Goal: Task Accomplishment & Management: Use online tool/utility

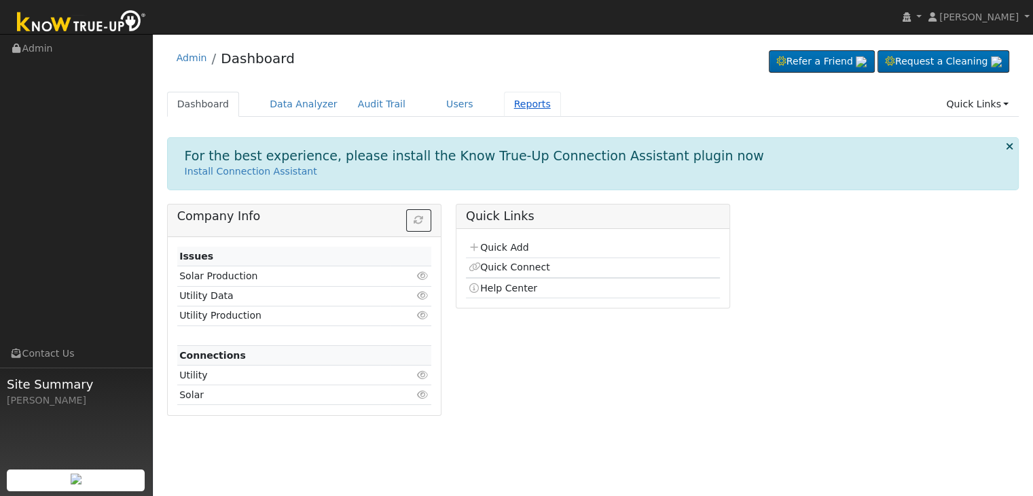
drag, startPoint x: 0, startPoint y: 0, endPoint x: 498, endPoint y: 102, distance: 508.3
click at [504, 102] on link "Reports" at bounding box center [532, 104] width 57 height 25
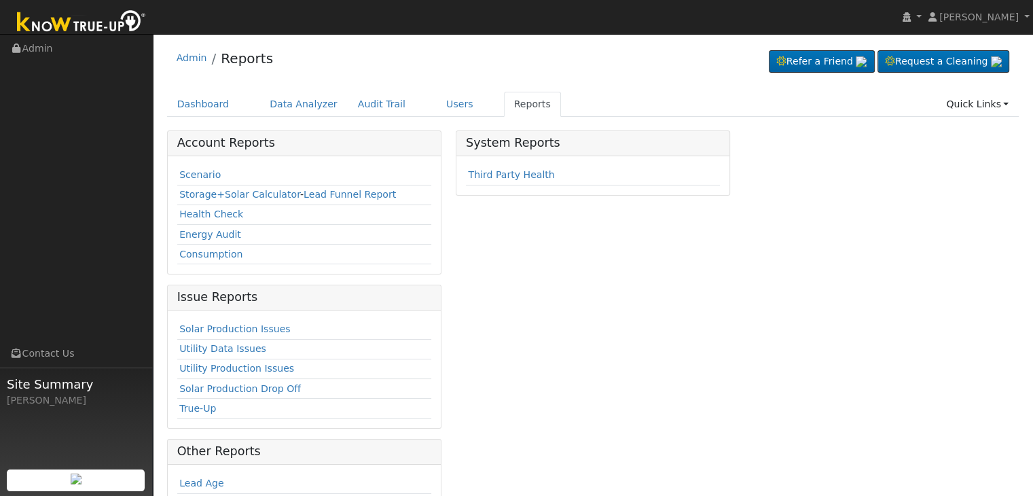
click at [675, 324] on div "System Reports Third Party Health" at bounding box center [592, 391] width 289 height 522
click at [622, 431] on div "System Reports Third Party Health" at bounding box center [592, 391] width 289 height 522
click at [265, 332] on link "Solar Production Issues" at bounding box center [234, 328] width 111 height 11
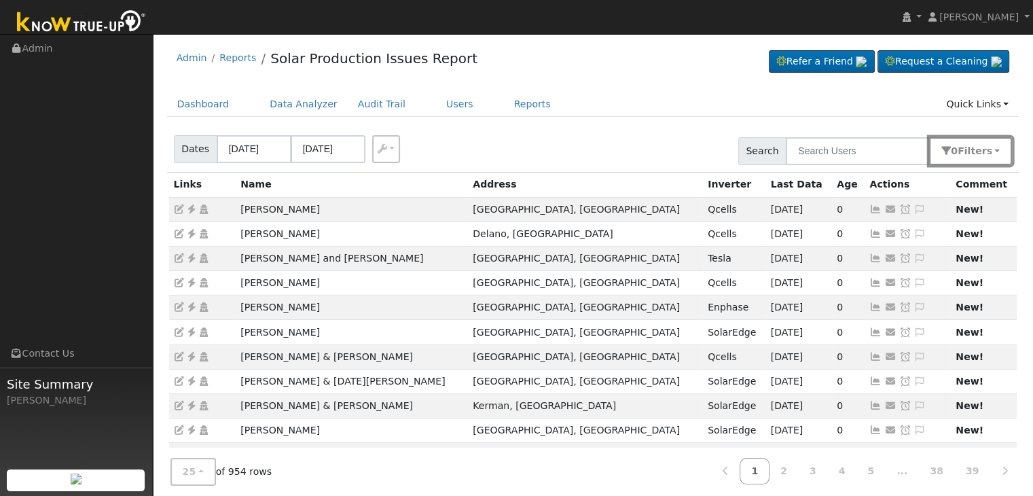
click at [980, 157] on button "0 Filter s" at bounding box center [970, 151] width 83 height 28
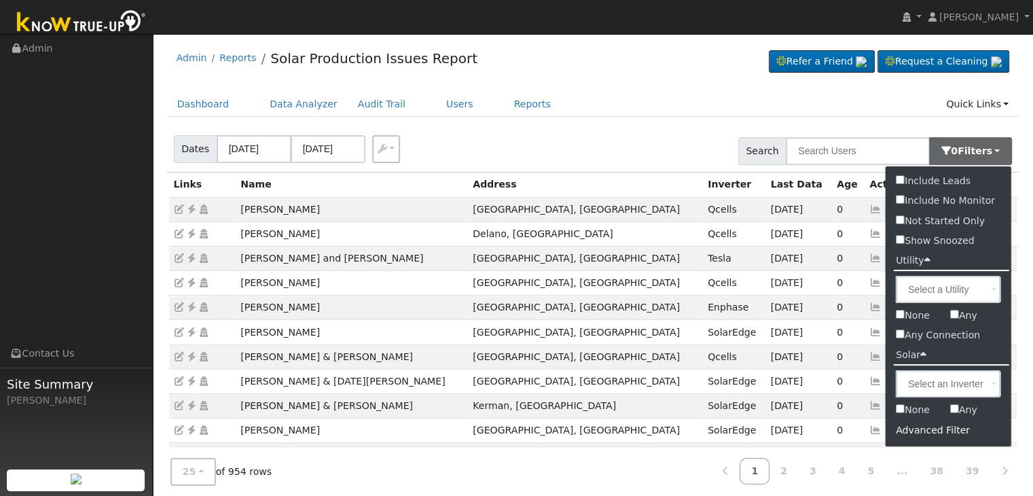
click at [927, 427] on div "Advanced Filter" at bounding box center [949, 430] width 126 height 21
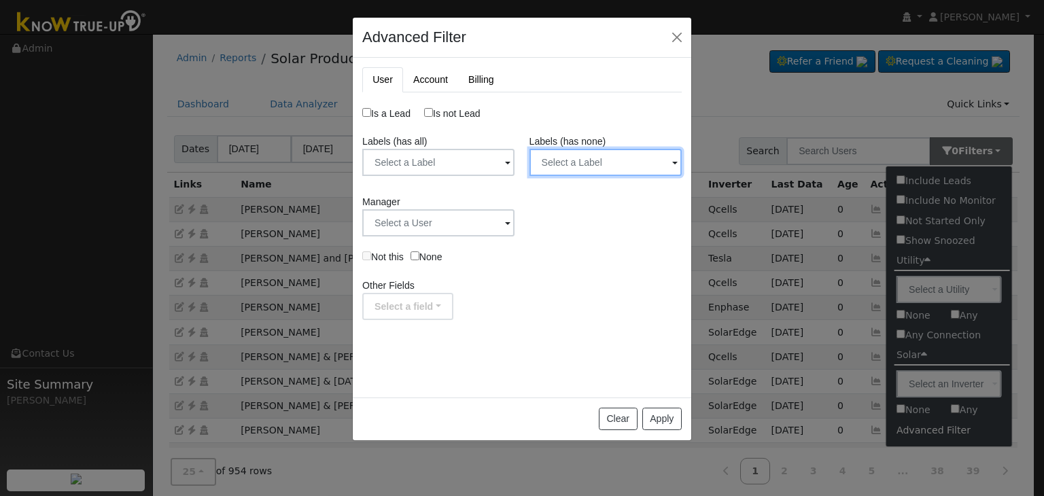
click at [585, 164] on input "text" at bounding box center [605, 162] width 152 height 27
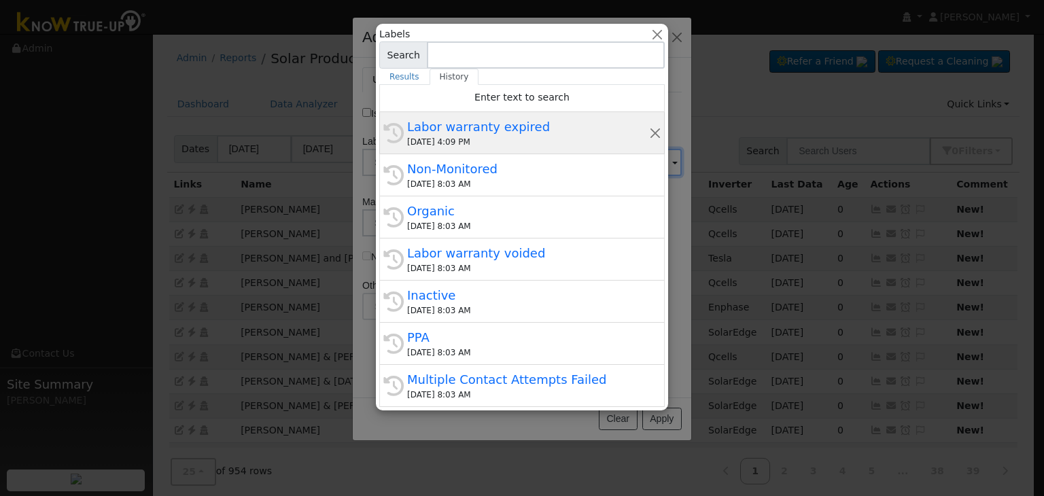
click at [519, 138] on div "10/03/2025 4:09 PM" at bounding box center [528, 142] width 242 height 12
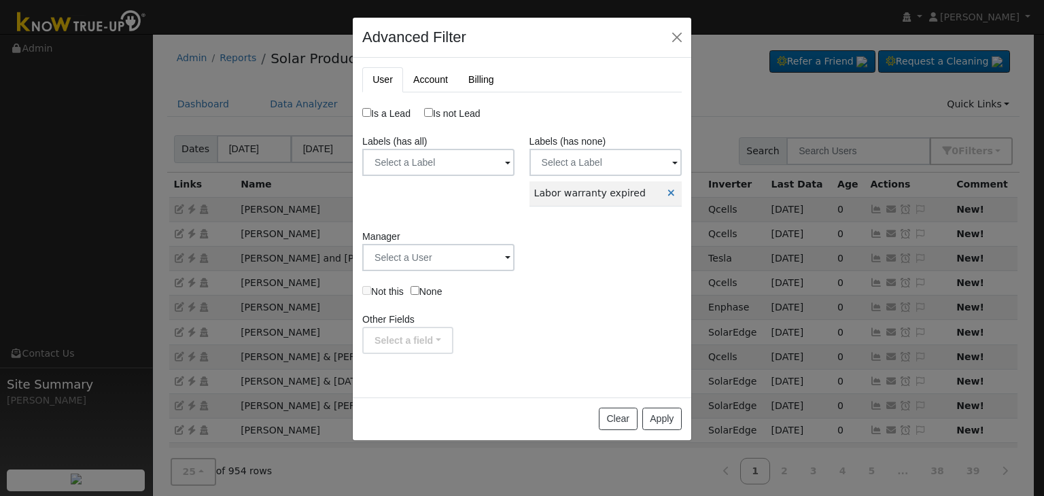
click at [600, 186] on td "Labor warranty expired" at bounding box center [596, 193] width 134 height 24
click at [590, 163] on input "text" at bounding box center [605, 162] width 152 height 27
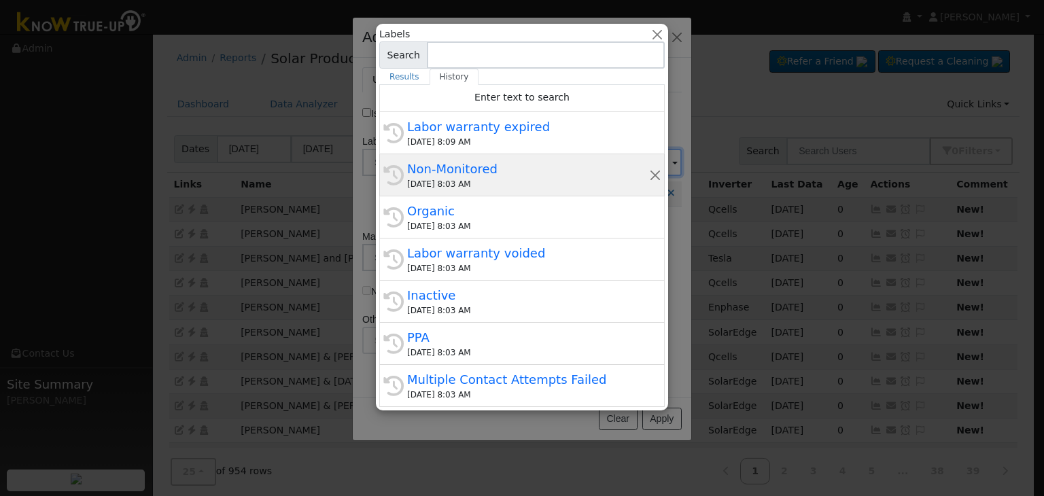
click at [498, 173] on div "Non-Monitored" at bounding box center [528, 169] width 242 height 18
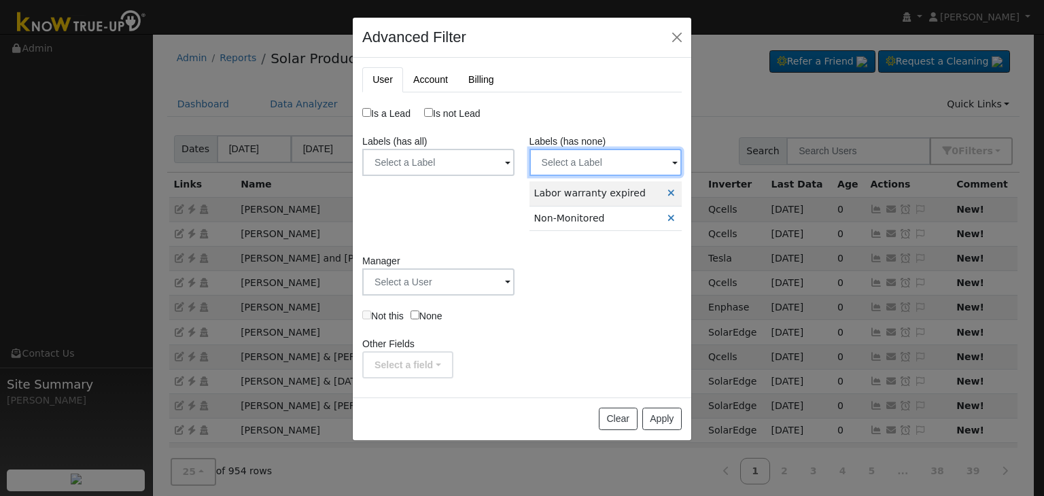
click at [600, 167] on input "text" at bounding box center [605, 162] width 152 height 27
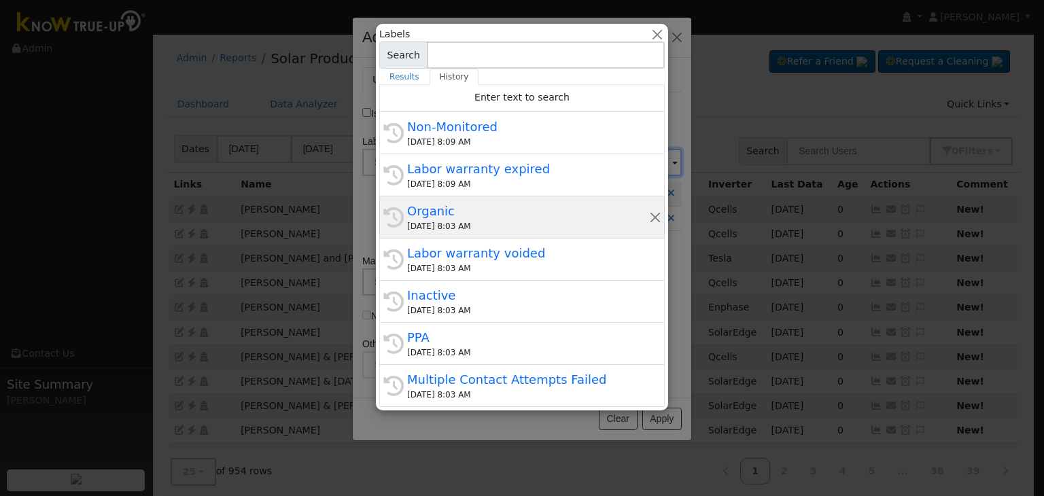
click at [473, 212] on div "Organic" at bounding box center [528, 211] width 242 height 18
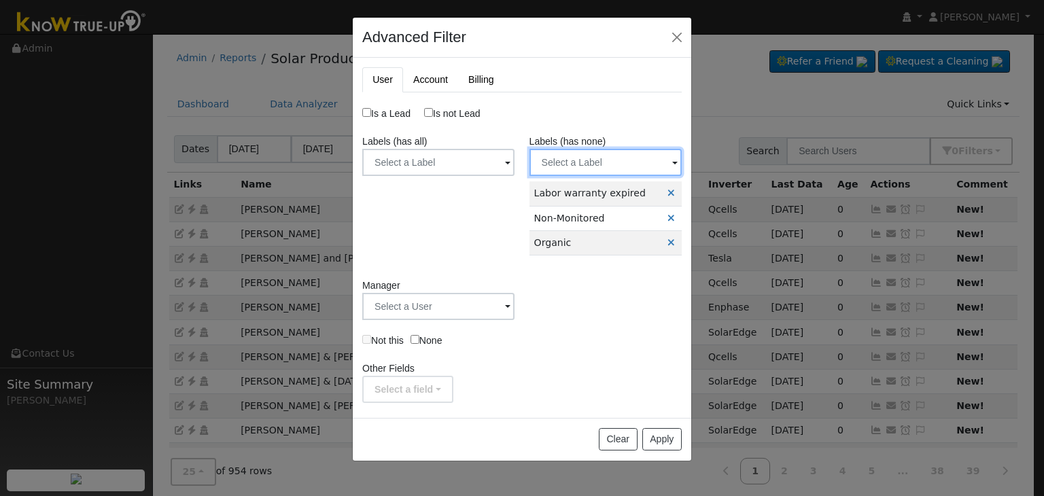
click at [596, 157] on input "text" at bounding box center [605, 162] width 152 height 27
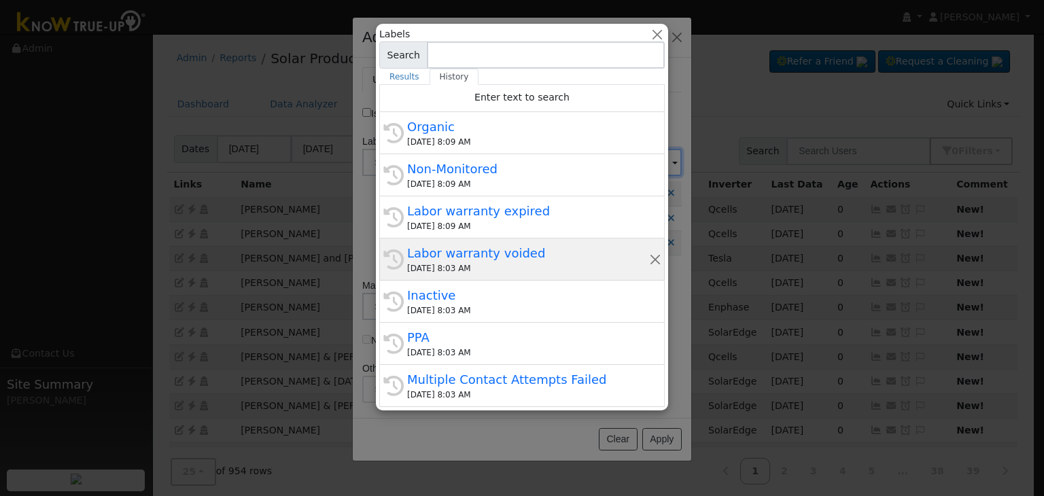
click at [514, 251] on div "Labor warranty voided" at bounding box center [528, 253] width 242 height 18
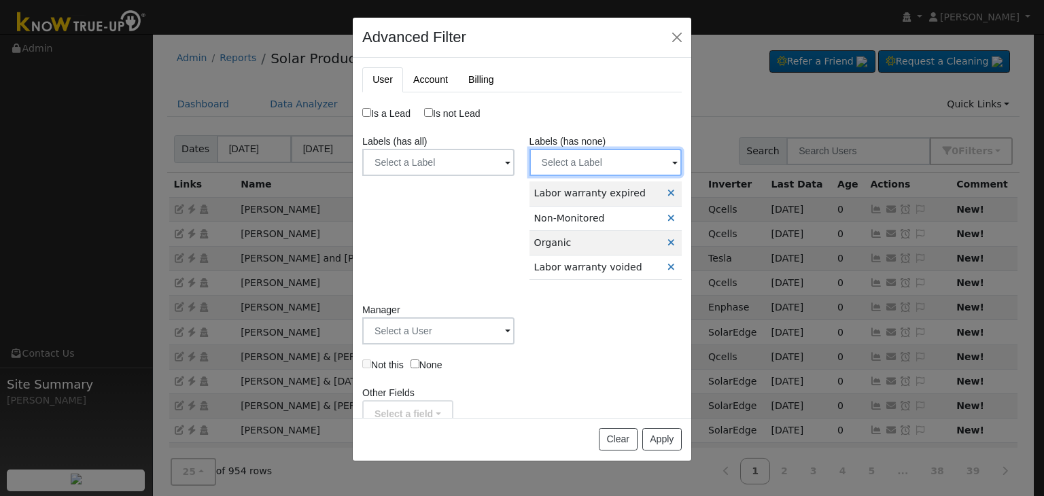
click at [595, 158] on input "text" at bounding box center [605, 162] width 152 height 27
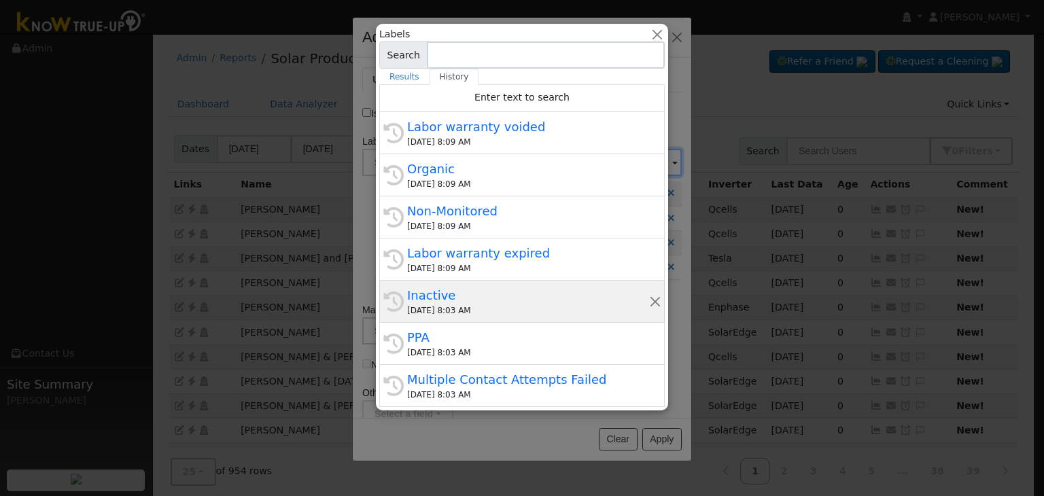
click at [448, 293] on div "Inactive" at bounding box center [528, 295] width 242 height 18
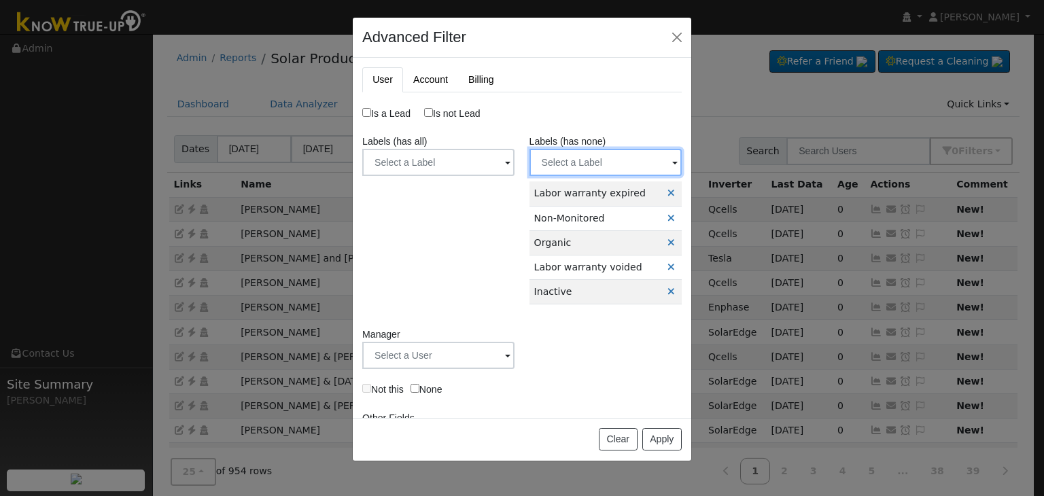
click at [584, 161] on input "text" at bounding box center [605, 162] width 152 height 27
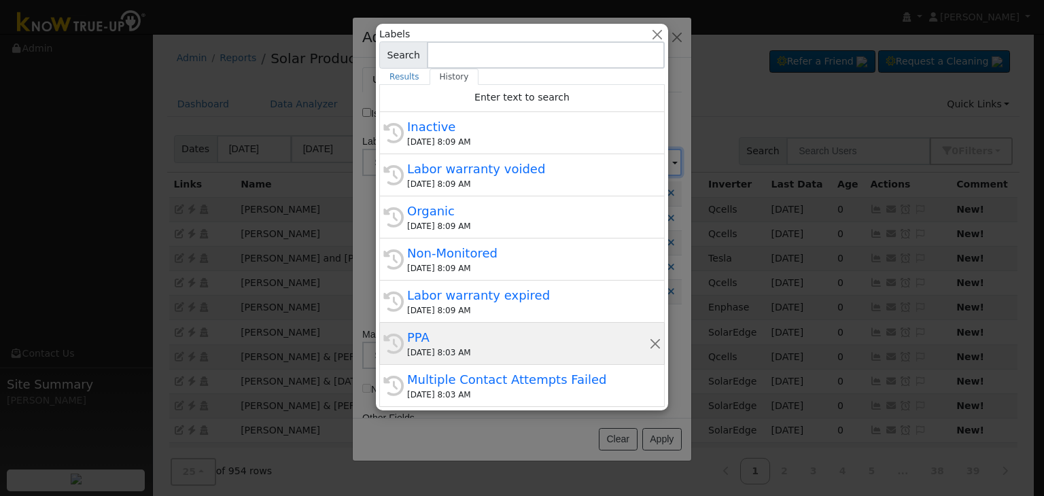
click at [481, 351] on div "10/03/2025 8:03 AM" at bounding box center [528, 352] width 242 height 12
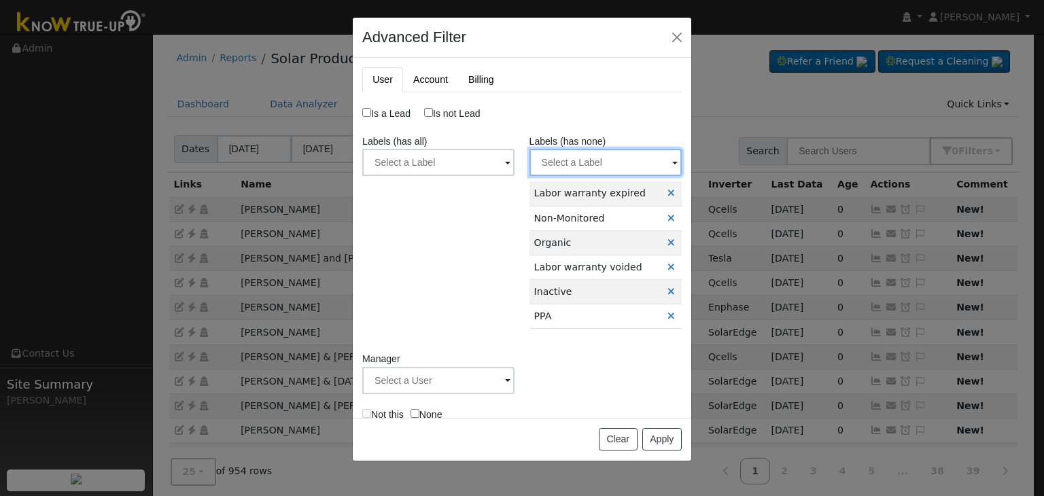
click at [577, 156] on input "text" at bounding box center [605, 162] width 152 height 27
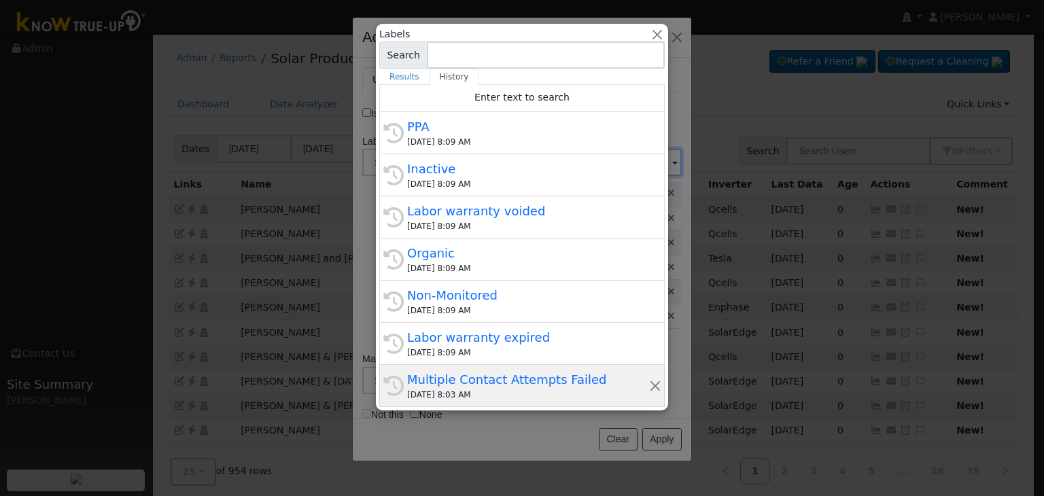
click at [484, 374] on div "Multiple Contact Attempts Failed" at bounding box center [528, 379] width 242 height 18
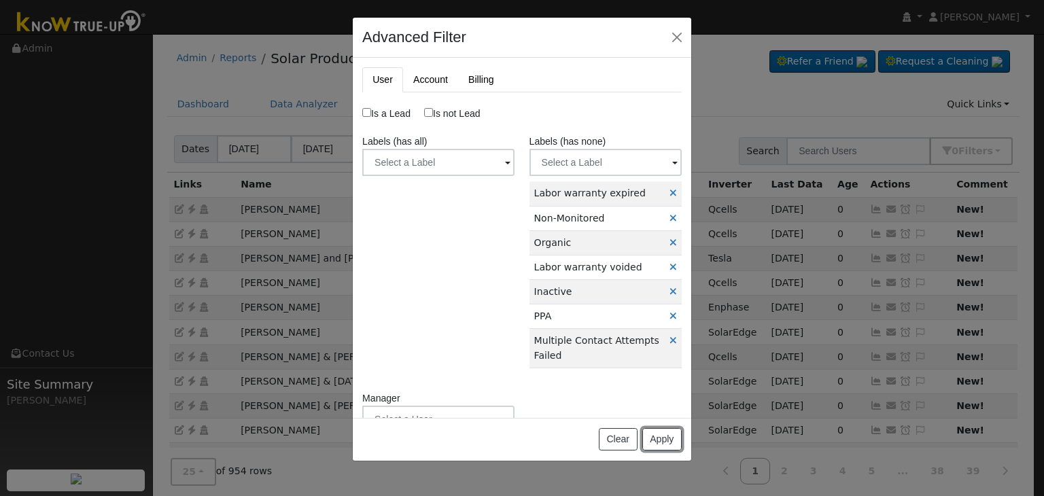
click at [660, 435] on button "Apply" at bounding box center [661, 439] width 39 height 23
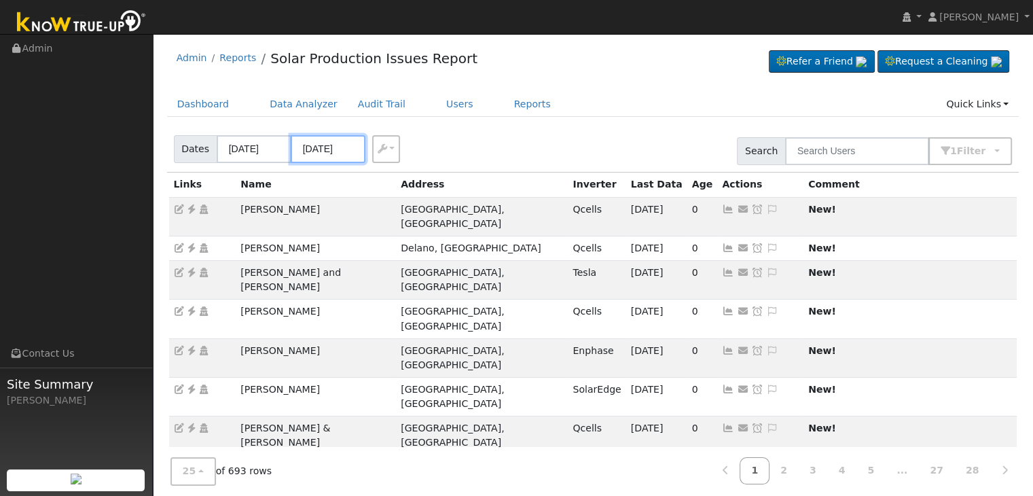
click at [310, 149] on input "10/05/2025" at bounding box center [328, 149] width 75 height 28
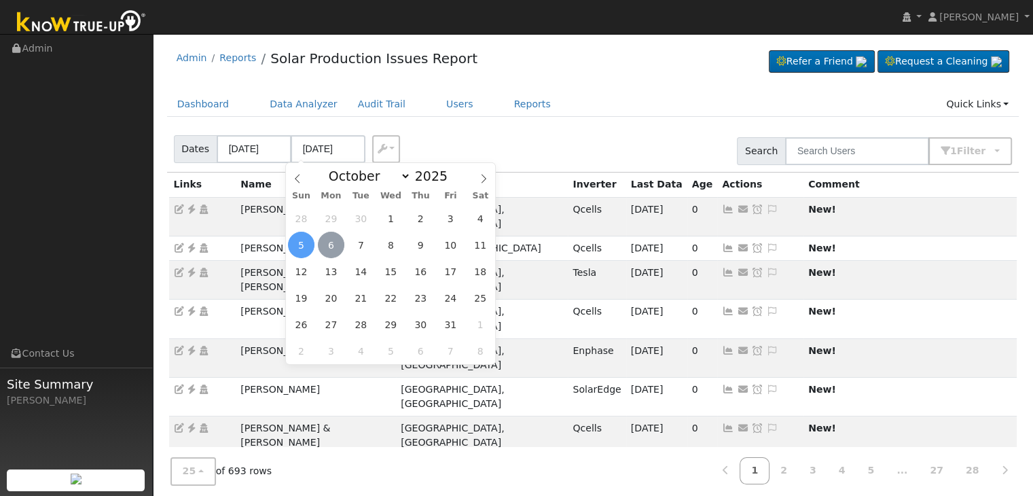
click at [332, 245] on span "6" at bounding box center [331, 245] width 26 height 26
type input "[DATE]"
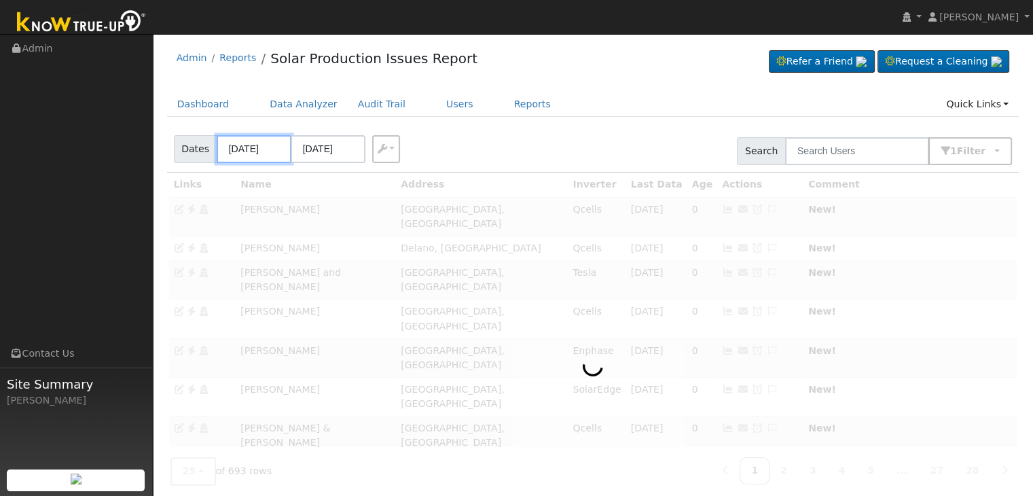
click at [250, 147] on input "10/02/2025" at bounding box center [254, 149] width 75 height 28
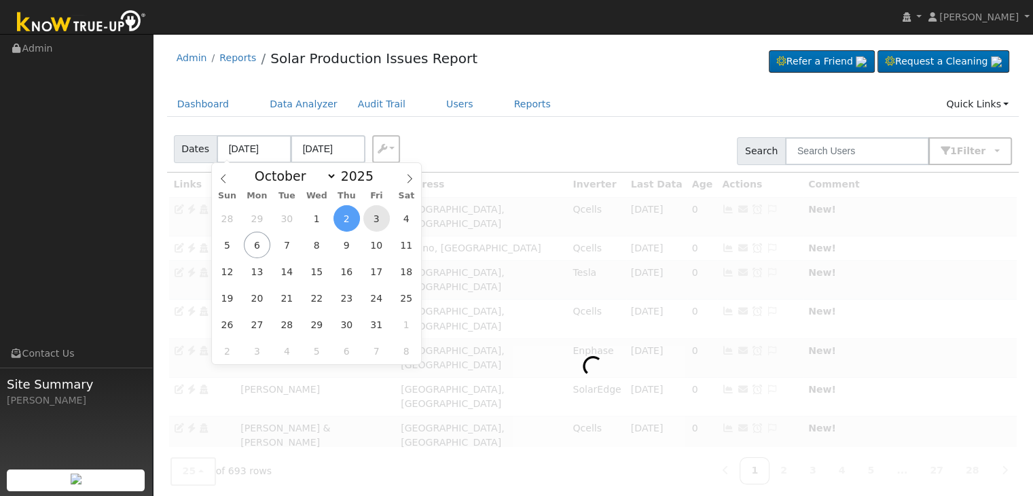
click at [378, 221] on span "3" at bounding box center [376, 218] width 26 height 26
type input "10/03/2025"
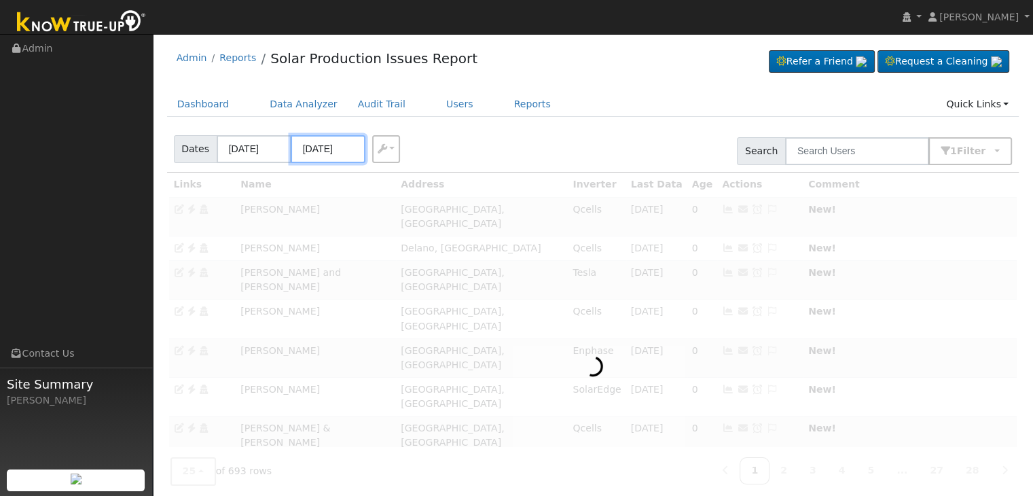
click at [319, 148] on input "10/07/2025" at bounding box center [328, 149] width 75 height 28
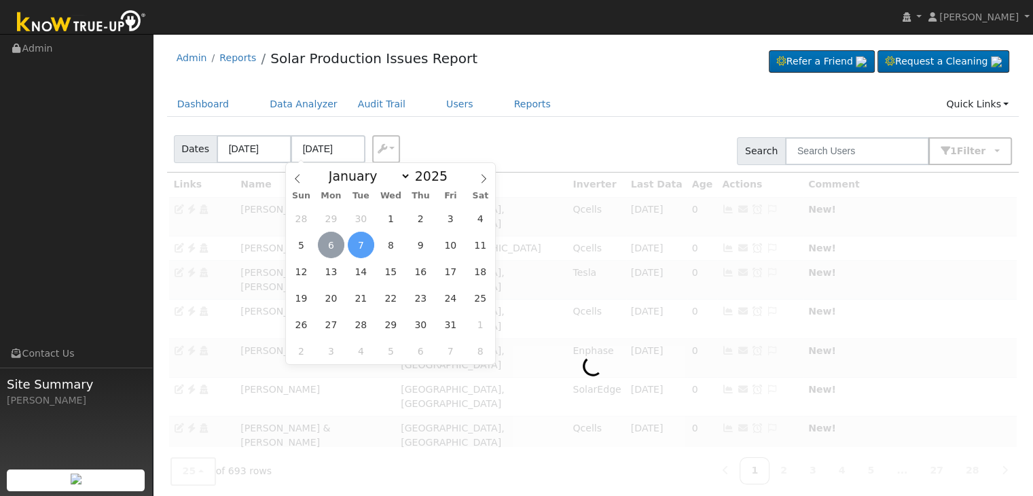
click at [339, 240] on span "6" at bounding box center [331, 245] width 26 height 26
type input "[DATE]"
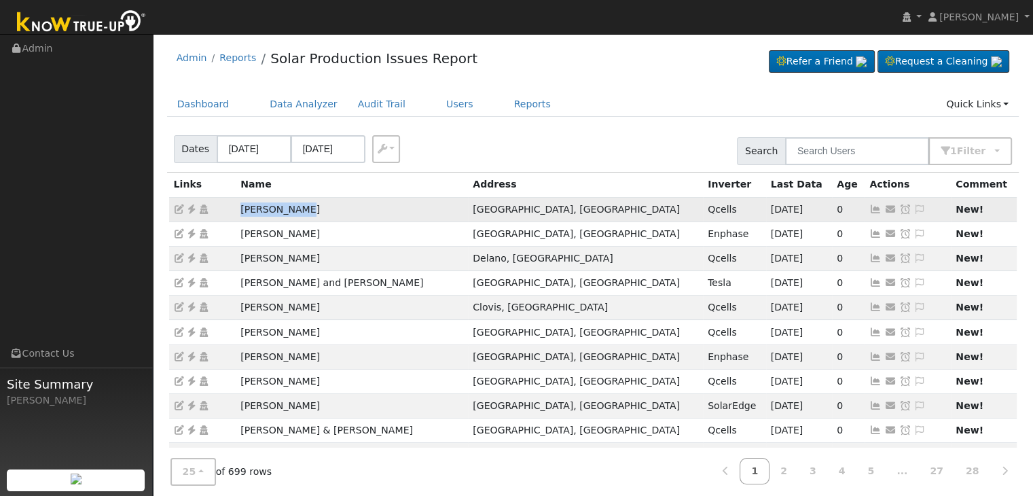
drag, startPoint x: 259, startPoint y: 209, endPoint x: 323, endPoint y: 207, distance: 64.6
click at [323, 207] on td "Julio Zamora" at bounding box center [352, 209] width 232 height 24
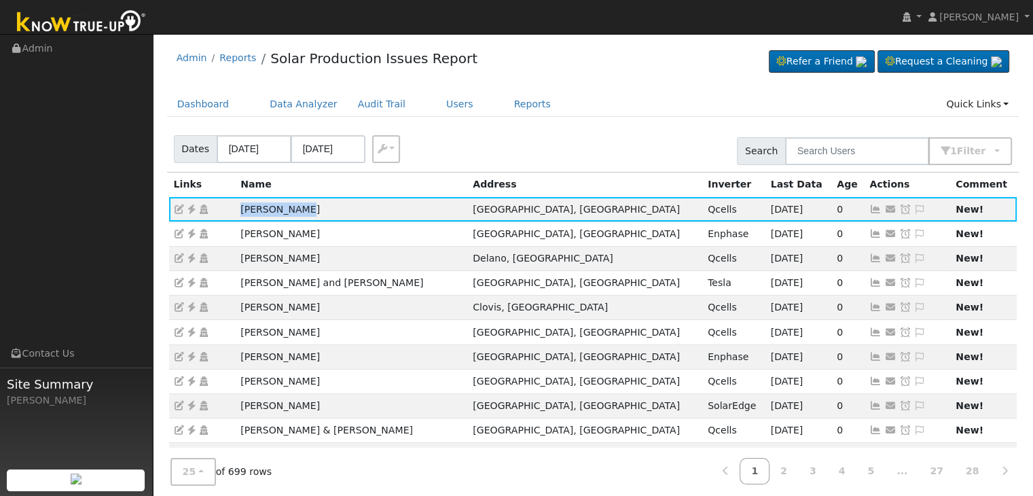
copy td "Julio Zamora"
click at [193, 209] on icon at bounding box center [191, 209] width 12 height 10
click at [601, 126] on div "Dates 10/03/2025 10/06/2025 Export CSV Search 1 Filter Include Leads Include No…" at bounding box center [592, 149] width 857 height 46
drag, startPoint x: 234, startPoint y: 262, endPoint x: 340, endPoint y: 256, distance: 106.8
click at [340, 256] on tr "Laura Contreras Delano, CA Qcells 10/05/25 0 Send Email... Copy a Link Reset Pa…" at bounding box center [593, 258] width 849 height 24
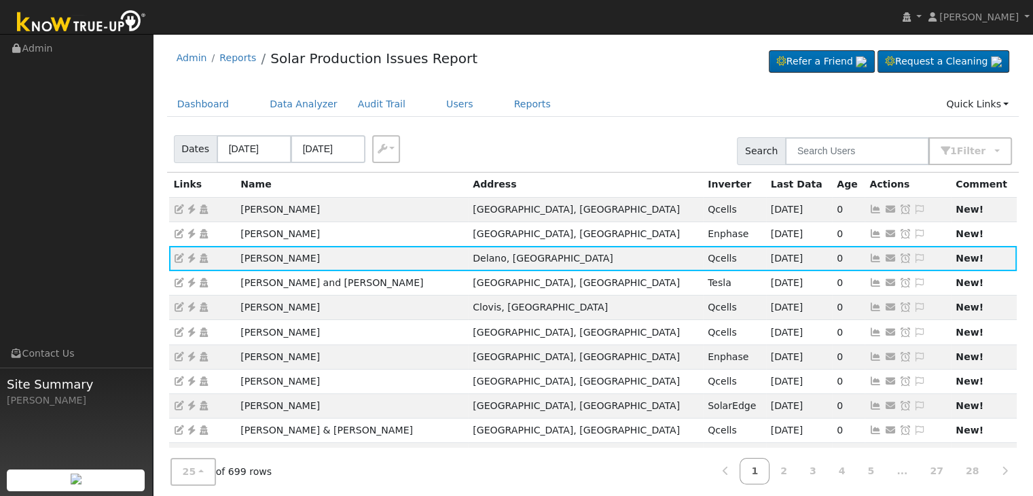
copy tr "Laura Contreras"
click at [188, 257] on icon at bounding box center [191, 258] width 12 height 10
click at [914, 257] on icon at bounding box center [920, 258] width 12 height 10
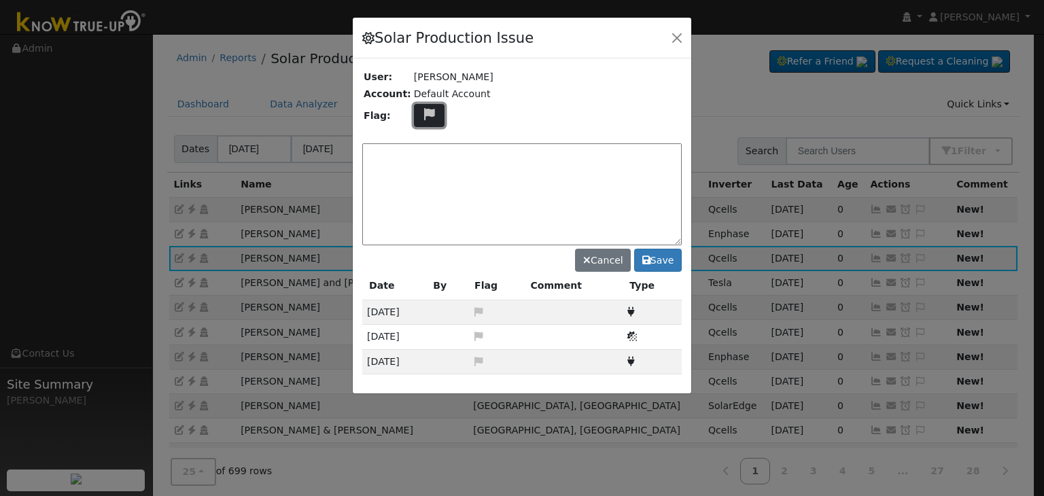
click at [423, 116] on icon at bounding box center [429, 114] width 16 height 12
click at [421, 174] on icon at bounding box center [429, 179] width 16 height 12
click at [421, 172] on textarea at bounding box center [521, 194] width 319 height 102
click at [492, 162] on textarea at bounding box center [521, 194] width 319 height 102
paste textarea "NO COMMS. Case Created. Email sent to client. (MP)"
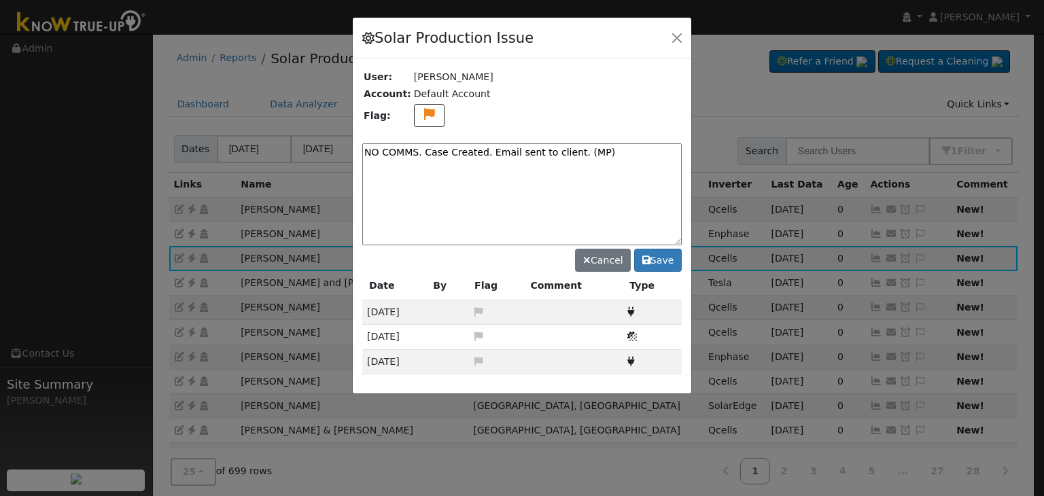
type textarea "NO COMMS. Case Created. Email sent to client. (MP)"
click at [663, 272] on th "Type" at bounding box center [651, 286] width 59 height 29
click at [658, 262] on button "Save" at bounding box center [658, 260] width 48 height 23
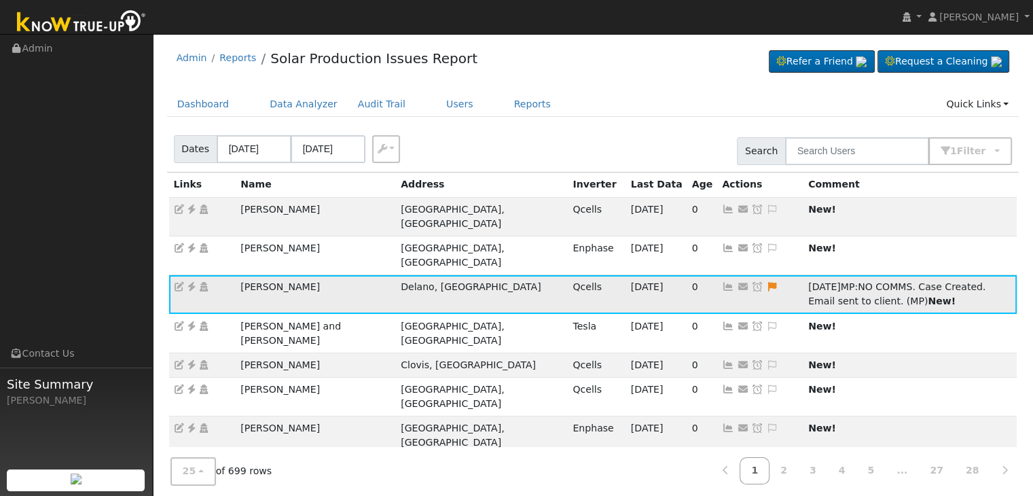
click at [751, 282] on icon at bounding box center [757, 287] width 12 height 10
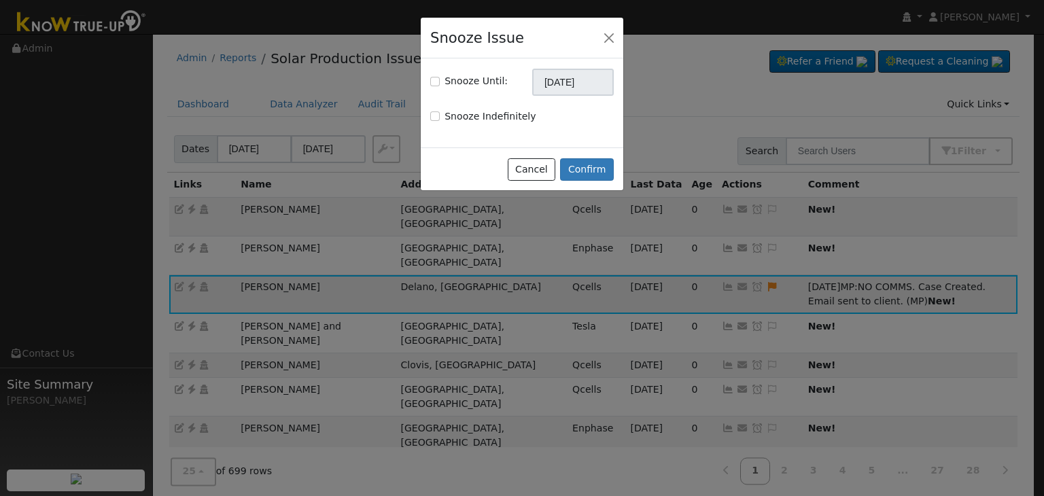
click at [427, 79] on div "Snooze Until: 11/06/2025" at bounding box center [522, 82] width 198 height 27
click at [435, 82] on input "Snooze Until:" at bounding box center [435, 82] width 10 height 10
checkbox input "true"
click at [565, 92] on input "11/06/2025" at bounding box center [573, 82] width 82 height 27
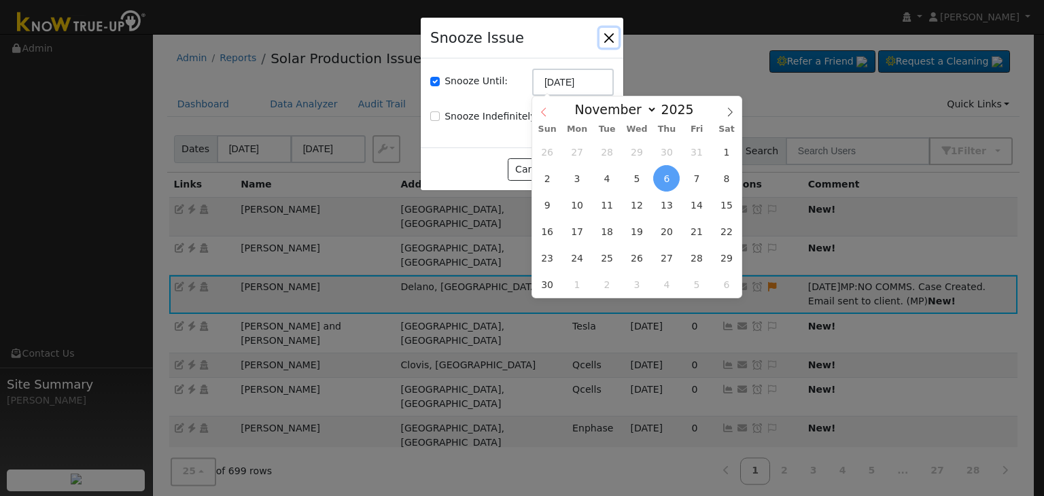
click at [542, 111] on icon at bounding box center [543, 112] width 5 height 9
select select "9"
click at [579, 204] on span "13" at bounding box center [577, 205] width 26 height 26
type input "10/13/2025"
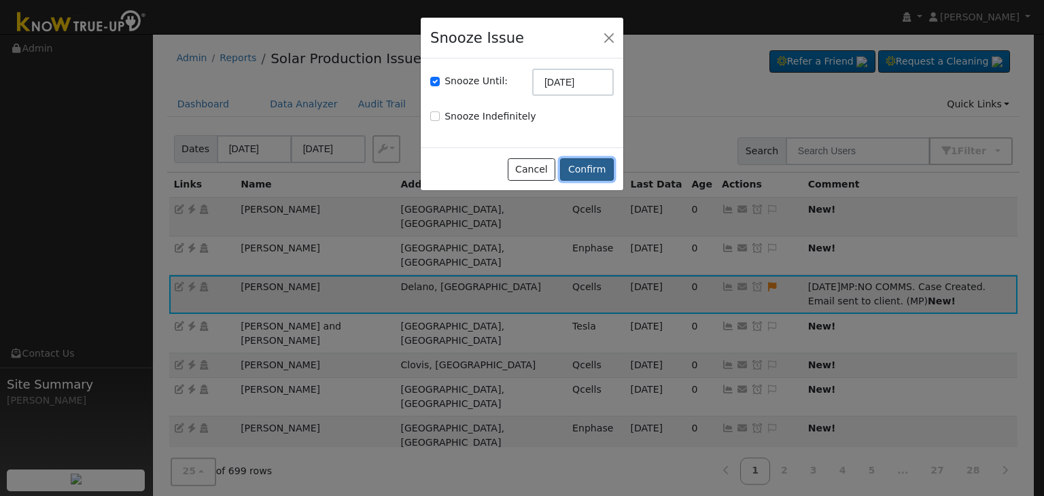
click at [572, 169] on button "Confirm" at bounding box center [587, 169] width 54 height 23
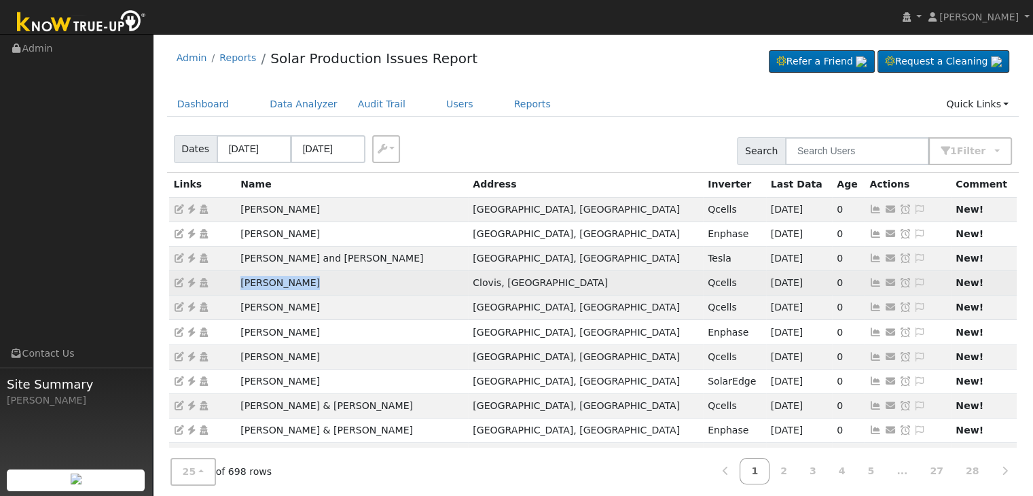
drag, startPoint x: 234, startPoint y: 284, endPoint x: 329, endPoint y: 281, distance: 94.5
click at [329, 281] on tr "Judith Preuss Clovis, CA Qcells 10/05/25 0 Send Email... Copy a Link Reset Pass…" at bounding box center [593, 283] width 849 height 24
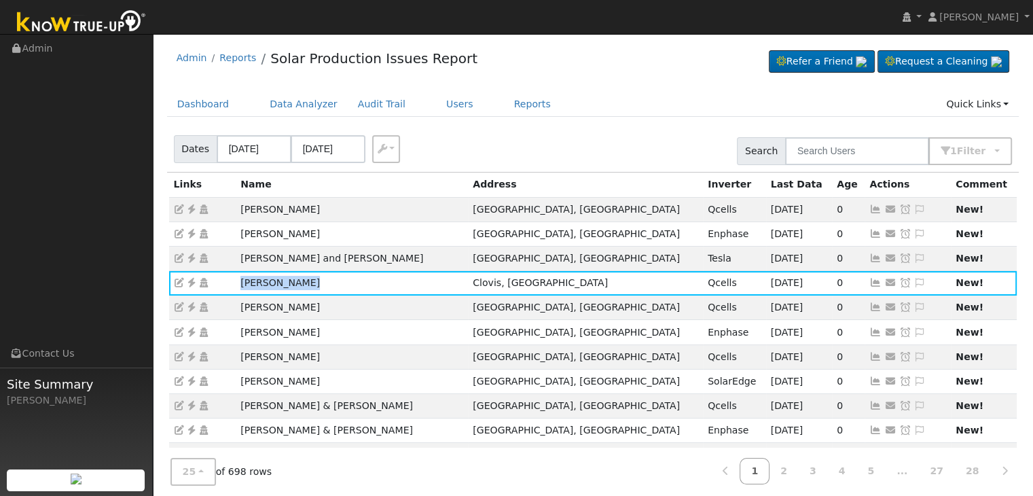
copy tr "Judith Preuss"
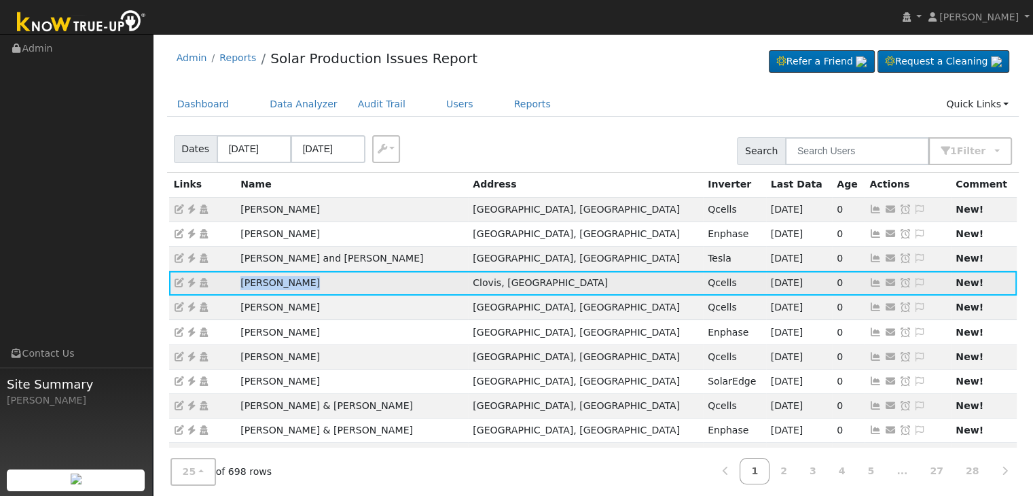
click at [195, 284] on icon at bounding box center [191, 283] width 12 height 10
click at [914, 278] on icon at bounding box center [920, 283] width 12 height 10
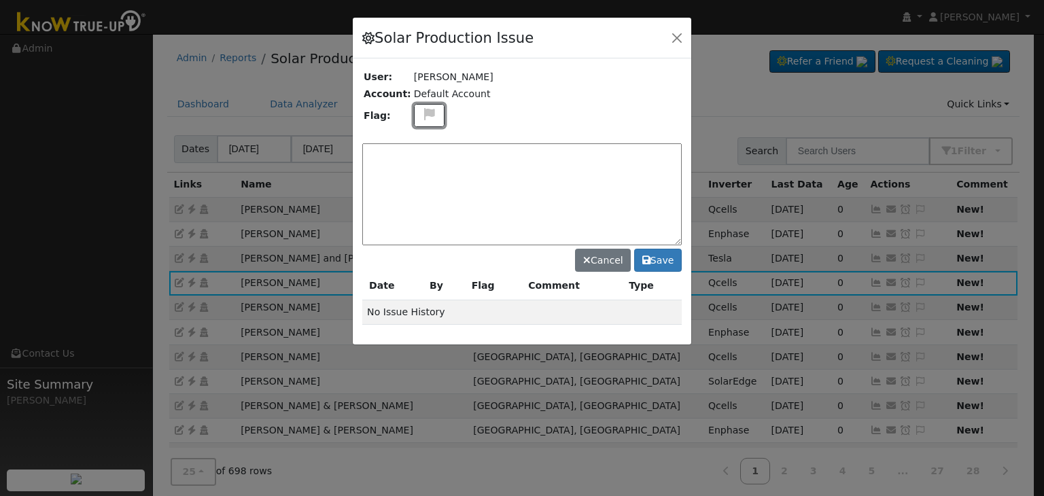
click at [423, 118] on icon at bounding box center [429, 114] width 16 height 12
click at [421, 173] on icon at bounding box center [429, 179] width 16 height 12
click at [556, 158] on textarea at bounding box center [521, 194] width 319 height 102
paste textarea "NO COMMS. Case Created. Email sent to client. (MP)"
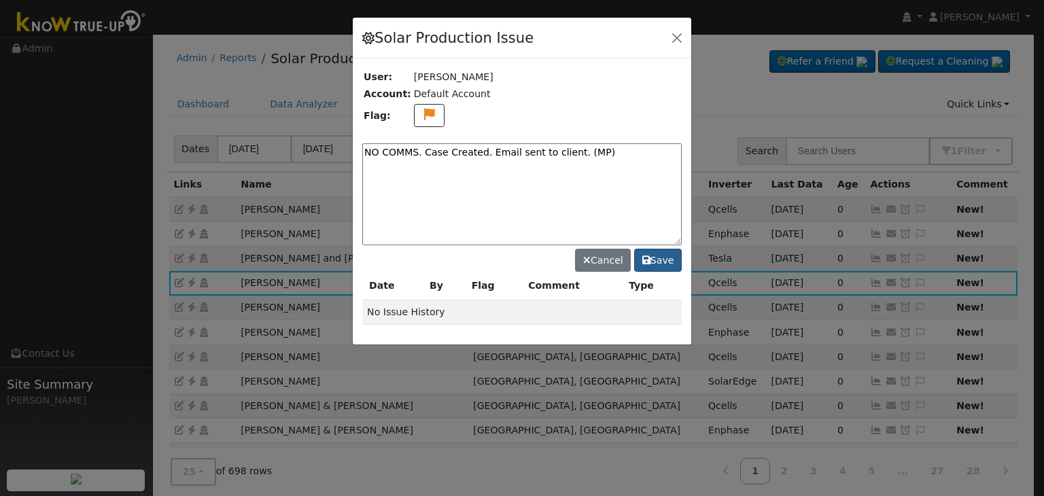
type textarea "NO COMMS. Case Created. Email sent to client. (MP)"
click at [658, 249] on button "Save" at bounding box center [658, 260] width 48 height 23
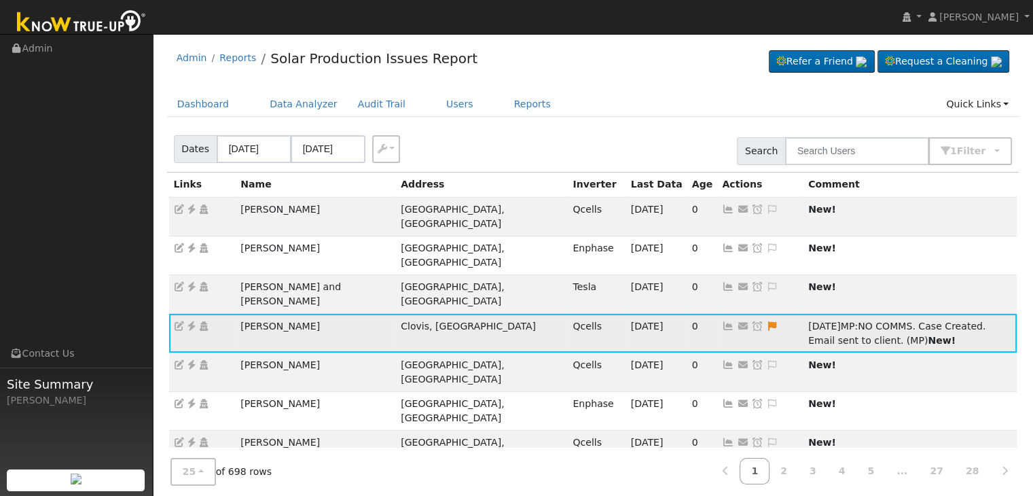
click at [751, 321] on icon at bounding box center [757, 326] width 12 height 10
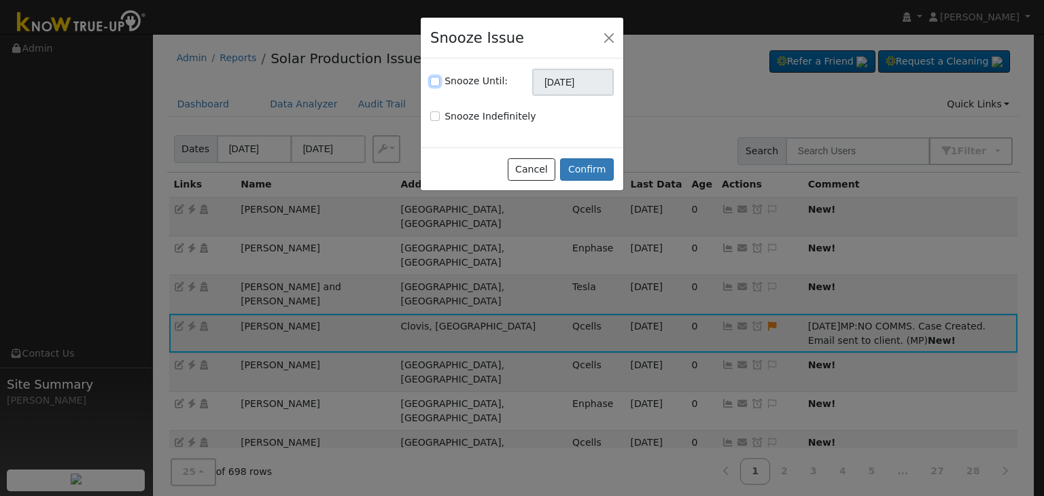
click at [432, 82] on input "Snooze Until:" at bounding box center [435, 82] width 10 height 10
checkbox input "true"
click at [582, 88] on input "11/06/2025" at bounding box center [573, 82] width 82 height 27
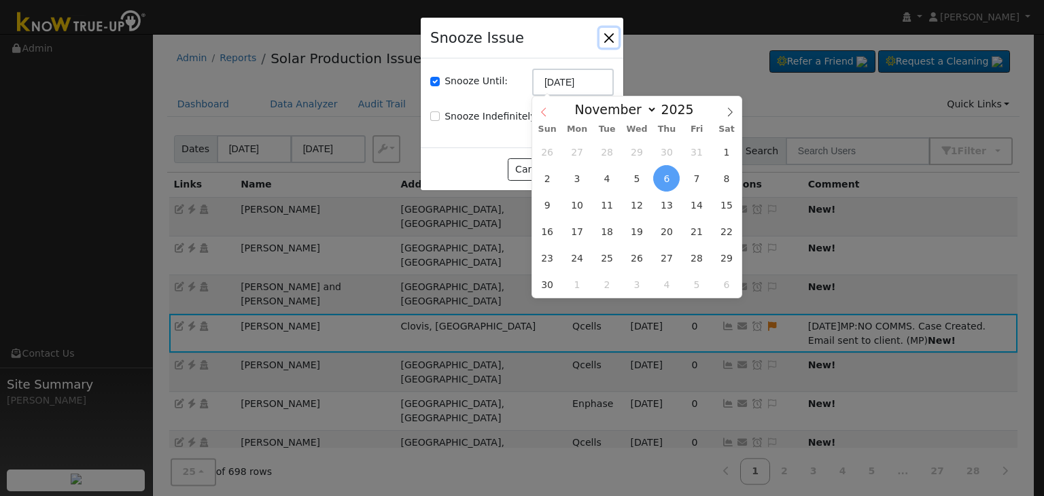
click at [544, 110] on icon at bounding box center [543, 112] width 5 height 9
select select "9"
click at [584, 208] on span "13" at bounding box center [577, 205] width 26 height 26
type input "10/13/2025"
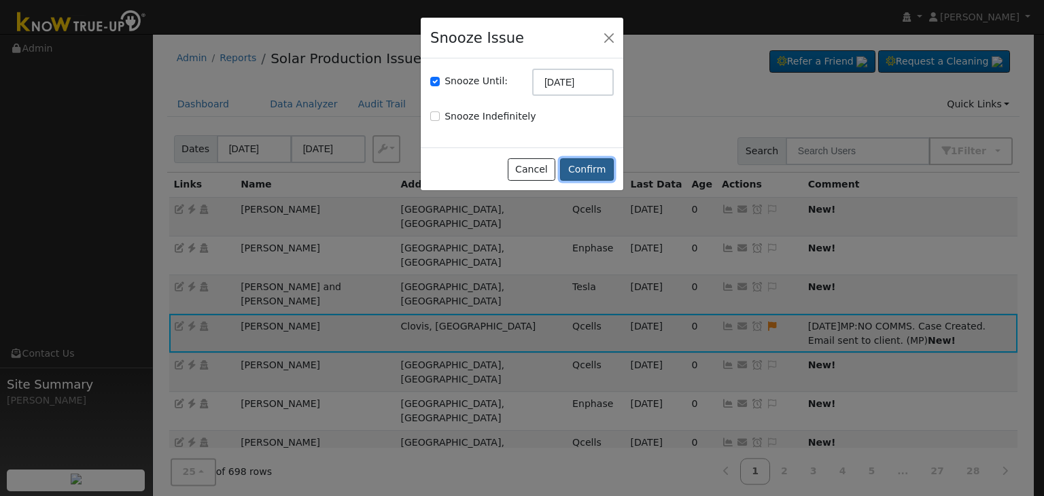
click at [580, 167] on button "Confirm" at bounding box center [587, 169] width 54 height 23
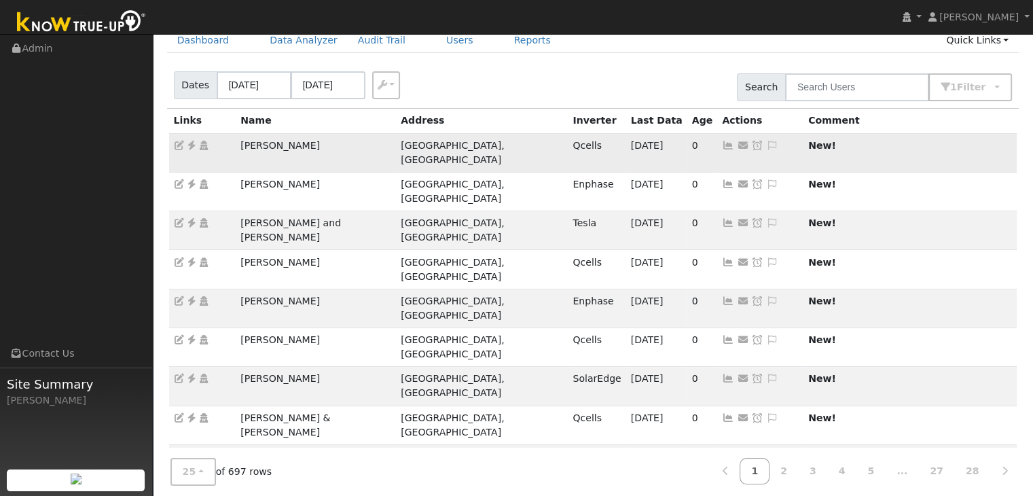
scroll to position [68, 0]
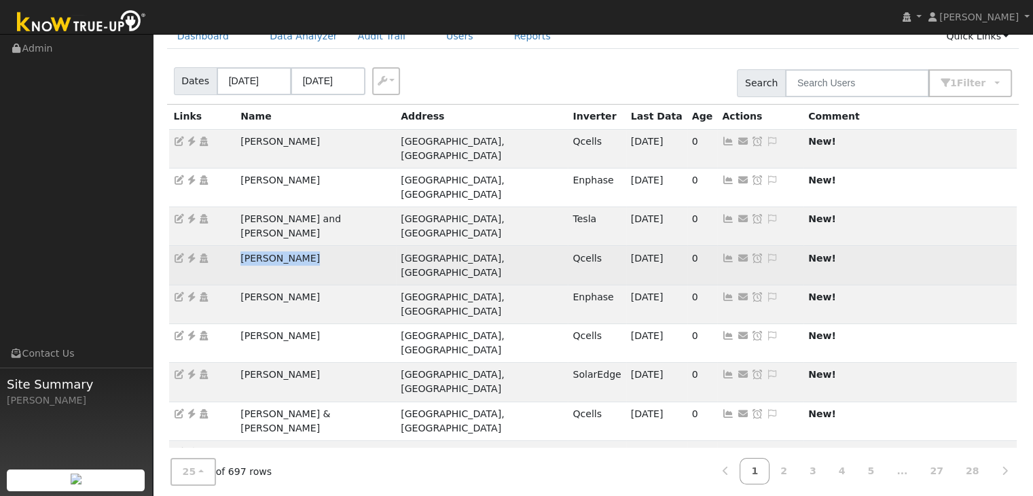
drag, startPoint x: 230, startPoint y: 217, endPoint x: 357, endPoint y: 218, distance: 126.4
click at [357, 246] on tr "Joseph Howard Visalia, CA Qcells 10/05/25 0 Send Email... Copy a Link Reset Pas…" at bounding box center [593, 265] width 849 height 39
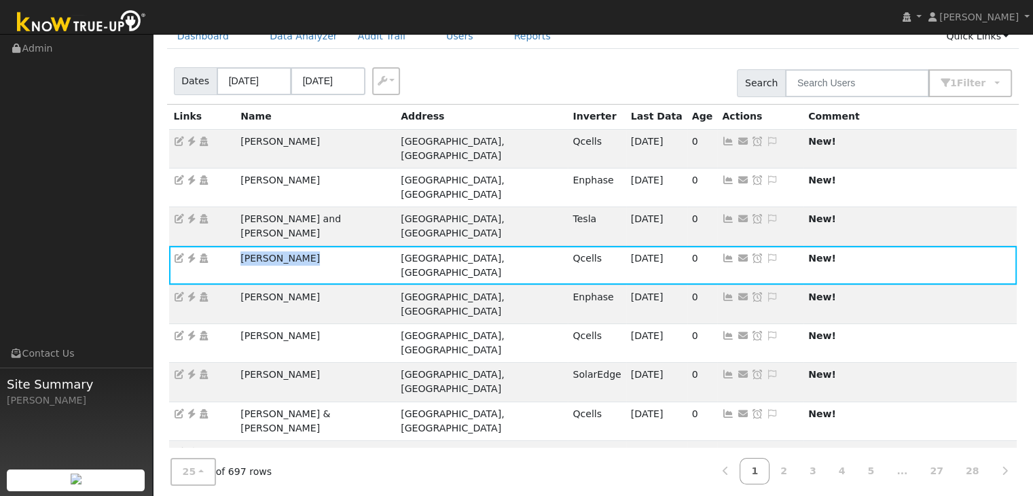
copy tr "Joseph Howard"
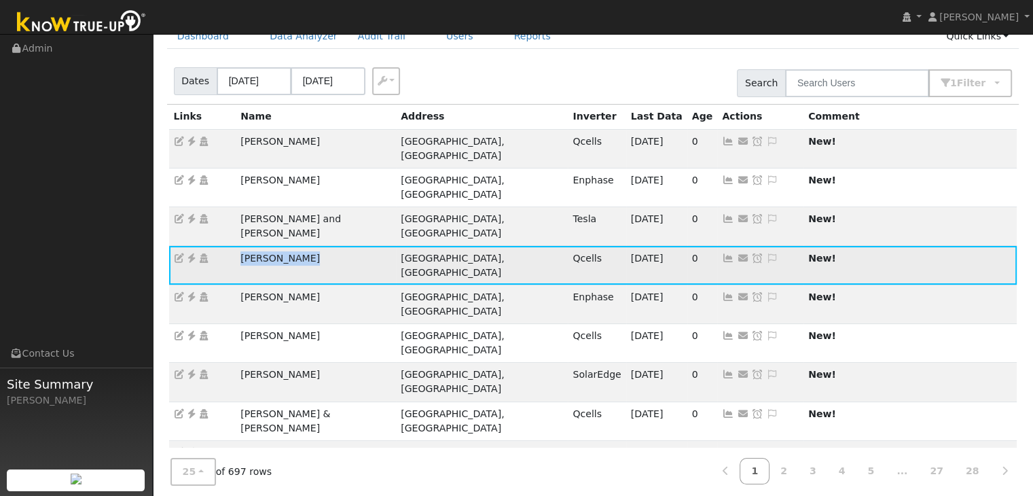
click at [191, 253] on icon at bounding box center [191, 258] width 12 height 10
click at [766, 253] on icon at bounding box center [772, 258] width 12 height 10
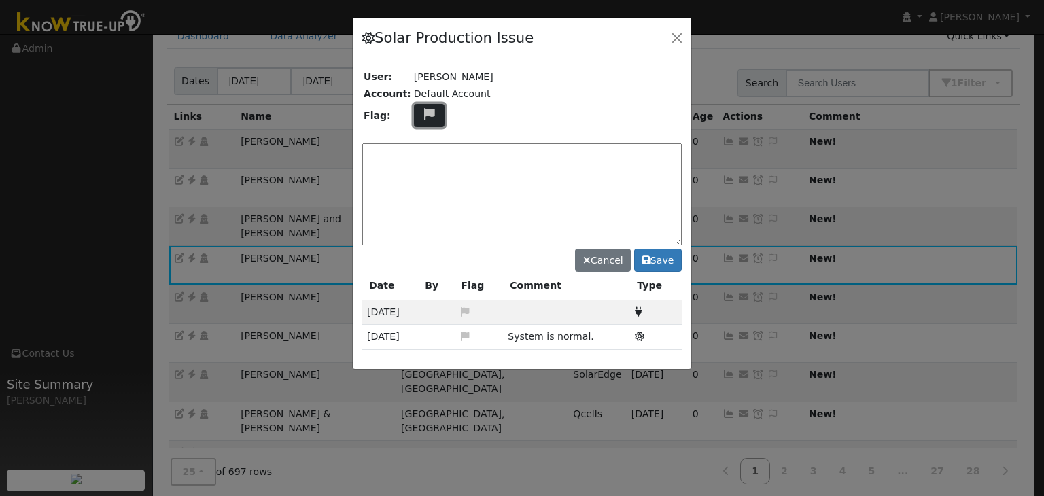
click at [427, 113] on icon at bounding box center [429, 114] width 16 height 12
click at [421, 173] on icon at bounding box center [429, 179] width 16 height 12
click at [472, 152] on textarea at bounding box center [521, 194] width 319 height 102
paste textarea "NO COMMS. Case Created. Email sent to client. (MP)"
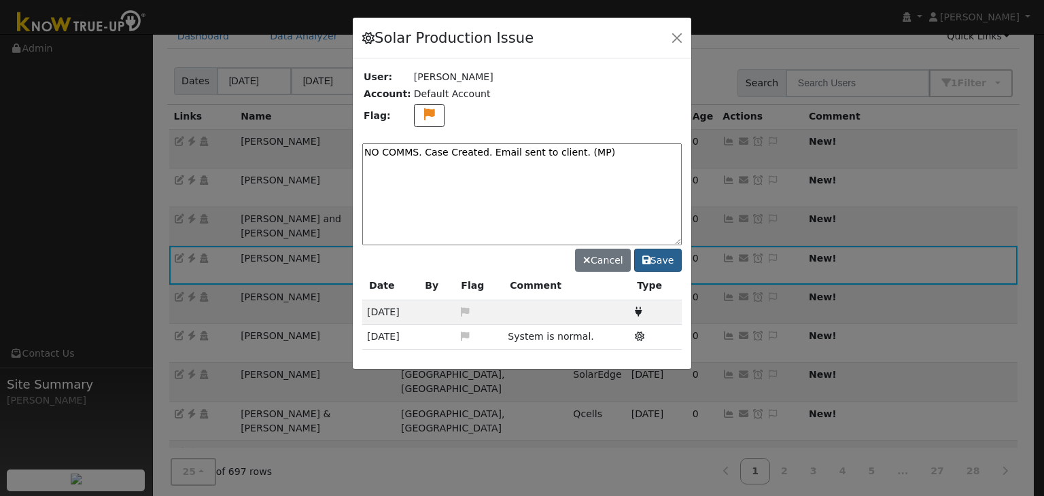
type textarea "NO COMMS. Case Created. Email sent to client. (MP)"
click at [663, 264] on button "Save" at bounding box center [658, 260] width 48 height 23
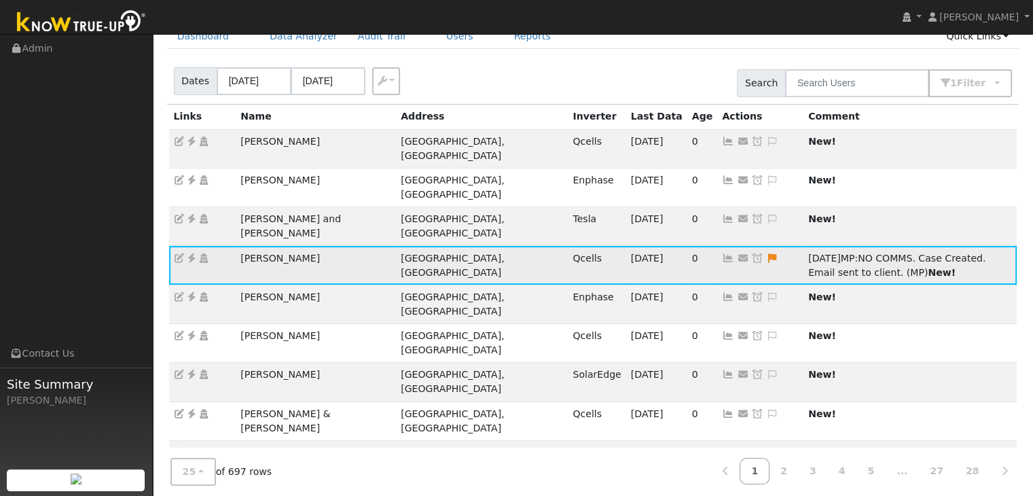
drag, startPoint x: 635, startPoint y: 214, endPoint x: 610, endPoint y: 202, distance: 27.0
click at [751, 253] on icon at bounding box center [757, 258] width 12 height 10
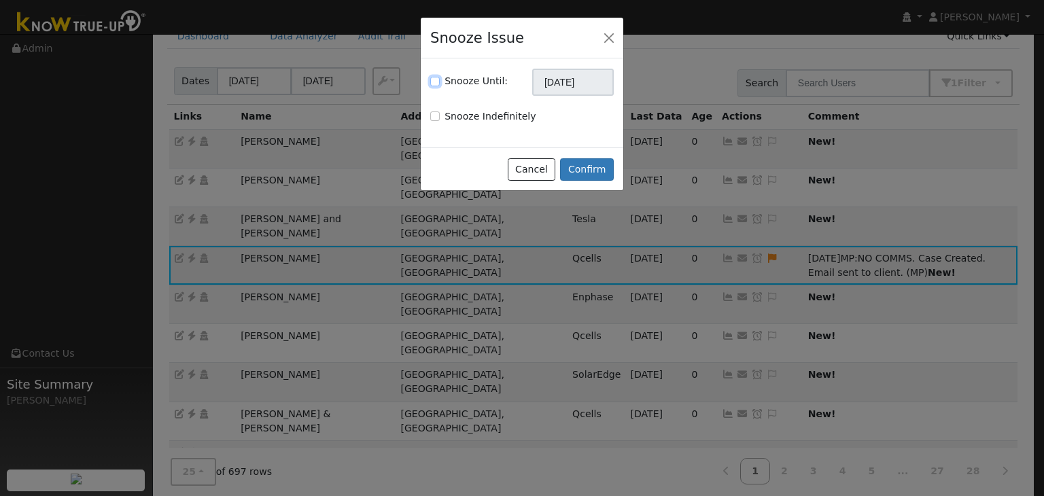
click at [436, 79] on input "Snooze Until:" at bounding box center [435, 82] width 10 height 10
checkbox input "true"
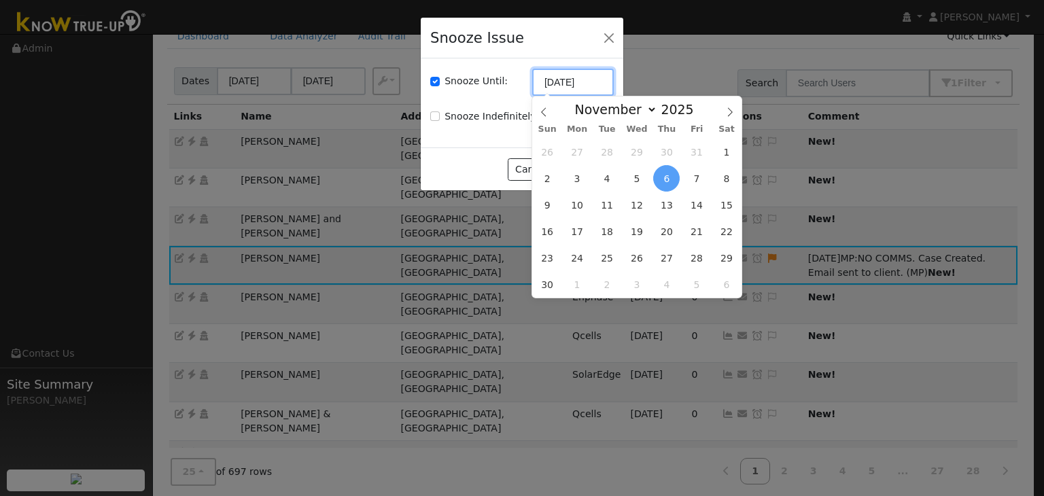
click at [576, 83] on input "11/06/2025" at bounding box center [573, 82] width 82 height 27
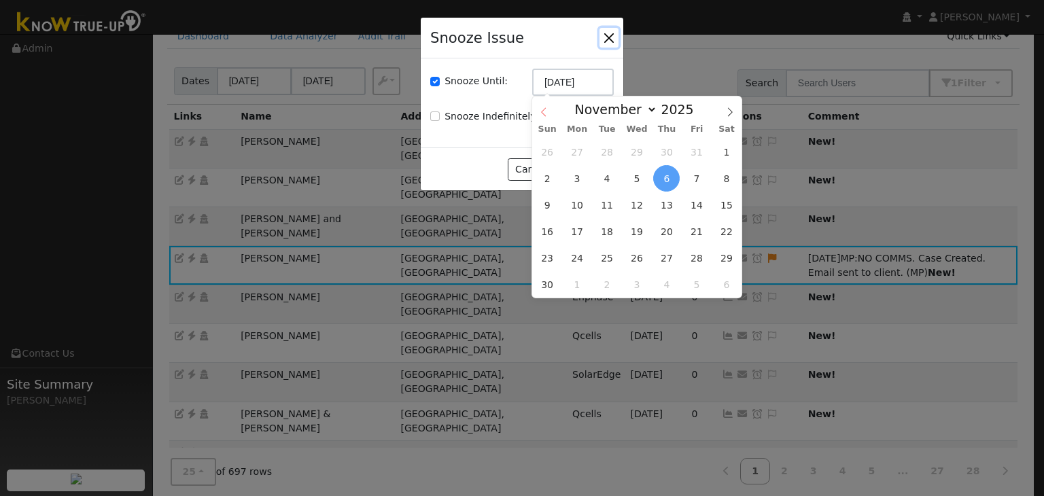
click at [543, 114] on icon at bounding box center [543, 112] width 5 height 9
select select "9"
click at [579, 204] on span "13" at bounding box center [577, 205] width 26 height 26
type input "10/13/2025"
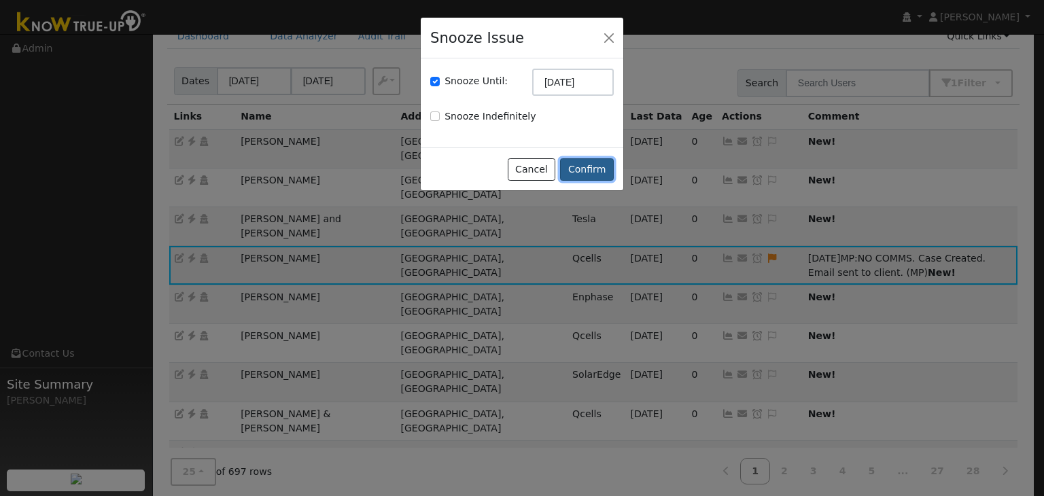
click at [582, 167] on button "Confirm" at bounding box center [587, 169] width 54 height 23
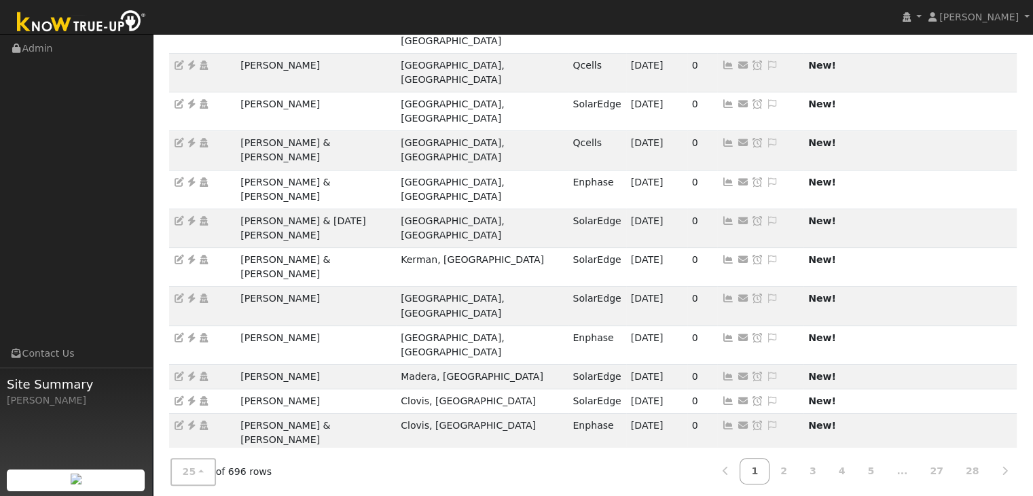
scroll to position [0, 0]
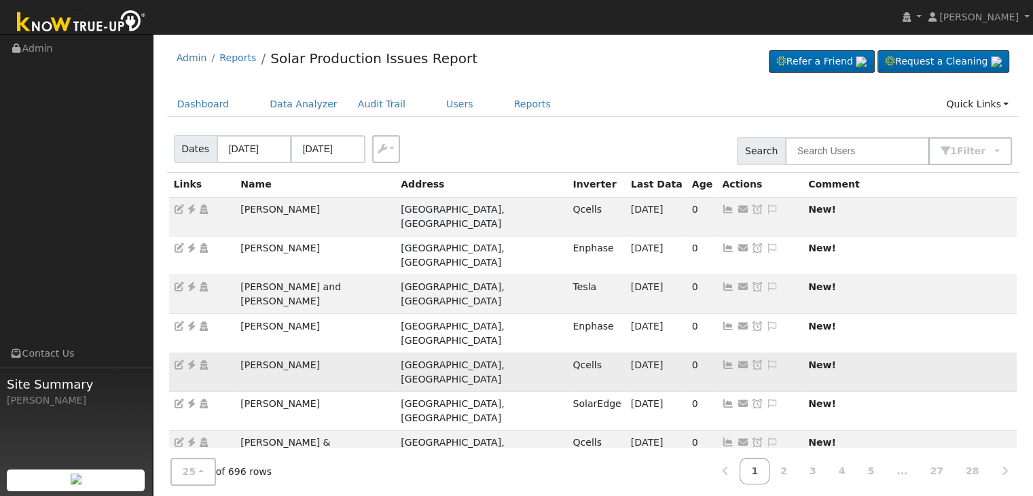
drag, startPoint x: 220, startPoint y: 313, endPoint x: 343, endPoint y: 310, distance: 123.0
click at [343, 353] on tr "Alondra Alcaraz San Jose, CA Qcells 10/05/25 0 Send Email... Copy a Link Reset …" at bounding box center [593, 372] width 849 height 39
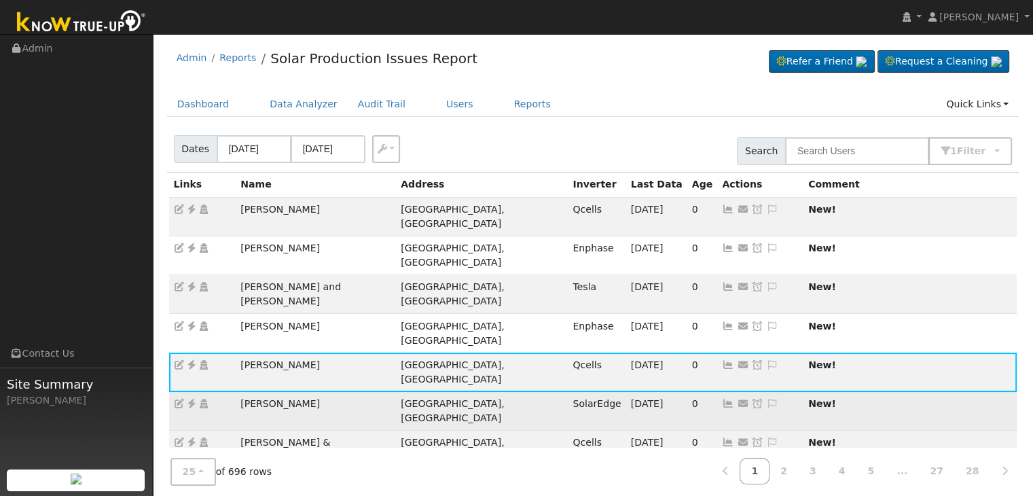
copy tr "Alondra Alcaraz"
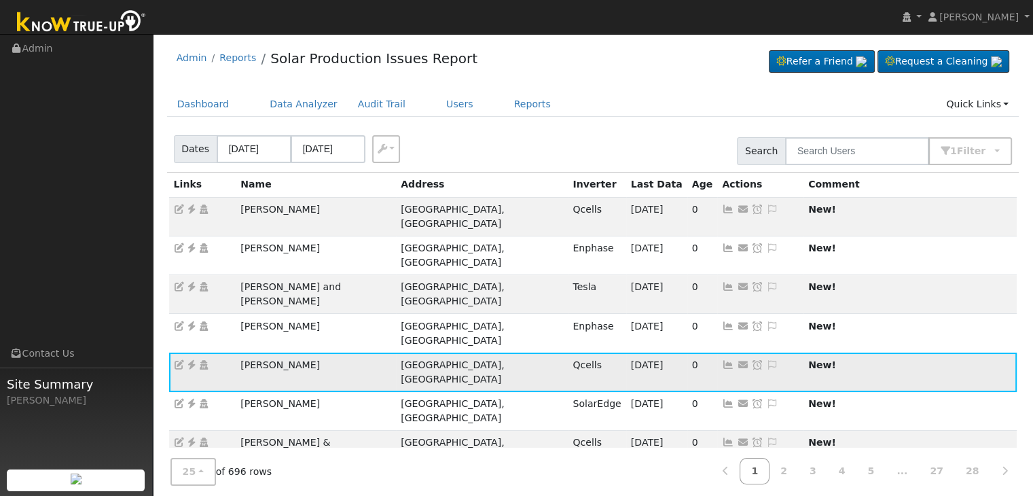
click at [193, 360] on icon at bounding box center [191, 365] width 12 height 10
click at [766, 360] on icon at bounding box center [772, 365] width 12 height 10
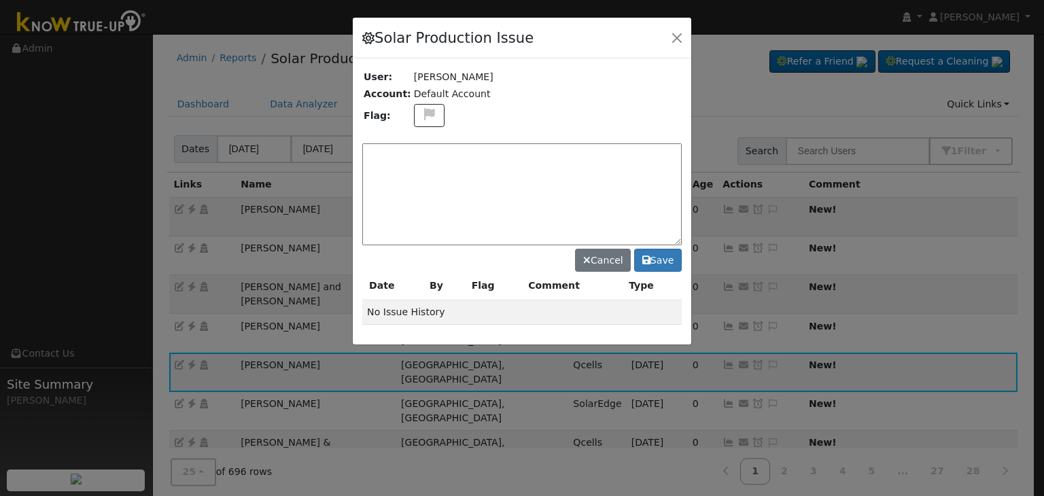
click at [488, 157] on textarea at bounding box center [521, 194] width 319 height 102
paste textarea "NO COMMS. Case Created. Email sent to client. (MP)"
type textarea "NO COMMS. Case Created. Email sent to client. (MP)"
click at [414, 107] on button at bounding box center [429, 116] width 31 height 24
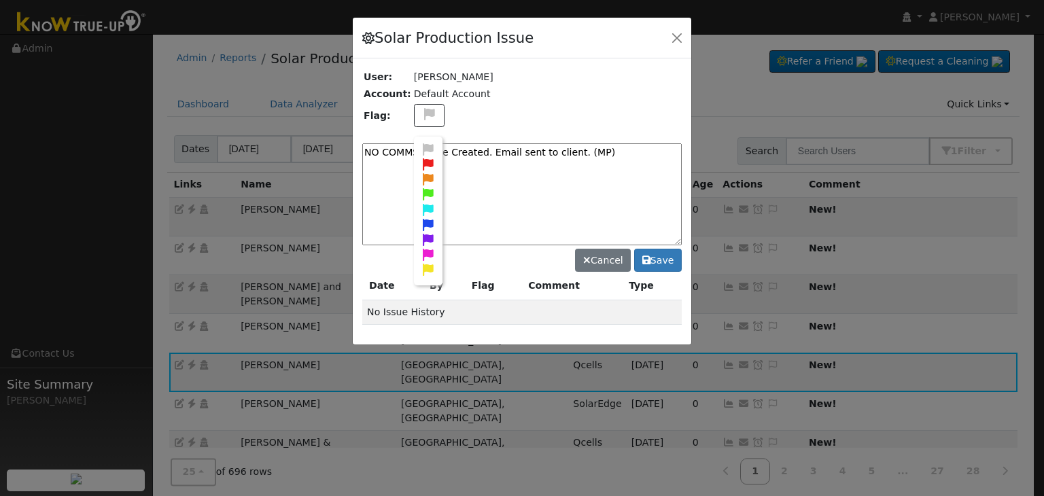
click at [421, 175] on icon at bounding box center [429, 179] width 16 height 12
click at [657, 257] on button "Save" at bounding box center [658, 260] width 48 height 23
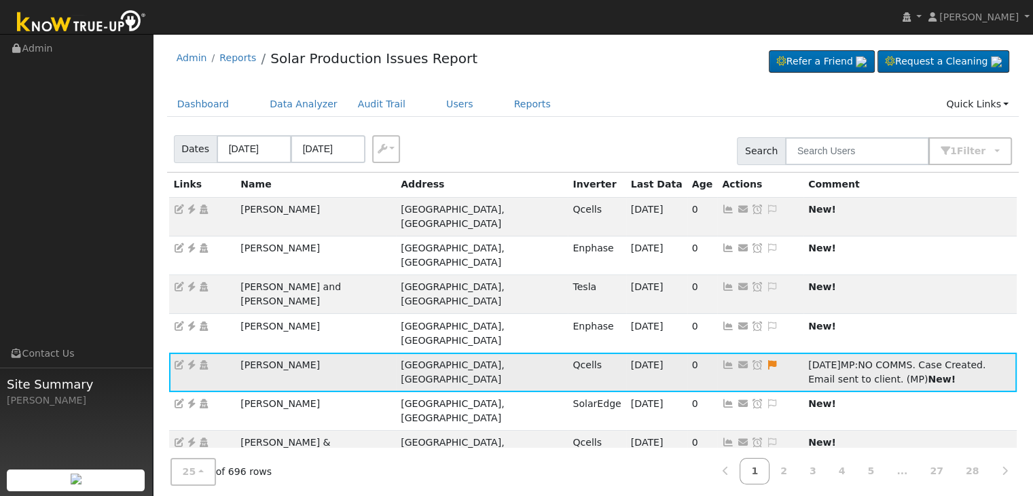
click at [751, 360] on icon at bounding box center [757, 365] width 12 height 10
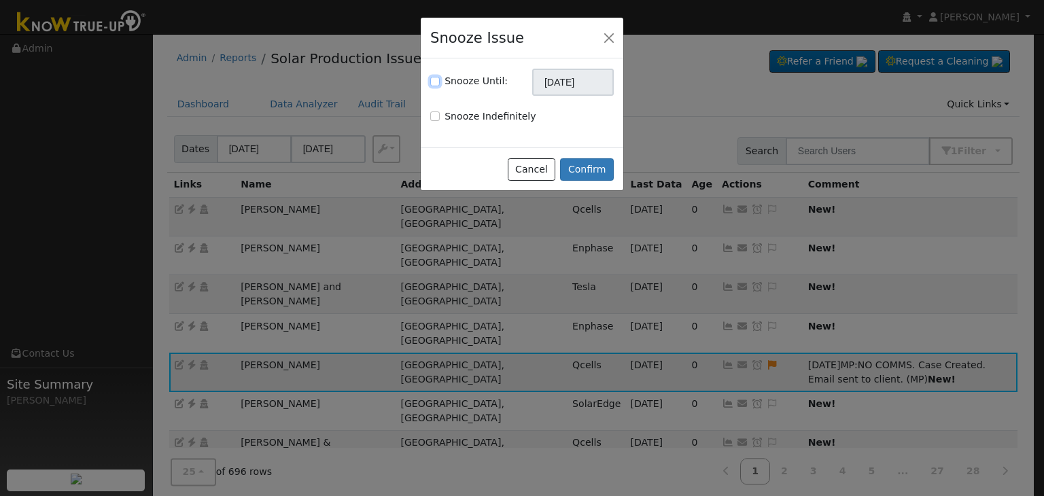
click at [435, 81] on input "Snooze Until:" at bounding box center [435, 82] width 10 height 10
checkbox input "true"
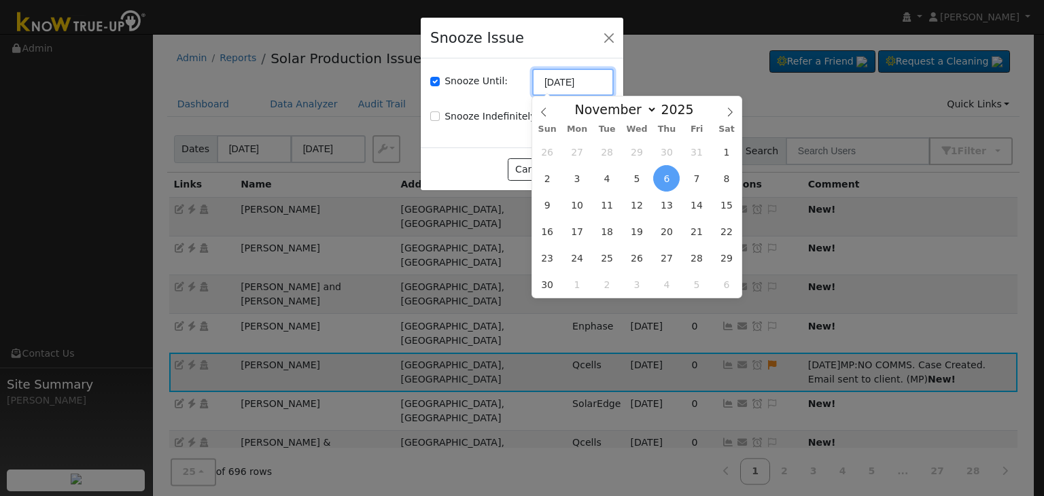
click at [581, 80] on input "11/06/2025" at bounding box center [573, 82] width 82 height 27
click at [541, 113] on icon at bounding box center [544, 112] width 10 height 10
select select "9"
click at [582, 201] on span "13" at bounding box center [577, 205] width 26 height 26
type input "10/13/2025"
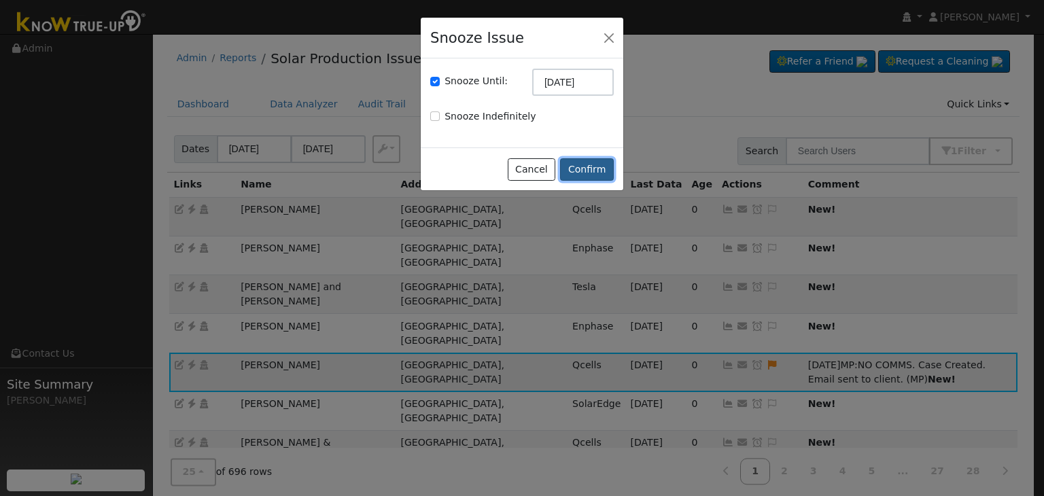
click at [582, 170] on button "Confirm" at bounding box center [587, 169] width 54 height 23
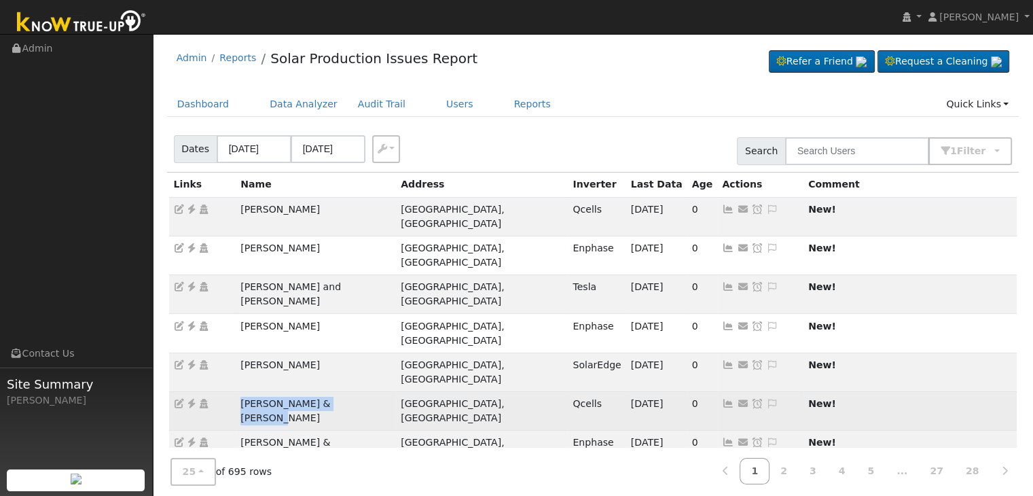
drag, startPoint x: 232, startPoint y: 332, endPoint x: 368, endPoint y: 327, distance: 135.3
click at [369, 392] on tr "Justin & Vanessa Meadows Selma, CA Qcells 10/05/25 0 Send Email... Copy a Link …" at bounding box center [593, 411] width 849 height 39
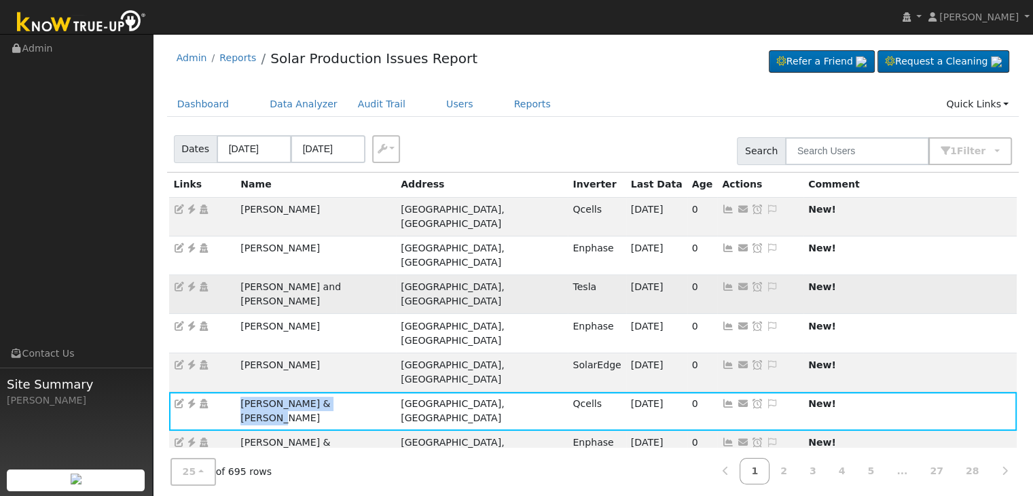
copy tr "Justin & Vanessa Meadows"
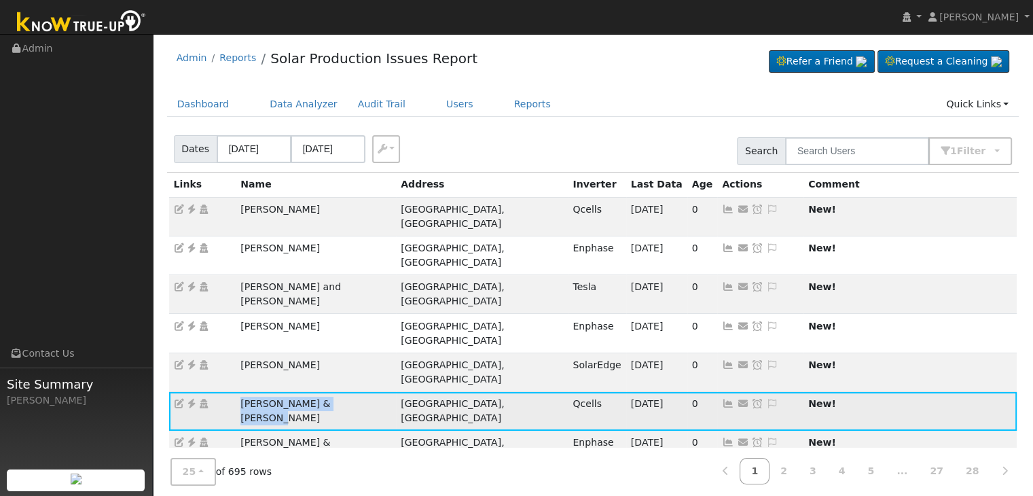
click at [189, 399] on icon at bounding box center [191, 404] width 12 height 10
click at [766, 399] on icon at bounding box center [772, 404] width 12 height 10
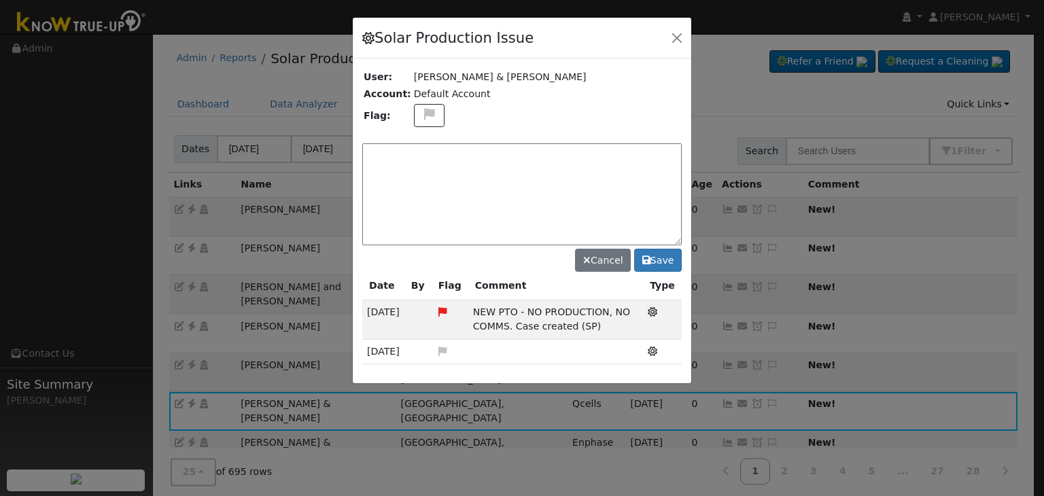
click at [419, 153] on textarea at bounding box center [521, 194] width 319 height 102
paste textarea "NO PRODUCTION/INACTIVE. Case Created. For site visit. (MP) 10/6"
click at [654, 157] on textarea "NO PRODUCTION/INACTIVE. Case Created. For site visit. (MP) 10/6" at bounding box center [521, 194] width 319 height 102
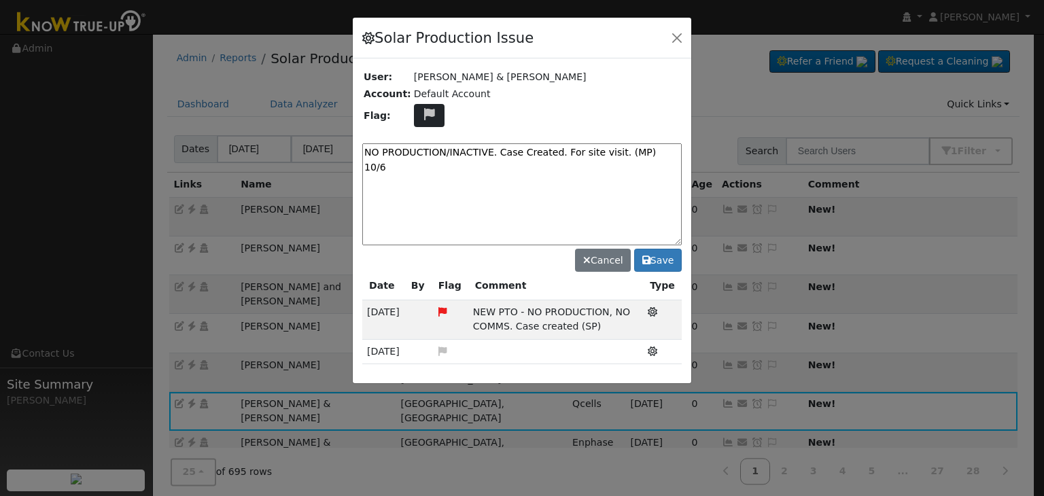
type textarea "NO PRODUCTION/INACTIVE. Case Created. For site visit. (MP) 10/6"
click at [427, 115] on icon at bounding box center [429, 114] width 16 height 12
click at [421, 158] on icon at bounding box center [429, 164] width 16 height 12
click at [662, 256] on button "Save" at bounding box center [658, 260] width 48 height 23
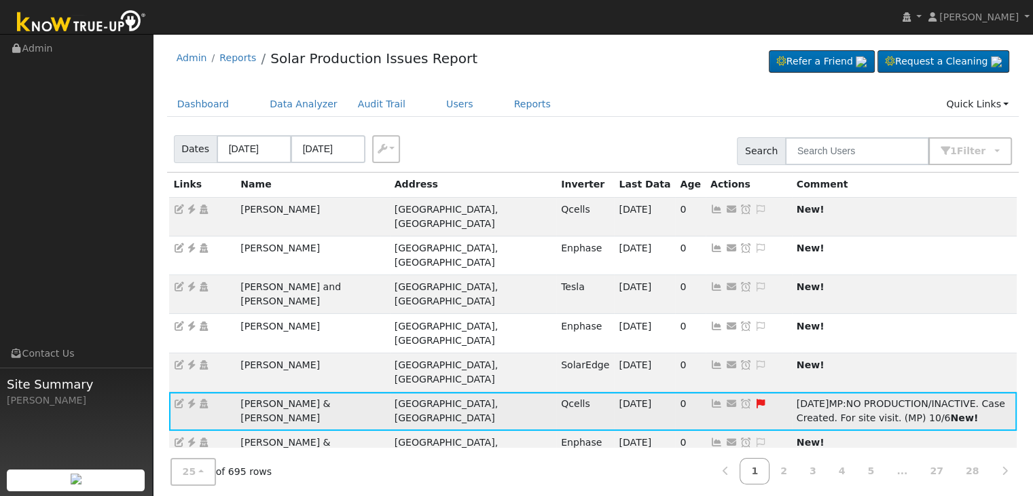
click at [740, 399] on icon at bounding box center [746, 404] width 12 height 10
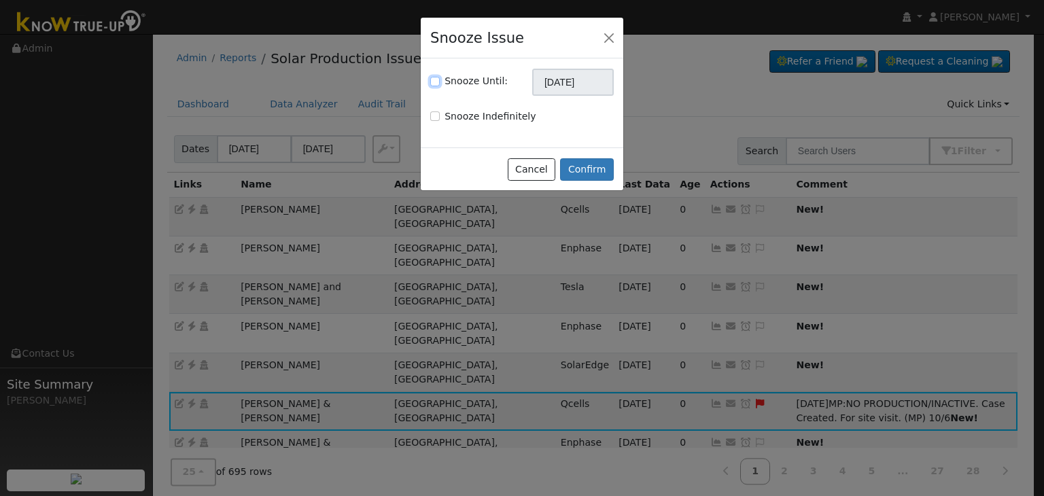
click at [437, 80] on input "Snooze Until:" at bounding box center [435, 82] width 10 height 10
checkbox input "true"
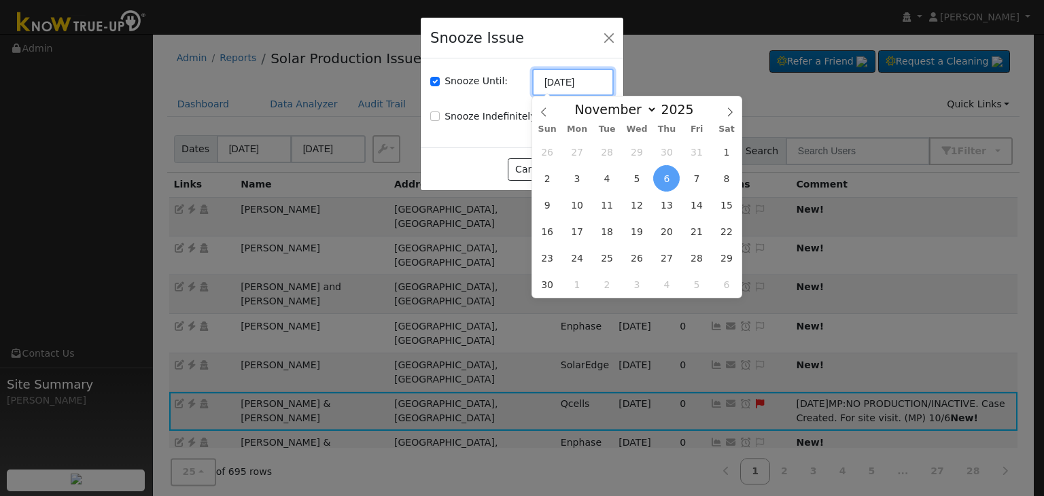
click at [591, 92] on input "11/06/2025" at bounding box center [573, 82] width 82 height 27
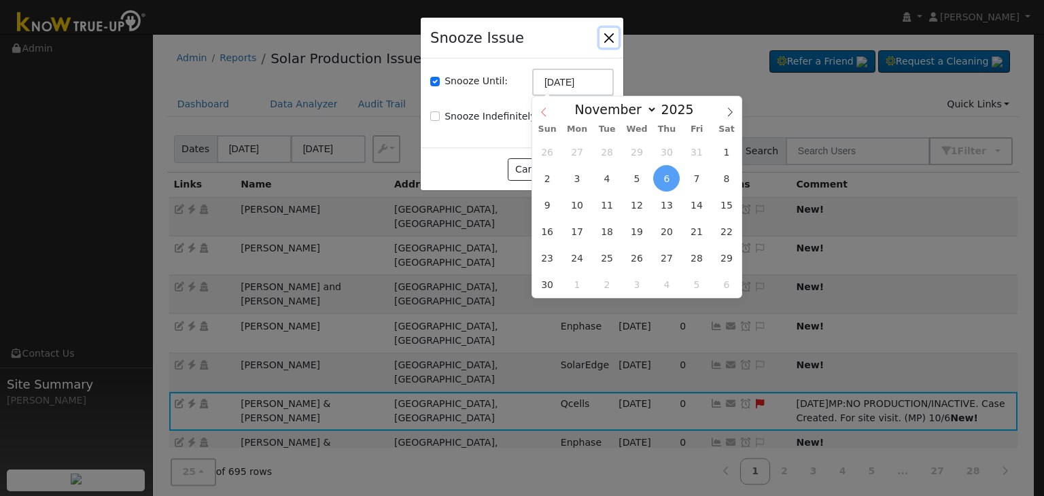
click at [541, 114] on icon at bounding box center [544, 112] width 10 height 10
select select "9"
click at [582, 230] on span "20" at bounding box center [577, 231] width 26 height 26
type input "10/20/2025"
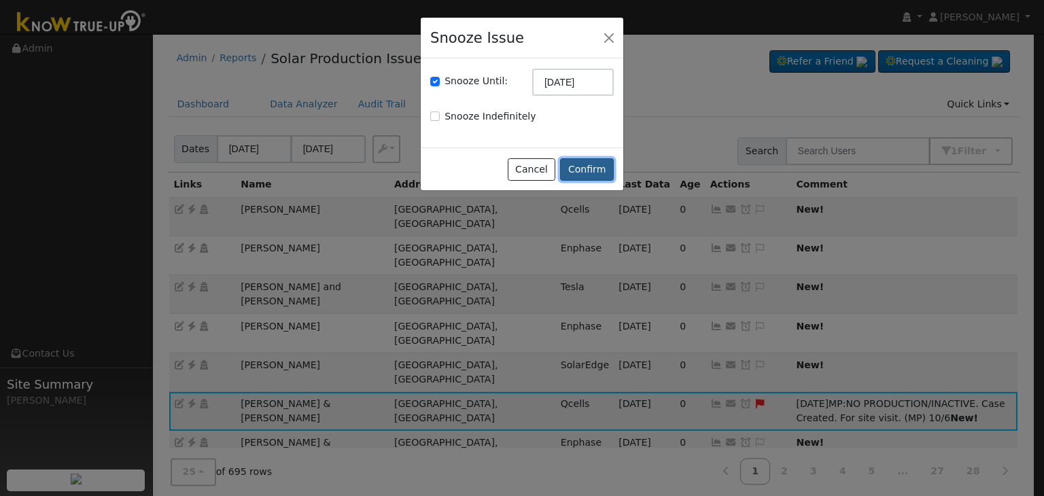
click at [584, 171] on button "Confirm" at bounding box center [587, 169] width 54 height 23
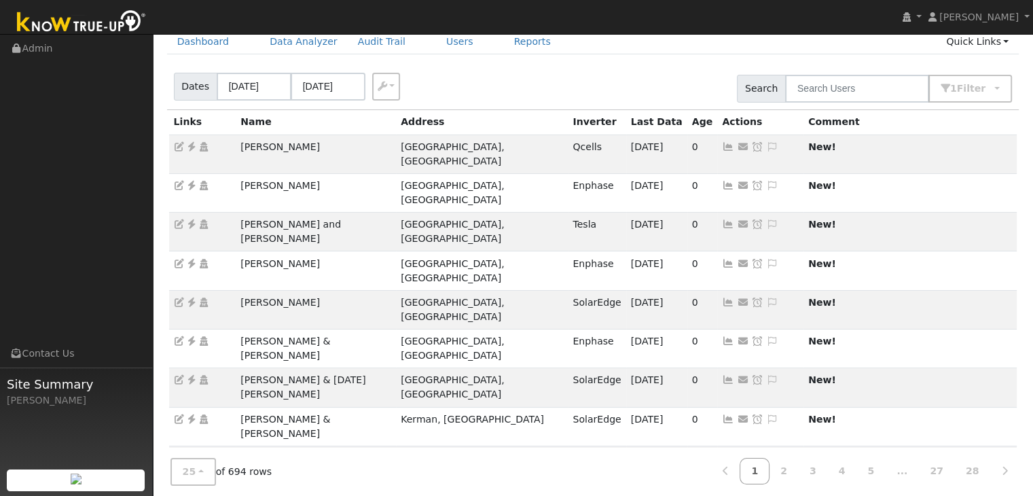
scroll to position [68, 0]
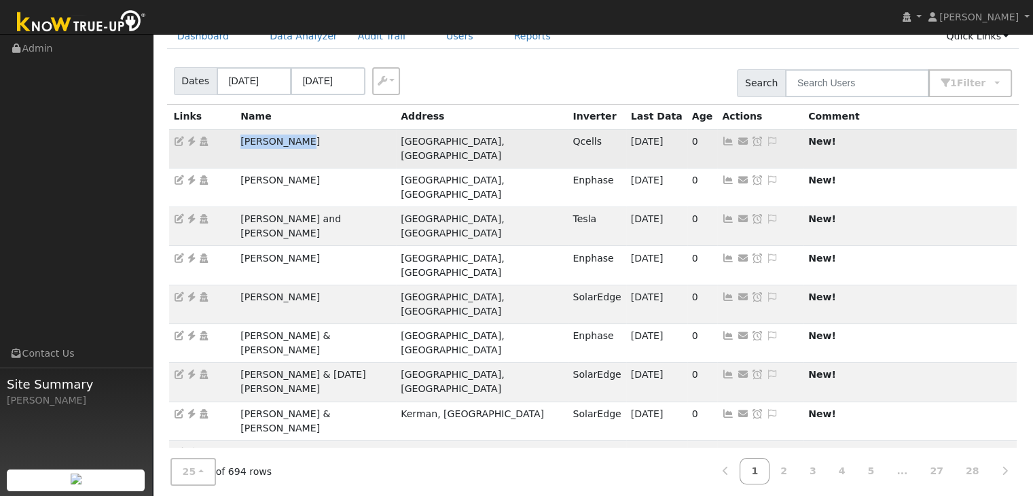
drag, startPoint x: 238, startPoint y: 139, endPoint x: 315, endPoint y: 141, distance: 76.8
click at [315, 141] on td "Julio Zamora" at bounding box center [316, 148] width 160 height 39
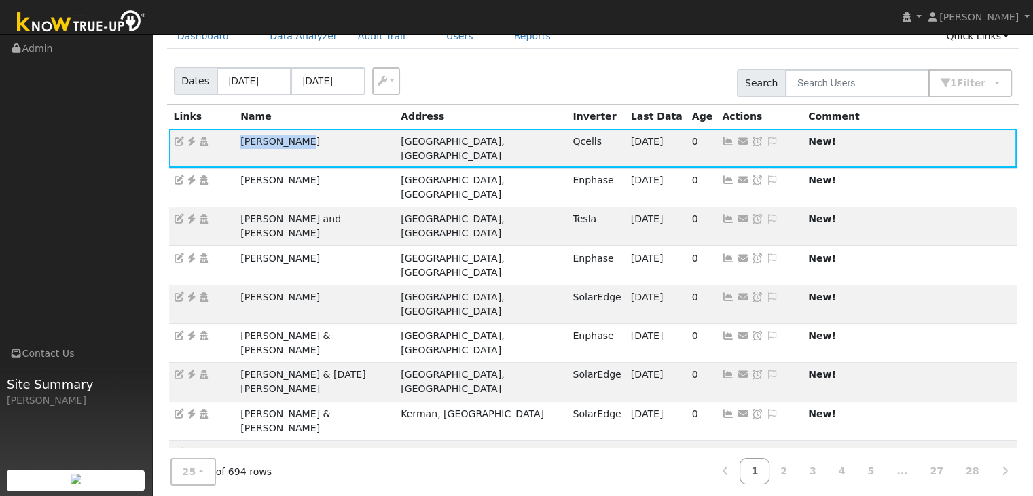
copy td "Julio Zamora"
click at [194, 140] on icon at bounding box center [191, 142] width 12 height 10
click at [651, 34] on nav "Mara Panganiban Mara Panganiban Profile My Company Help Center Terms Of Service…" at bounding box center [516, 17] width 1033 height 35
drag, startPoint x: 231, startPoint y: 183, endPoint x: 366, endPoint y: 188, distance: 134.6
click at [366, 207] on tr "Simin and Yongzhao Liang Fresno, CA Tesla 10/05/25 0 Send Email... Copy a Link …" at bounding box center [593, 226] width 849 height 39
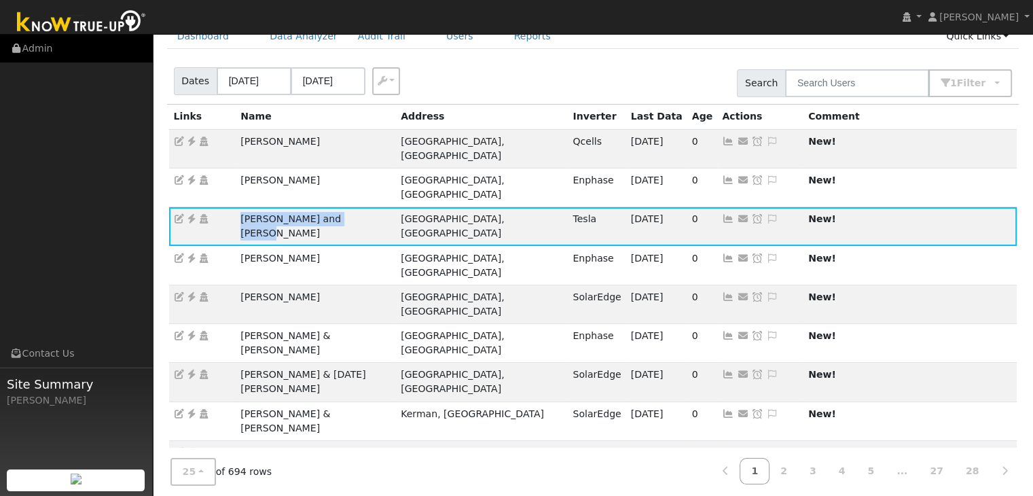
copy tr "Simin and Yongzhao Liang"
click at [190, 214] on icon at bounding box center [191, 219] width 12 height 10
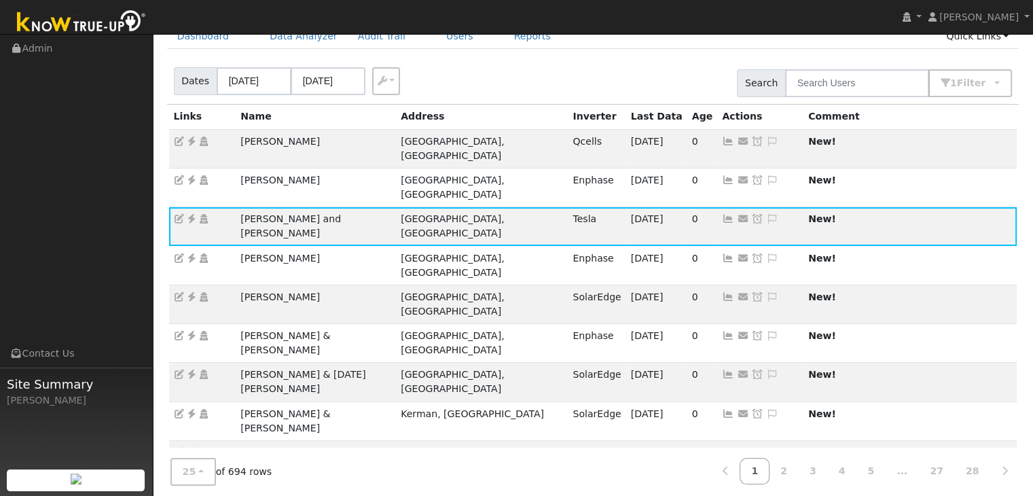
click at [701, 76] on div "Dates 10/03/2025 10/06/2025 Export CSV Search 1 Filter Include Leads Include No…" at bounding box center [592, 81] width 857 height 46
click at [597, 47] on ul "Dashboard Data Analyzer Audit Trail Users Reports Quick Links Quick Add Quick C…" at bounding box center [593, 36] width 853 height 25
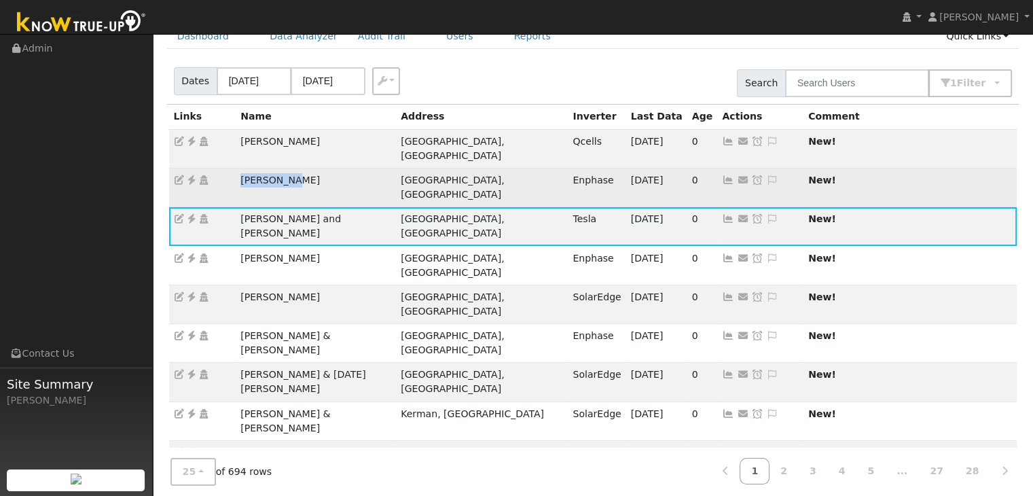
drag, startPoint x: 238, startPoint y: 163, endPoint x: 316, endPoint y: 168, distance: 78.3
click at [316, 168] on td "Fred Momen" at bounding box center [316, 187] width 160 height 39
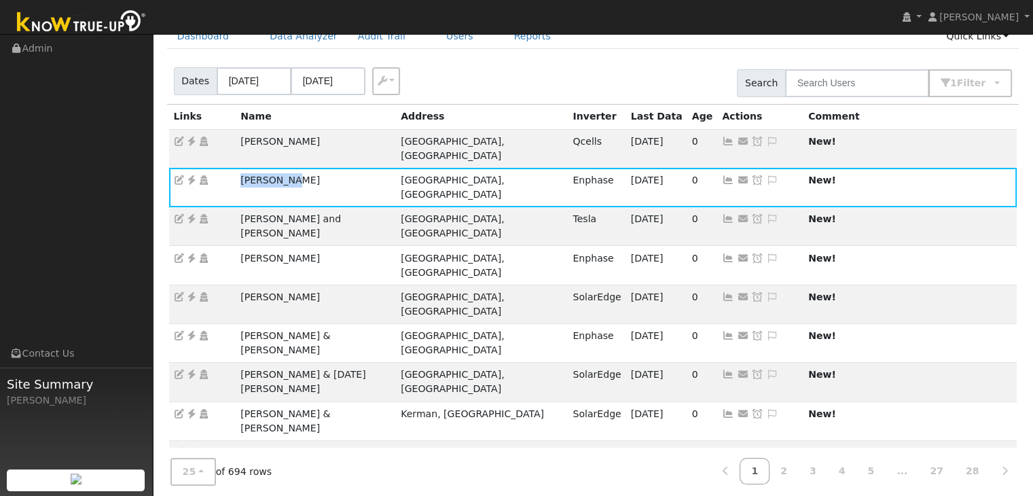
copy td "Fred Momen"
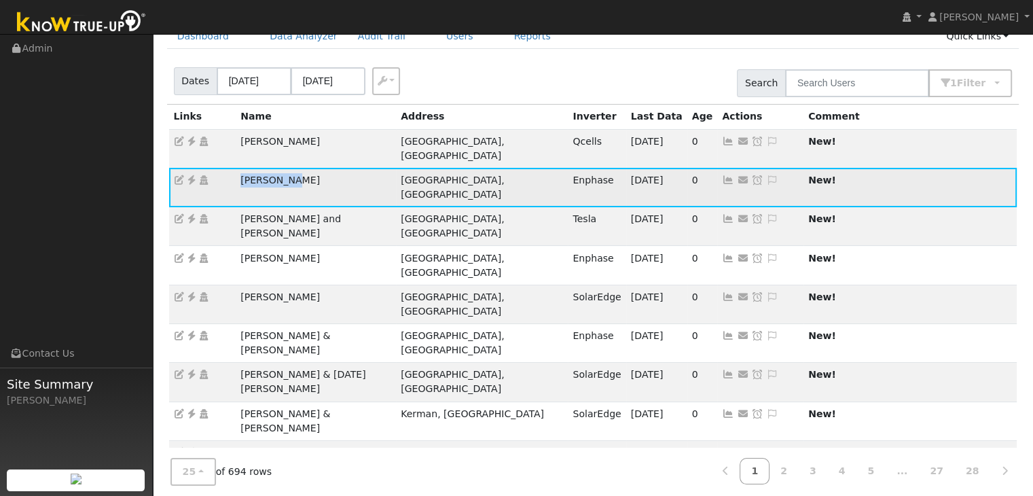
click at [188, 175] on icon at bounding box center [191, 180] width 12 height 10
click at [766, 175] on icon at bounding box center [772, 180] width 12 height 10
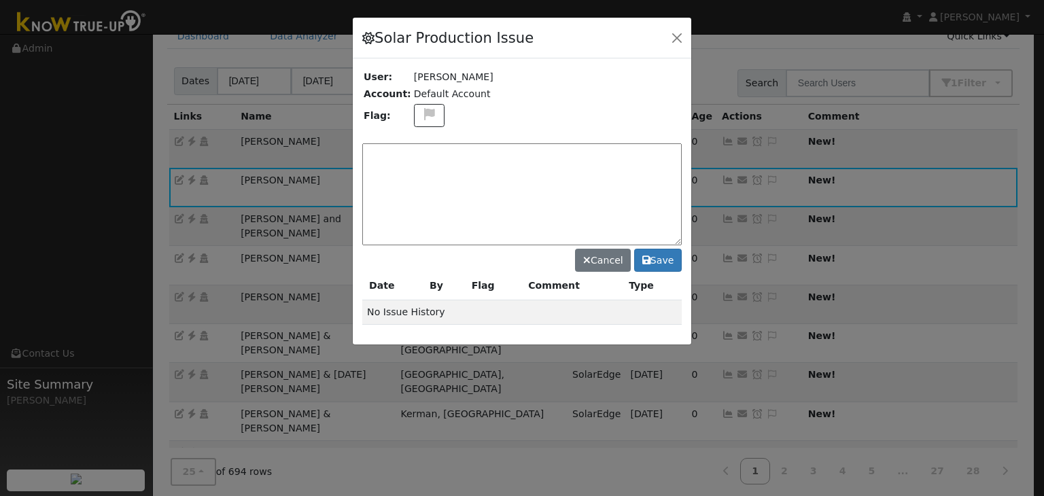
click at [402, 155] on textarea at bounding box center [521, 194] width 319 height 102
click at [405, 158] on textarea "NO ISSUES. (MP)" at bounding box center [521, 194] width 319 height 102
click at [470, 136] on div "User: Fred Momen Account: Default Account Flag: NO ISSUES. (MP) Cancel Save Dat…" at bounding box center [522, 200] width 338 height 285
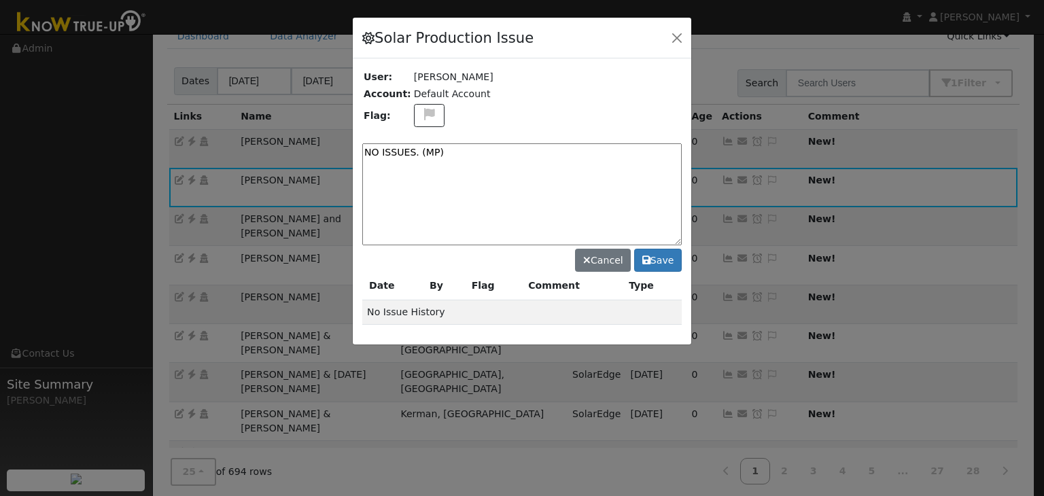
click at [448, 157] on textarea "NO ISSUES. (MP)" at bounding box center [521, 194] width 319 height 102
type textarea "NO ISSUES. (MP) 10/6"
click at [668, 253] on button "Save" at bounding box center [658, 260] width 48 height 23
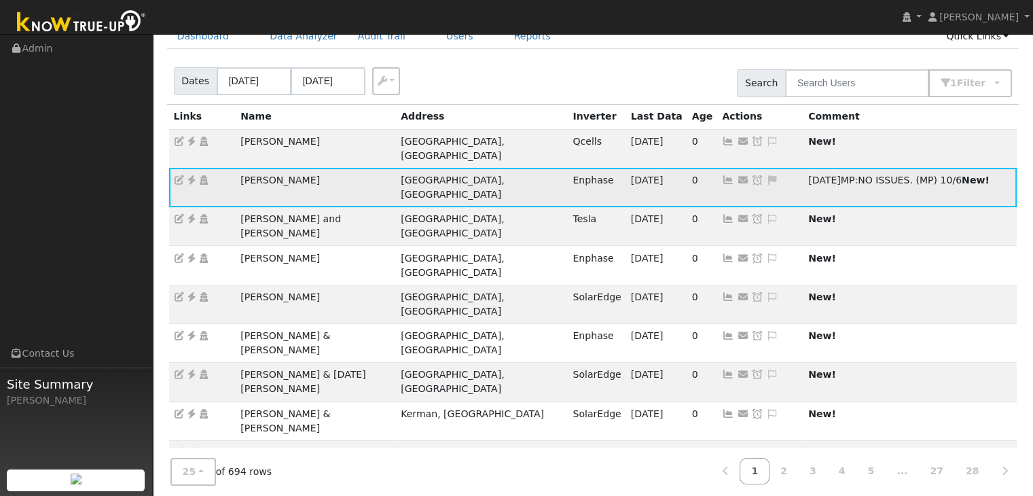
click at [751, 175] on icon at bounding box center [757, 180] width 12 height 10
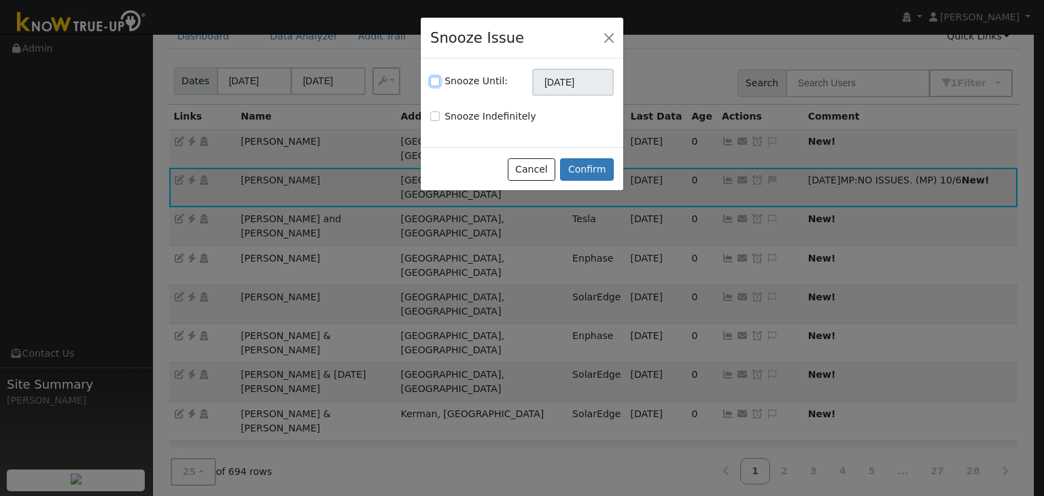
click at [432, 77] on input "Snooze Until:" at bounding box center [435, 82] width 10 height 10
checkbox input "true"
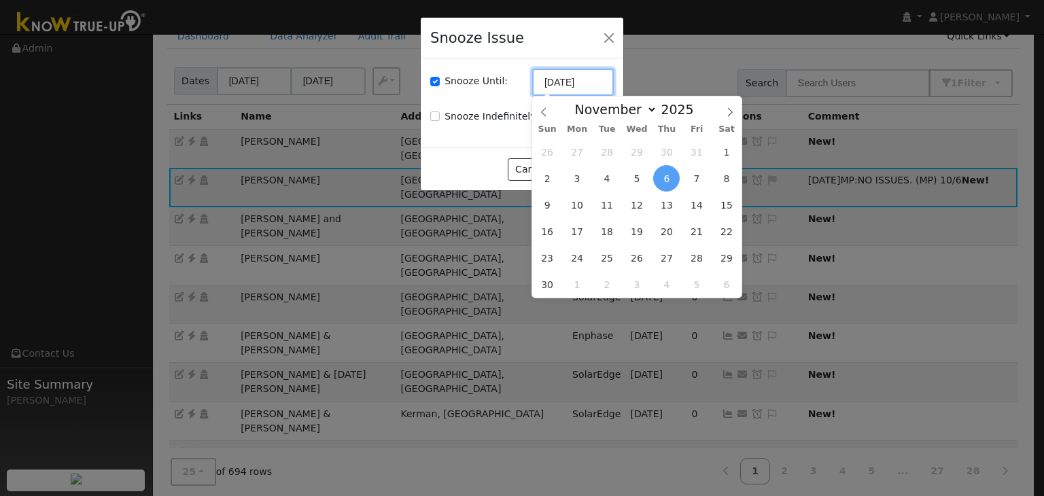
click at [547, 85] on input "11/06/2025" at bounding box center [573, 82] width 82 height 27
click at [541, 107] on span at bounding box center [543, 107] width 23 height 23
select select "9"
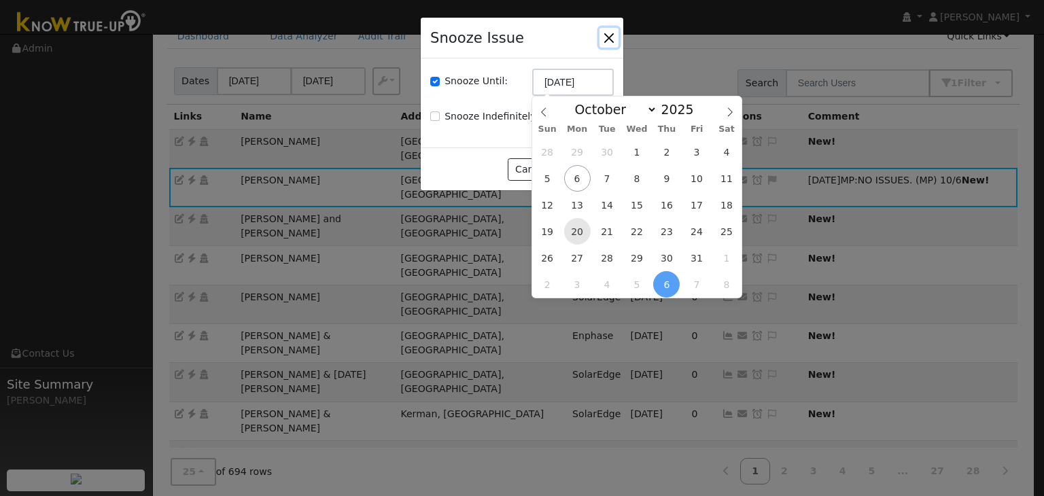
click at [575, 225] on span "20" at bounding box center [577, 231] width 26 height 26
type input "10/20/2025"
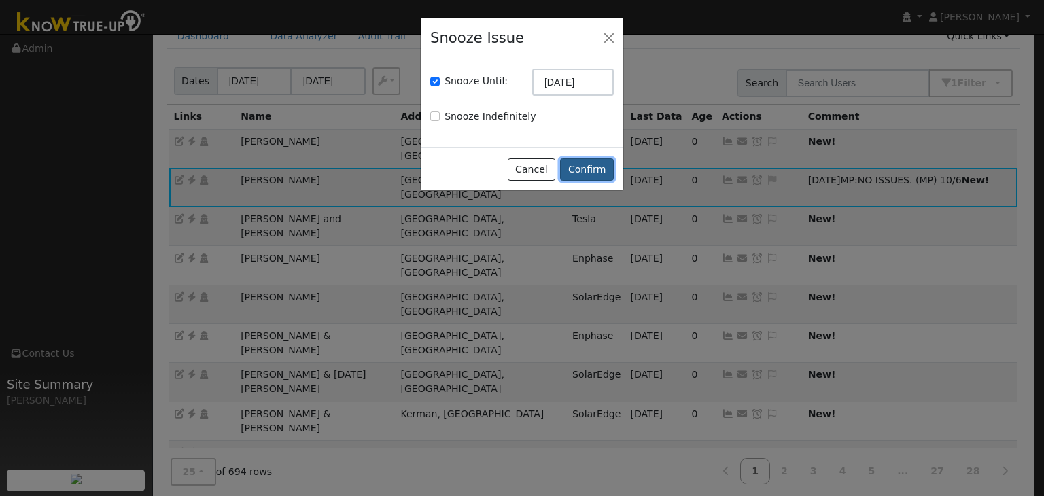
click at [576, 164] on button "Confirm" at bounding box center [587, 169] width 54 height 23
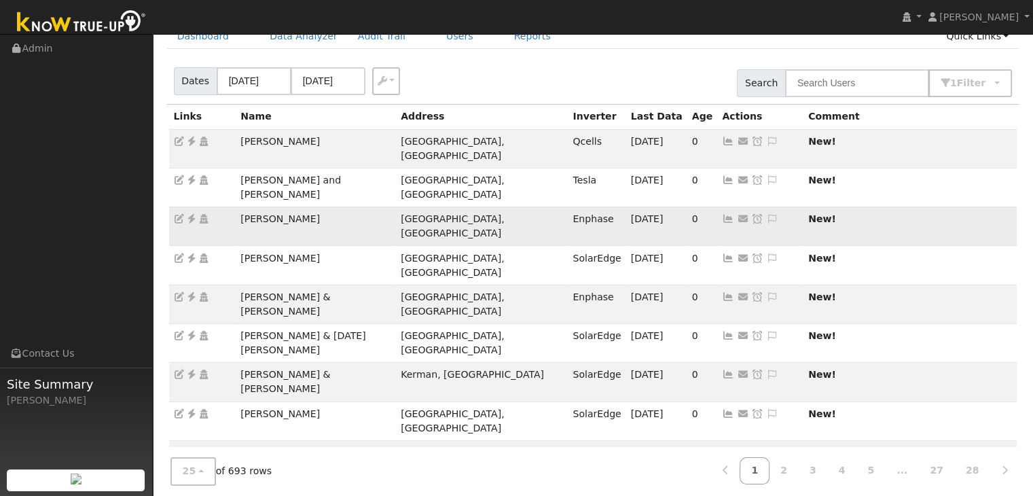
drag, startPoint x: 229, startPoint y: 188, endPoint x: 334, endPoint y: 192, distance: 104.7
click at [334, 207] on tr "Mitchell Gilbert Fresno, CA Enphase 09/30/25 0 Send Email... Copy a Link Reset …" at bounding box center [593, 226] width 849 height 39
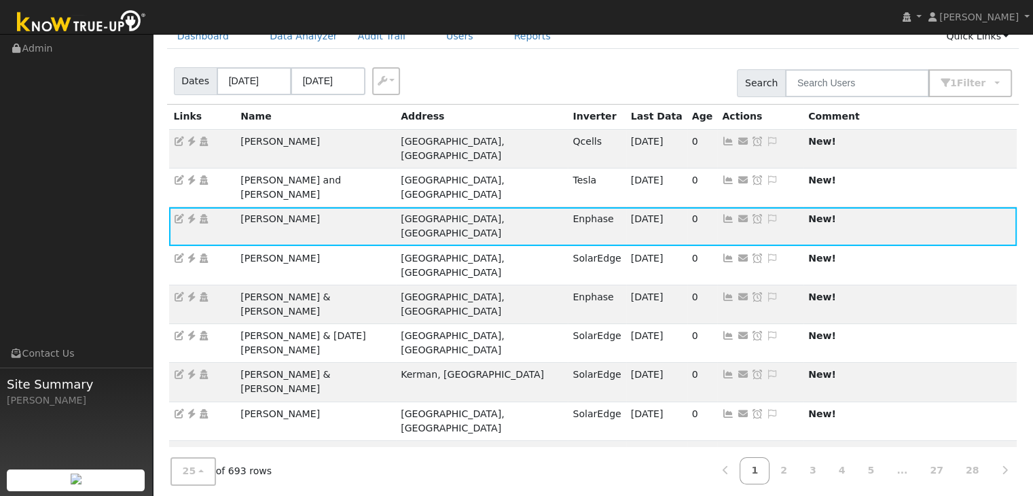
copy tr "Mitchell Gilbert"
click at [193, 214] on icon at bounding box center [191, 219] width 12 height 10
click at [766, 214] on icon at bounding box center [772, 219] width 12 height 10
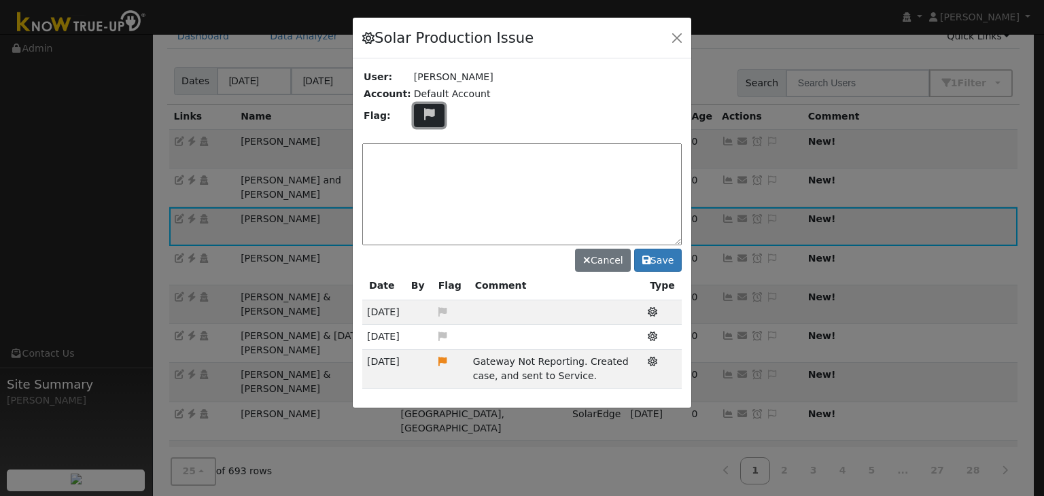
click at [421, 111] on icon at bounding box center [429, 114] width 16 height 12
click at [421, 143] on icon at bounding box center [429, 149] width 16 height 12
click at [381, 153] on textarea at bounding box center [521, 194] width 319 height 102
paste textarea "NO ISSUES. (MP)"
type textarea "NO ISSUES. (MP)"
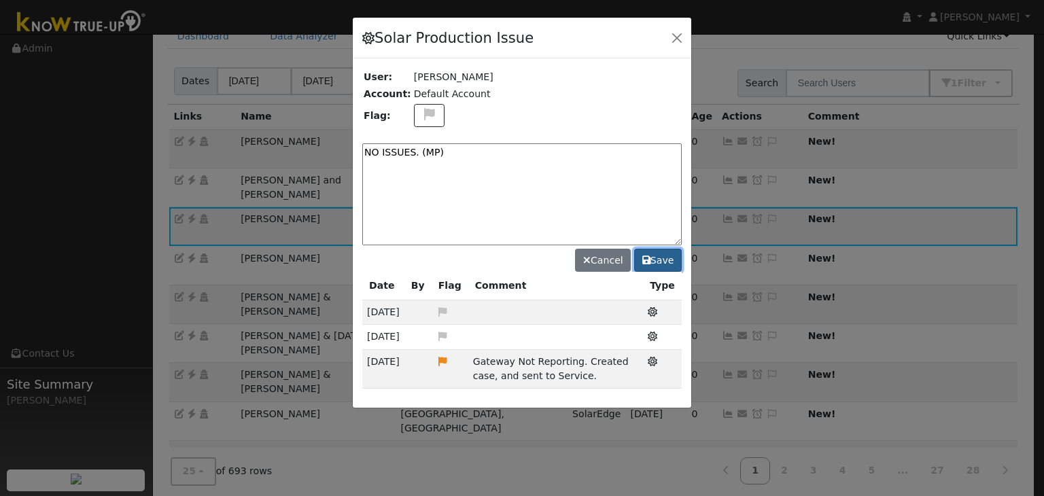
click at [653, 262] on button "Save" at bounding box center [658, 260] width 48 height 23
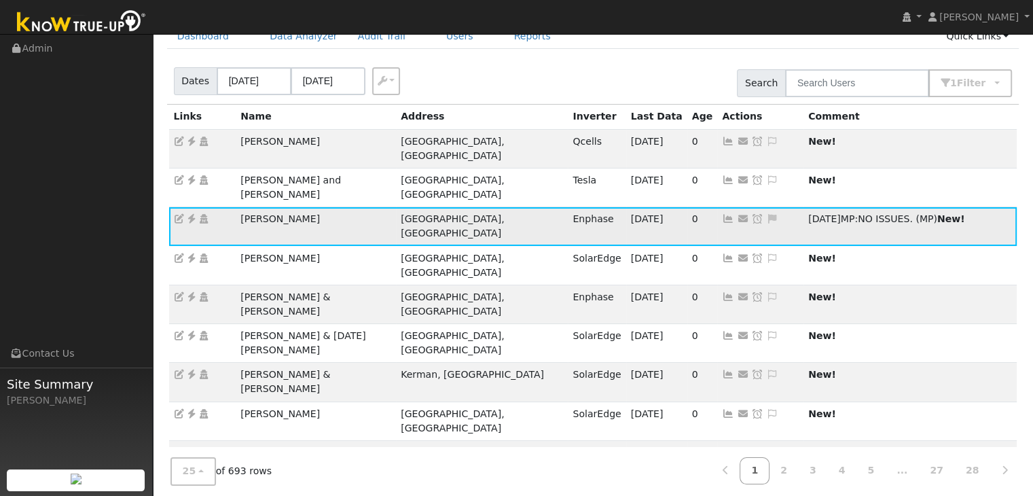
click at [751, 214] on icon at bounding box center [757, 219] width 12 height 10
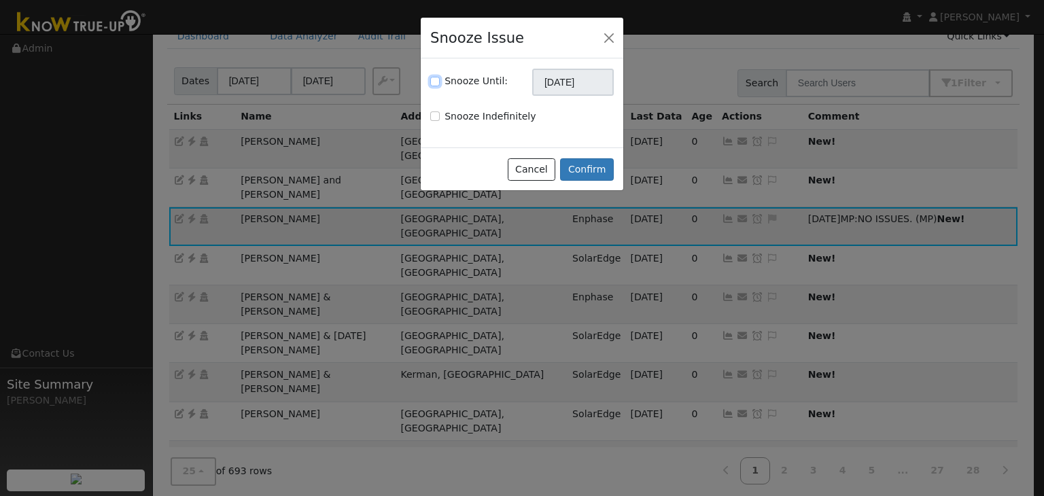
click at [436, 82] on input "Snooze Until:" at bounding box center [435, 82] width 10 height 10
checkbox input "true"
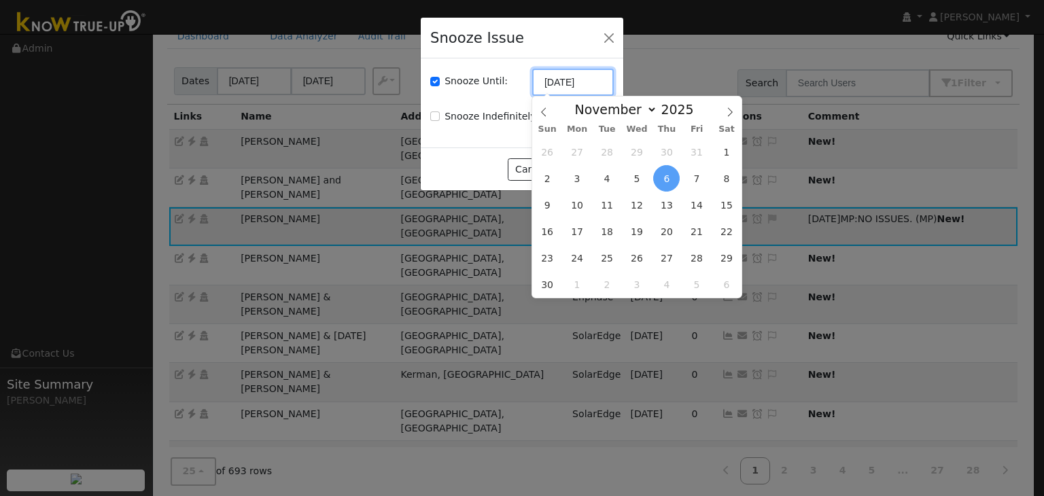
click at [551, 90] on input "11/06/2025" at bounding box center [573, 82] width 82 height 27
click at [544, 113] on icon at bounding box center [544, 112] width 10 height 10
select select "9"
click at [580, 224] on span "20" at bounding box center [577, 231] width 26 height 26
type input "10/20/2025"
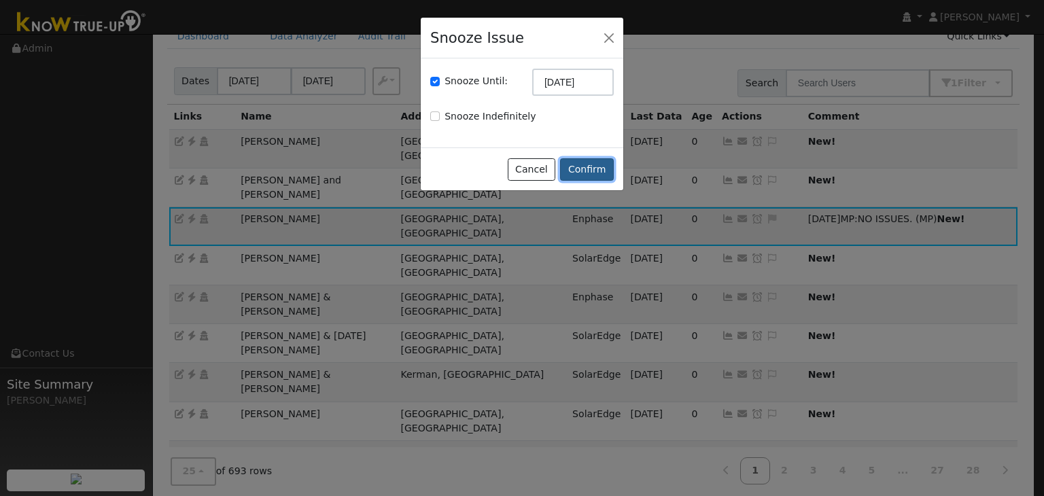
click at [579, 169] on button "Confirm" at bounding box center [587, 169] width 54 height 23
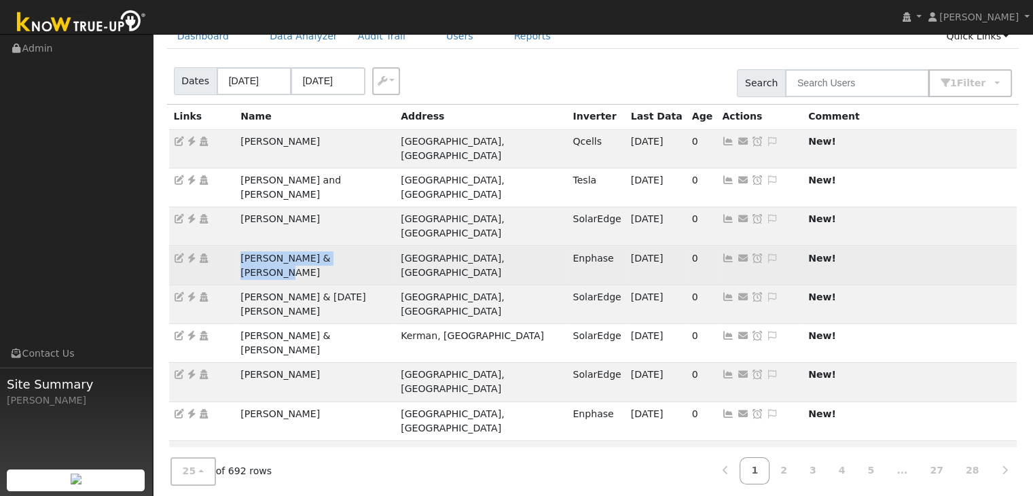
drag, startPoint x: 237, startPoint y: 213, endPoint x: 366, endPoint y: 221, distance: 129.3
click at [366, 246] on td "Dan & Janet Grossnicklaus" at bounding box center [316, 265] width 160 height 39
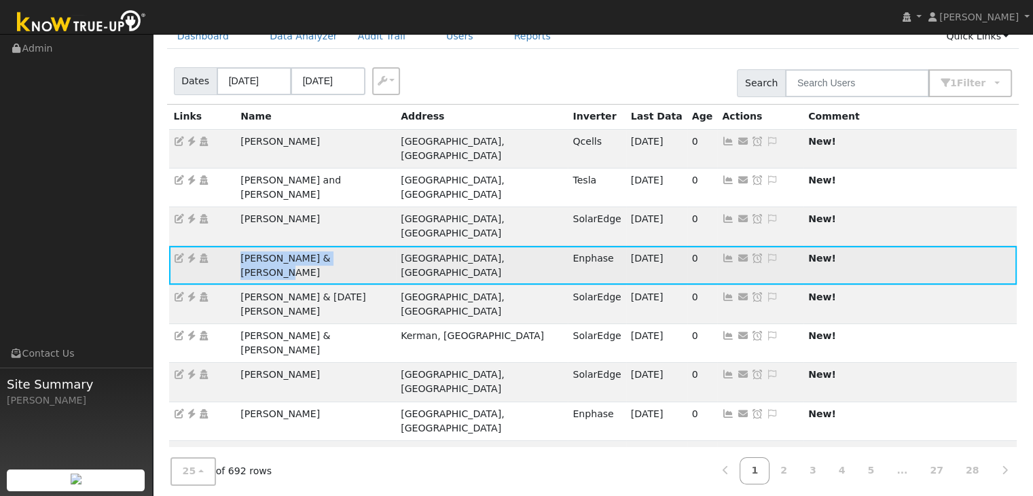
click at [192, 253] on icon at bounding box center [191, 258] width 12 height 10
click at [193, 253] on icon at bounding box center [191, 258] width 12 height 10
click at [192, 253] on icon at bounding box center [191, 258] width 12 height 10
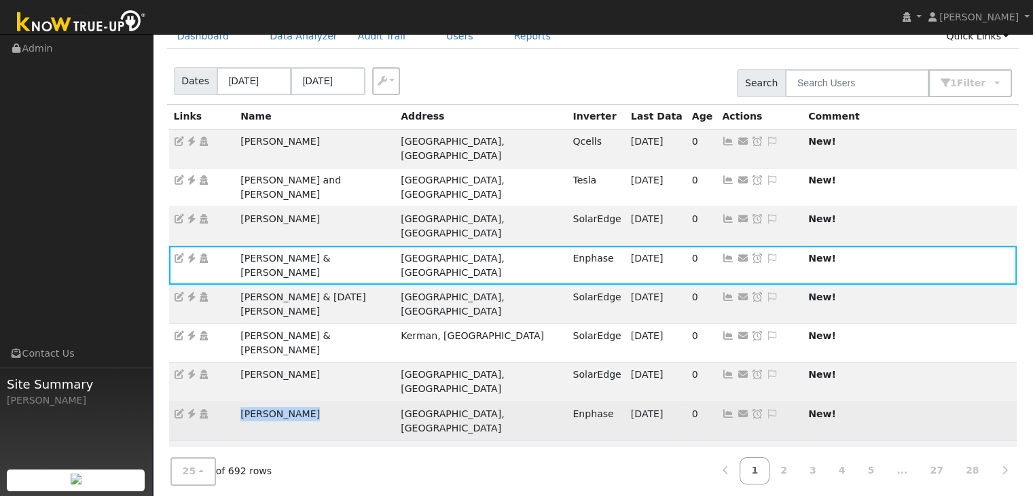
drag, startPoint x: 239, startPoint y: 306, endPoint x: 339, endPoint y: 311, distance: 100.0
click at [339, 402] on td "Debbie Mackey" at bounding box center [316, 421] width 160 height 39
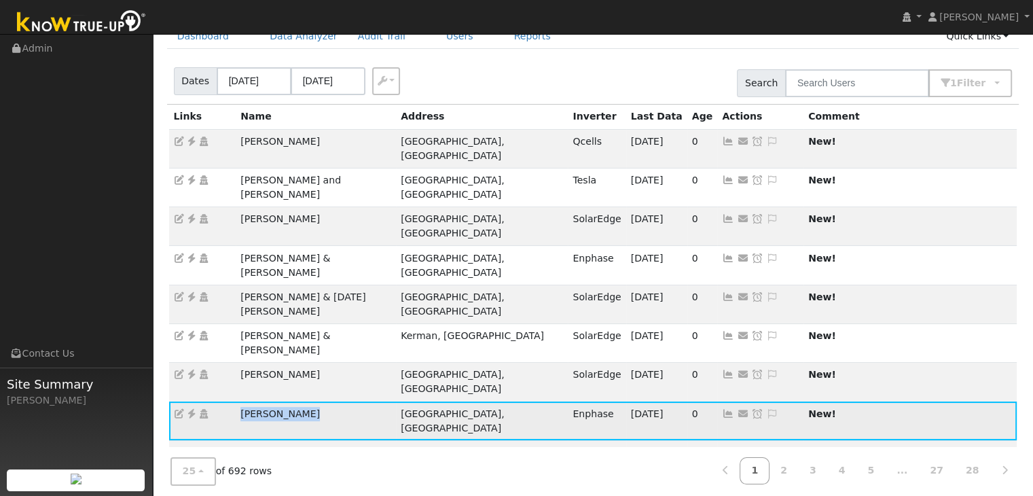
click at [190, 409] on icon at bounding box center [191, 414] width 12 height 10
click at [766, 409] on icon at bounding box center [772, 414] width 12 height 10
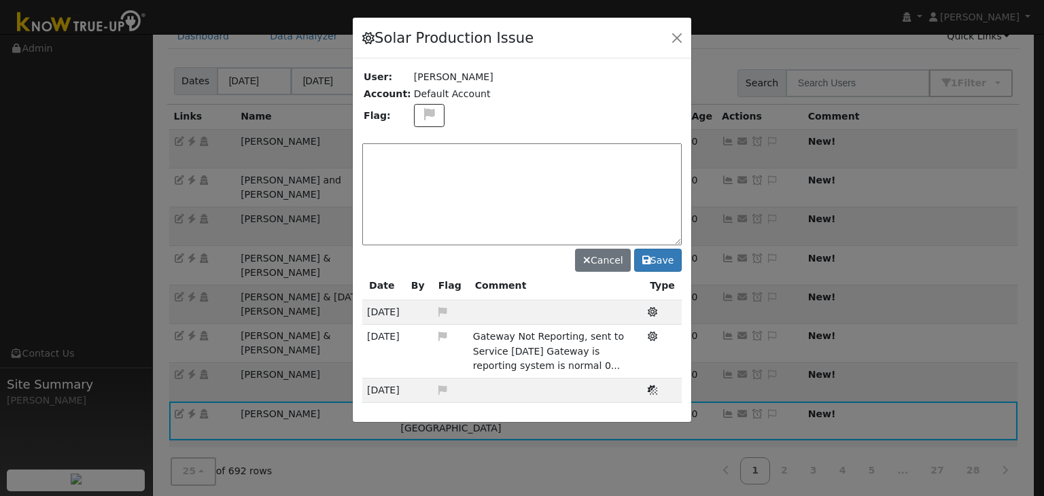
click at [383, 158] on textarea at bounding box center [521, 194] width 319 height 102
paste textarea "NO ISSUES. (MP)"
type textarea "NO ISSUES. (MP) 10/6"
click at [669, 256] on button "Save" at bounding box center [658, 260] width 48 height 23
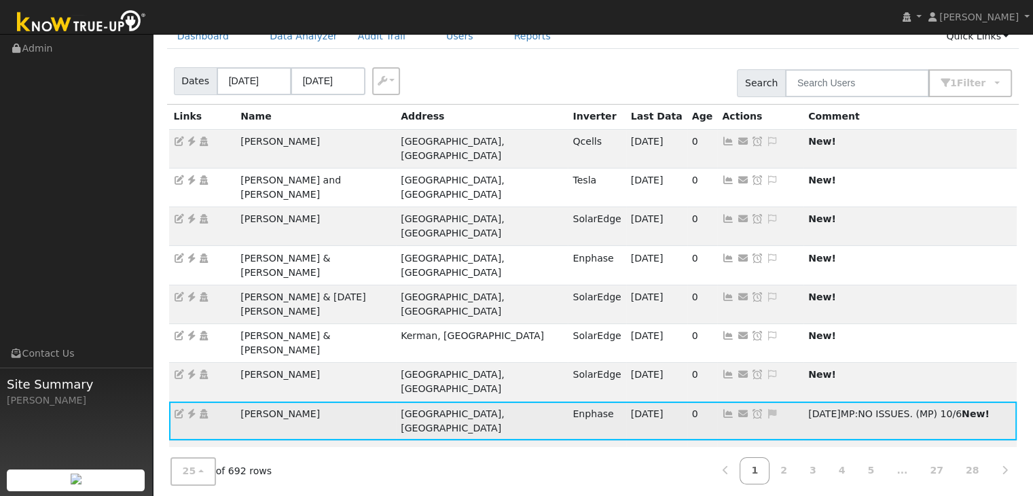
click at [751, 409] on icon at bounding box center [757, 414] width 12 height 10
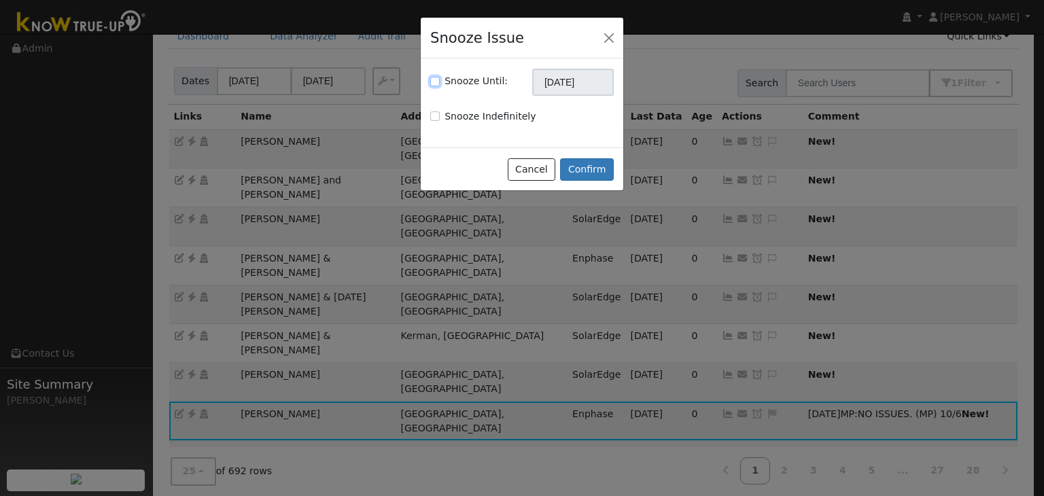
click at [431, 79] on input "Snooze Until:" at bounding box center [435, 82] width 10 height 10
checkbox input "true"
click at [565, 69] on input "11/06/2025" at bounding box center [573, 82] width 82 height 27
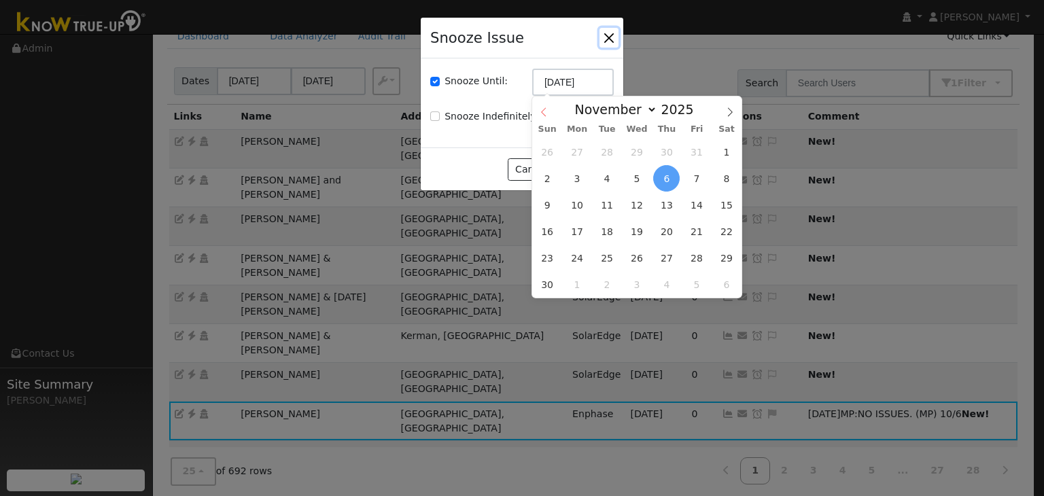
click at [541, 111] on icon at bounding box center [544, 112] width 10 height 10
select select "9"
click at [578, 220] on span "20" at bounding box center [577, 231] width 26 height 26
type input "10/20/2025"
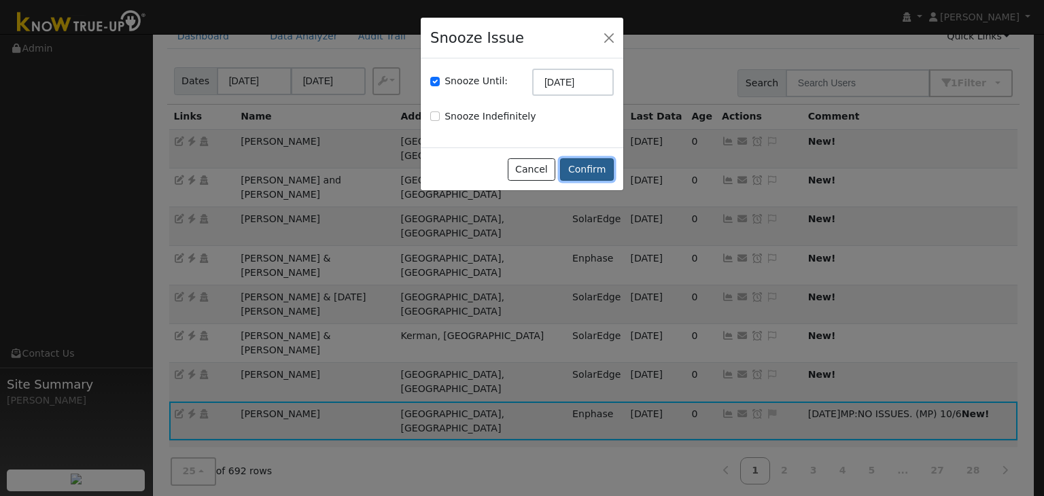
click at [592, 159] on button "Confirm" at bounding box center [587, 169] width 54 height 23
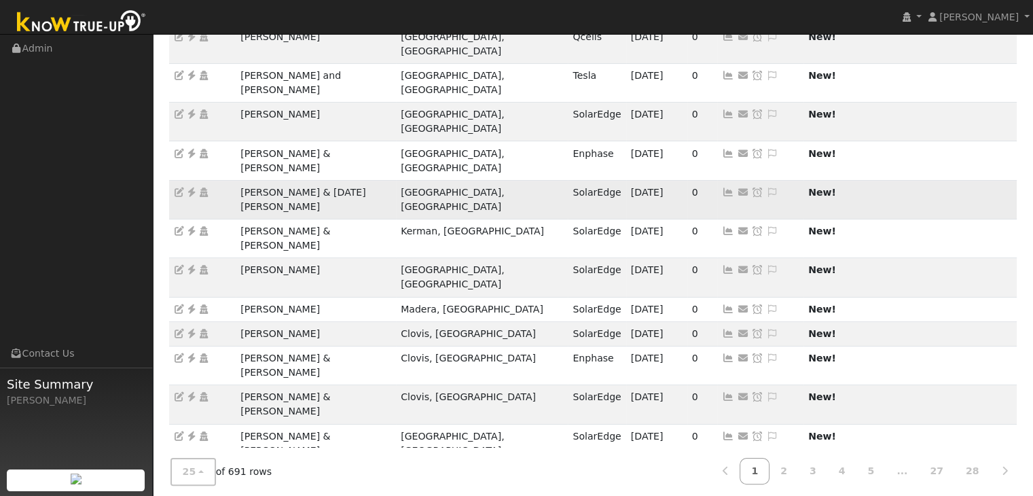
scroll to position [174, 0]
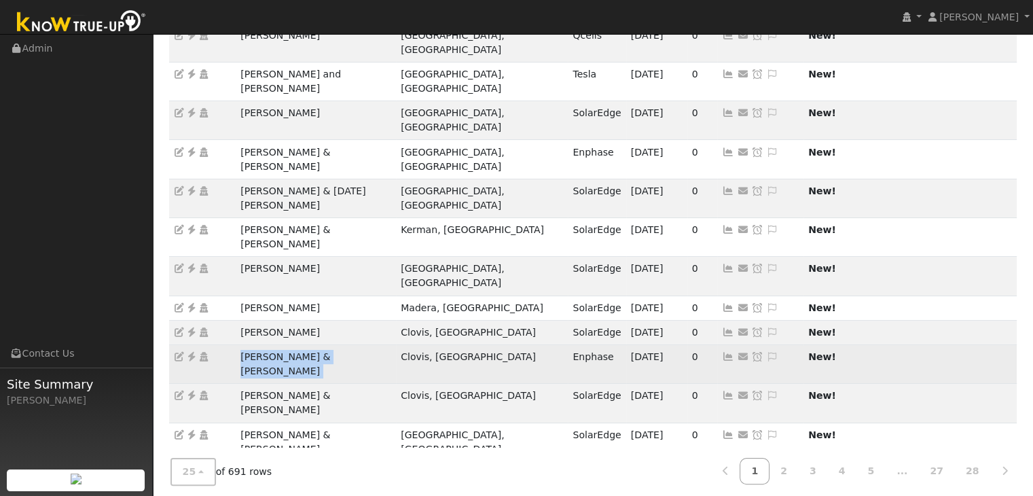
drag, startPoint x: 236, startPoint y: 249, endPoint x: 387, endPoint y: 257, distance: 150.3
click at [387, 344] on tr "Brittney & Cameron Scharnick Clovis, CA Enphase 10/03/25 0 Send Email... Copy a…" at bounding box center [593, 363] width 849 height 39
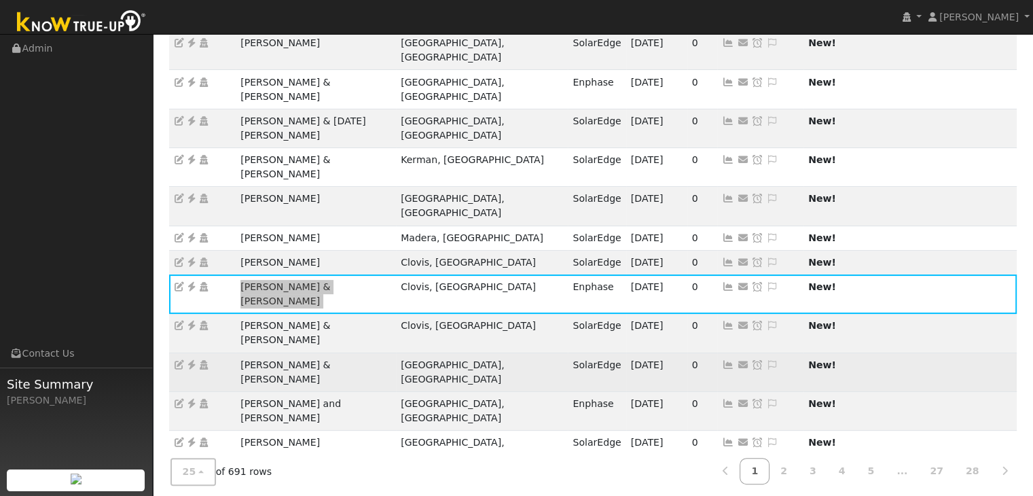
scroll to position [242, 0]
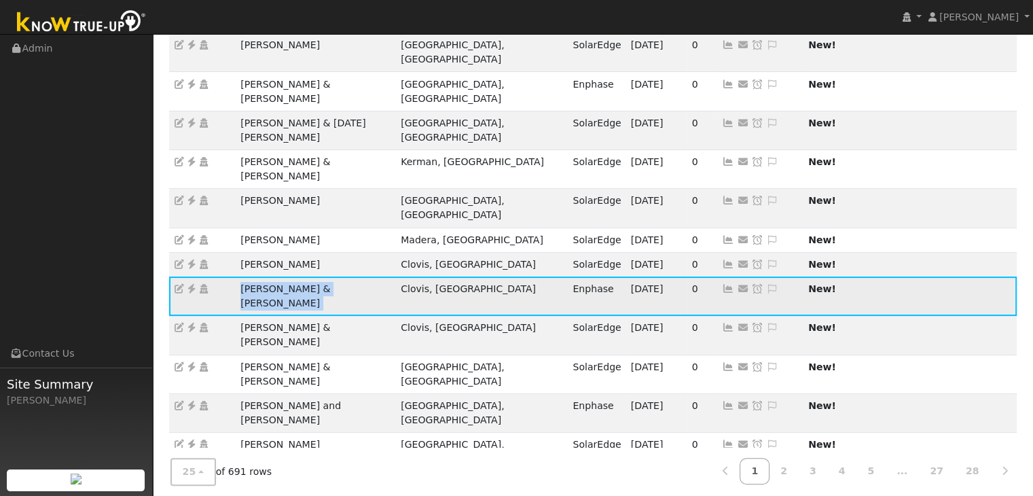
click at [194, 284] on icon at bounding box center [191, 289] width 12 height 10
click at [766, 284] on icon at bounding box center [772, 289] width 12 height 10
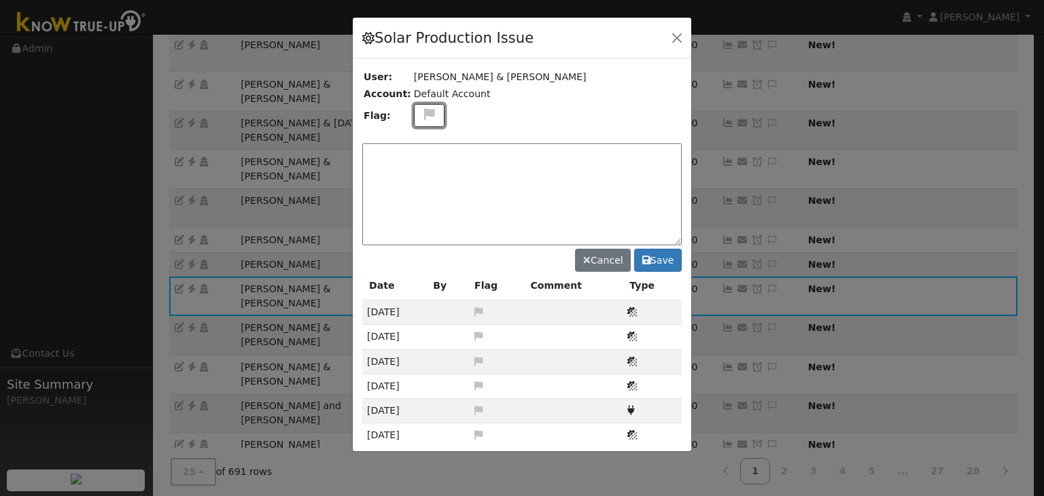
click at [423, 118] on icon at bounding box center [429, 114] width 16 height 12
click at [421, 177] on icon at bounding box center [429, 179] width 16 height 12
click at [416, 155] on textarea at bounding box center [521, 194] width 319 height 102
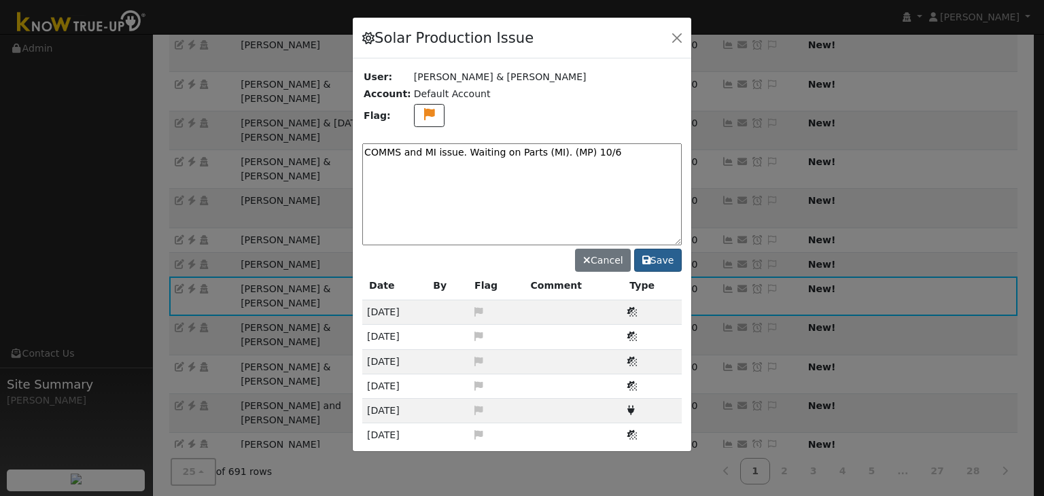
type textarea "COMMS and MI issue. Waiting on Parts (MI). (MP) 10/6"
click at [662, 259] on button "Save" at bounding box center [658, 260] width 48 height 23
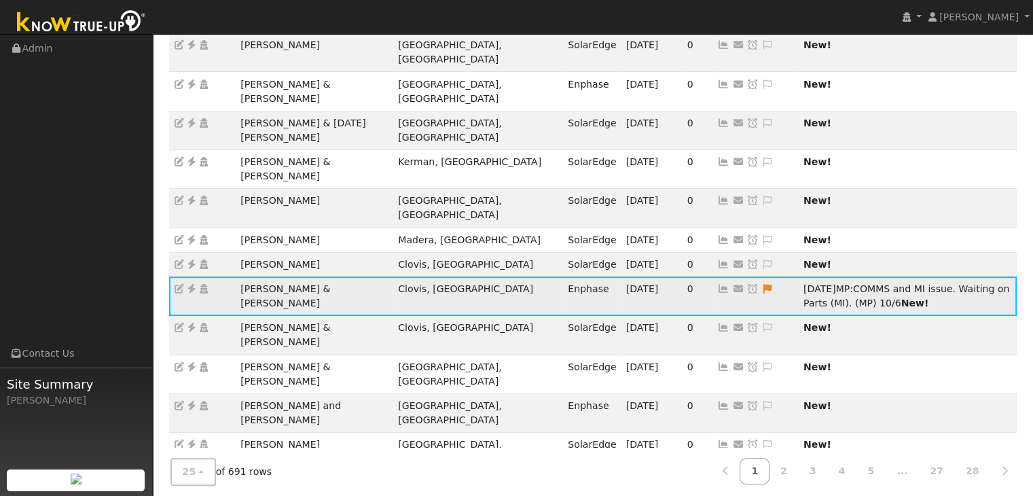
click at [747, 284] on icon at bounding box center [753, 289] width 12 height 10
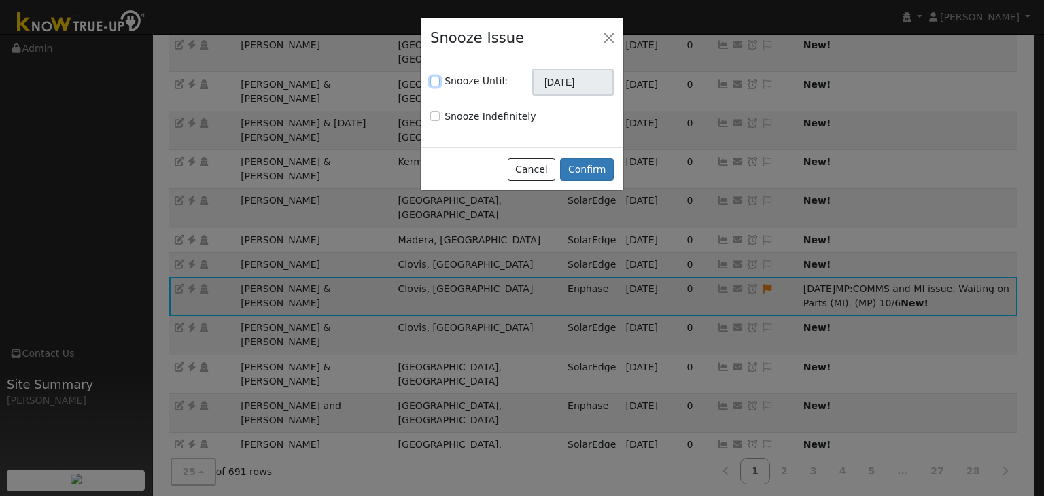
click at [435, 82] on input "Snooze Until:" at bounding box center [435, 82] width 10 height 10
checkbox input "true"
click at [560, 82] on input "11/06/2025" at bounding box center [573, 82] width 82 height 27
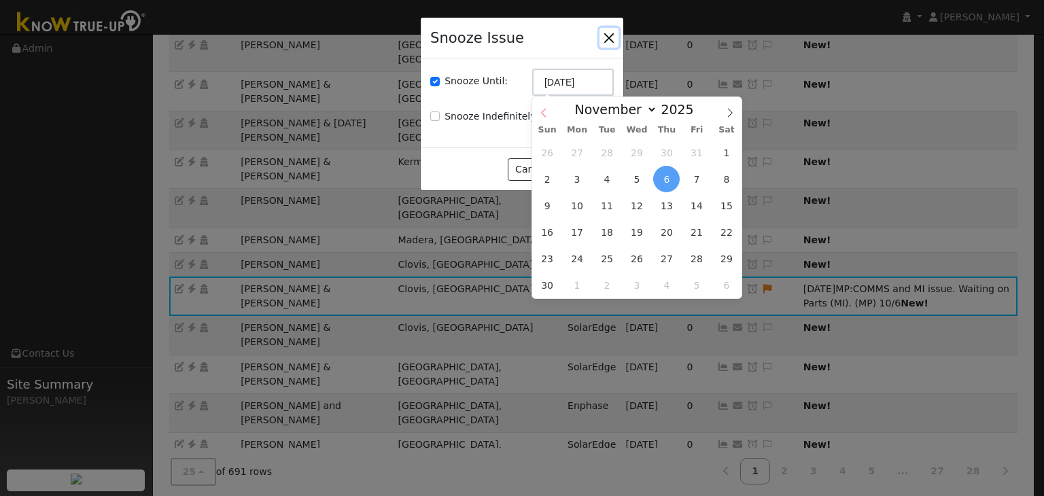
click at [543, 114] on icon at bounding box center [543, 112] width 5 height 9
select select "9"
click at [578, 202] on span "13" at bounding box center [577, 205] width 26 height 26
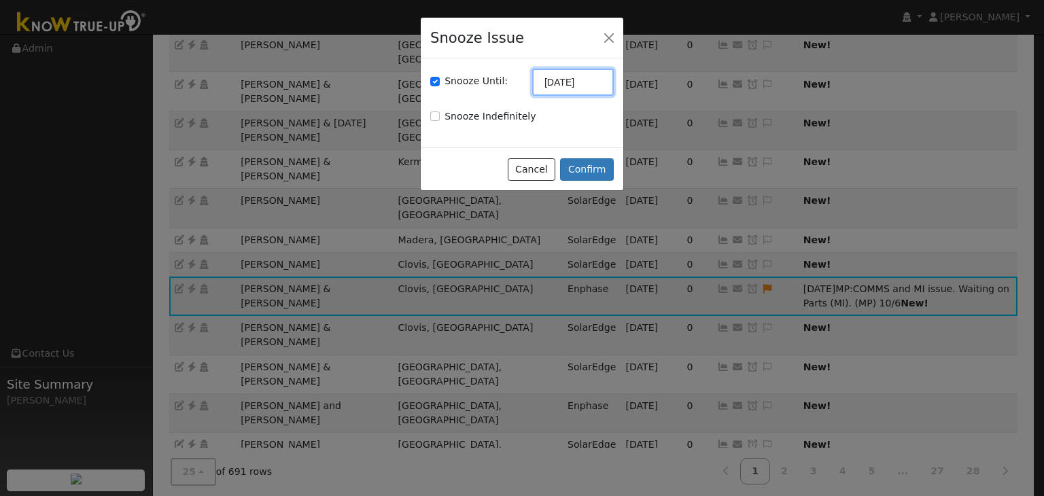
click at [576, 86] on input "10/13/2025" at bounding box center [573, 82] width 82 height 27
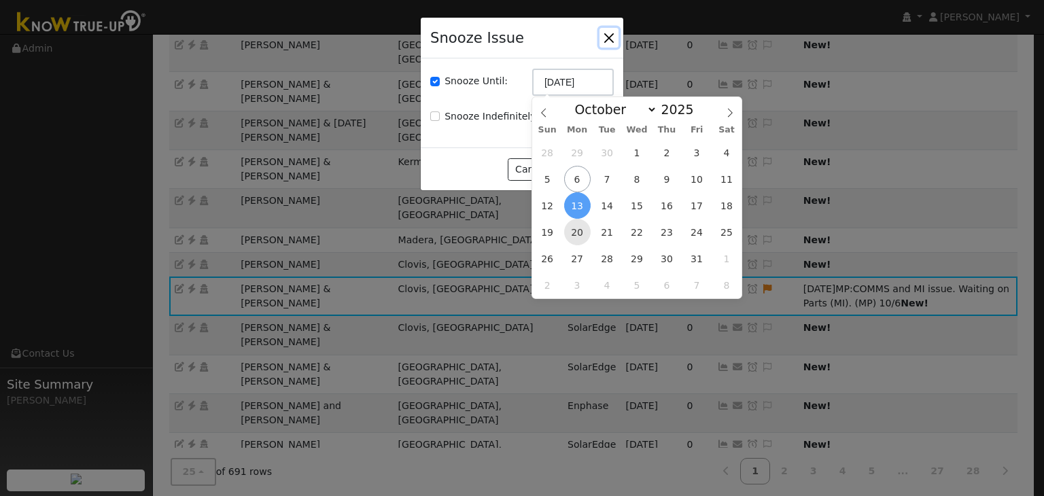
click at [583, 236] on span "20" at bounding box center [577, 232] width 26 height 26
type input "10/20/2025"
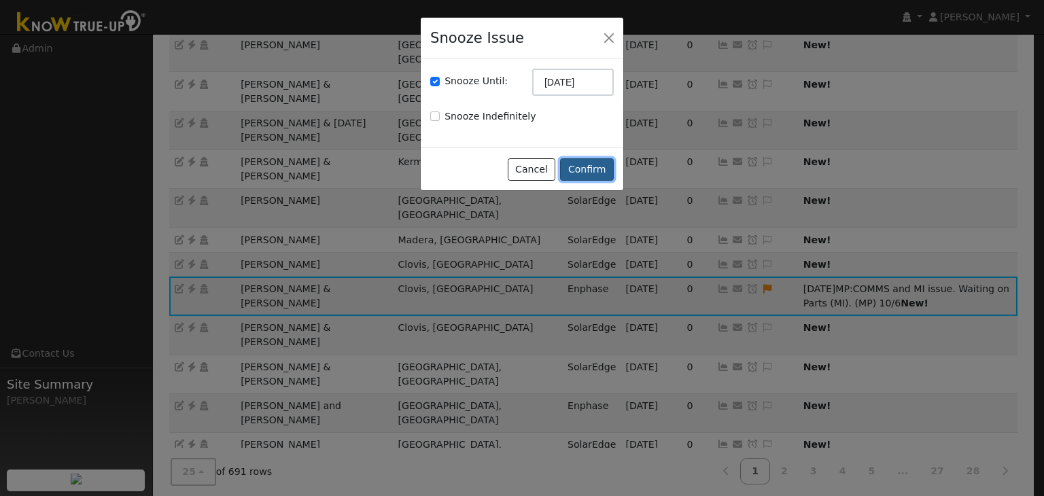
click at [573, 168] on button "Confirm" at bounding box center [587, 169] width 54 height 23
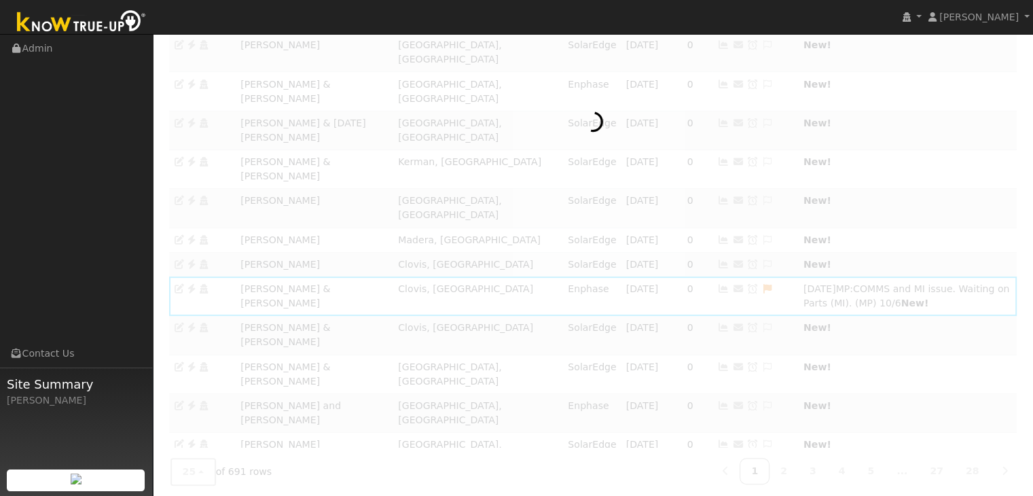
scroll to position [239, 0]
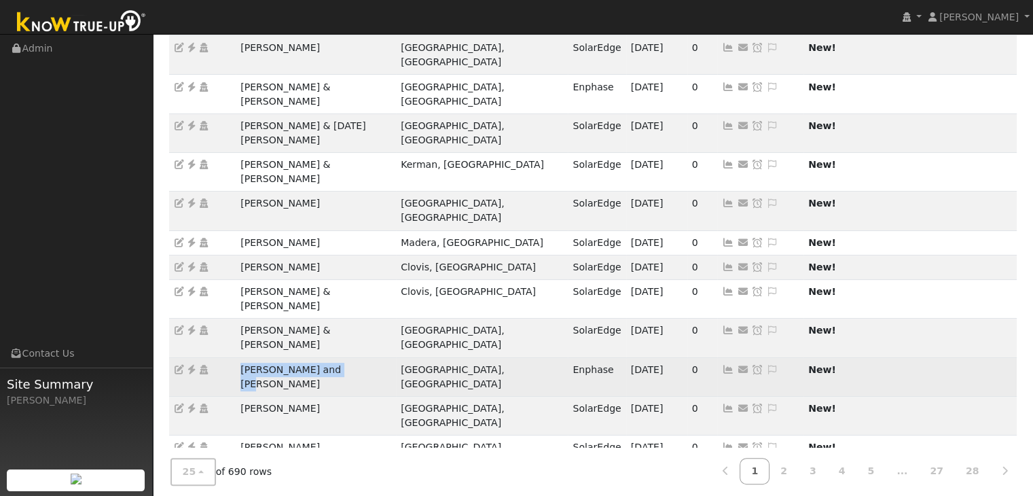
drag, startPoint x: 237, startPoint y: 234, endPoint x: 359, endPoint y: 232, distance: 121.6
click at [359, 357] on td "Mario and Tracy Saenz" at bounding box center [316, 376] width 160 height 39
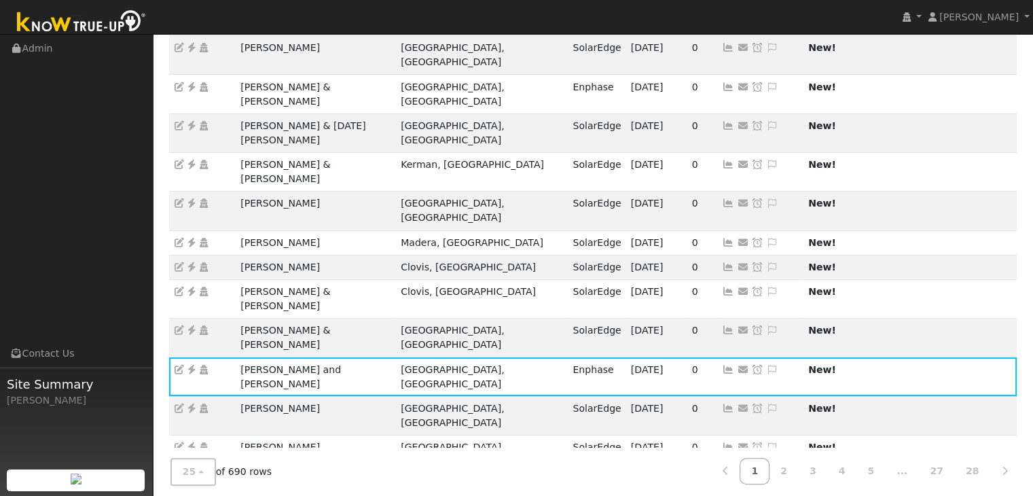
click at [73, 215] on ul "Navigation Admin Links Contact Us Site Summary Mara Panganiban" at bounding box center [76, 283] width 153 height 496
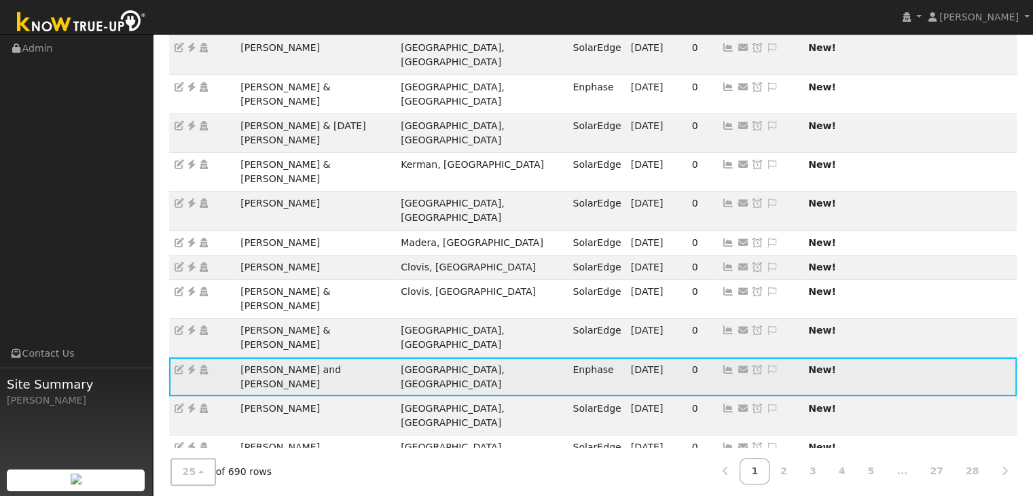
click at [194, 365] on icon at bounding box center [191, 370] width 12 height 10
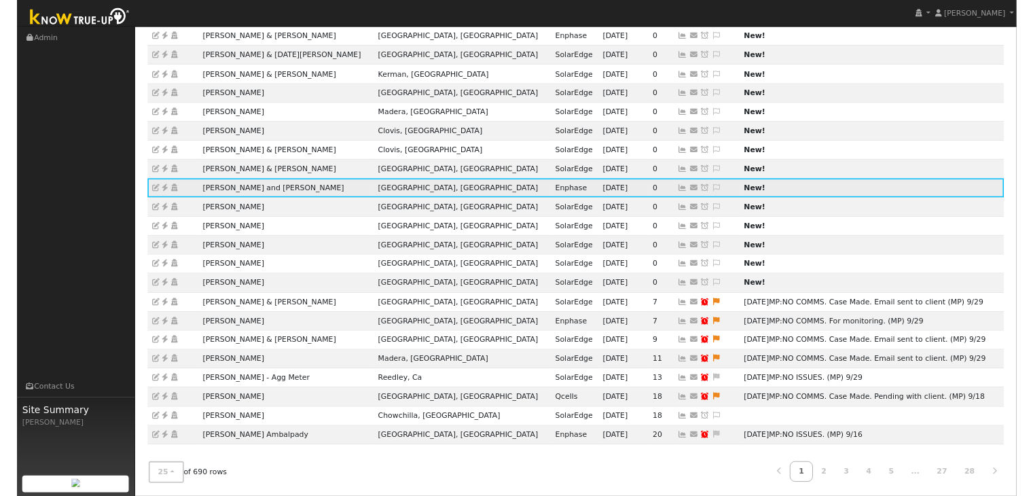
scroll to position [231, 0]
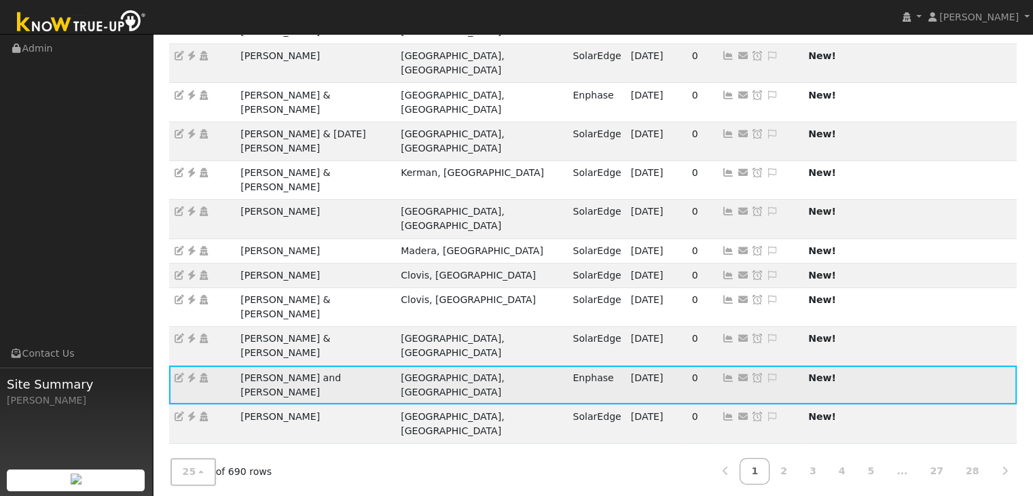
click at [766, 373] on icon at bounding box center [772, 378] width 12 height 10
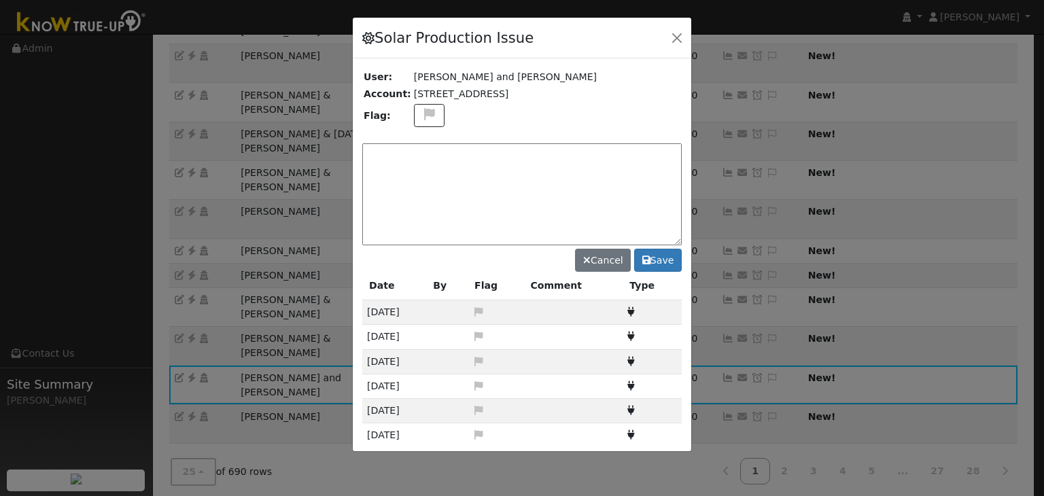
drag, startPoint x: 435, startPoint y: 158, endPoint x: 468, endPoint y: 139, distance: 38.3
click at [435, 158] on textarea at bounding box center [521, 194] width 319 height 102
paste textarea "NO ISSUES. (MP)"
click at [666, 252] on button "Save" at bounding box center [658, 260] width 48 height 23
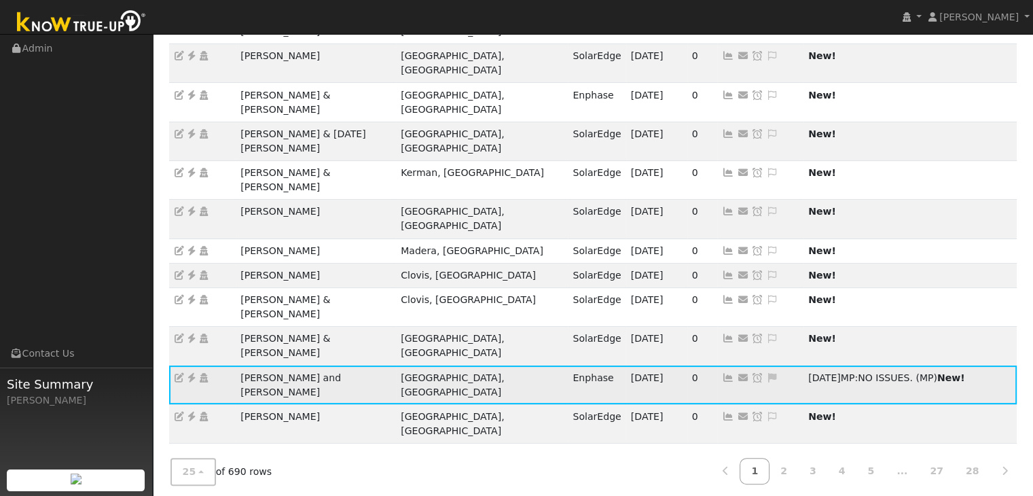
click at [766, 373] on icon at bounding box center [772, 378] width 12 height 10
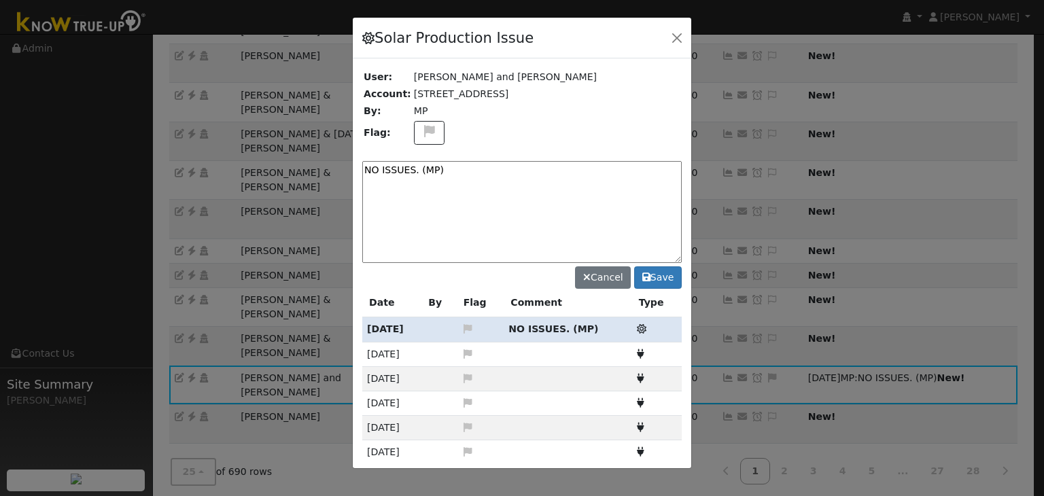
click at [457, 166] on textarea "NO ISSUES. (MP)" at bounding box center [521, 212] width 319 height 102
type textarea "NO ISSUES. (MP) 10/6"
click at [653, 274] on button "Save" at bounding box center [658, 277] width 48 height 23
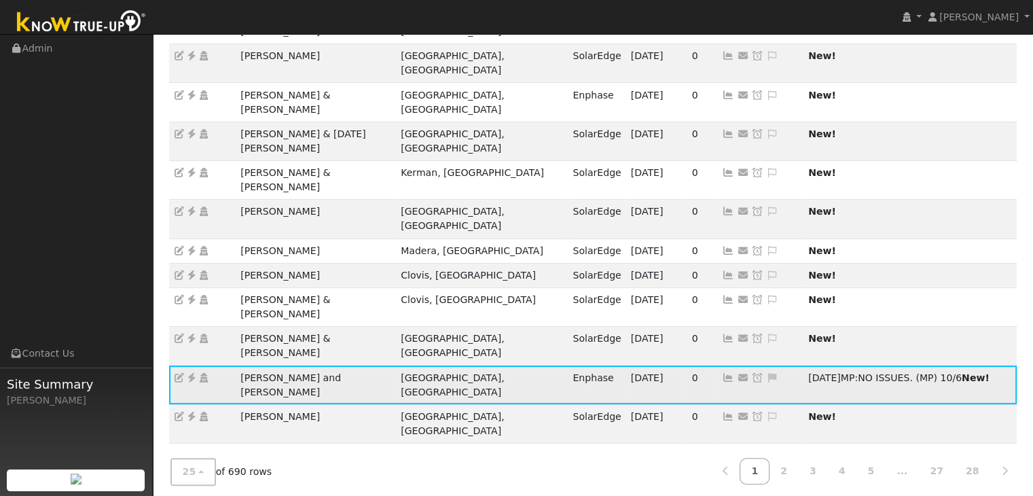
click at [751, 373] on icon at bounding box center [757, 378] width 12 height 10
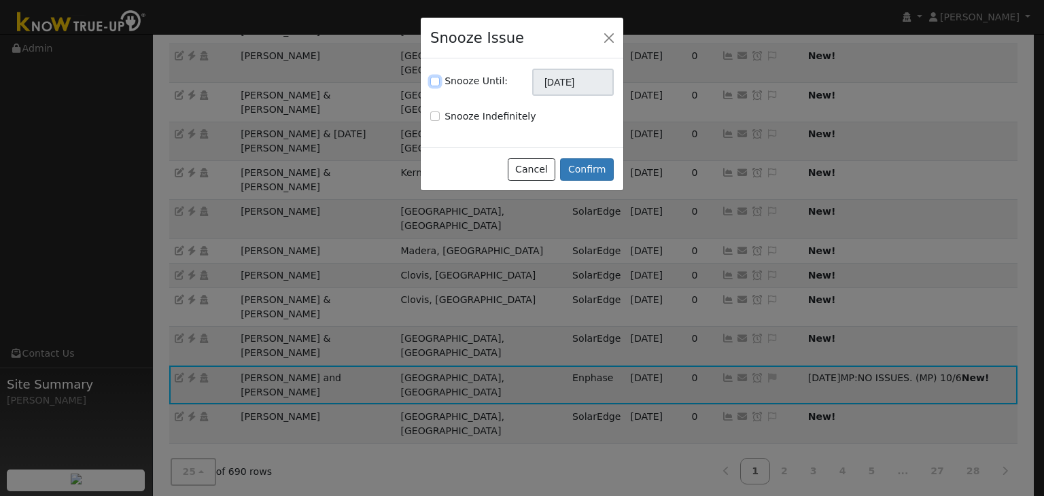
click at [432, 79] on input "Snooze Until:" at bounding box center [435, 82] width 10 height 10
checkbox input "true"
click at [544, 84] on input "11/06/2025" at bounding box center [573, 82] width 82 height 27
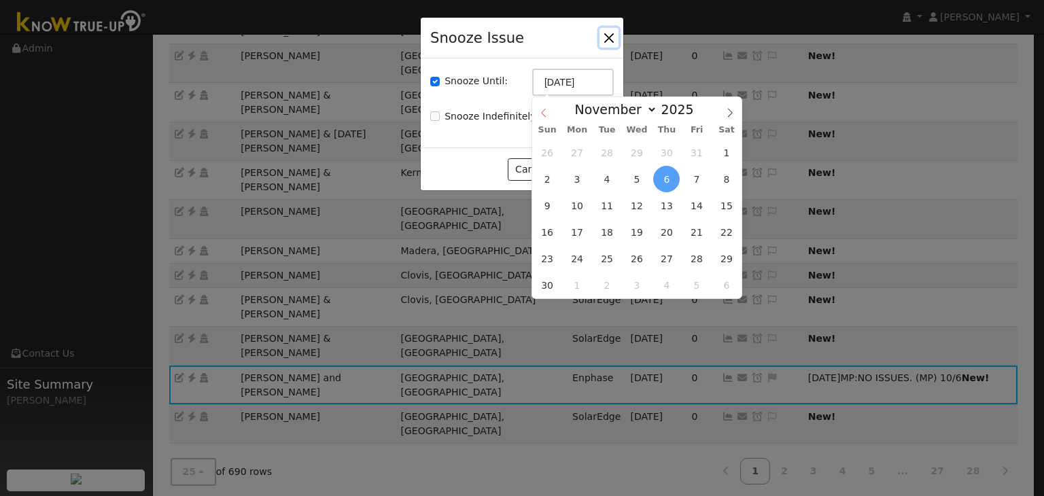
click at [542, 109] on icon at bounding box center [544, 113] width 10 height 10
select select "9"
click at [580, 232] on span "20" at bounding box center [577, 232] width 26 height 26
type input "10/20/2025"
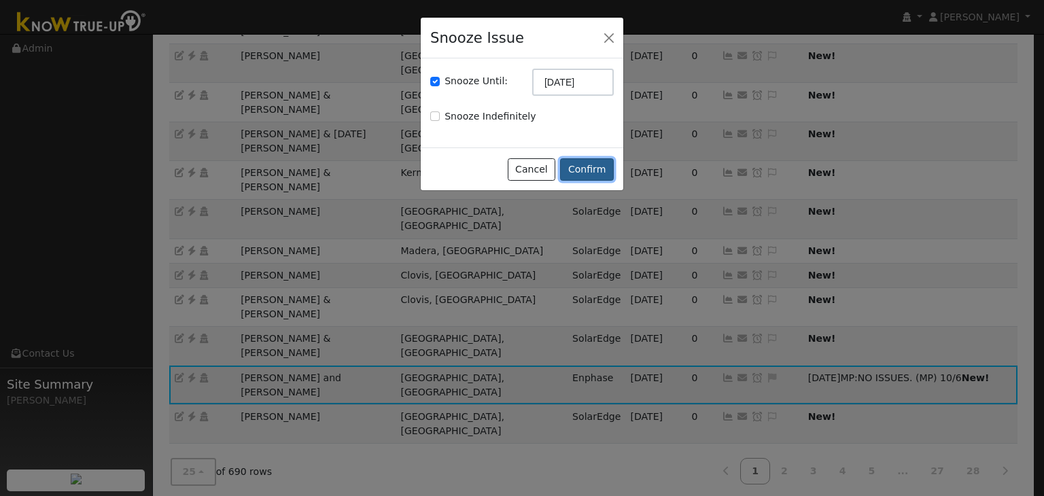
click at [586, 175] on button "Confirm" at bounding box center [587, 169] width 54 height 23
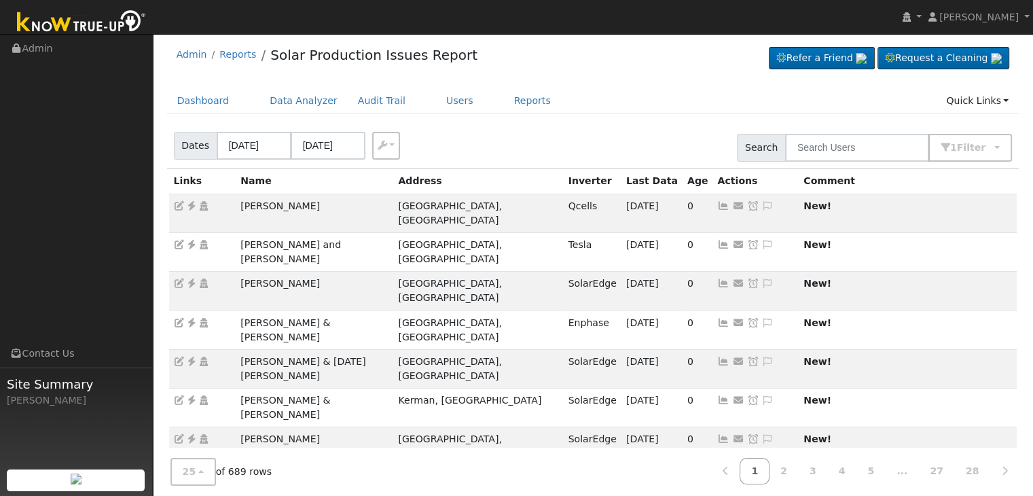
scroll to position [0, 0]
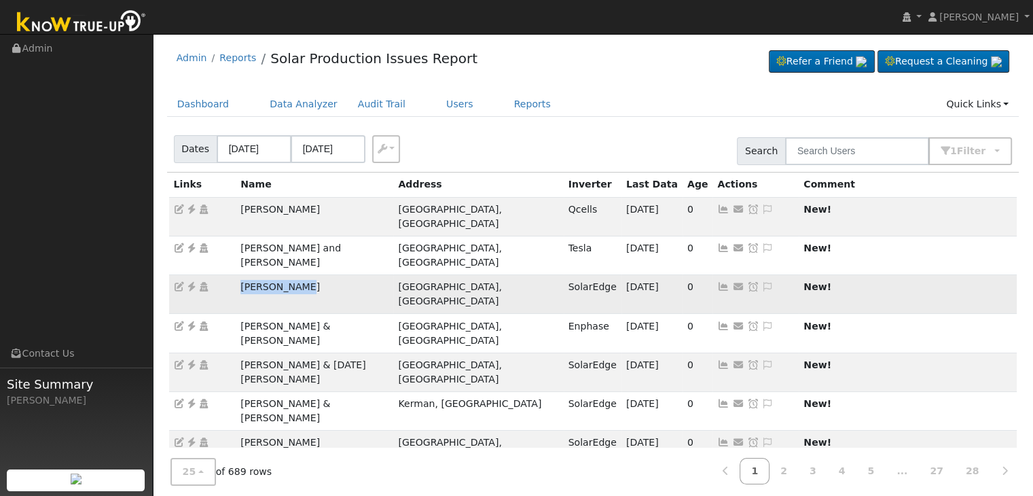
drag, startPoint x: 238, startPoint y: 258, endPoint x: 315, endPoint y: 260, distance: 77.5
click at [315, 275] on td "Scott Sample" at bounding box center [315, 294] width 158 height 39
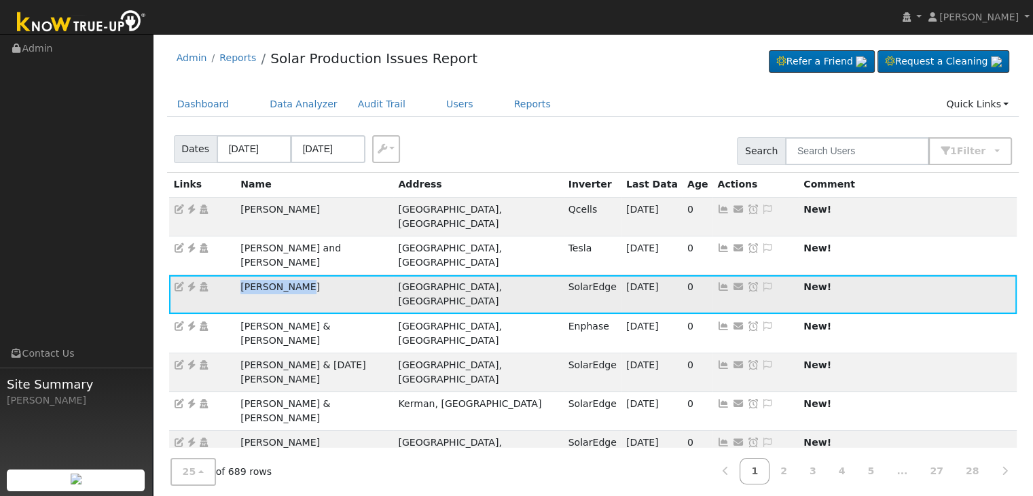
click at [190, 282] on icon at bounding box center [191, 287] width 12 height 10
click at [671, 92] on ul "Dashboard Data Analyzer Audit Trail Users Reports Quick Links Quick Add Quick C…" at bounding box center [593, 104] width 853 height 25
drag, startPoint x: 236, startPoint y: 305, endPoint x: 374, endPoint y: 310, distance: 138.0
click at [374, 353] on td "Shawn Wilson & Lucia Mendes" at bounding box center [315, 372] width 158 height 39
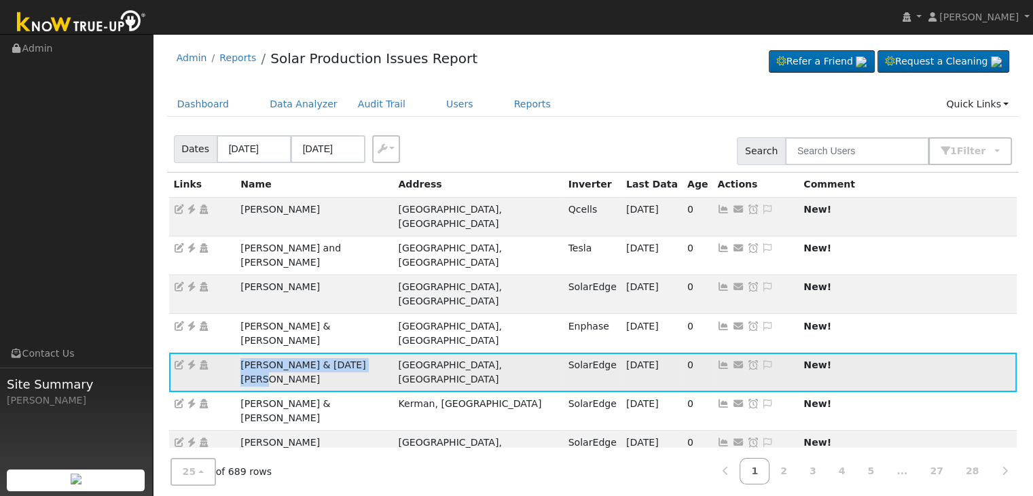
click at [193, 360] on icon at bounding box center [191, 365] width 12 height 10
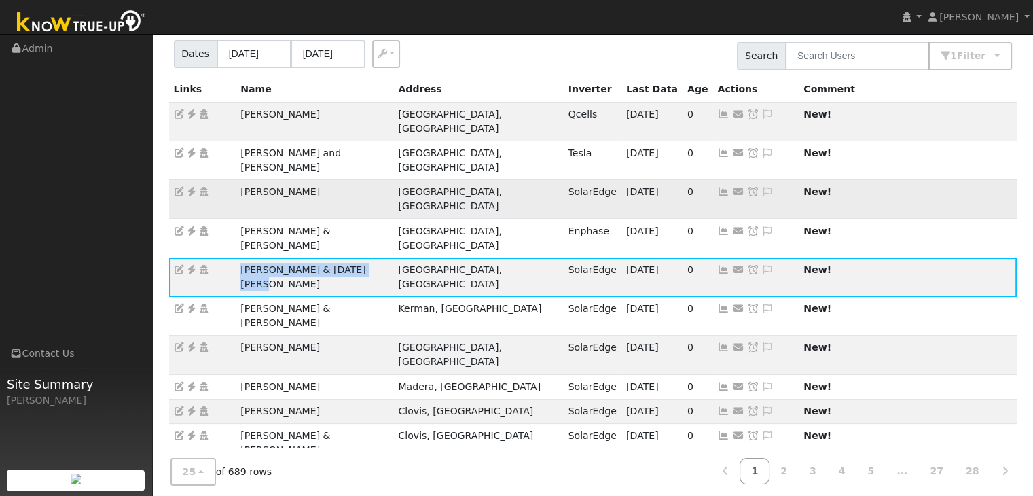
scroll to position [136, 0]
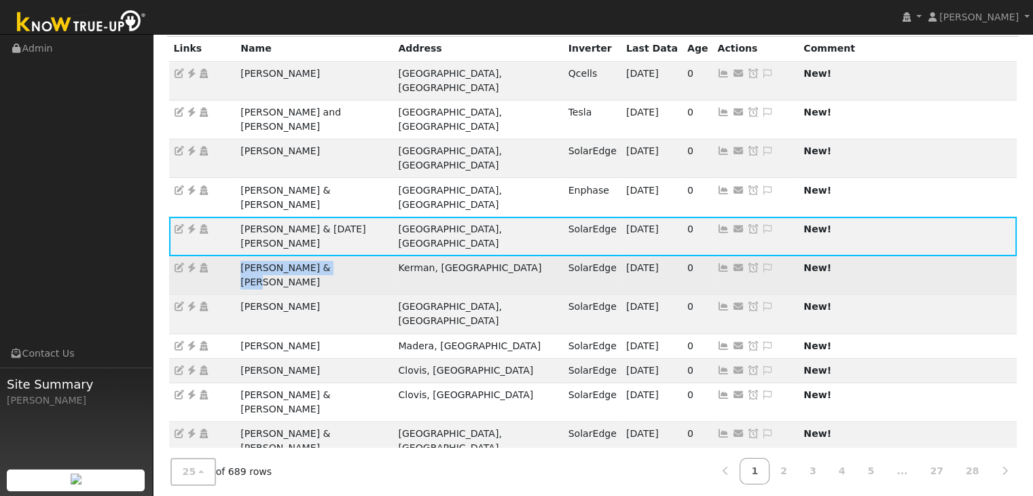
drag, startPoint x: 232, startPoint y: 192, endPoint x: 362, endPoint y: 190, distance: 129.8
click at [362, 256] on tr "Robert & Cindy Couto Kerman, CA SolarEdge 10/05/25 0 Send Email... Copy a Link …" at bounding box center [593, 275] width 849 height 39
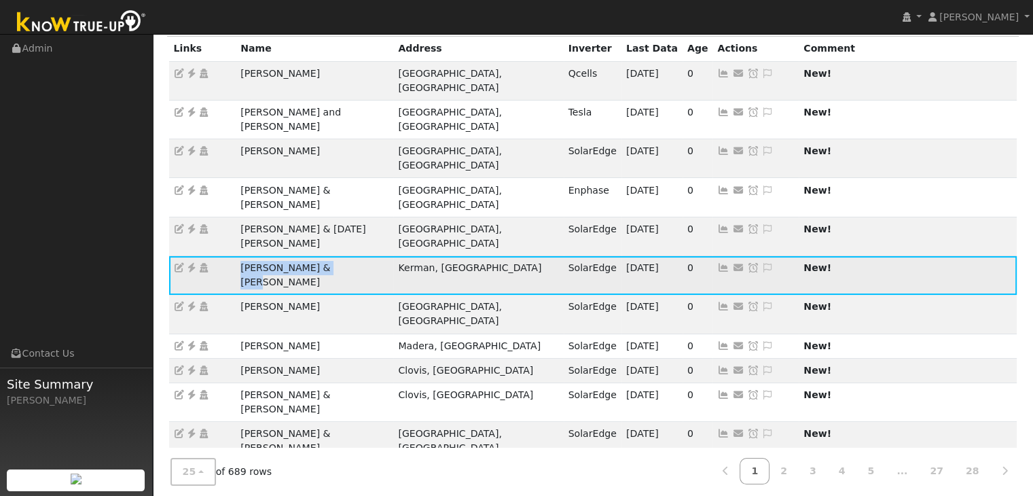
click at [190, 263] on icon at bounding box center [191, 268] width 12 height 10
click at [762, 263] on icon at bounding box center [768, 268] width 12 height 10
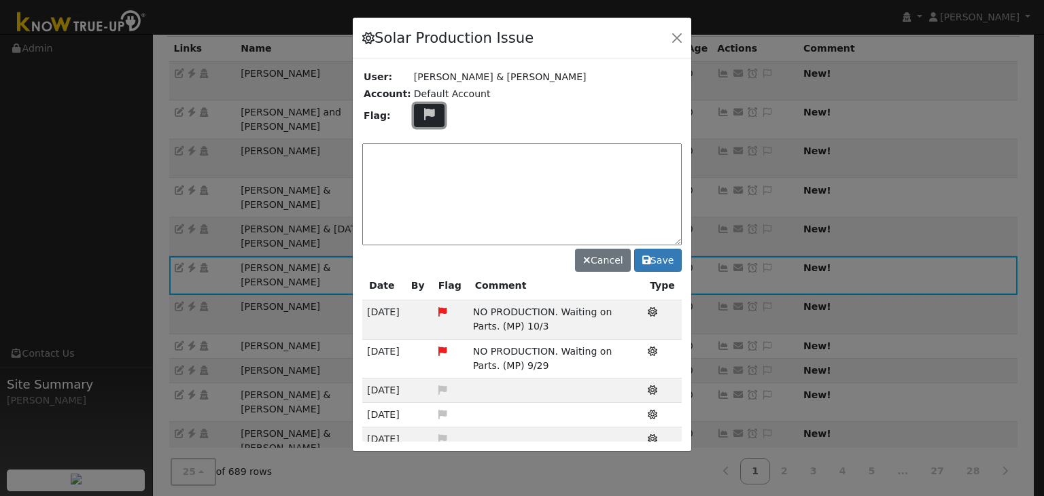
drag, startPoint x: 422, startPoint y: 113, endPoint x: 435, endPoint y: 123, distance: 16.0
click at [423, 113] on icon at bounding box center [429, 114] width 16 height 12
click at [421, 162] on icon at bounding box center [429, 164] width 16 height 12
drag, startPoint x: 442, startPoint y: 160, endPoint x: 459, endPoint y: 149, distance: 20.5
click at [442, 160] on textarea at bounding box center [521, 194] width 319 height 102
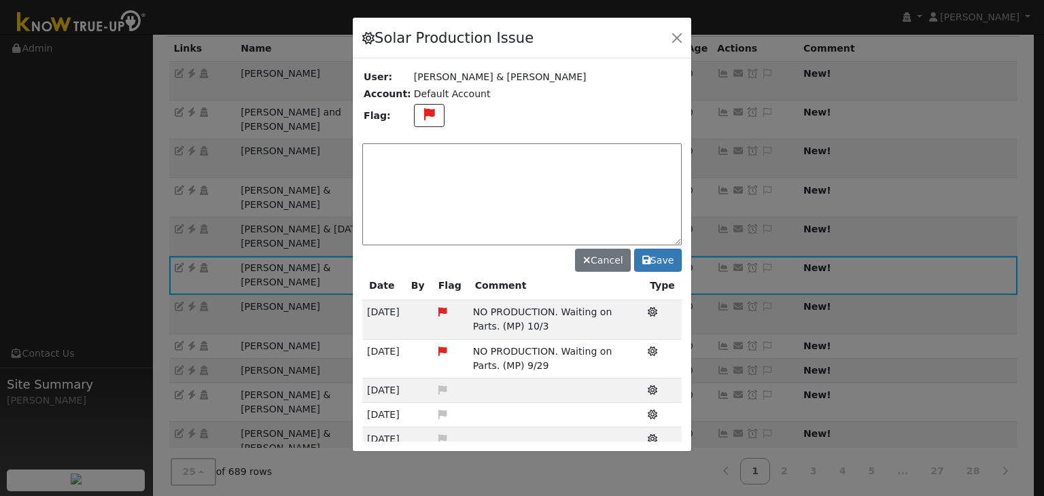
paste textarea "NO PRODUCTION. Waiting on Parts. (MP)"
type textarea "NO PRODUCTION. Waiting on Parts. (MP) 10/6"
click at [643, 260] on icon at bounding box center [646, 260] width 8 height 10
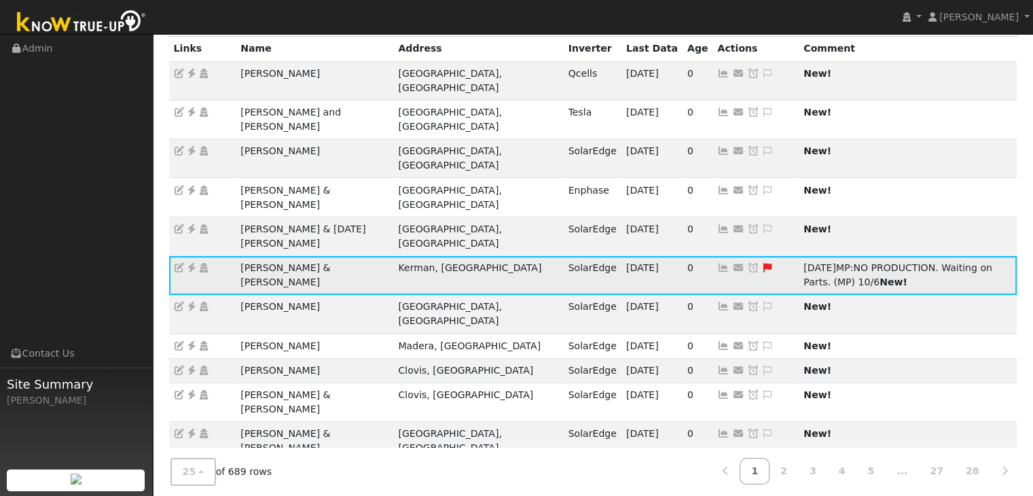
click at [747, 263] on icon at bounding box center [753, 268] width 12 height 10
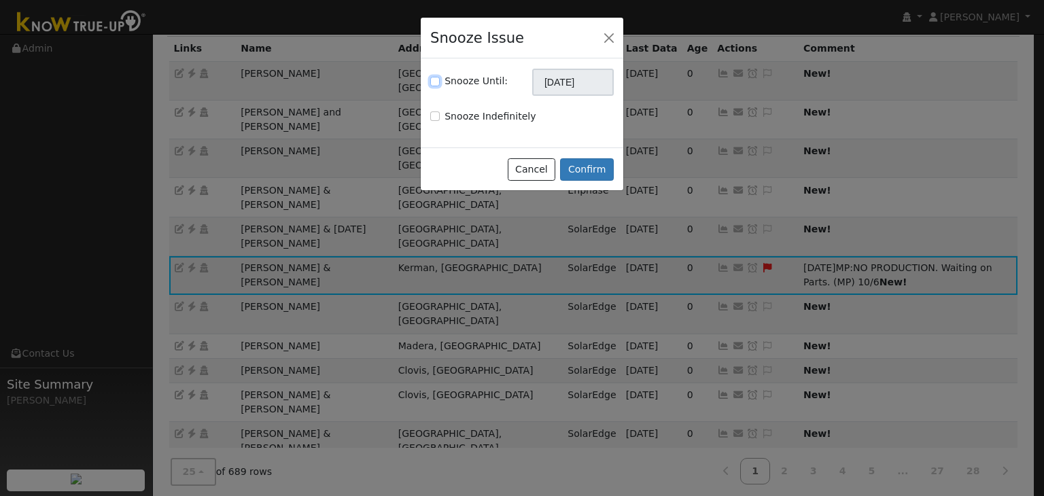
drag, startPoint x: 433, startPoint y: 80, endPoint x: 535, endPoint y: 74, distance: 102.1
click at [433, 80] on input "Snooze Until:" at bounding box center [435, 82] width 10 height 10
checkbox input "true"
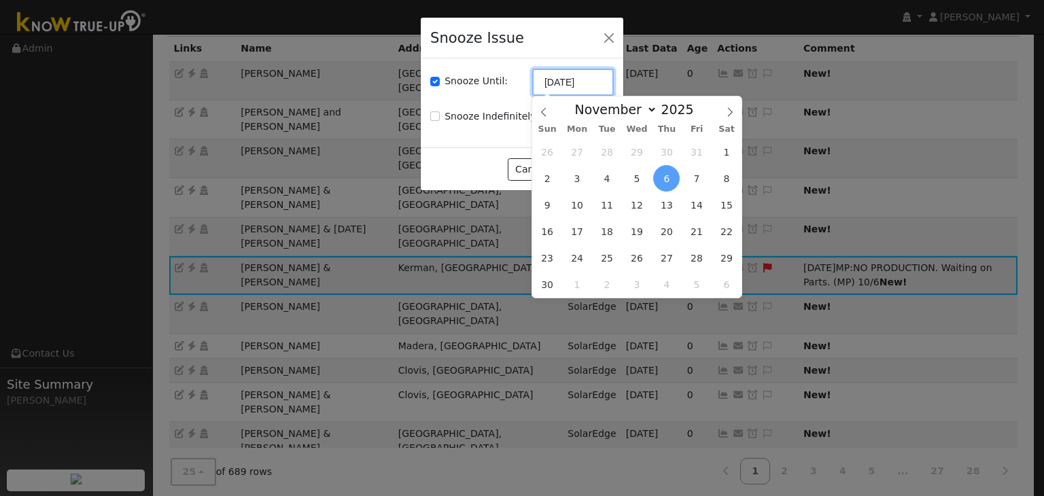
click at [552, 85] on input "11/06/2025" at bounding box center [573, 82] width 82 height 27
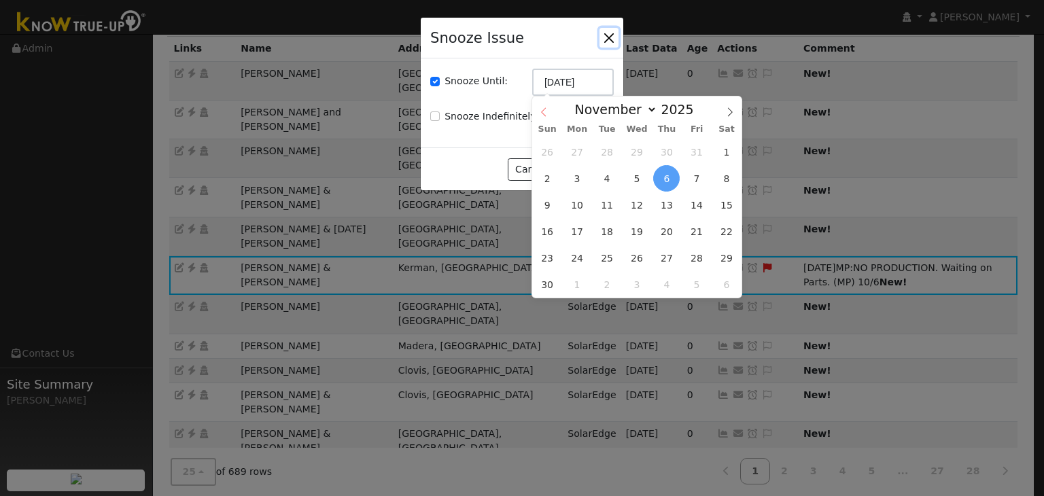
click at [548, 112] on span at bounding box center [543, 107] width 23 height 23
select select "9"
click at [581, 239] on span "20" at bounding box center [577, 231] width 26 height 26
type input "10/20/2025"
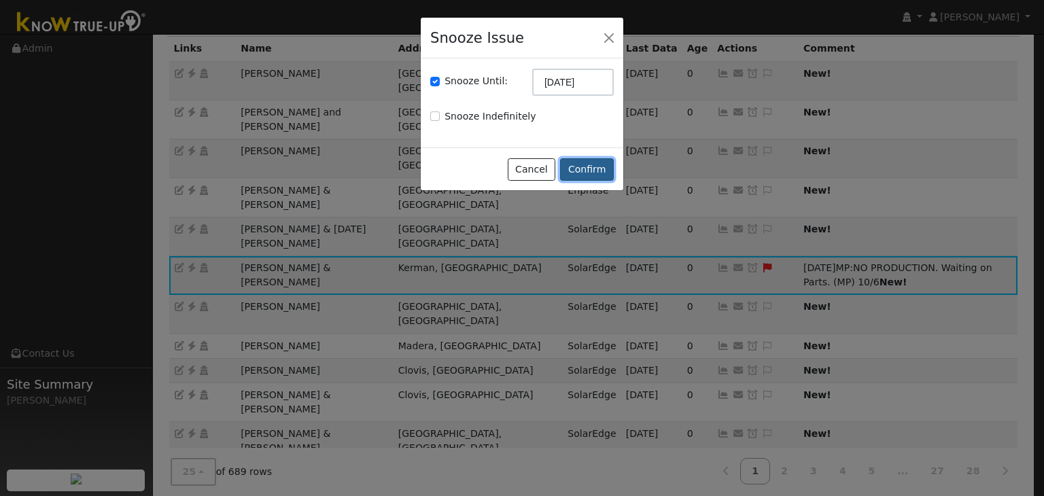
click at [590, 175] on button "Confirm" at bounding box center [587, 169] width 54 height 23
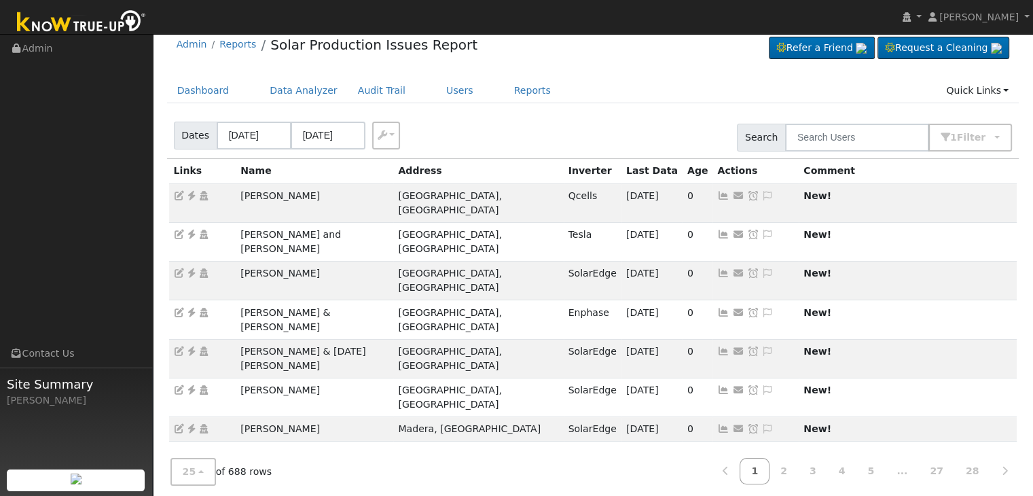
scroll to position [0, 0]
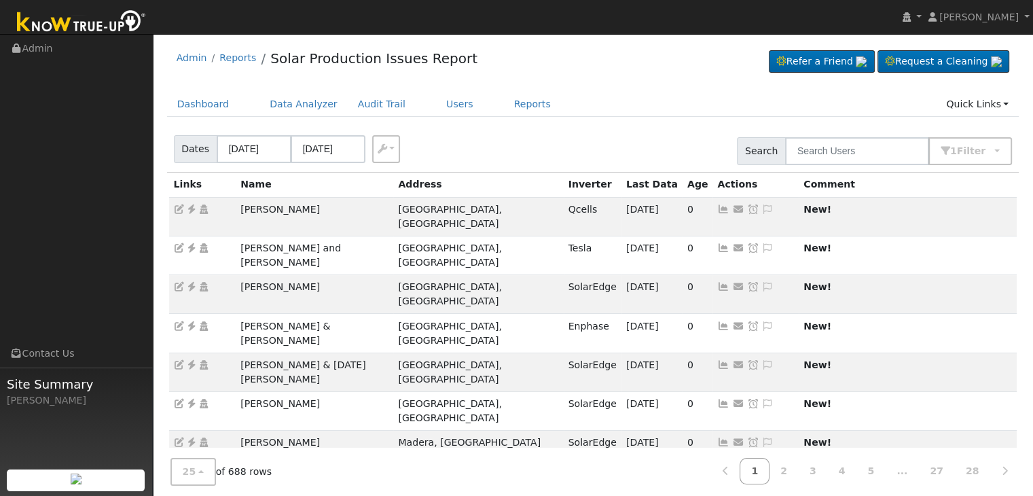
click at [603, 96] on ul "Dashboard Data Analyzer Audit Trail Users Reports Quick Links Quick Add Quick C…" at bounding box center [593, 104] width 853 height 25
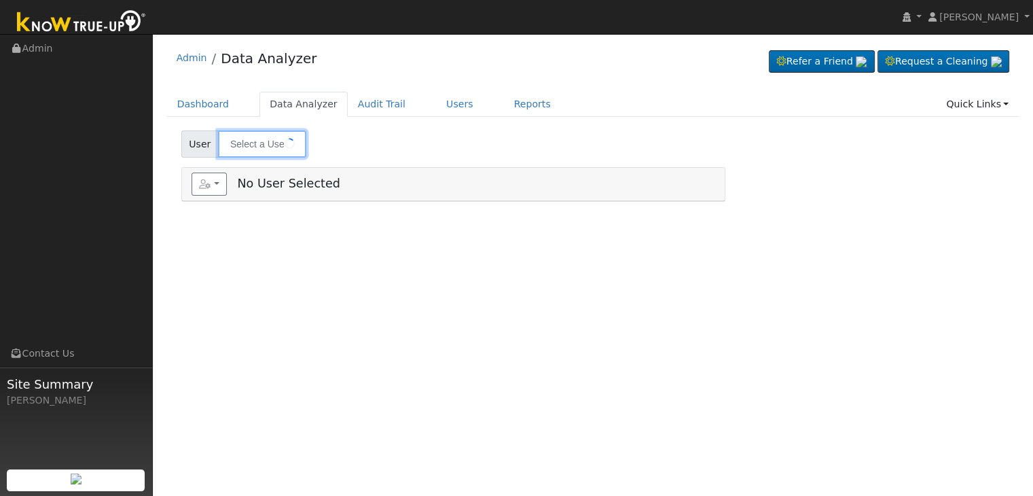
type input "Julio Zamora"
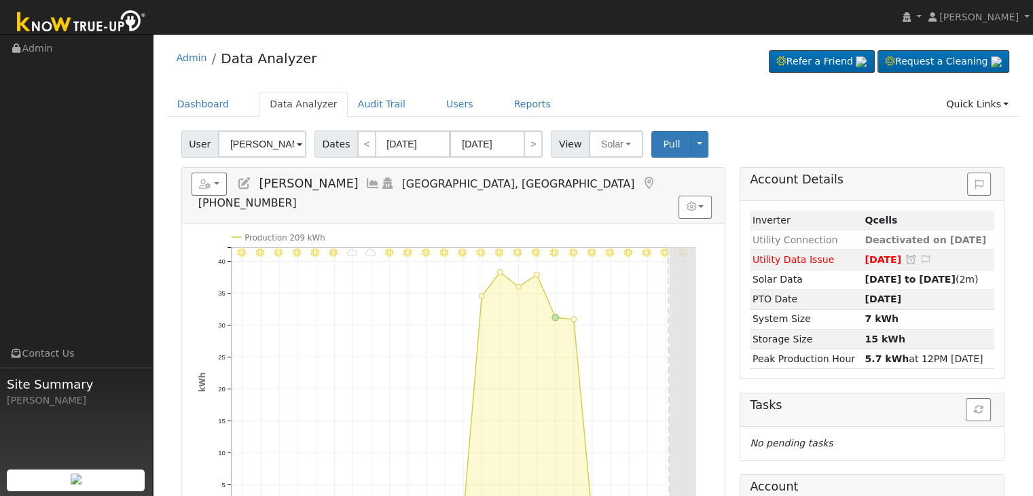
click at [641, 185] on icon at bounding box center [648, 183] width 15 height 12
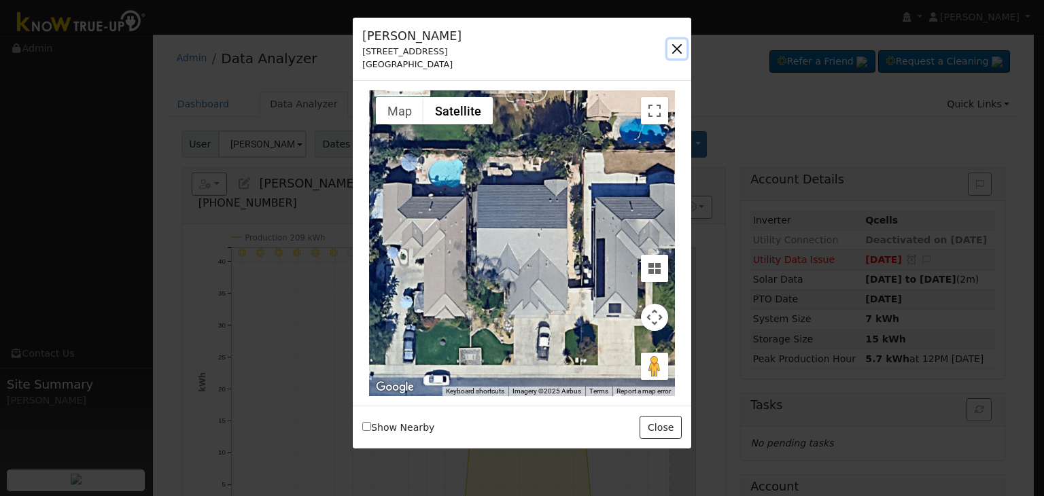
click at [683, 52] on button "button" at bounding box center [676, 48] width 19 height 19
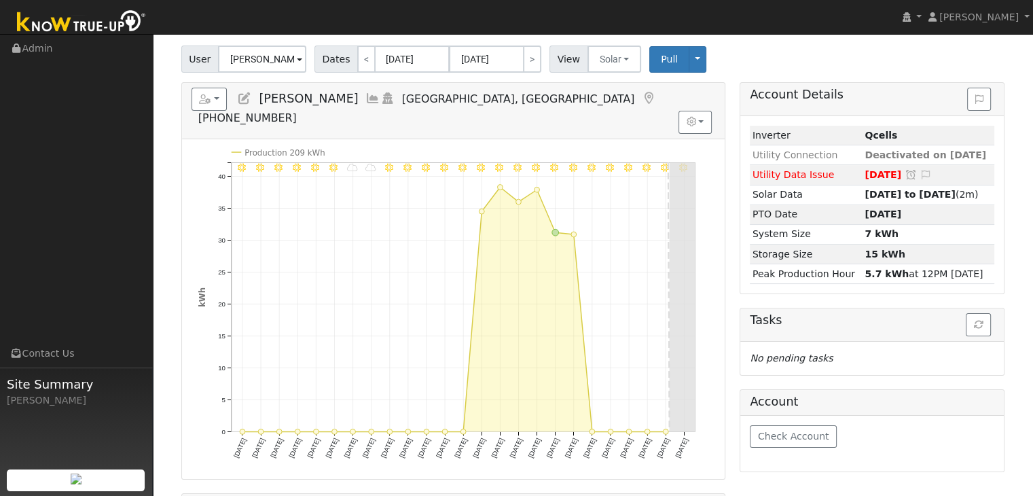
scroll to position [68, 0]
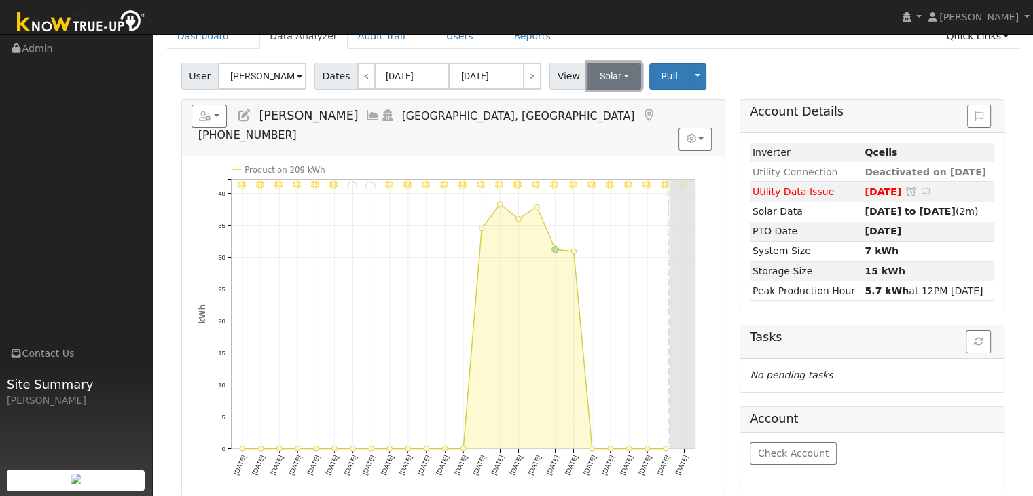
click at [605, 84] on button "Solar" at bounding box center [615, 76] width 54 height 27
click at [609, 107] on link "Utility" at bounding box center [632, 105] width 94 height 19
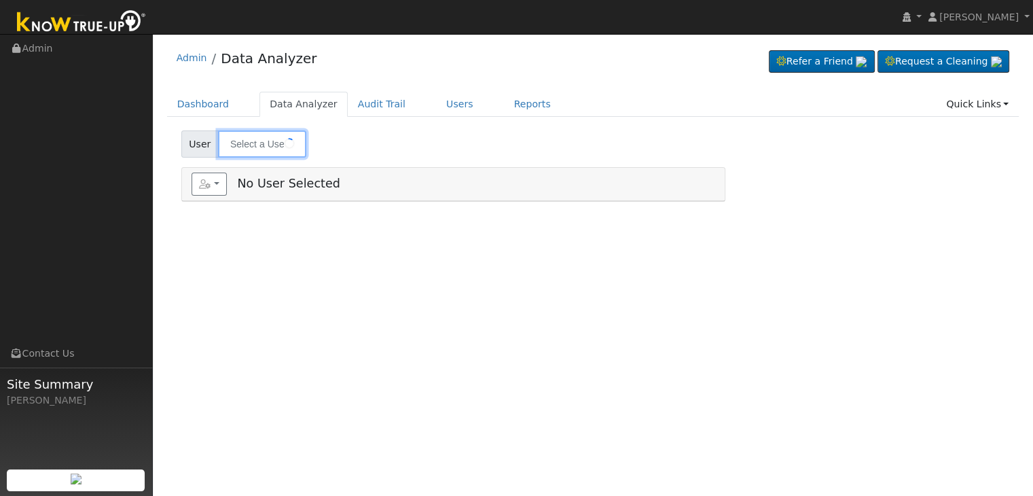
type input "Laura Contreras"
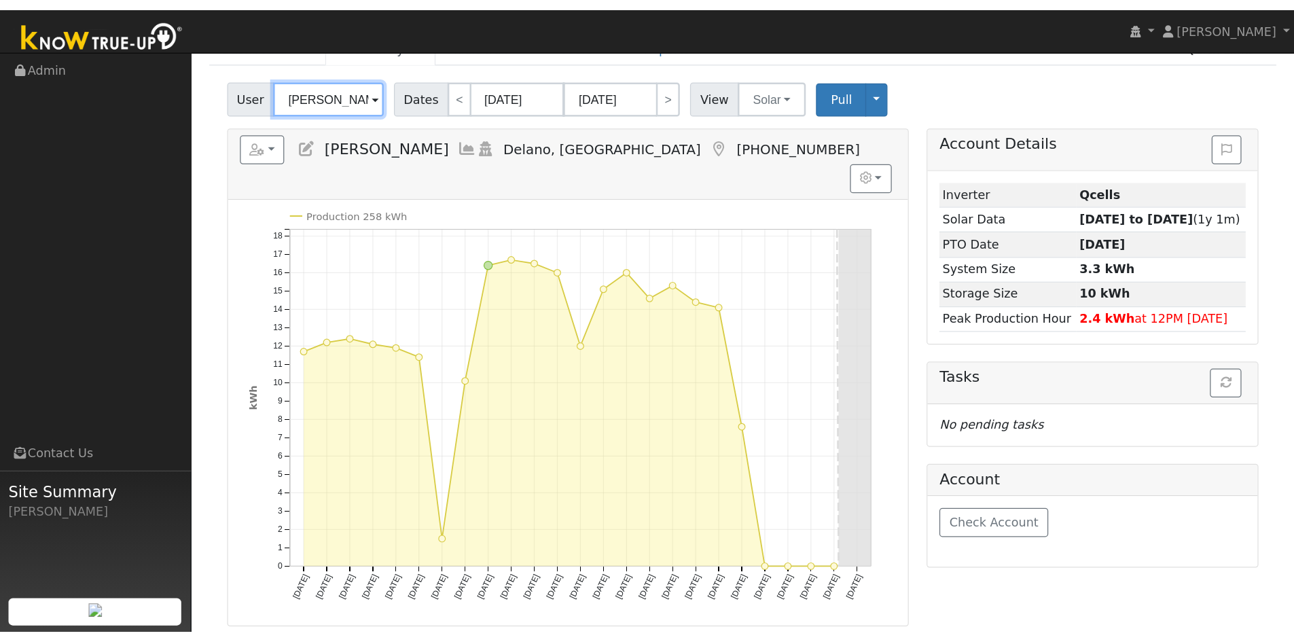
scroll to position [68, 0]
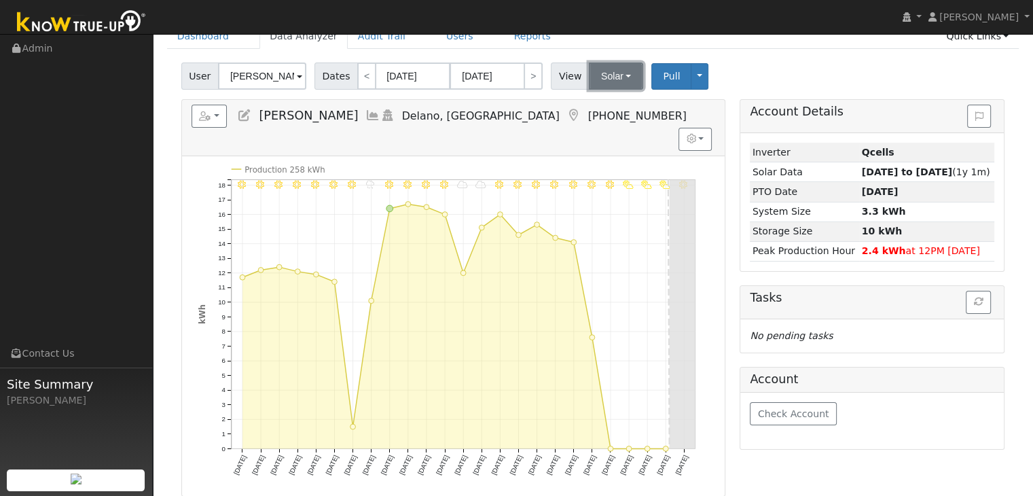
click at [600, 79] on button "Solar" at bounding box center [616, 76] width 54 height 27
click at [567, 113] on icon at bounding box center [574, 115] width 15 height 12
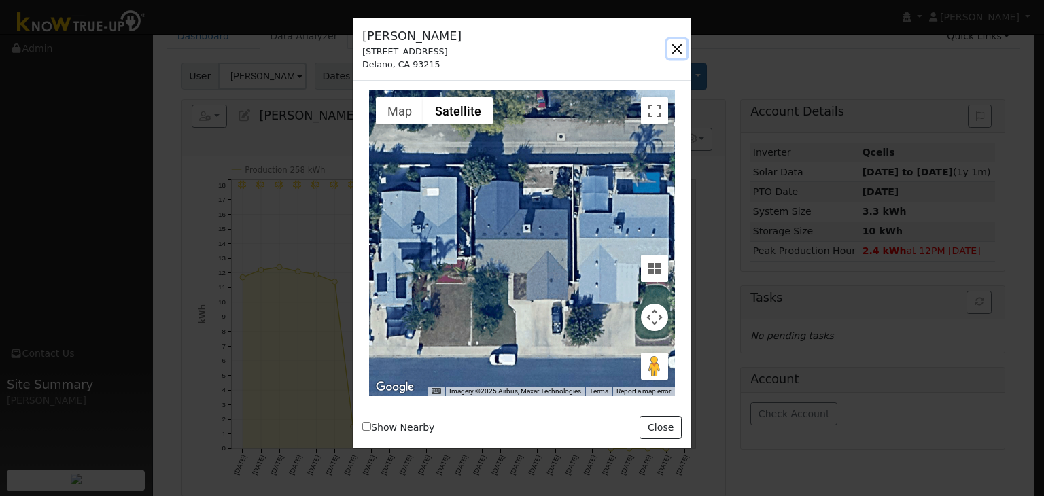
click at [675, 50] on button "button" at bounding box center [676, 48] width 19 height 19
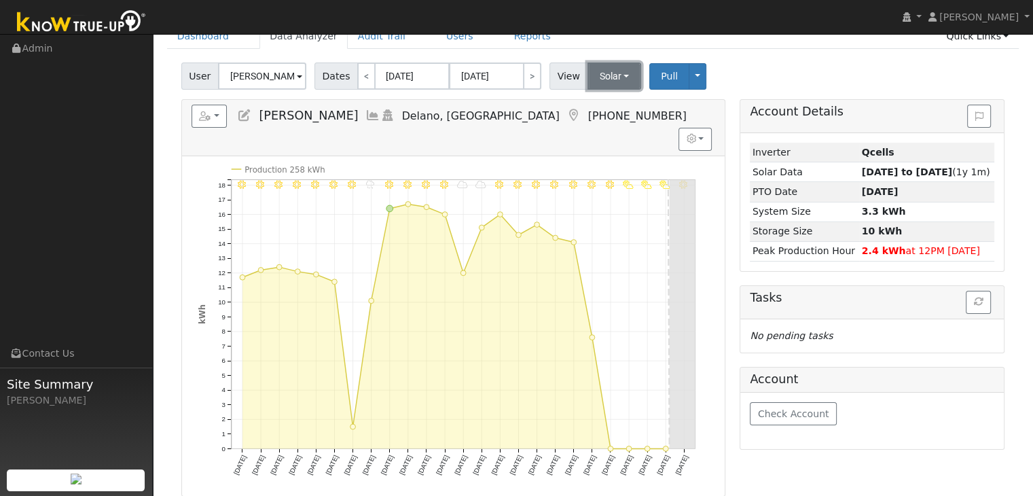
click at [593, 79] on button "Solar" at bounding box center [615, 76] width 54 height 27
click at [605, 107] on link "Utility" at bounding box center [632, 105] width 94 height 19
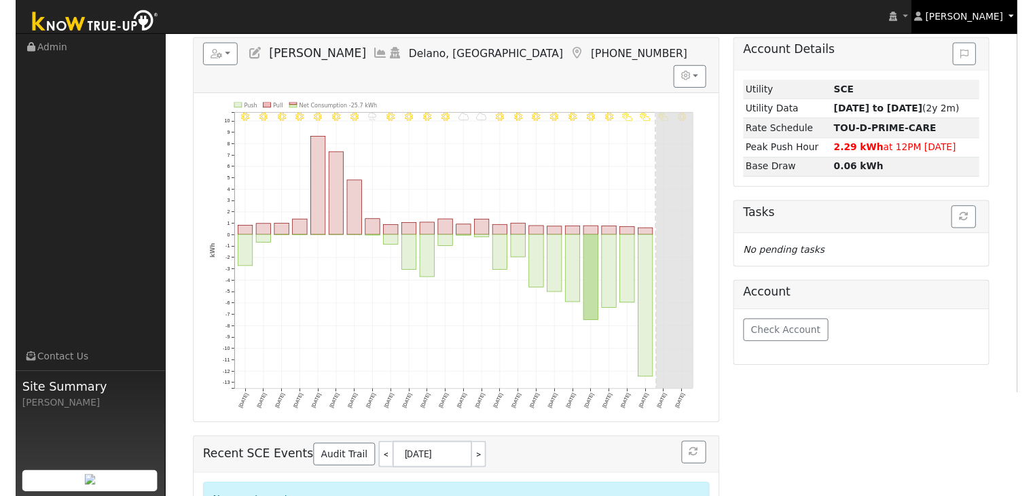
scroll to position [0, 0]
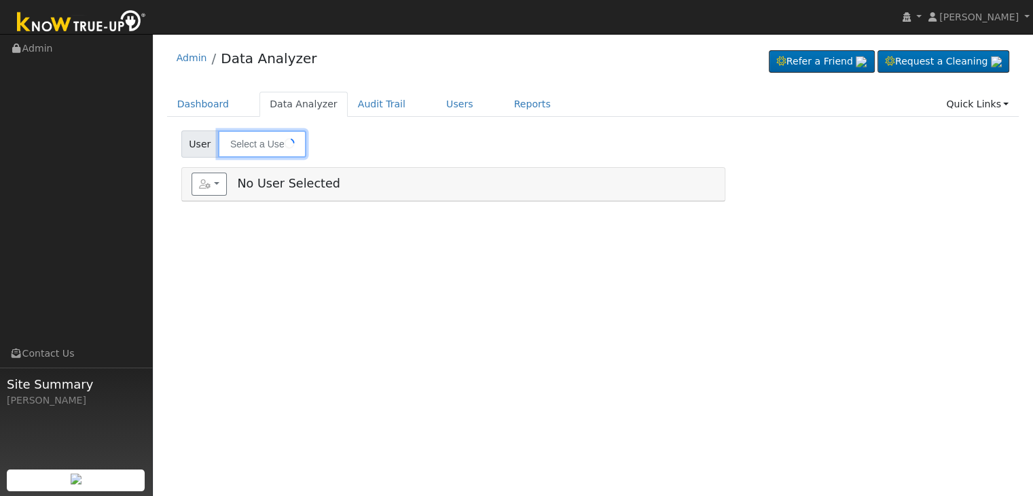
type input "[PERSON_NAME]"
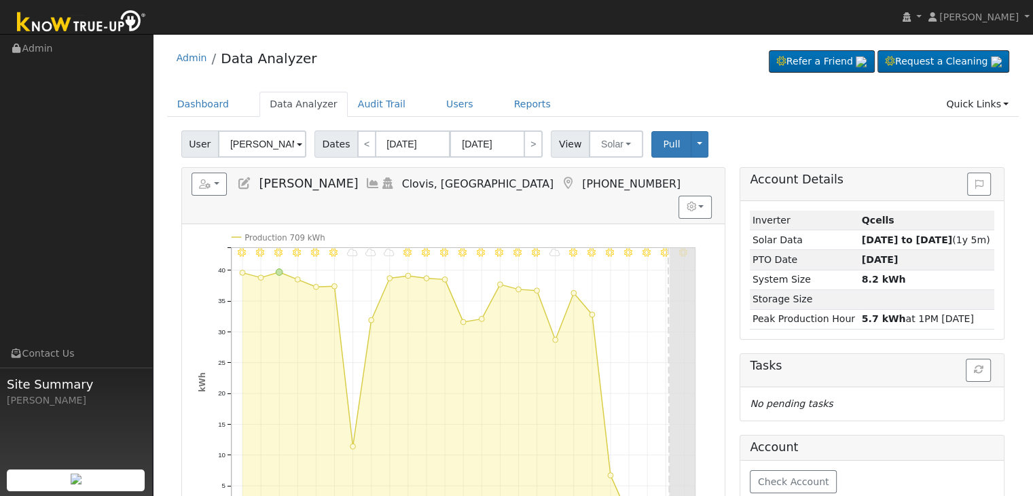
click at [560, 184] on icon at bounding box center [567, 183] width 15 height 12
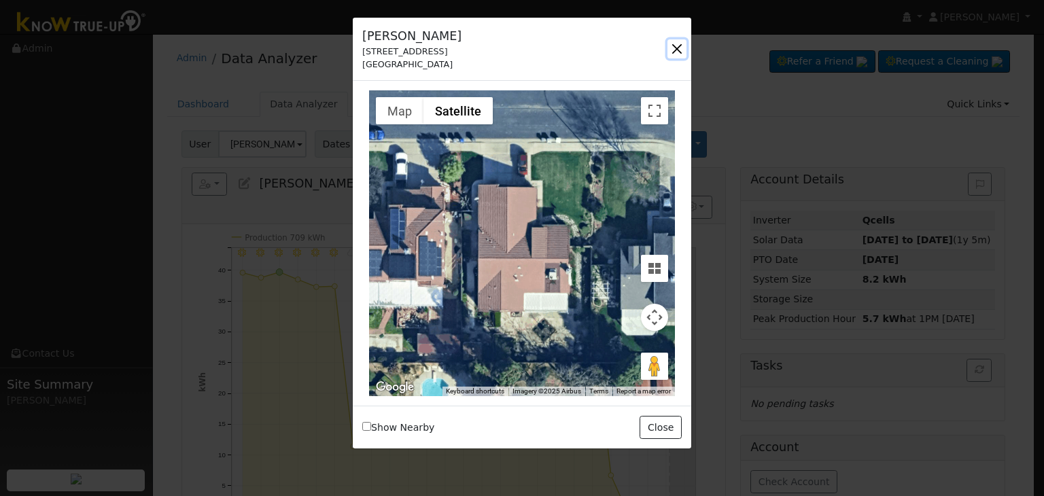
click at [677, 46] on button "button" at bounding box center [676, 48] width 19 height 19
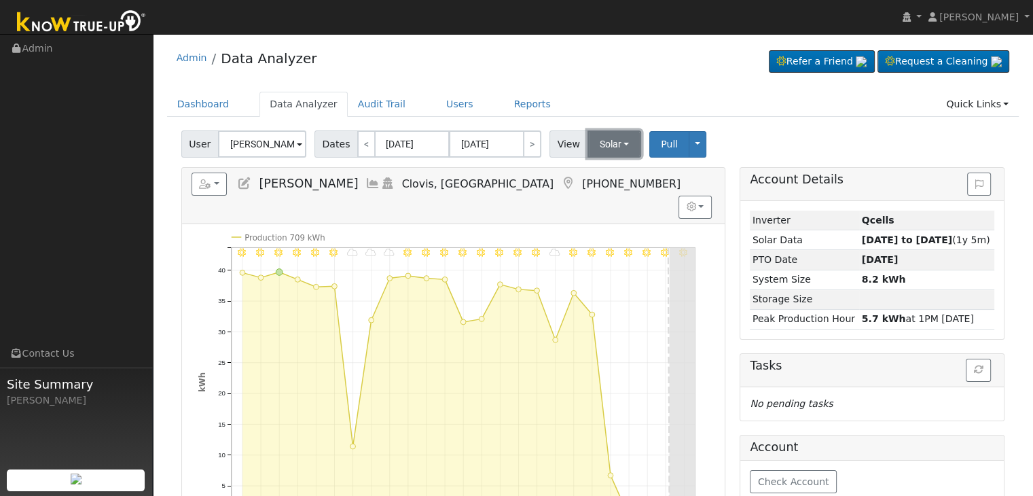
click at [601, 147] on button "Solar" at bounding box center [615, 143] width 54 height 27
click at [603, 172] on link "Utility" at bounding box center [632, 173] width 94 height 19
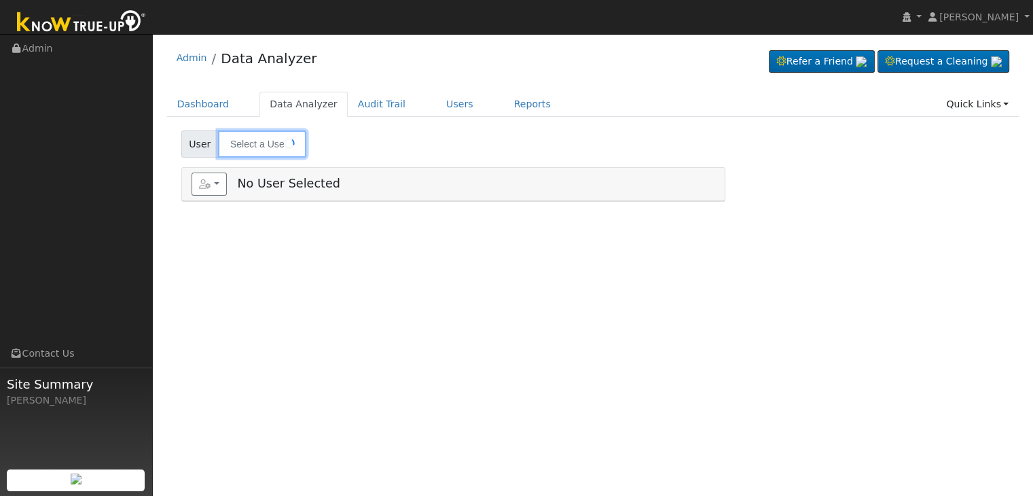
type input "[PERSON_NAME]"
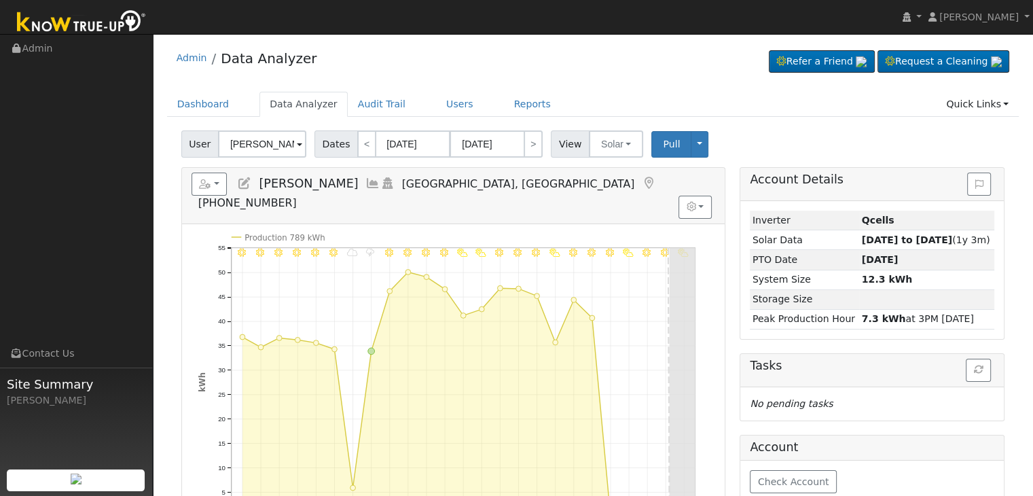
click at [641, 183] on icon at bounding box center [648, 183] width 15 height 12
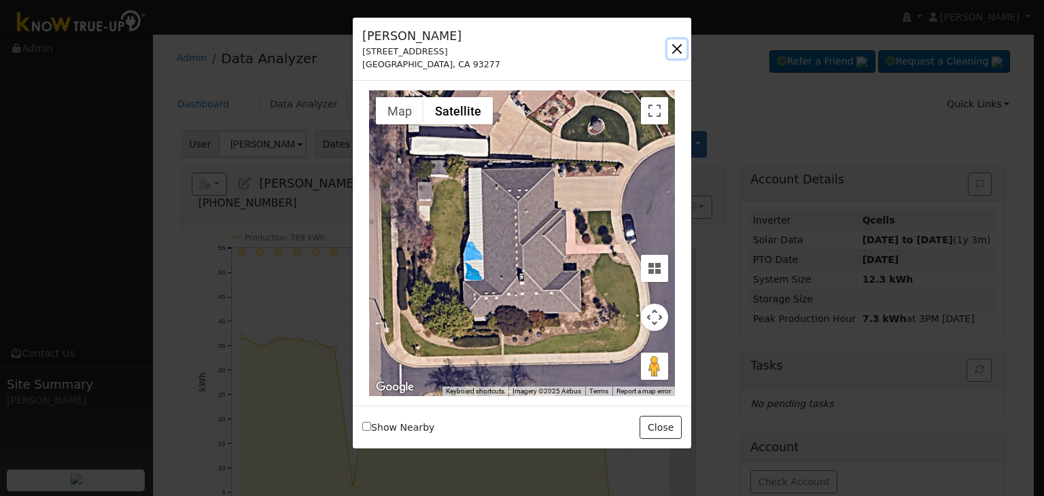
click at [677, 47] on button "button" at bounding box center [676, 48] width 19 height 19
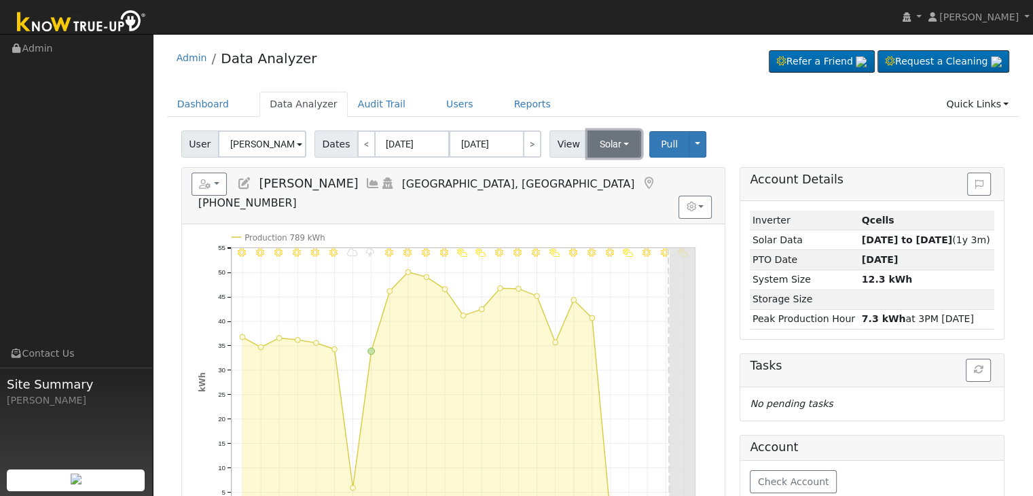
click at [603, 147] on button "Solar" at bounding box center [615, 143] width 54 height 27
click at [609, 171] on link "Utility" at bounding box center [632, 173] width 94 height 19
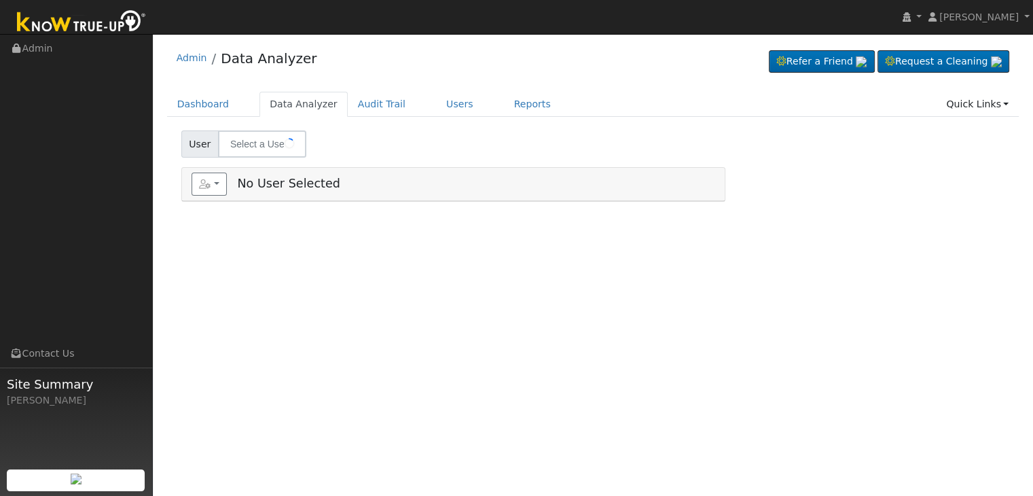
type input "[PERSON_NAME]"
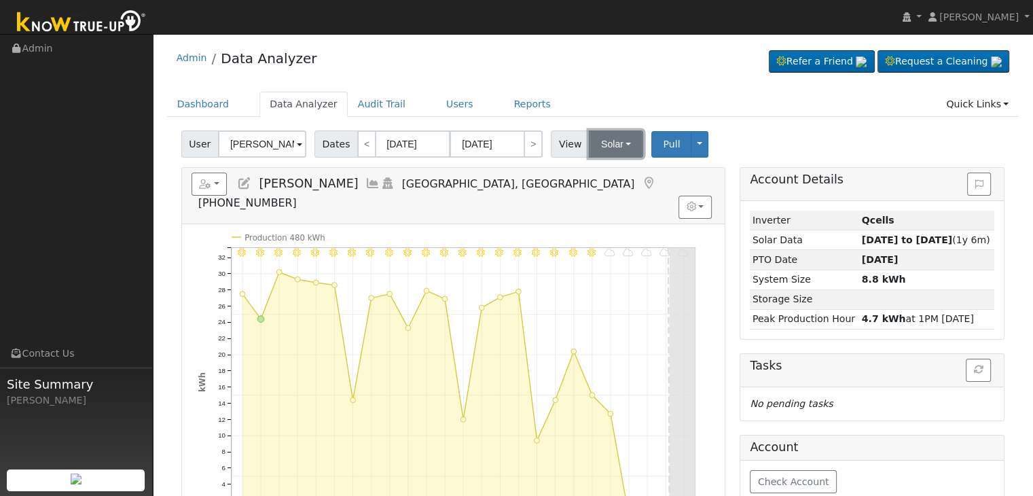
click at [595, 147] on button "Solar" at bounding box center [616, 143] width 54 height 27
click at [641, 179] on icon at bounding box center [648, 183] width 15 height 12
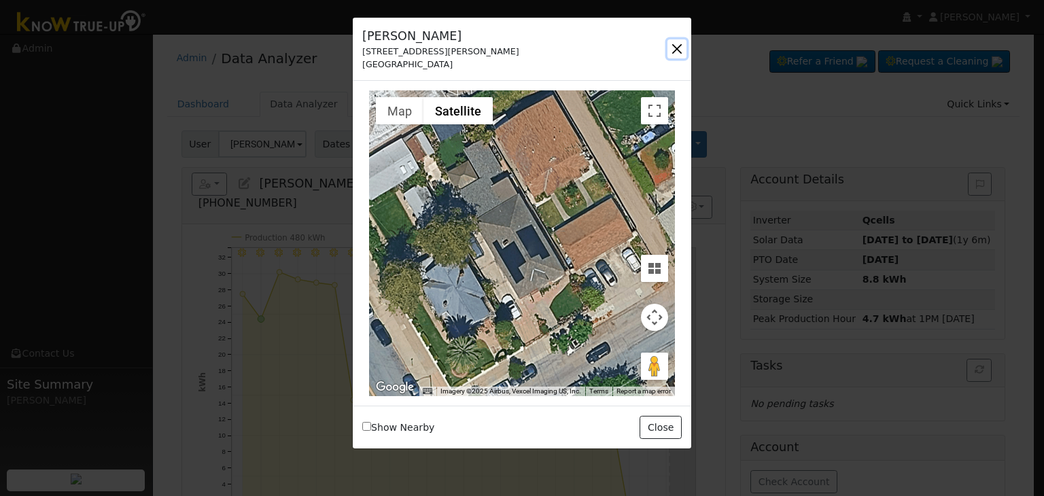
click at [674, 42] on button "button" at bounding box center [676, 48] width 19 height 19
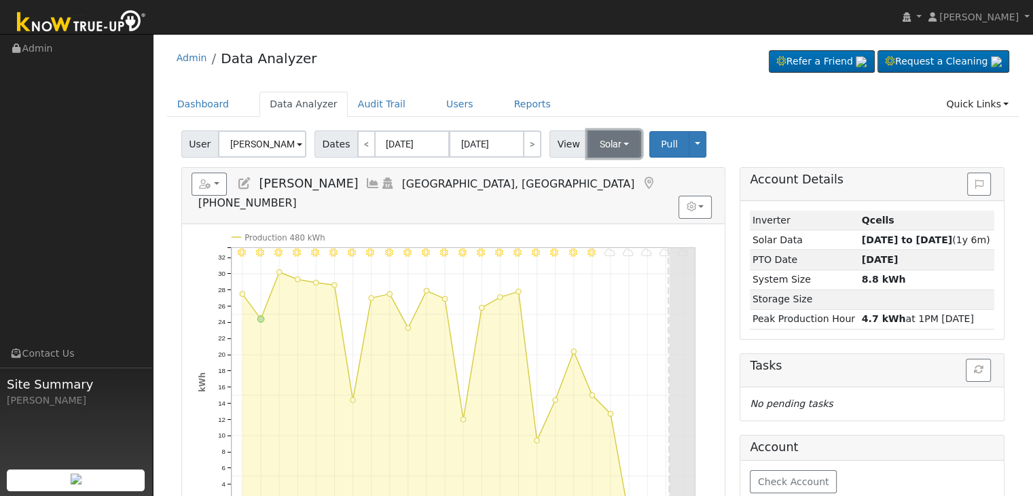
click at [604, 140] on button "Solar" at bounding box center [615, 143] width 54 height 27
click at [614, 171] on link "Utility" at bounding box center [632, 173] width 94 height 19
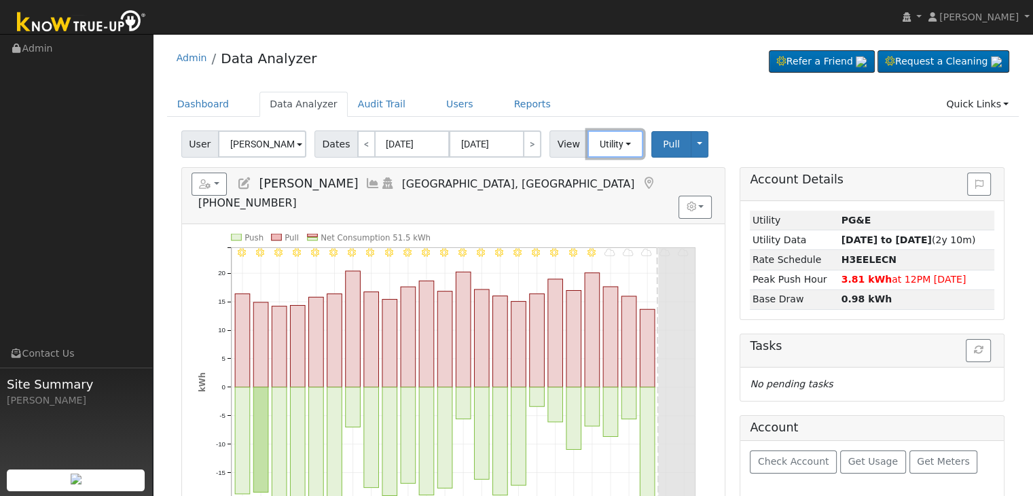
drag, startPoint x: 611, startPoint y: 143, endPoint x: 610, endPoint y: 162, distance: 19.1
click at [609, 143] on button "Utility" at bounding box center [616, 143] width 56 height 27
click at [613, 194] on link "Solar" at bounding box center [632, 193] width 94 height 19
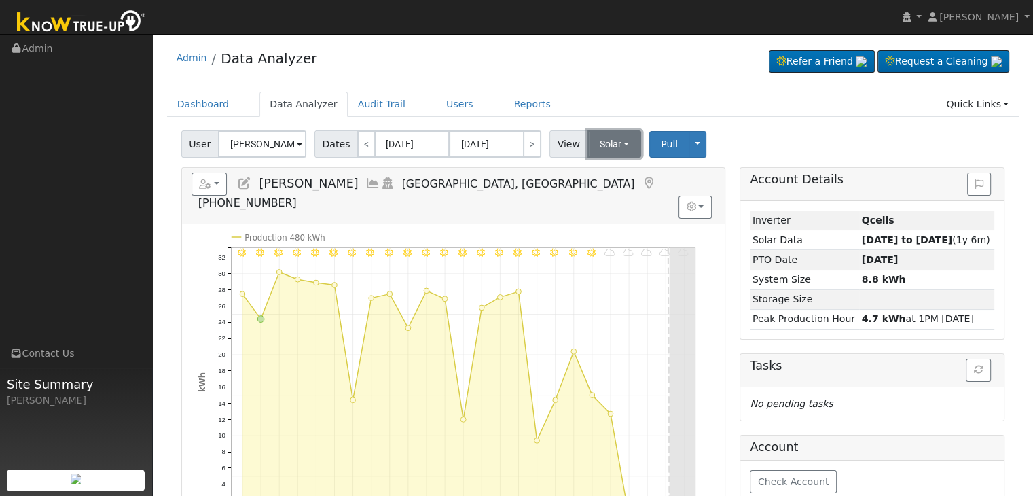
click at [609, 144] on button "Solar" at bounding box center [615, 143] width 54 height 27
click at [609, 175] on link "Utility" at bounding box center [632, 173] width 94 height 19
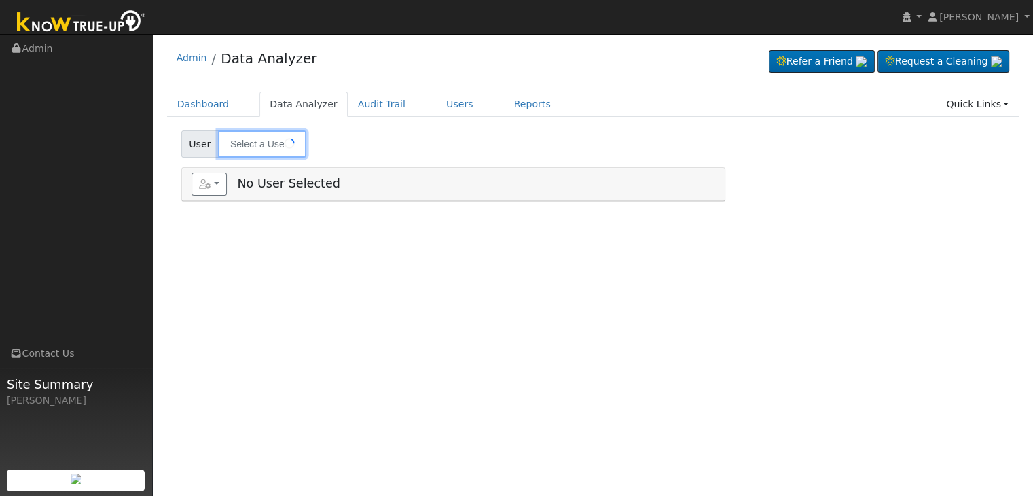
type input "[PERSON_NAME] & [PERSON_NAME]"
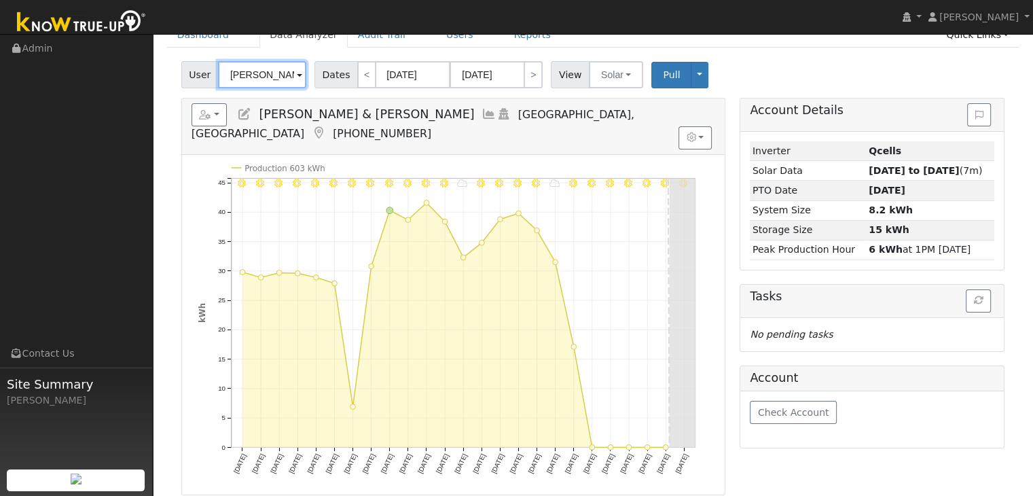
scroll to position [68, 0]
click at [612, 80] on button "Solar" at bounding box center [616, 76] width 54 height 27
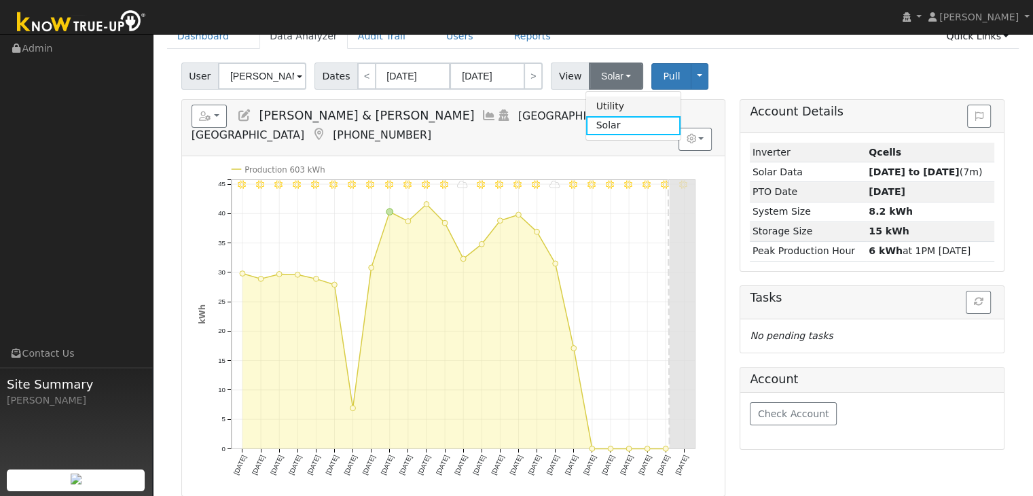
click at [605, 106] on link "Utility" at bounding box center [633, 105] width 94 height 19
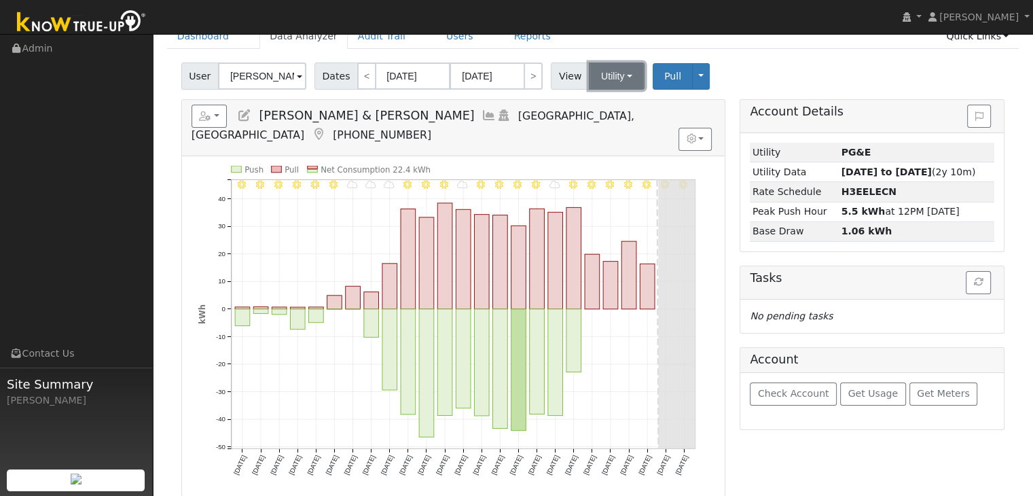
click at [603, 75] on button "Utility" at bounding box center [617, 76] width 56 height 27
click at [595, 127] on link "Solar" at bounding box center [633, 125] width 94 height 19
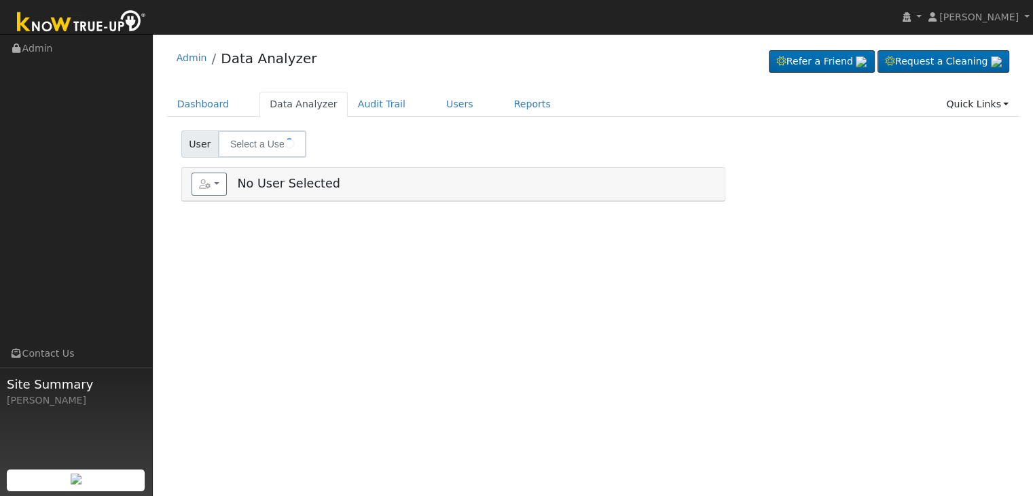
type input "[PERSON_NAME]"
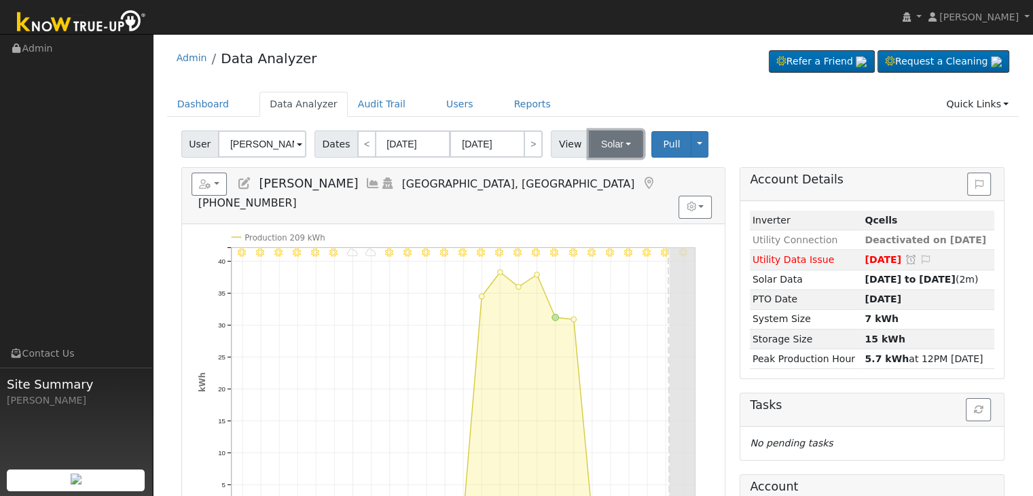
click at [608, 133] on button "Solar" at bounding box center [616, 143] width 54 height 27
click at [601, 177] on link "Utility" at bounding box center [633, 173] width 94 height 19
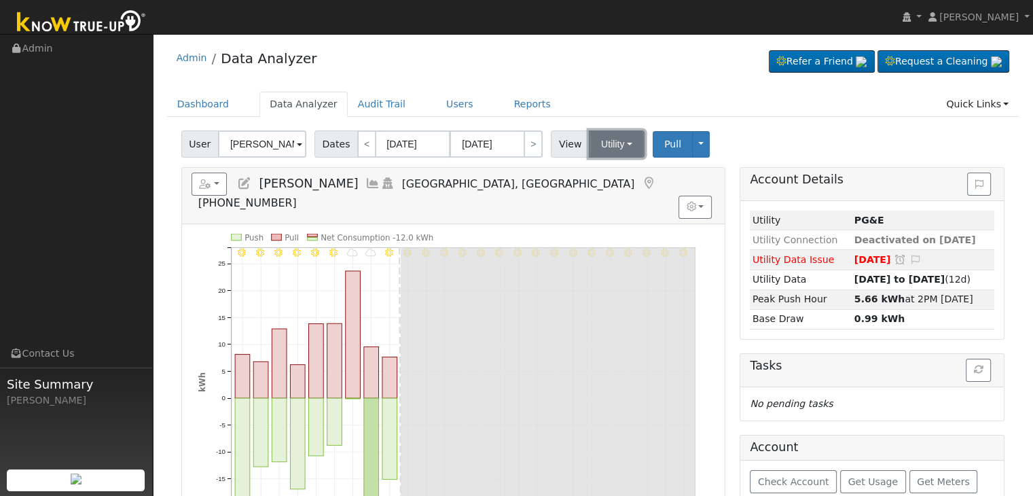
click at [613, 147] on button "Utility" at bounding box center [617, 143] width 56 height 27
click at [621, 194] on link "Solar" at bounding box center [633, 193] width 94 height 19
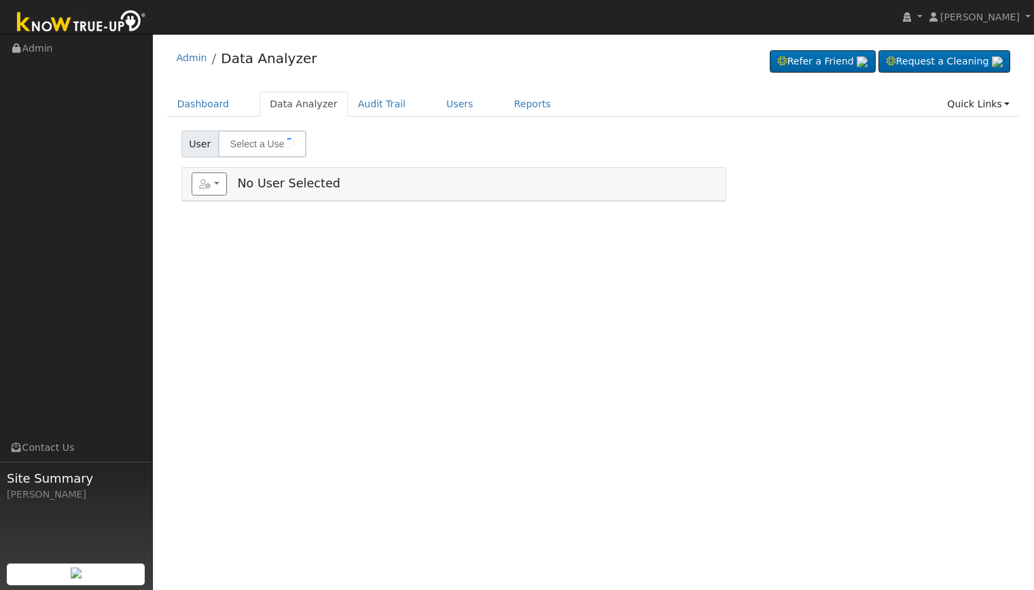
type input "[PERSON_NAME]"
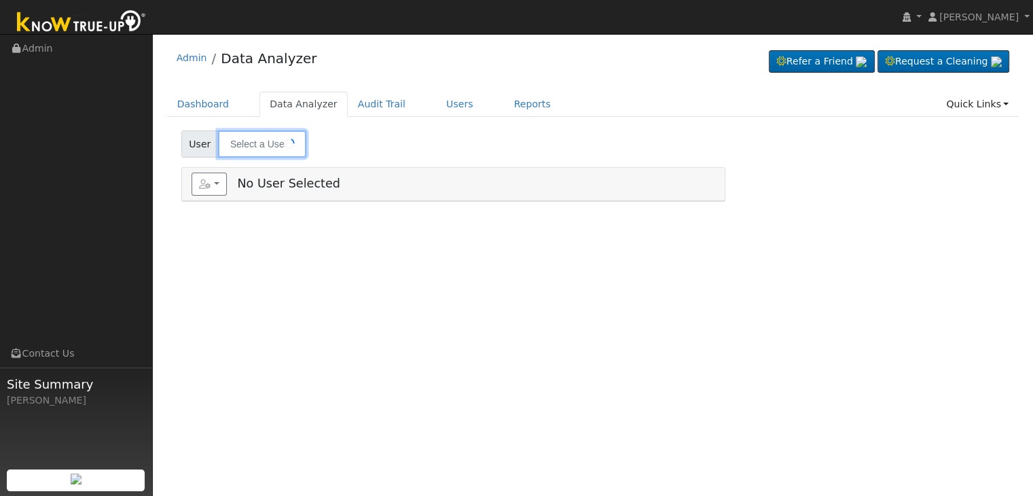
type input "[PERSON_NAME] and [PERSON_NAME]"
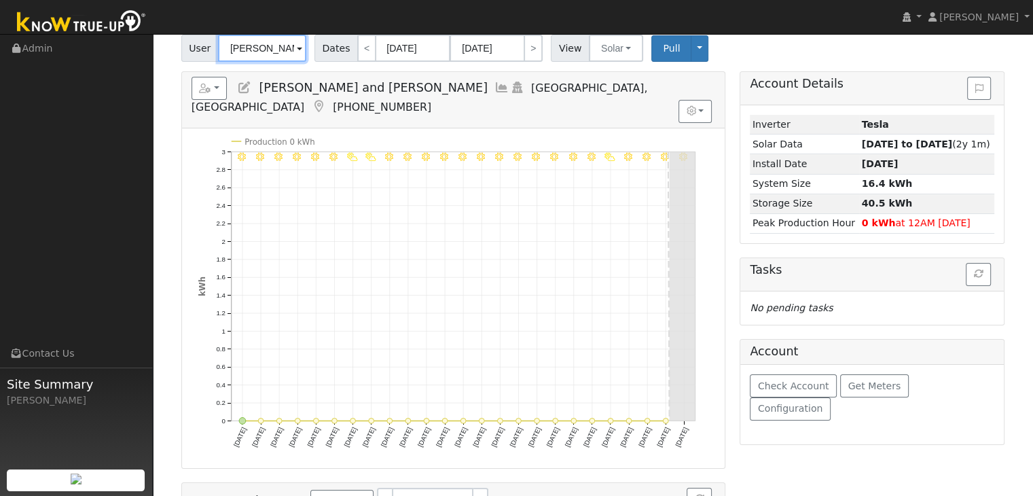
scroll to position [68, 0]
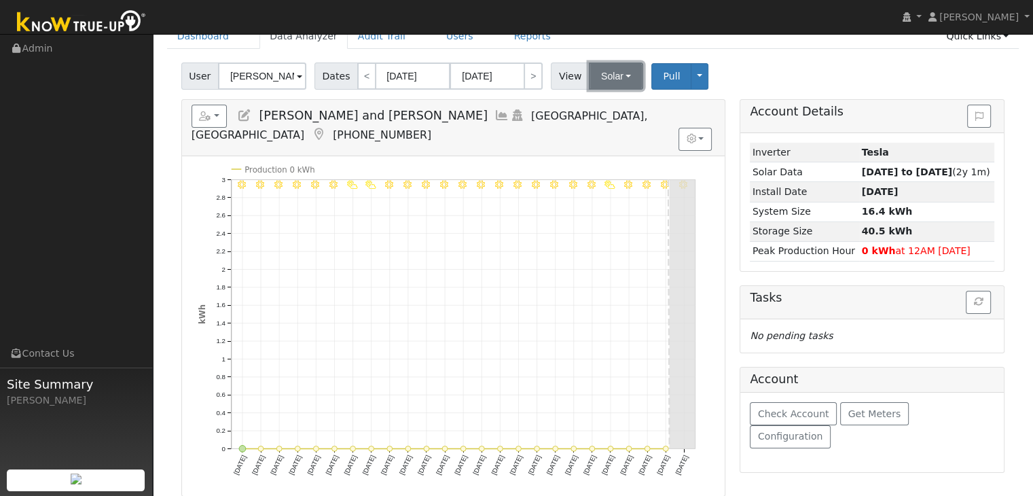
click at [610, 72] on button "Solar" at bounding box center [616, 76] width 54 height 27
click at [609, 104] on link "Utility" at bounding box center [633, 105] width 94 height 19
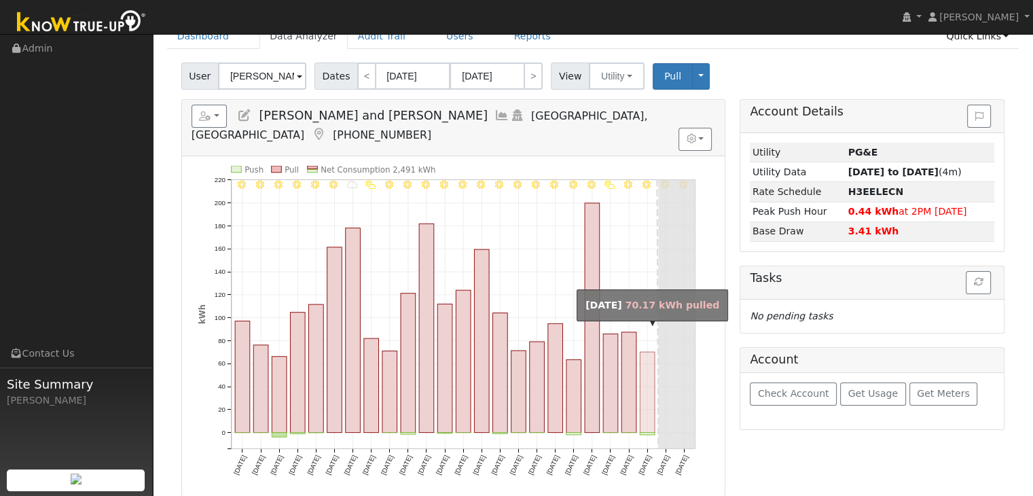
click at [642, 393] on rect "onclick=""" at bounding box center [647, 392] width 15 height 81
type input "10/04/2025"
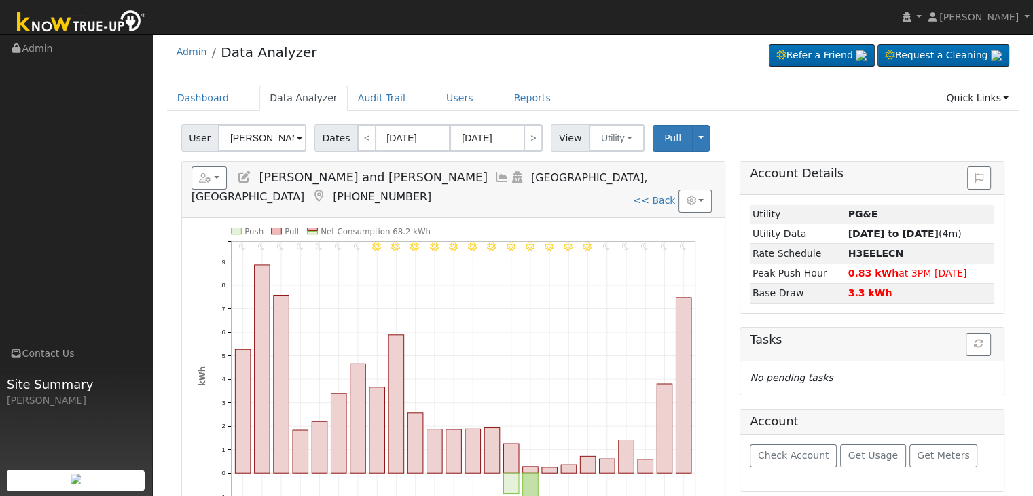
scroll to position [0, 0]
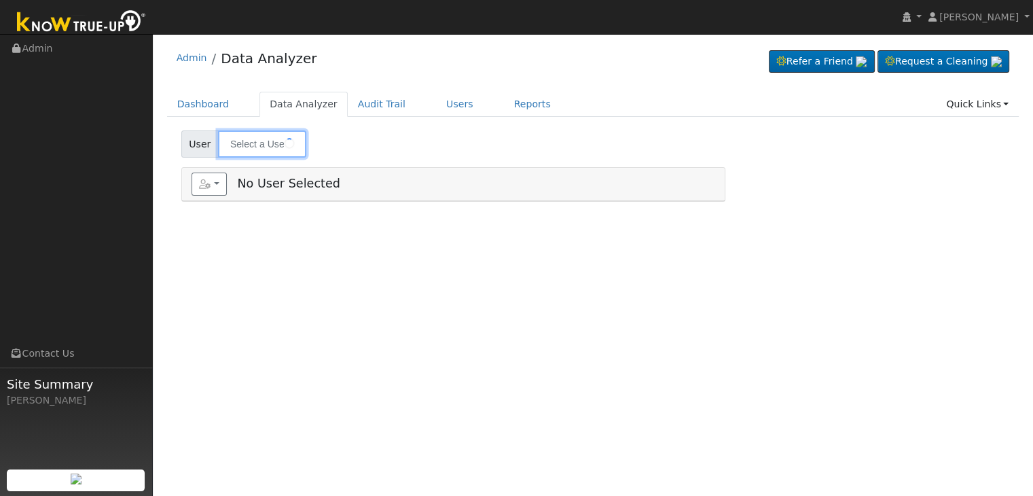
type input "Fred Momen"
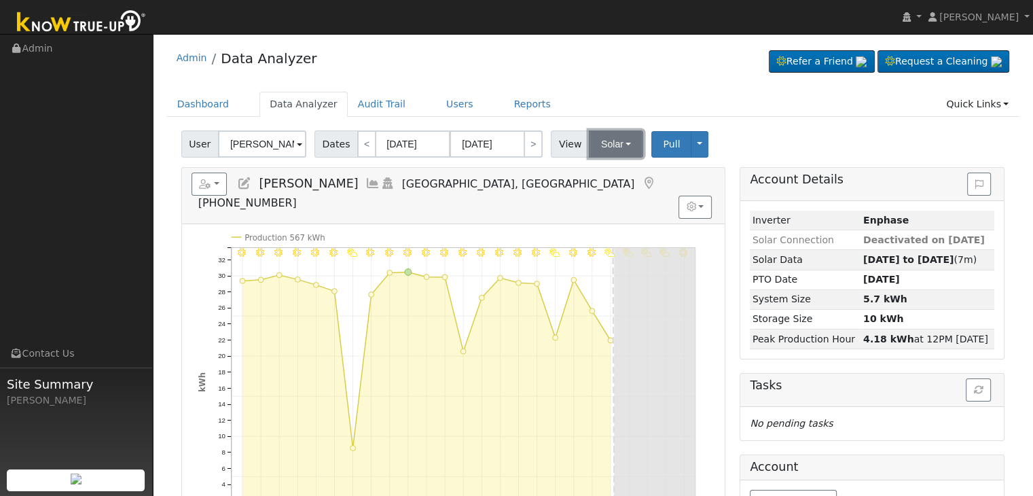
click at [613, 147] on button "Solar" at bounding box center [616, 143] width 54 height 27
click at [617, 176] on link "Utility" at bounding box center [633, 173] width 94 height 19
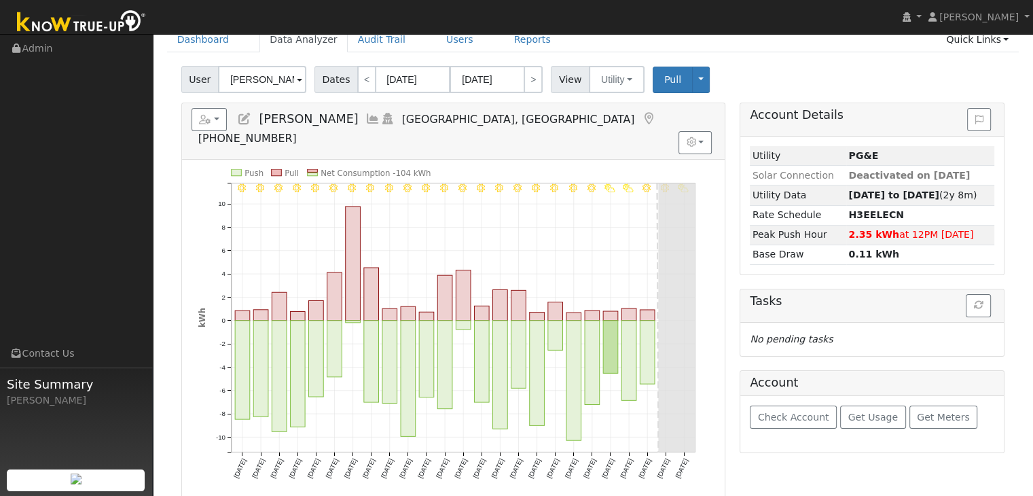
scroll to position [68, 0]
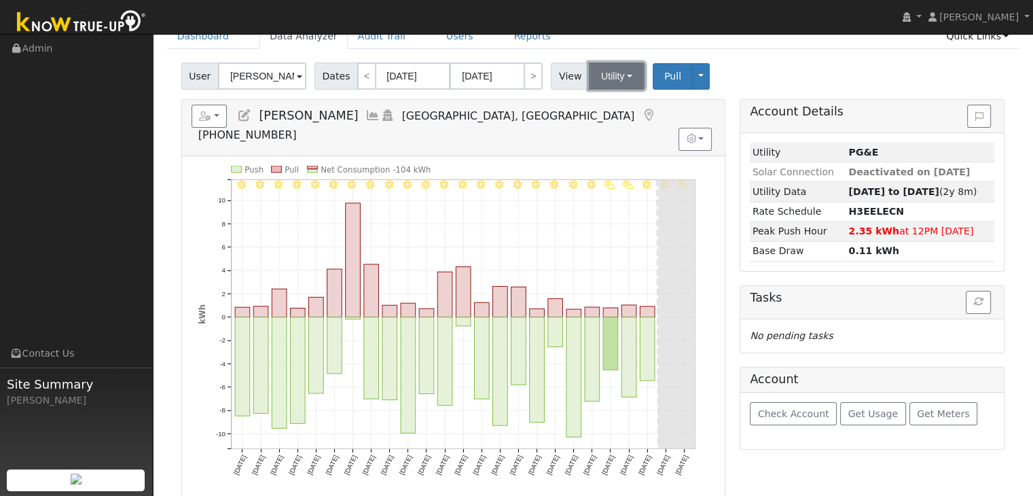
click at [609, 73] on button "Utility" at bounding box center [617, 76] width 56 height 27
click at [600, 122] on link "Solar" at bounding box center [633, 125] width 94 height 19
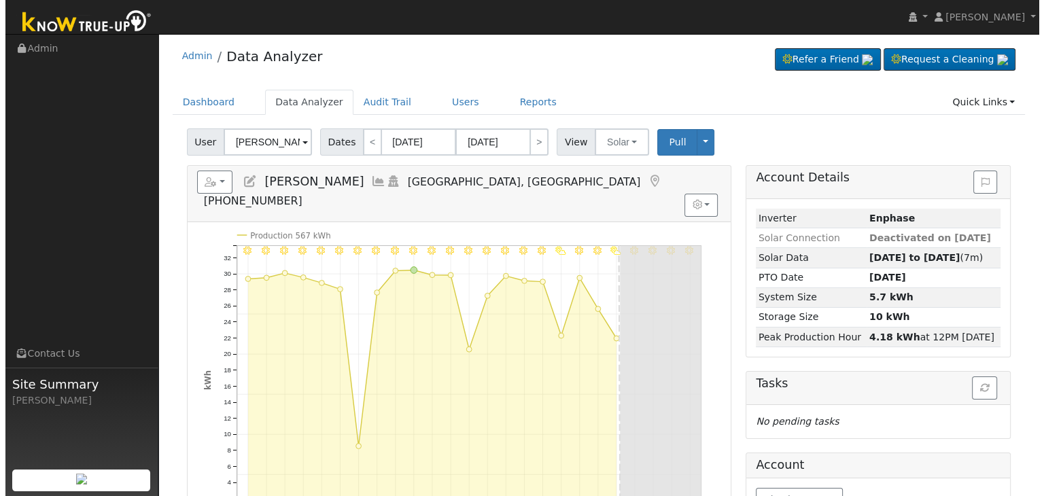
scroll to position [0, 0]
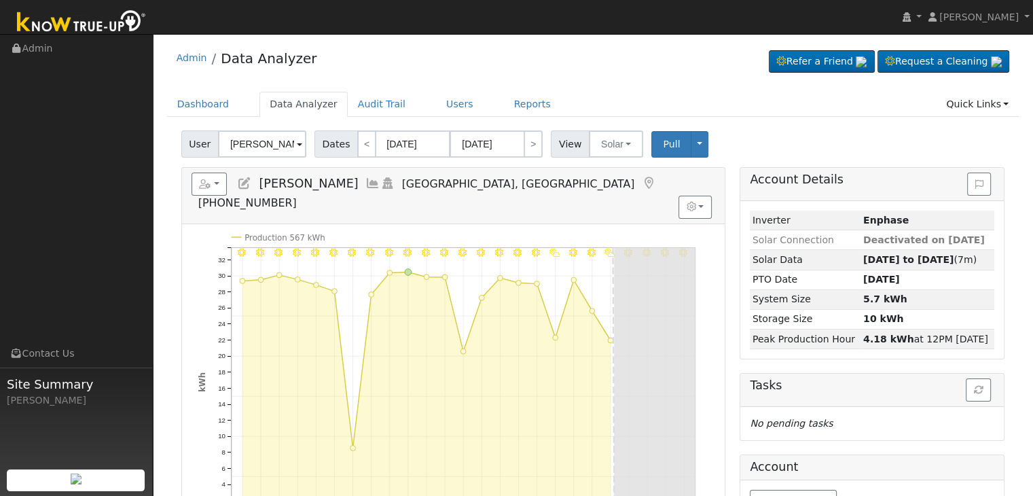
click at [641, 177] on icon at bounding box center [648, 183] width 15 height 12
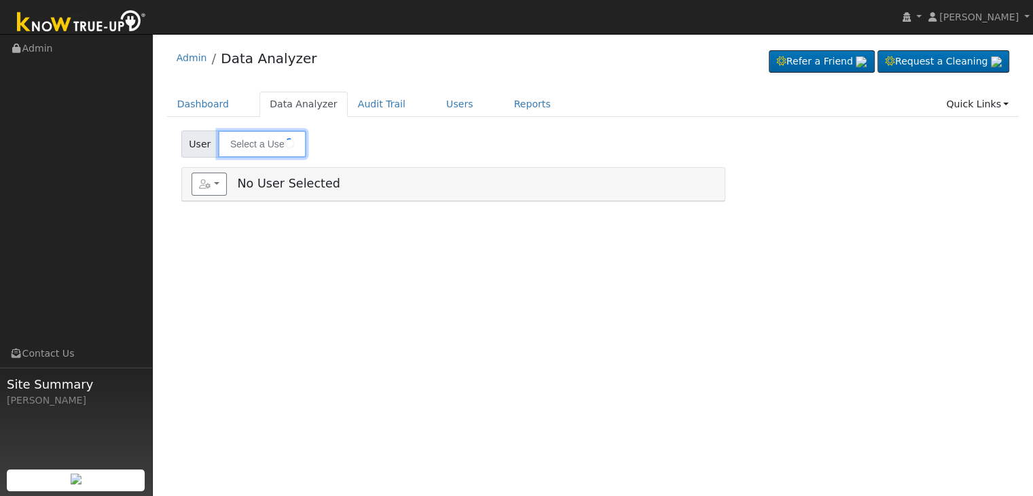
type input "Mitchell Gilbert"
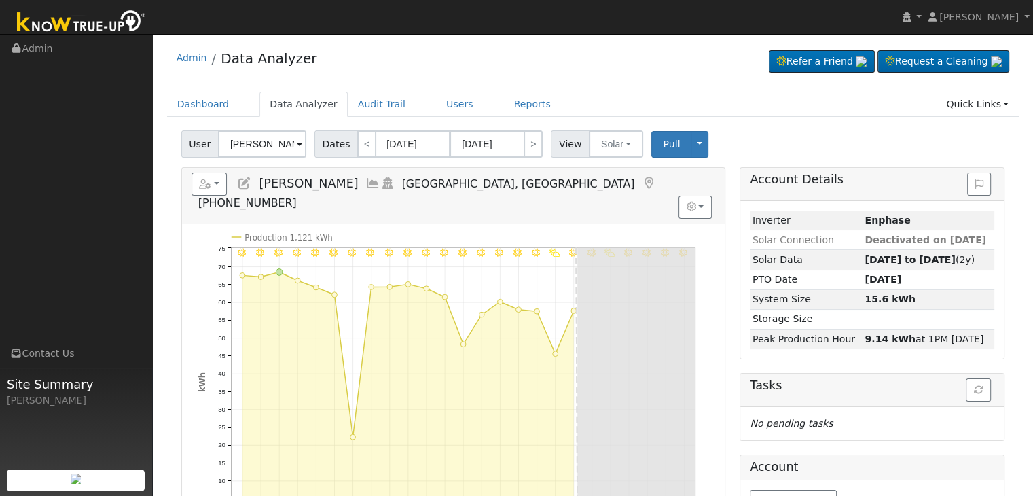
click at [641, 183] on icon at bounding box center [648, 183] width 15 height 12
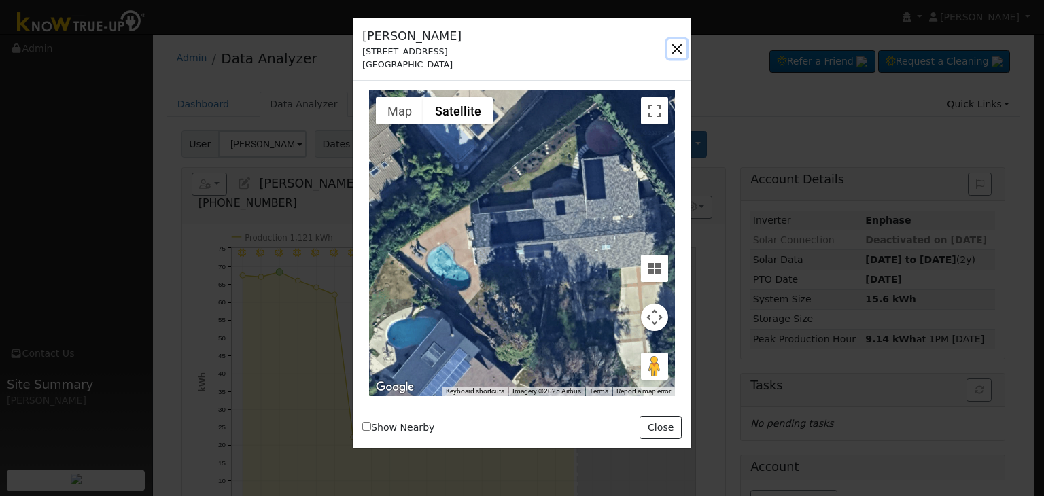
click at [672, 46] on button "button" at bounding box center [676, 48] width 19 height 19
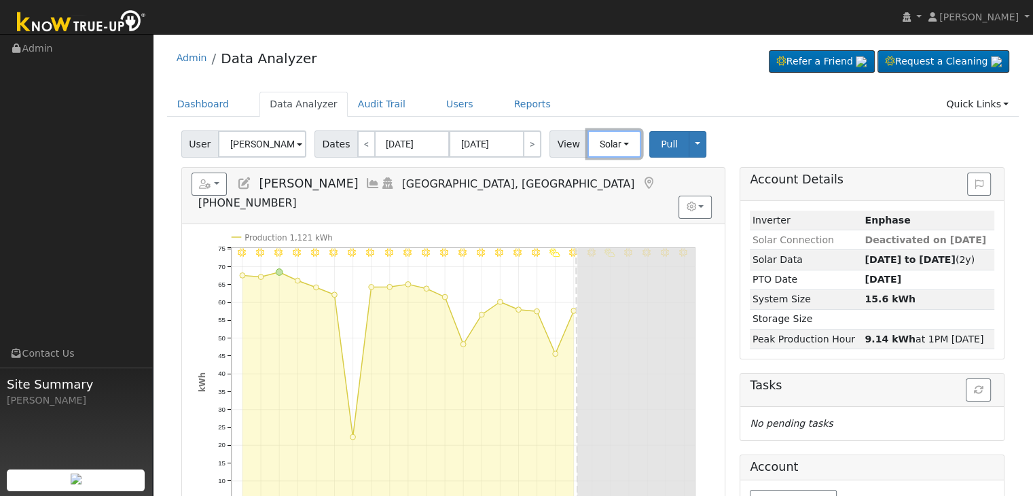
drag, startPoint x: 601, startPoint y: 133, endPoint x: 611, endPoint y: 188, distance: 55.4
click at [602, 134] on button "Solar" at bounding box center [615, 143] width 54 height 27
click at [605, 175] on link "Utility" at bounding box center [632, 173] width 94 height 19
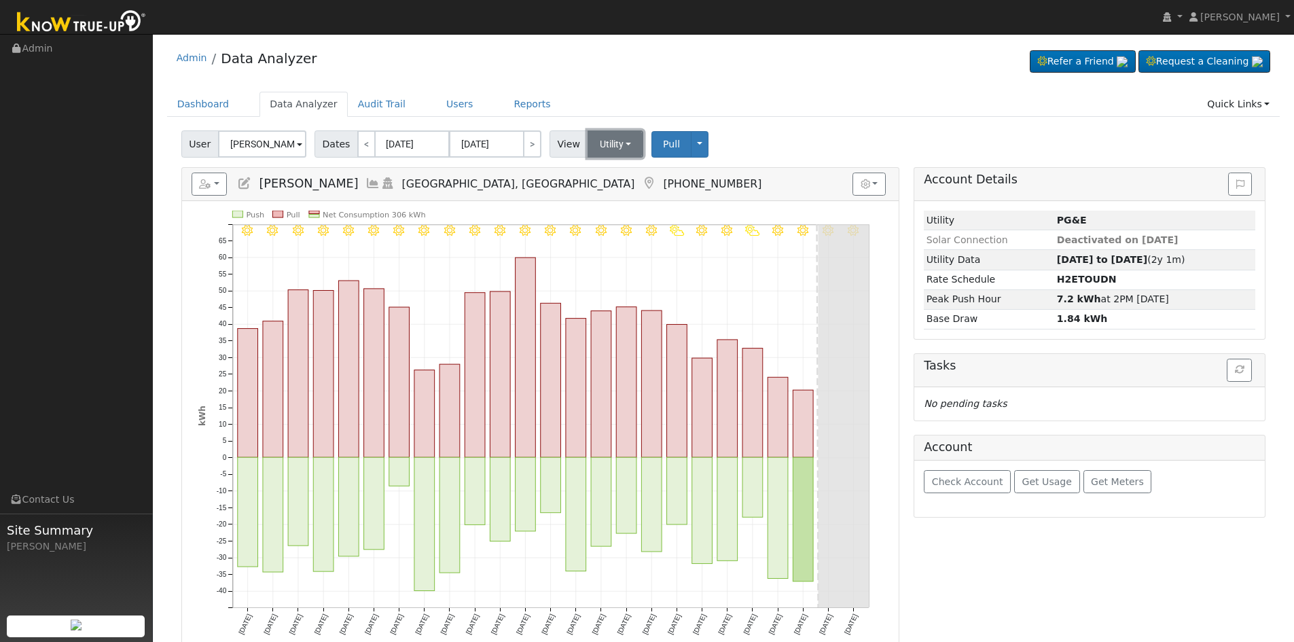
click at [605, 142] on button "Utility" at bounding box center [616, 143] width 56 height 27
click at [612, 190] on link "Solar" at bounding box center [633, 193] width 94 height 19
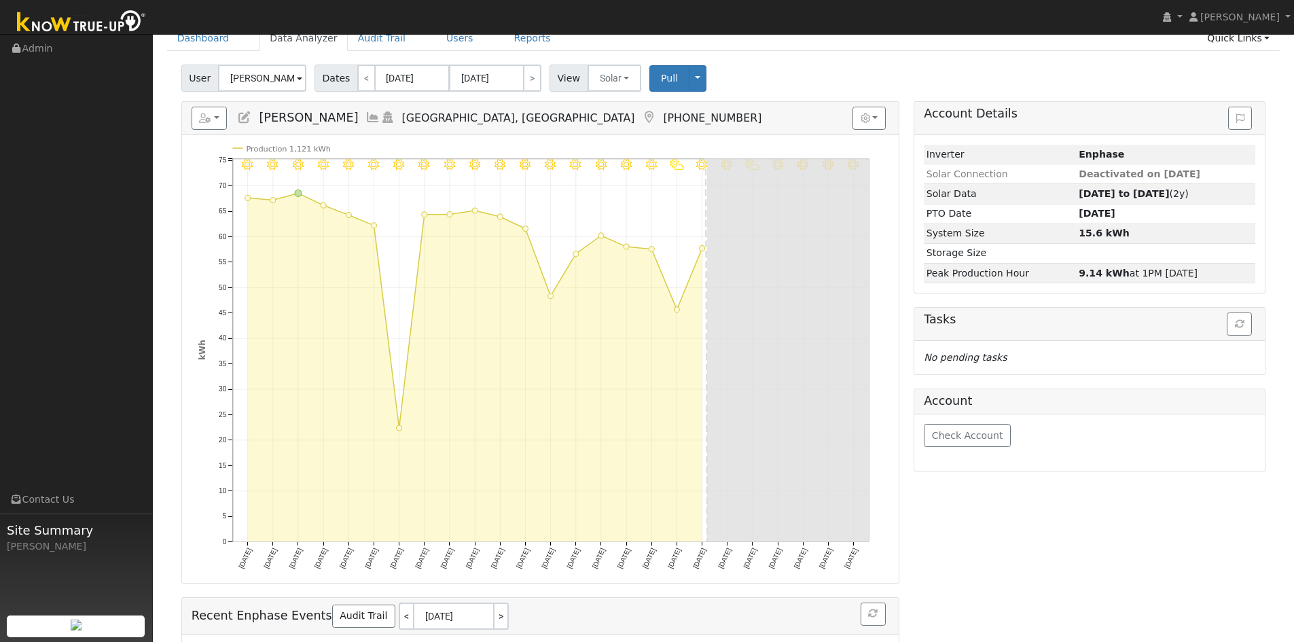
scroll to position [68, 0]
click at [414, 81] on input "[DATE]" at bounding box center [412, 76] width 75 height 27
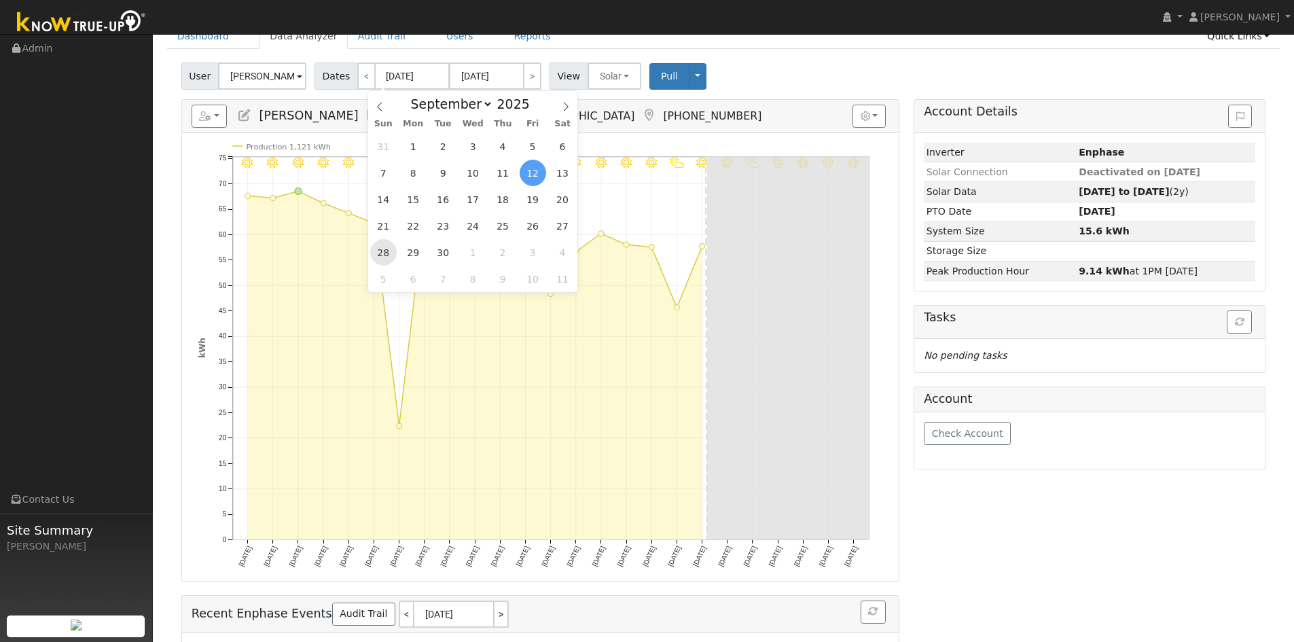
click at [390, 251] on span "28" at bounding box center [383, 252] width 26 height 26
type input "09/28/2025"
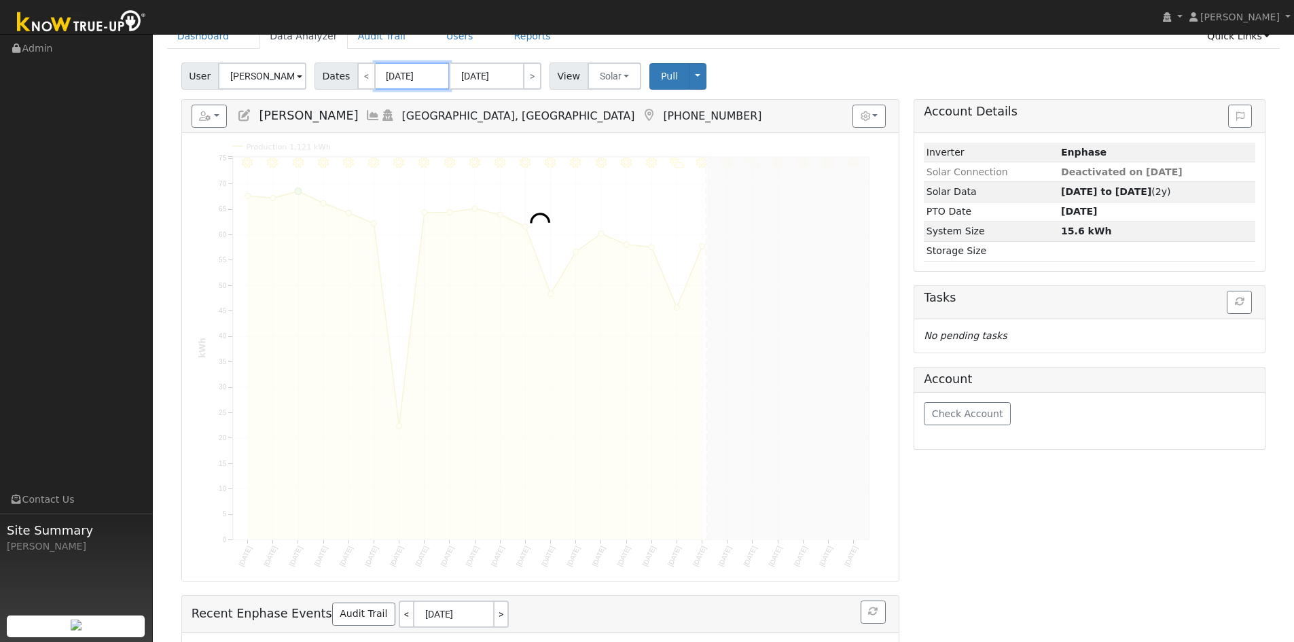
scroll to position [0, 0]
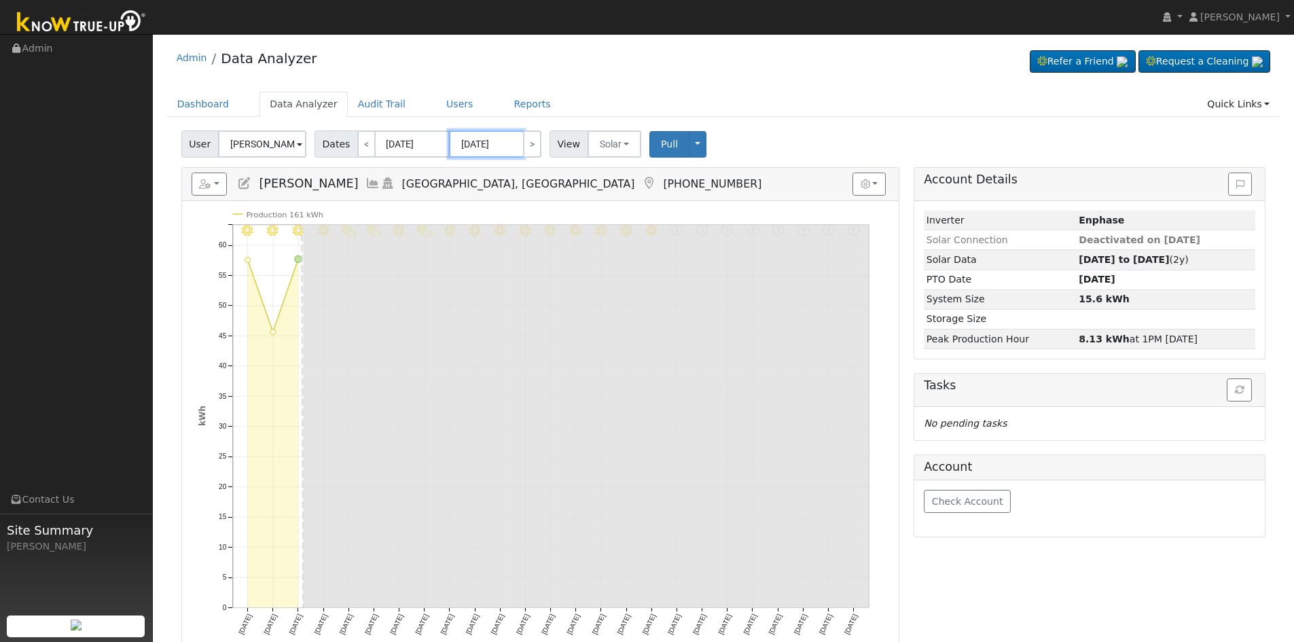
click at [479, 147] on input "10/22/2025" at bounding box center [486, 143] width 75 height 27
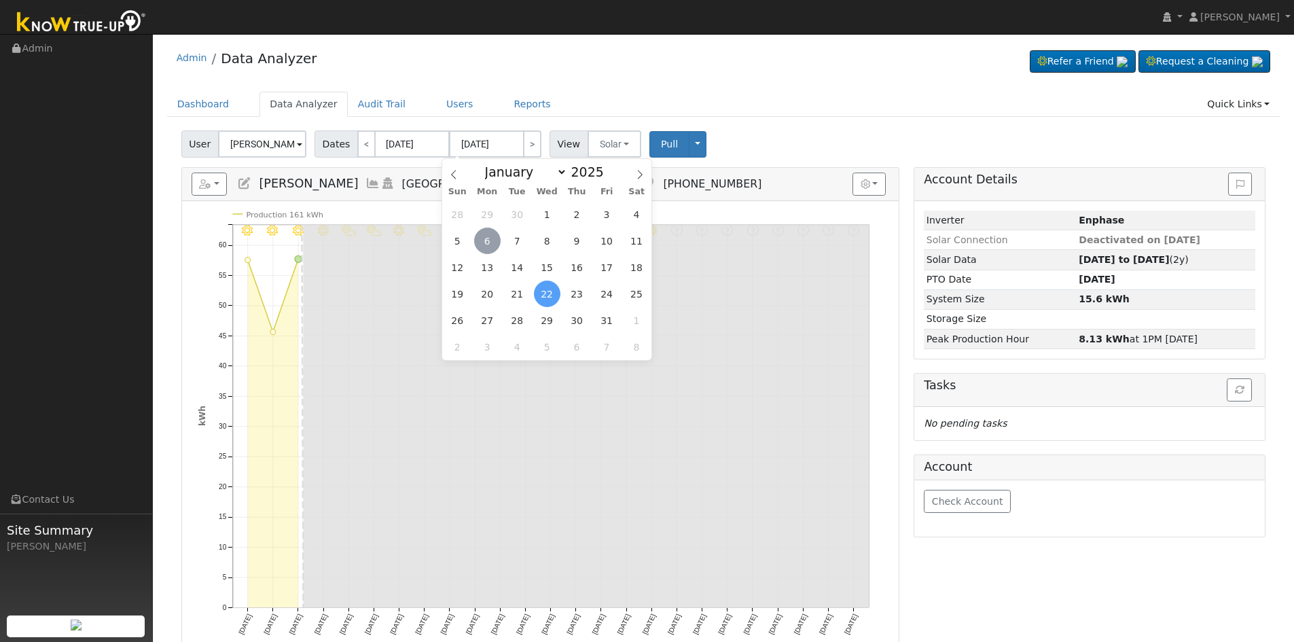
click at [482, 238] on span "6" at bounding box center [487, 241] width 26 height 26
type input "[DATE]"
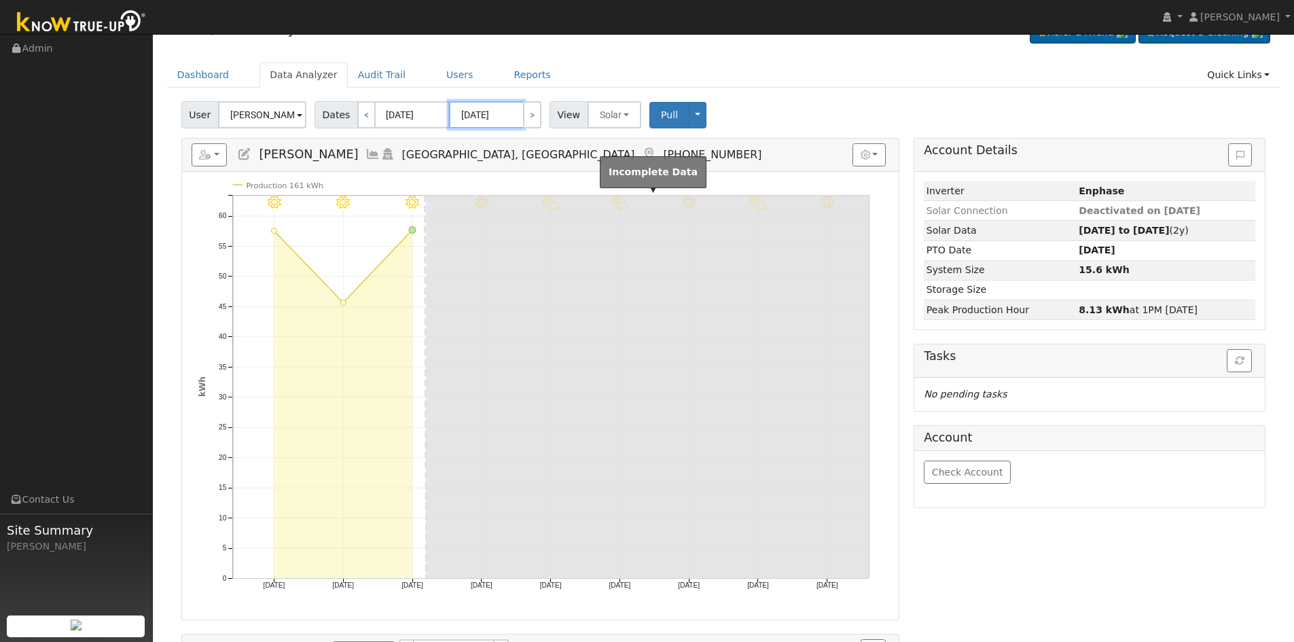
scroll to position [68, 0]
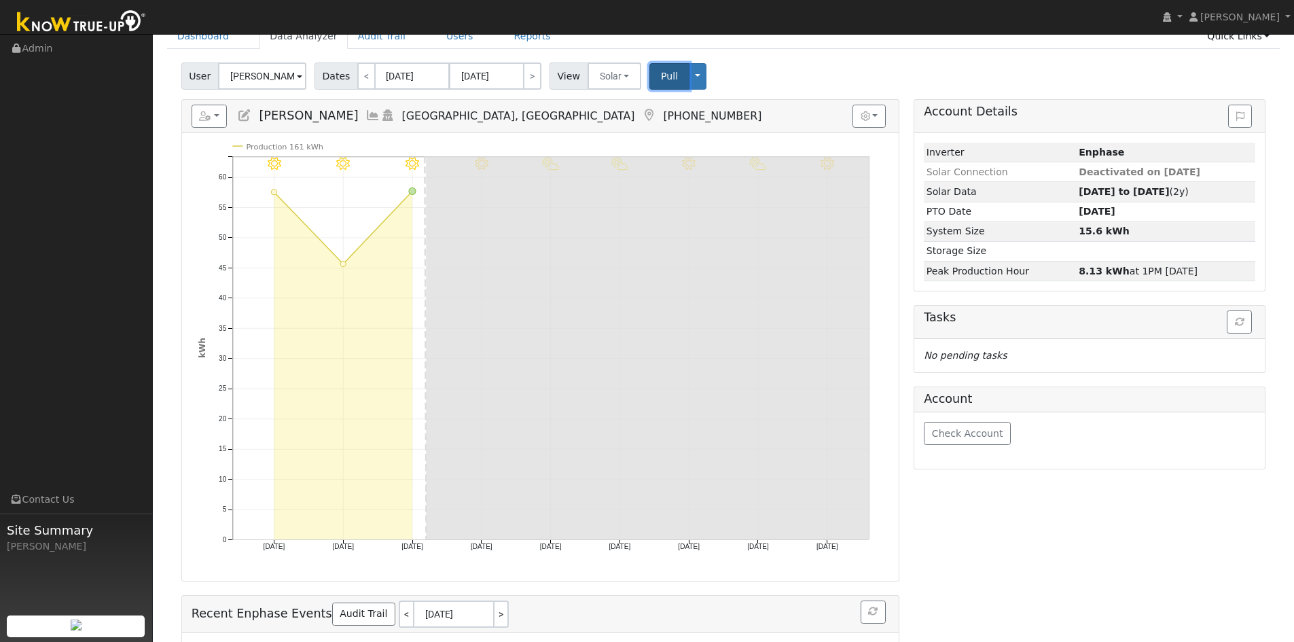
click at [658, 83] on button "Pull" at bounding box center [669, 76] width 40 height 26
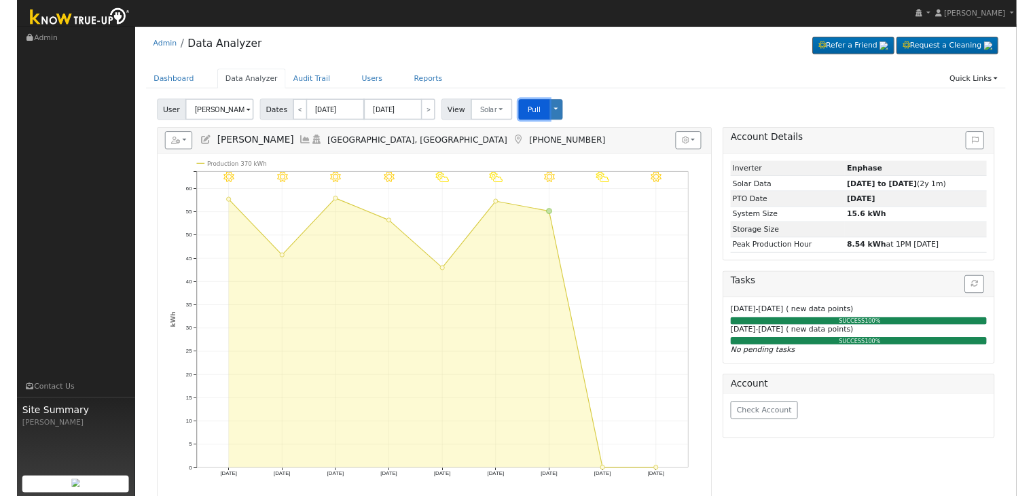
scroll to position [0, 0]
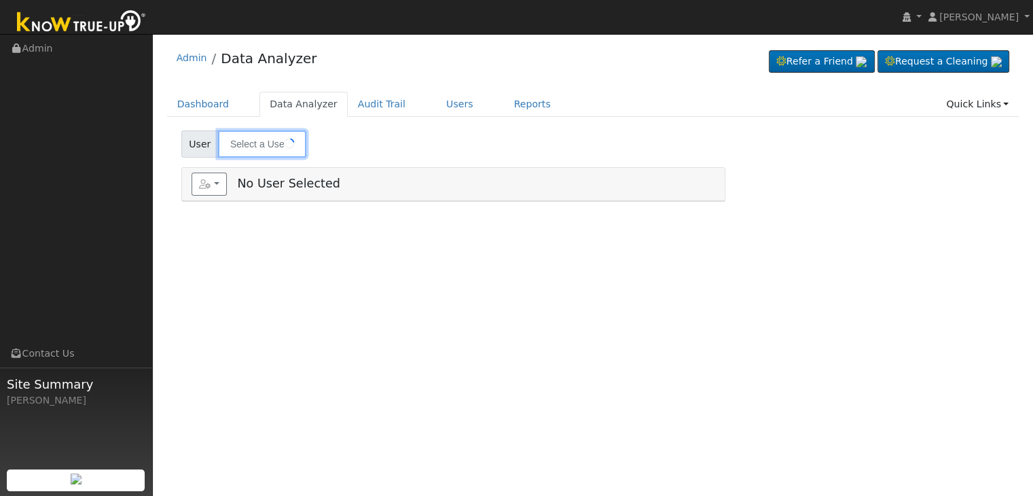
type input "[PERSON_NAME] & [PERSON_NAME]"
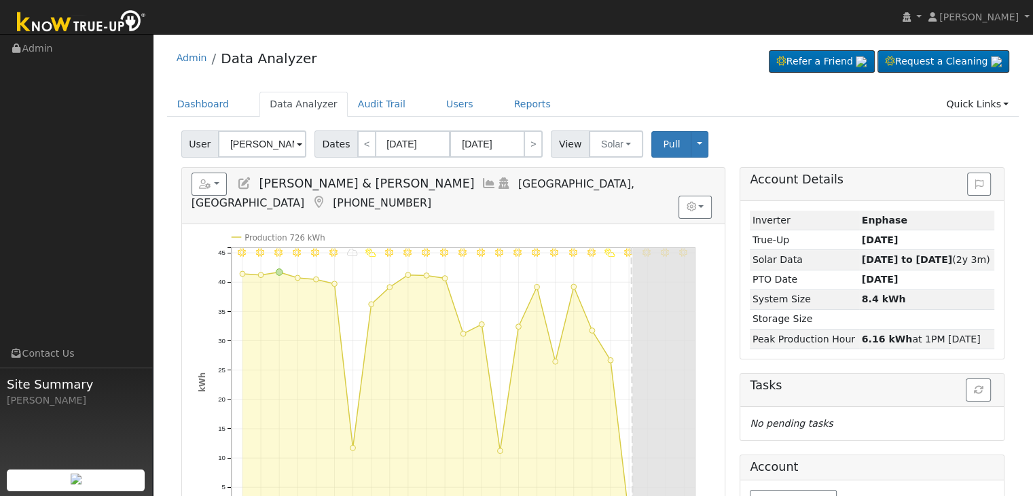
click at [326, 196] on icon at bounding box center [318, 202] width 15 height 12
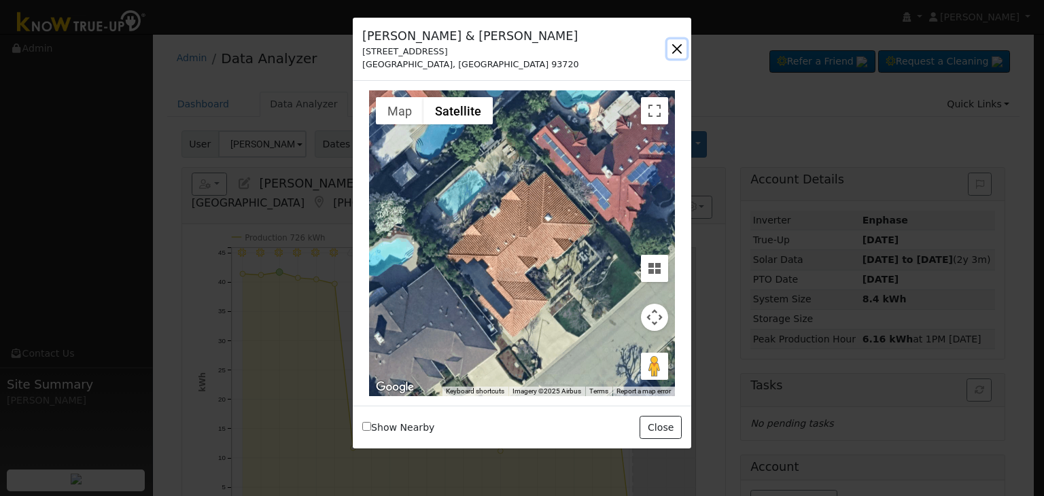
click at [677, 41] on button "button" at bounding box center [676, 48] width 19 height 19
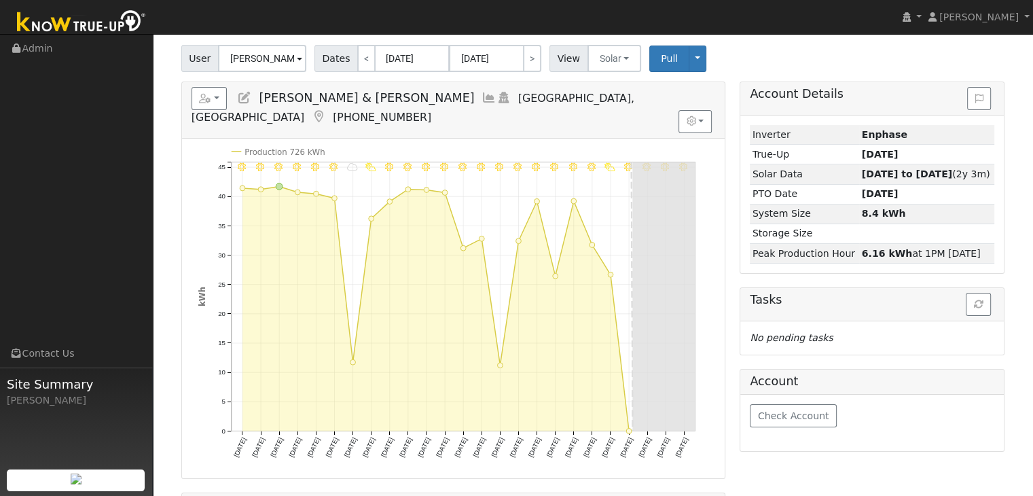
scroll to position [68, 0]
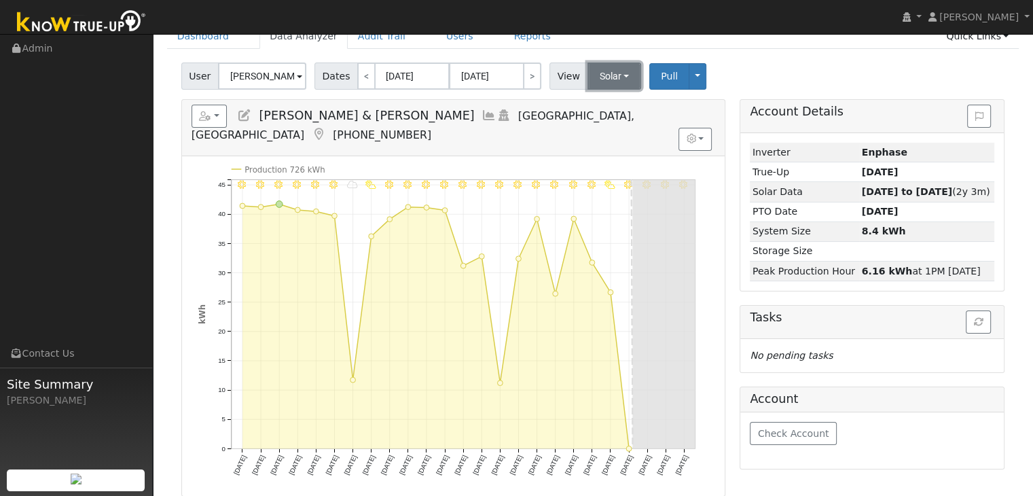
click at [605, 74] on button "Solar" at bounding box center [615, 76] width 54 height 27
click at [606, 110] on link "Utility" at bounding box center [632, 105] width 94 height 19
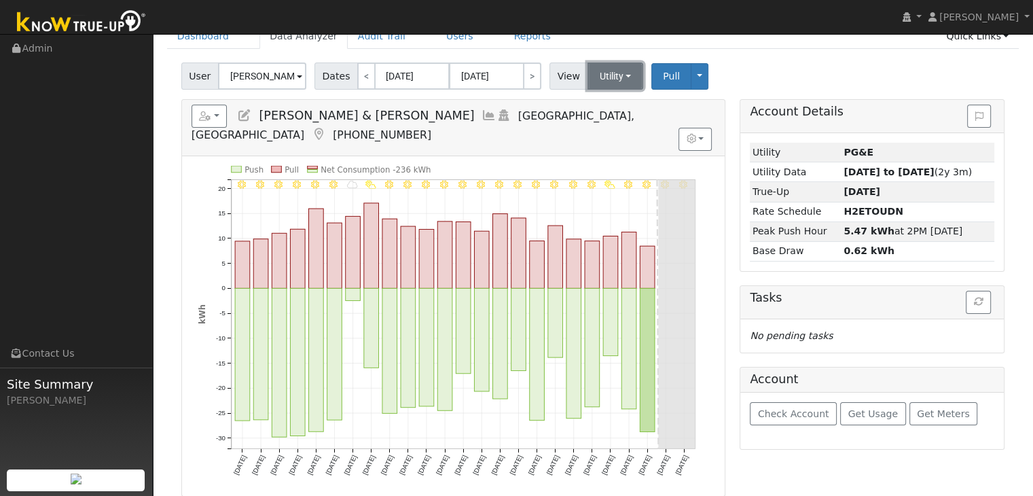
click at [606, 85] on button "Utility" at bounding box center [616, 76] width 56 height 27
click at [616, 126] on link "Solar" at bounding box center [632, 125] width 94 height 19
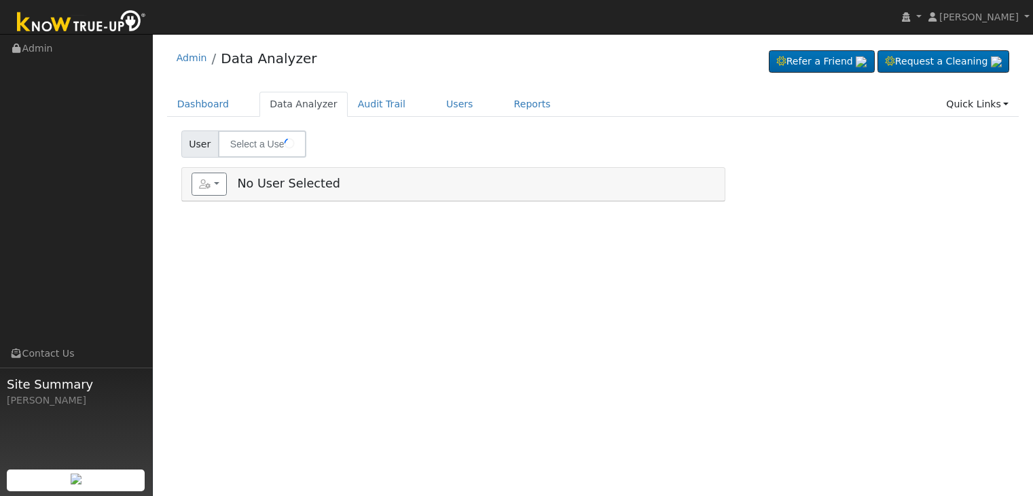
type input "[PERSON_NAME]"
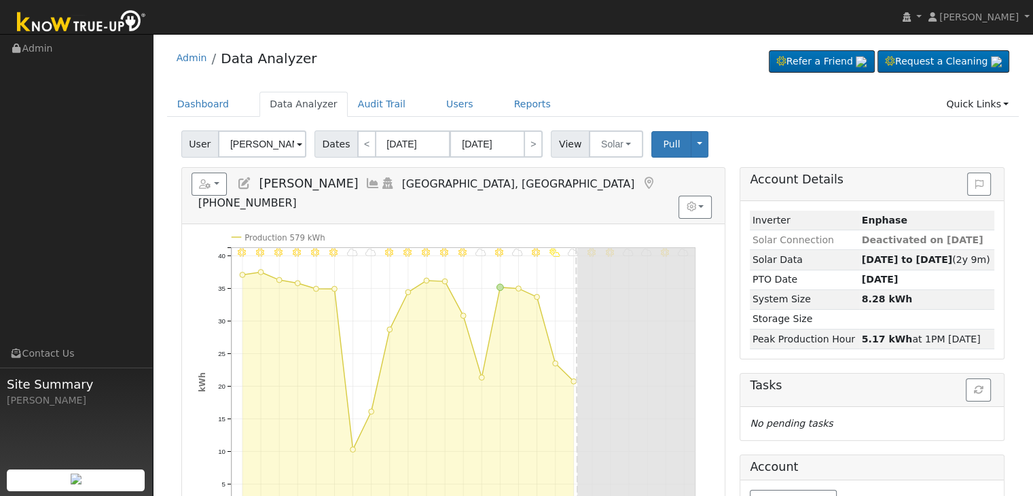
click at [641, 183] on icon at bounding box center [648, 183] width 15 height 12
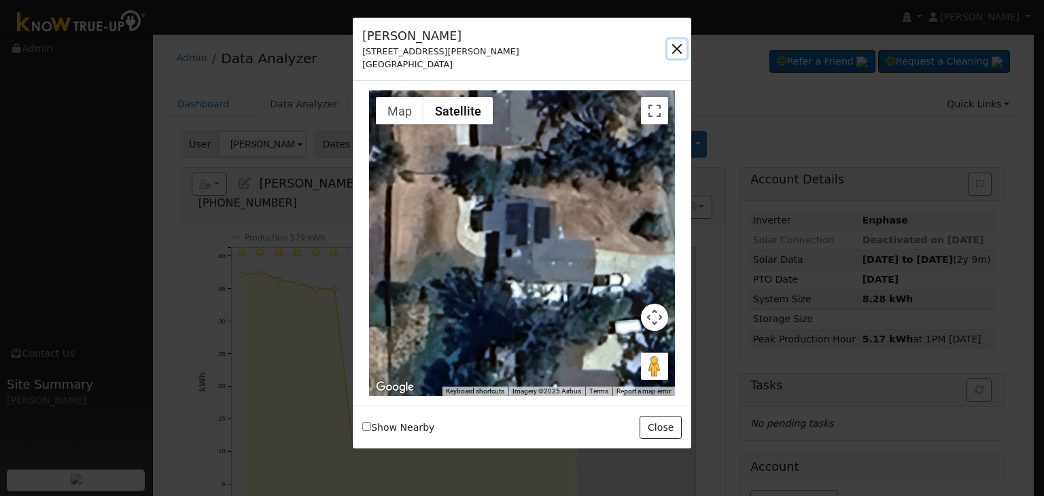
click at [677, 39] on button "button" at bounding box center [676, 48] width 19 height 19
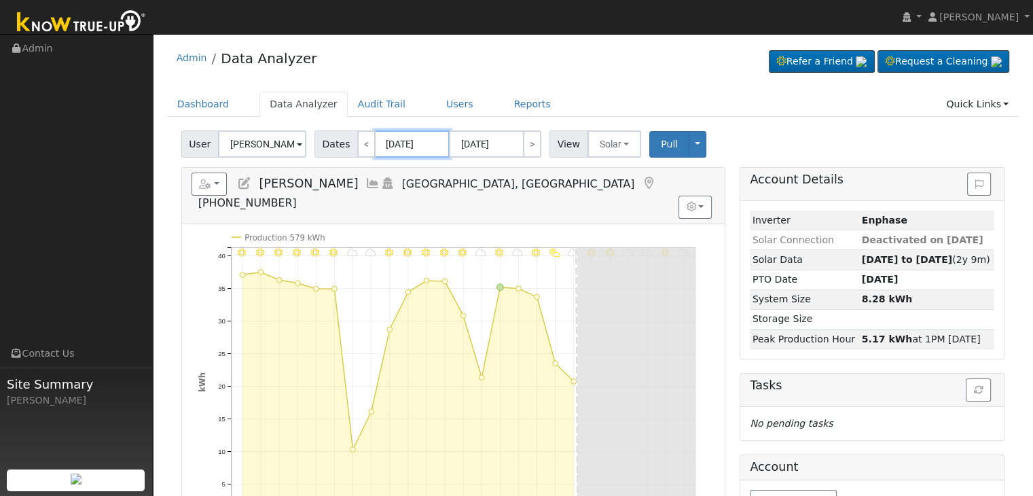
click at [391, 143] on input "[DATE]" at bounding box center [412, 143] width 75 height 27
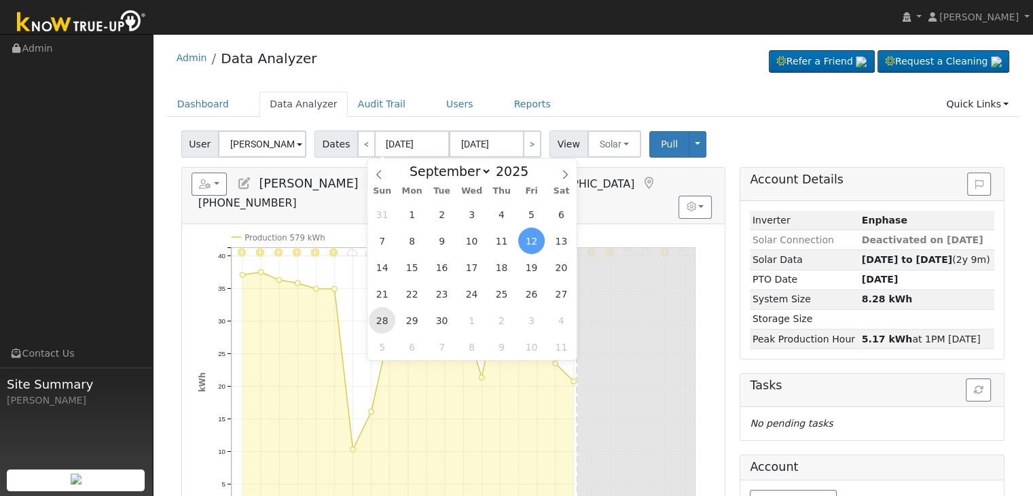
click at [383, 319] on span "28" at bounding box center [382, 320] width 26 height 26
type input "09/28/2025"
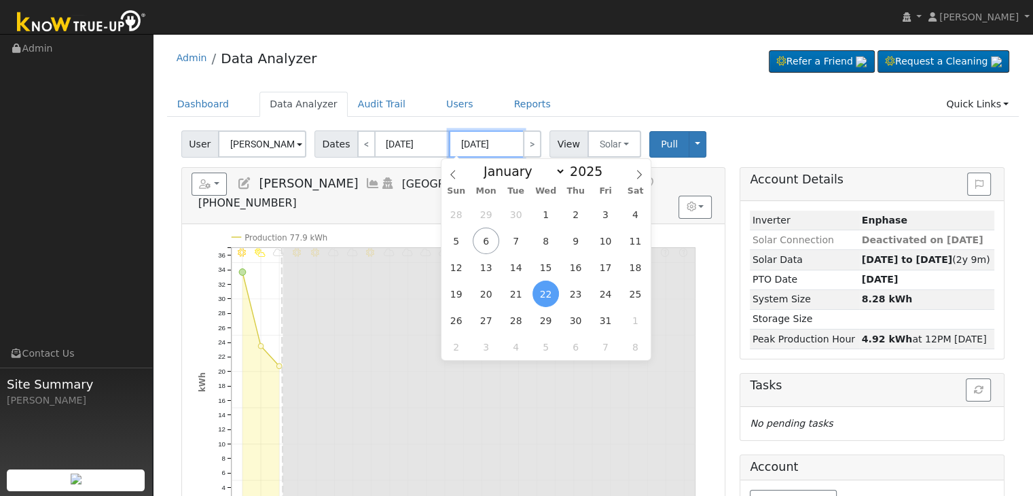
click at [480, 142] on input "10/22/2025" at bounding box center [486, 143] width 75 height 27
click at [487, 243] on span "6" at bounding box center [486, 241] width 26 height 26
type input "[DATE]"
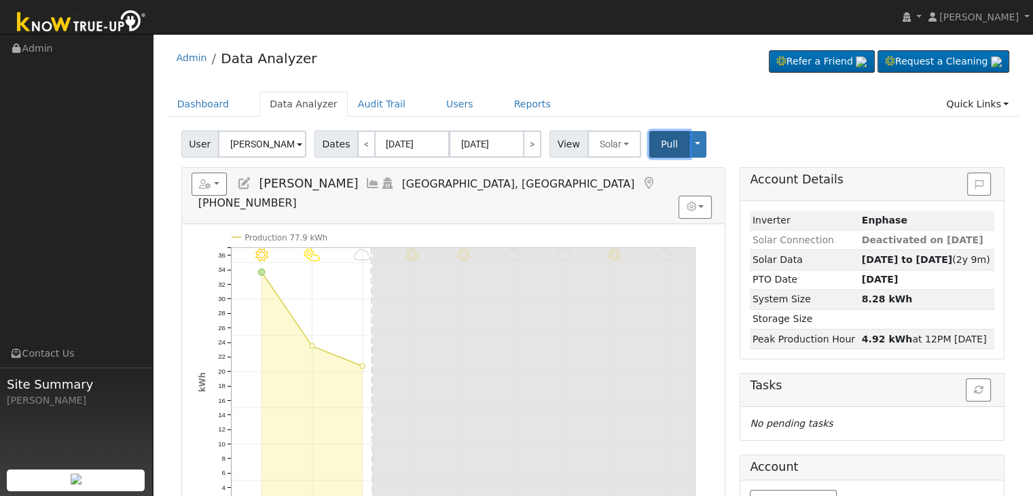
click at [661, 146] on span "Pull" at bounding box center [669, 144] width 17 height 11
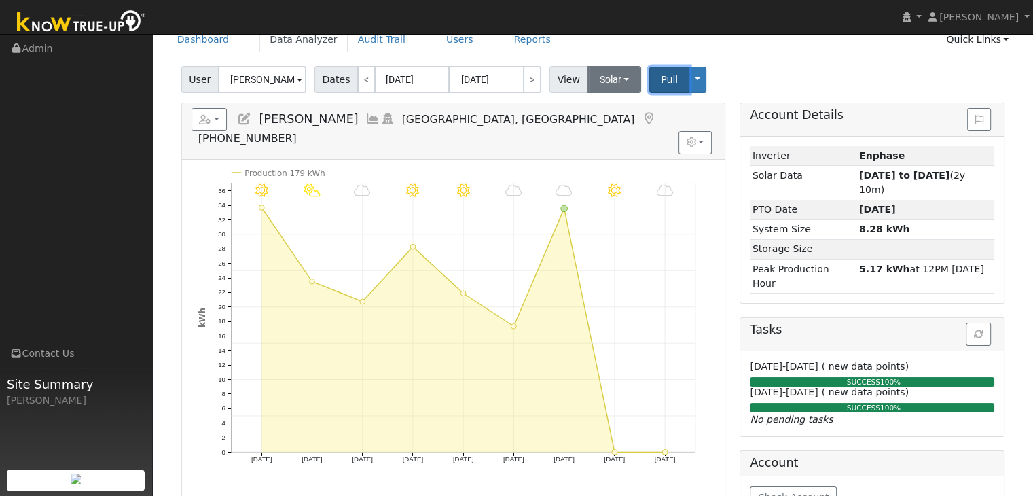
scroll to position [68, 0]
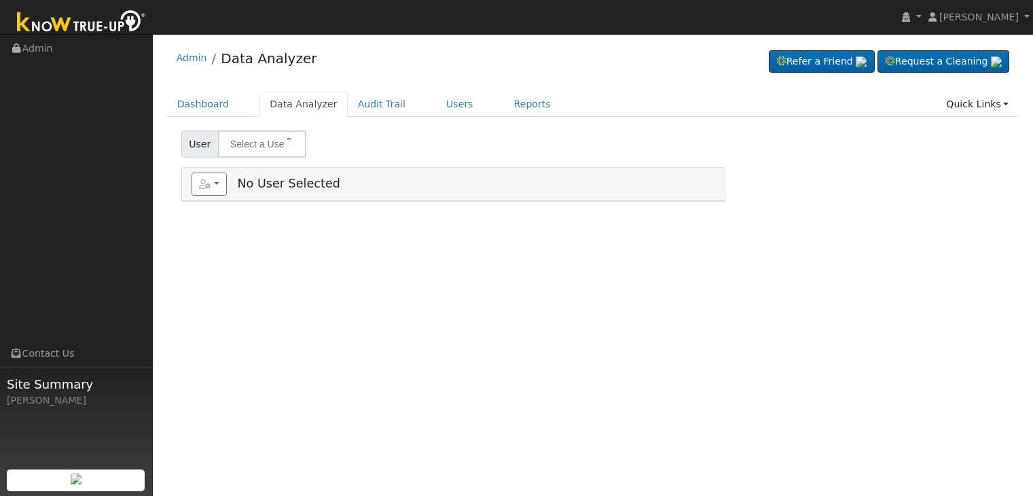
type input "[PERSON_NAME] & [PERSON_NAME]"
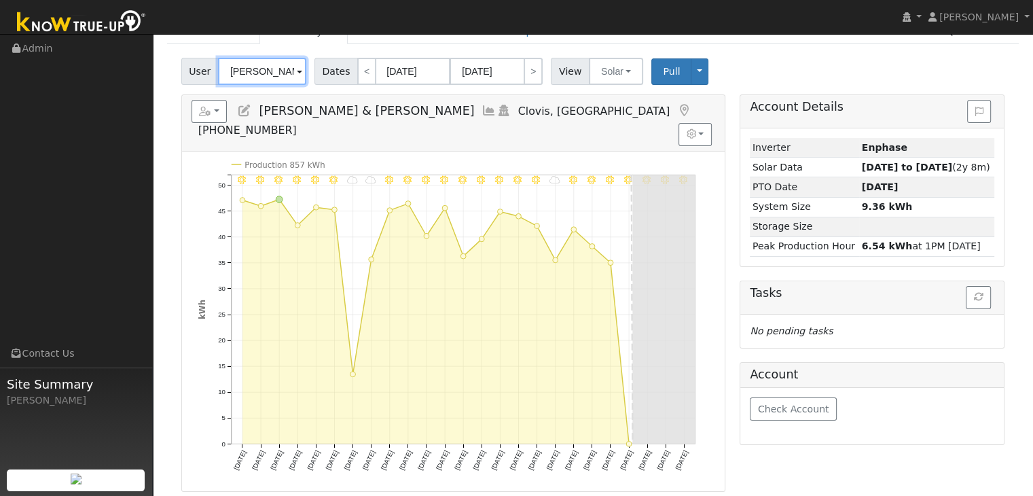
scroll to position [68, 0]
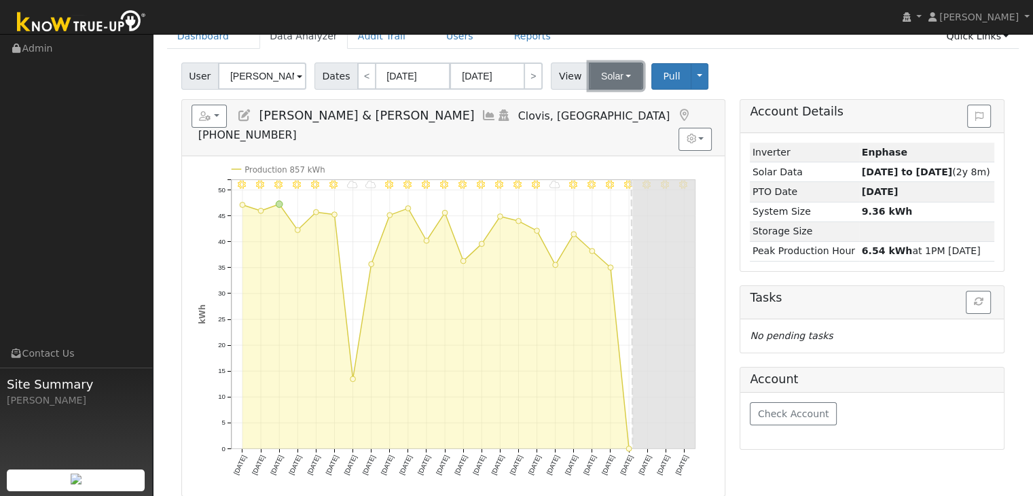
click at [606, 71] on button "Solar" at bounding box center [616, 76] width 54 height 27
click at [606, 105] on link "Utility" at bounding box center [633, 105] width 94 height 19
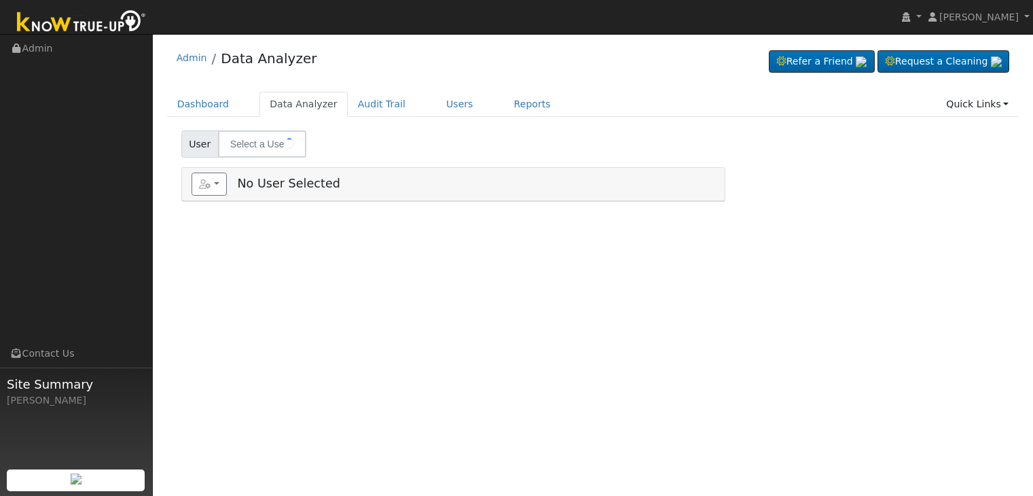
type input "[PERSON_NAME] and [PERSON_NAME]"
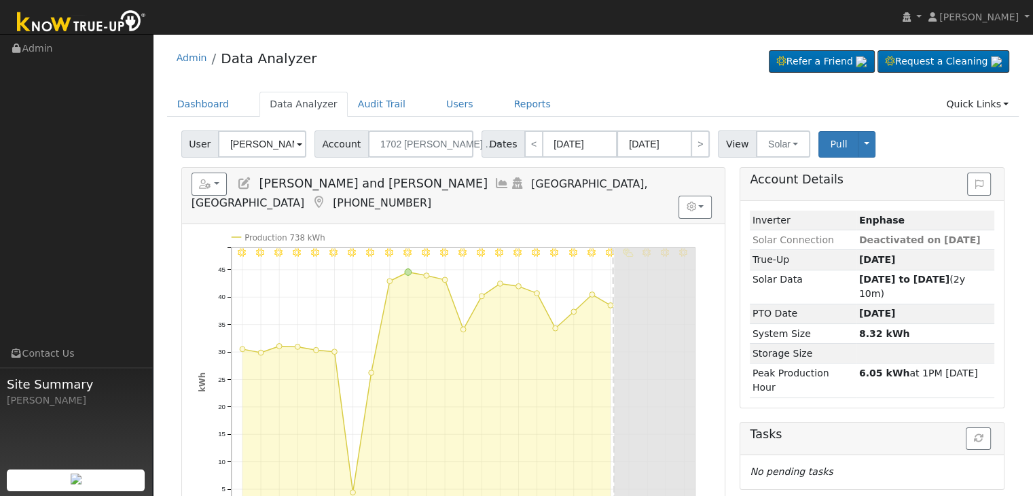
click at [326, 196] on icon at bounding box center [318, 202] width 15 height 12
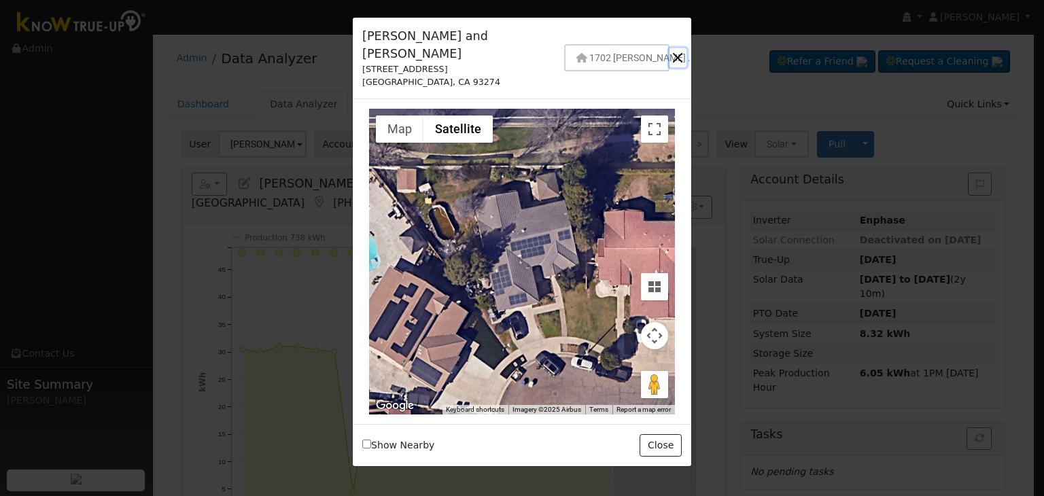
click at [683, 52] on button "button" at bounding box center [677, 57] width 17 height 19
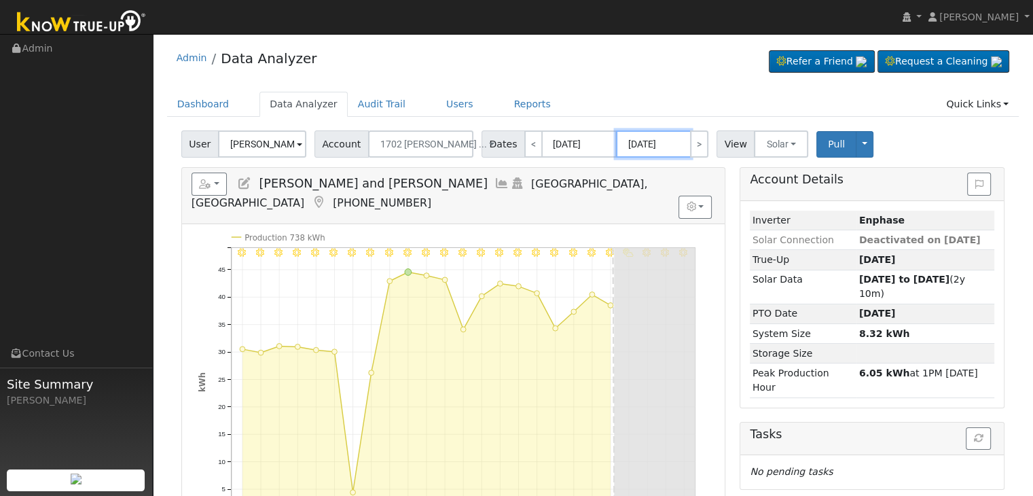
click at [625, 139] on input "[DATE]" at bounding box center [653, 143] width 75 height 27
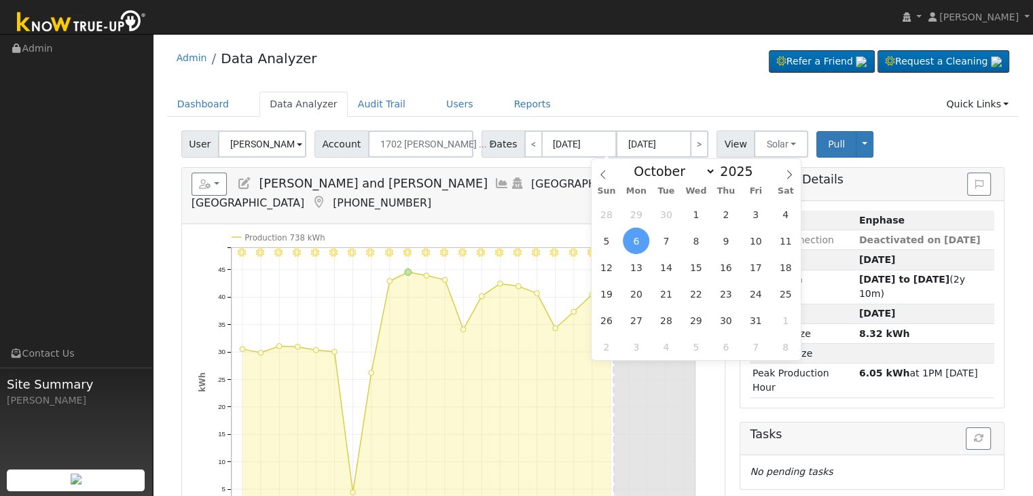
click at [701, 93] on ul "Dashboard Data Analyzer Audit Trail Users Reports Quick Links Quick Add Quick C…" at bounding box center [593, 104] width 853 height 25
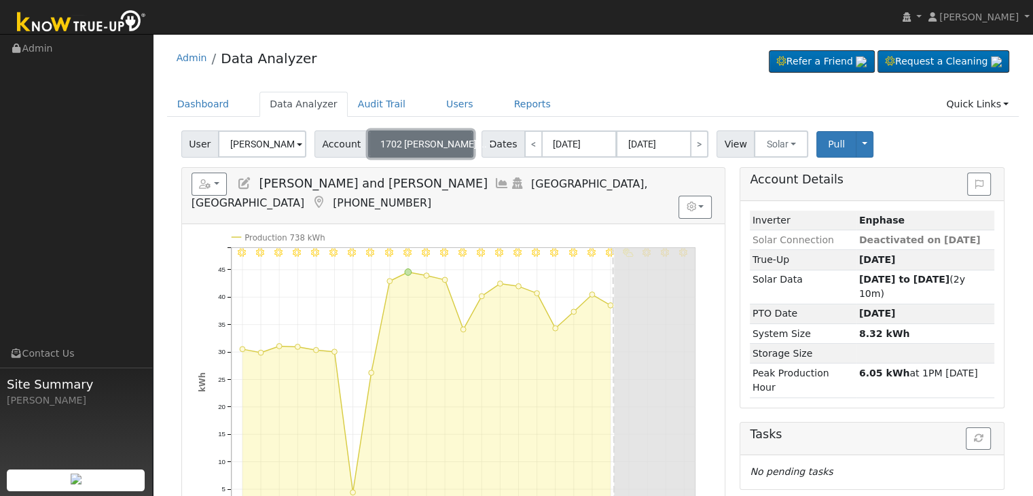
click at [435, 148] on button "1702 Arneis ..." at bounding box center [420, 143] width 105 height 27
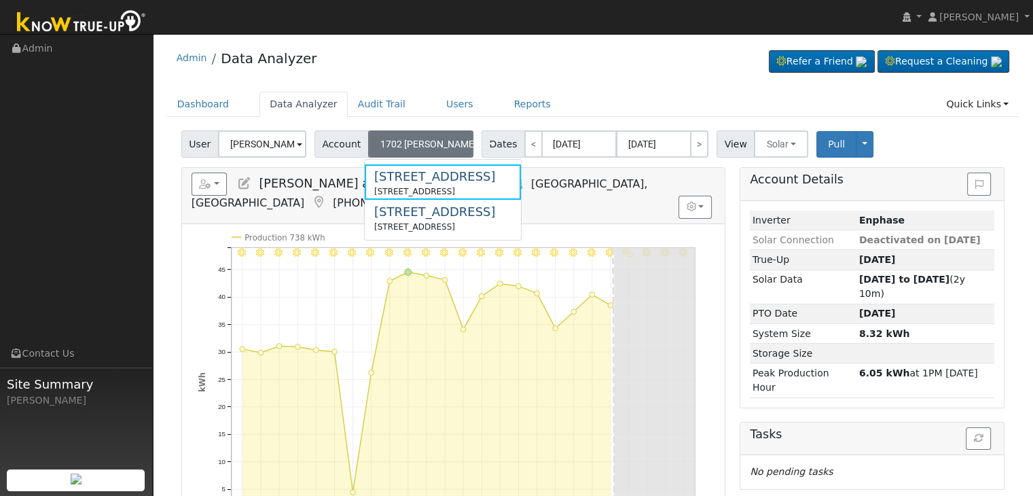
click at [529, 86] on div "Admin Data Analyzer Refer a Friend Request a Cleaning" at bounding box center [593, 360] width 867 height 639
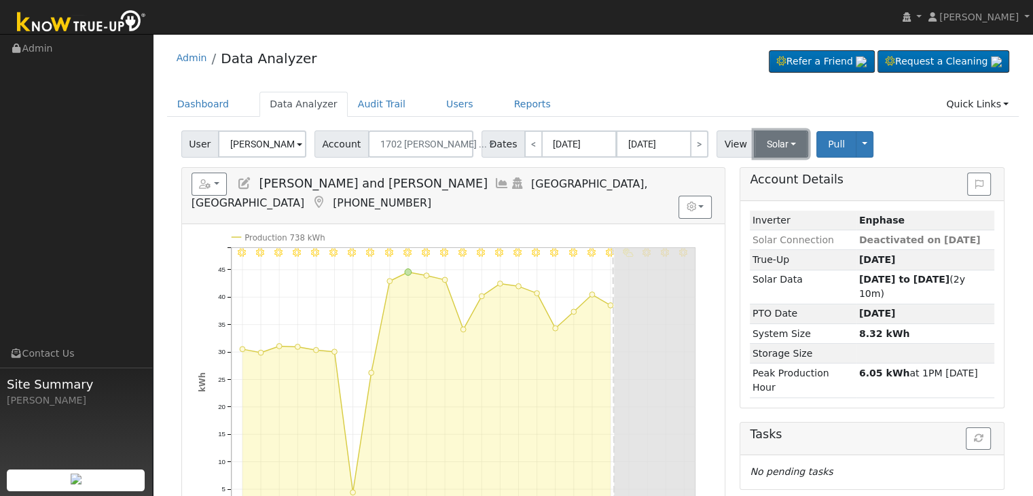
click at [759, 141] on button "Solar" at bounding box center [781, 143] width 54 height 27
click at [754, 175] on link "Utility" at bounding box center [799, 173] width 94 height 19
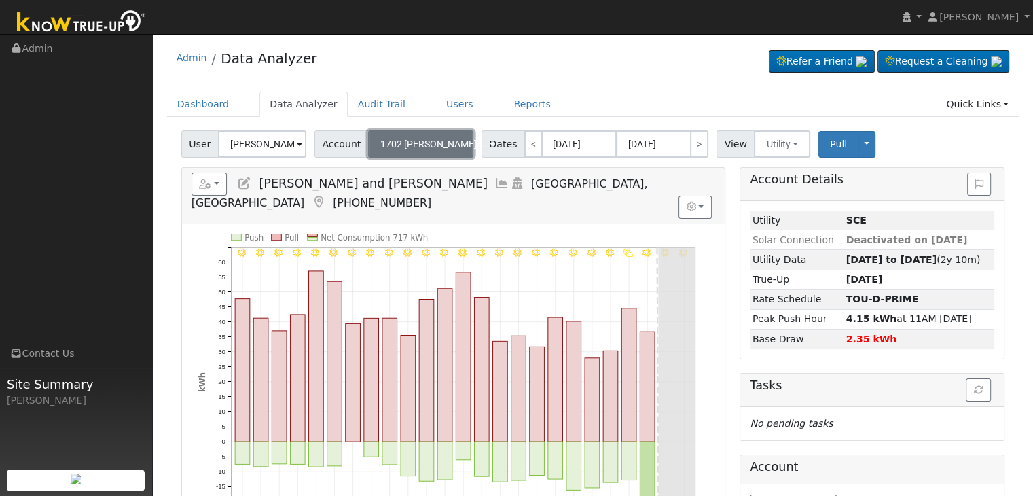
click at [421, 142] on span "1702 Arneis ..." at bounding box center [433, 144] width 107 height 11
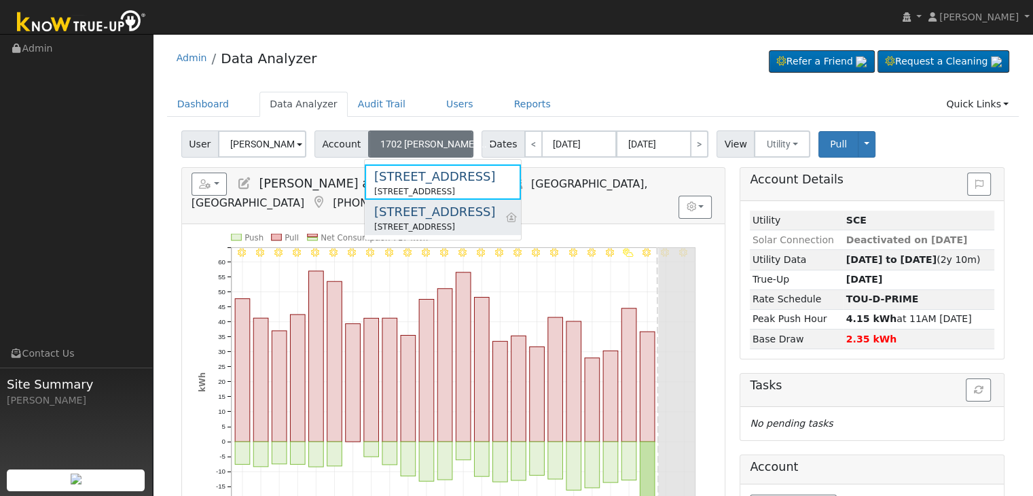
click at [427, 210] on div "40068 Road 88" at bounding box center [434, 211] width 121 height 18
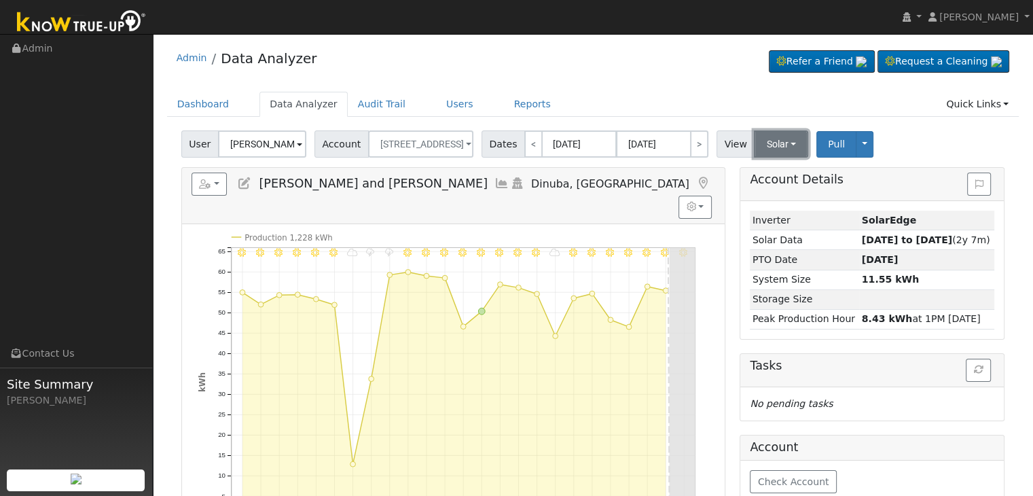
click at [761, 147] on button "Solar" at bounding box center [781, 143] width 54 height 27
click at [756, 177] on link "Utility" at bounding box center [799, 173] width 94 height 19
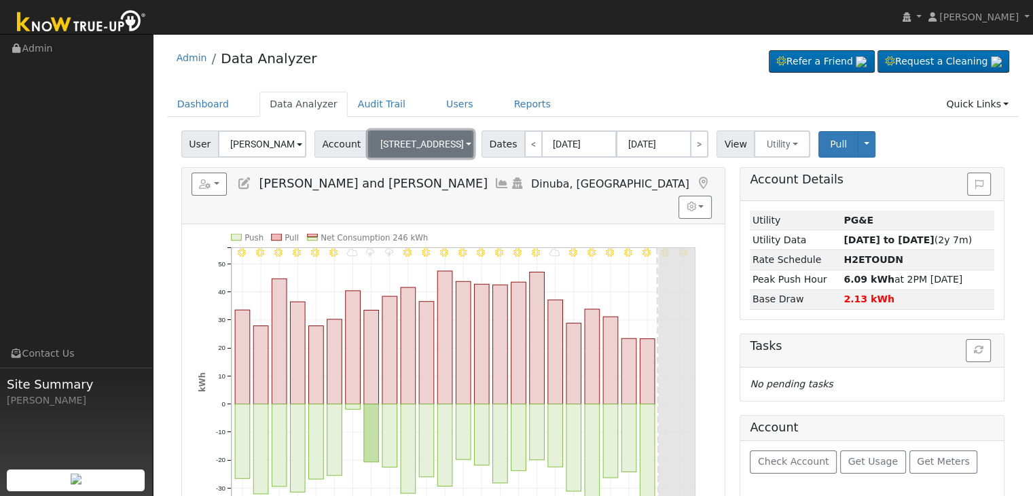
click at [404, 142] on span "40068 Road 88" at bounding box center [422, 144] width 84 height 11
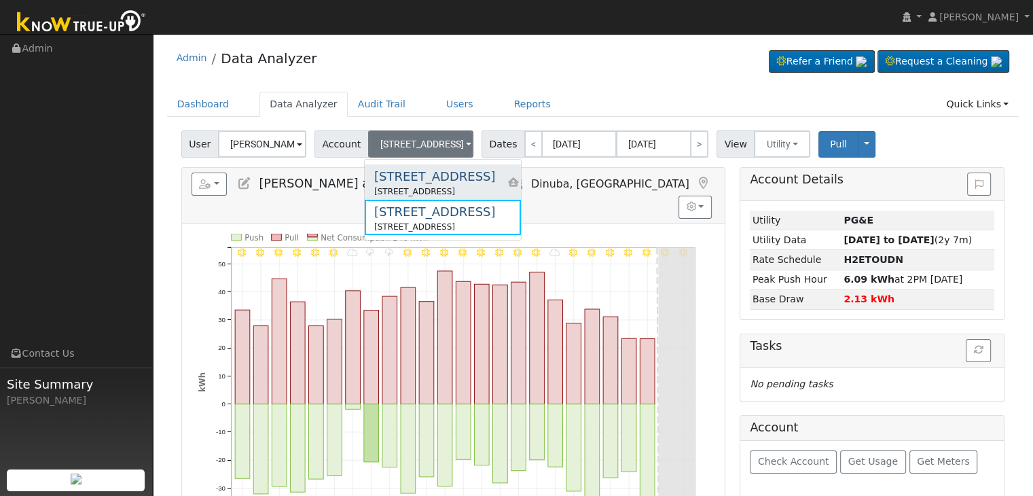
click at [416, 183] on div "1702 Arneis Avenue" at bounding box center [434, 176] width 121 height 18
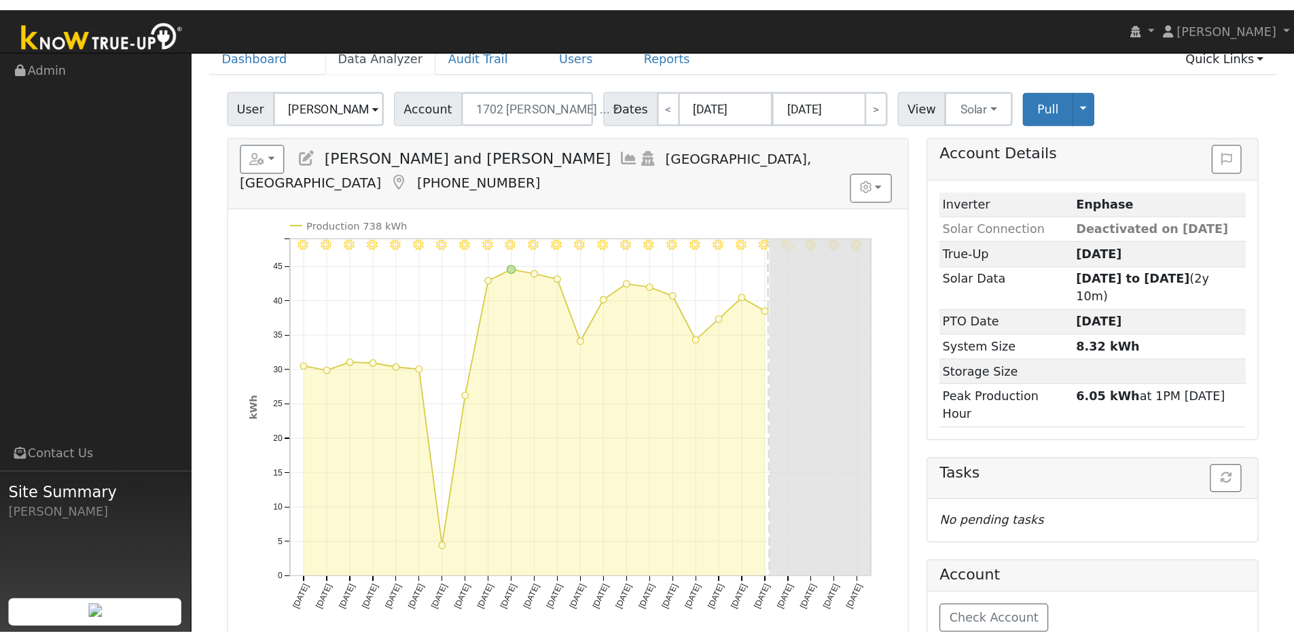
scroll to position [68, 0]
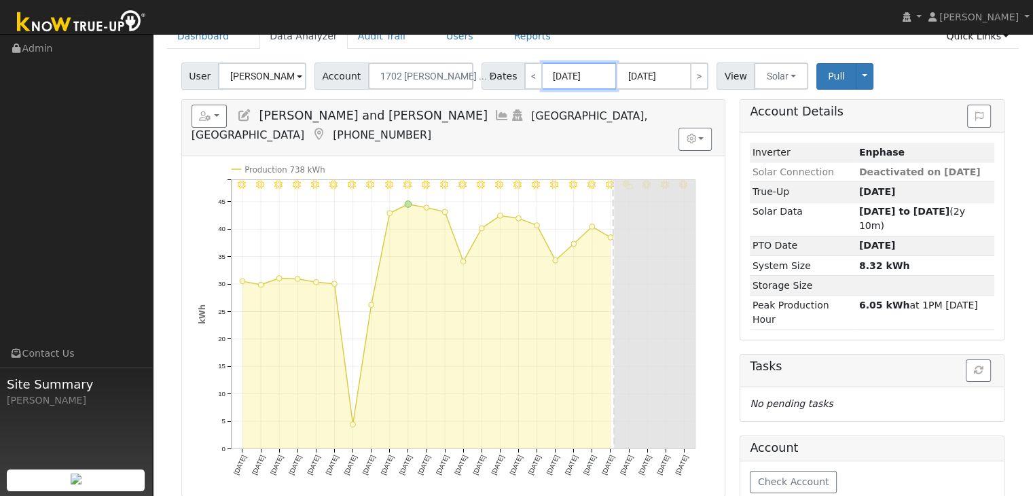
click at [548, 82] on input "[DATE]" at bounding box center [579, 76] width 75 height 27
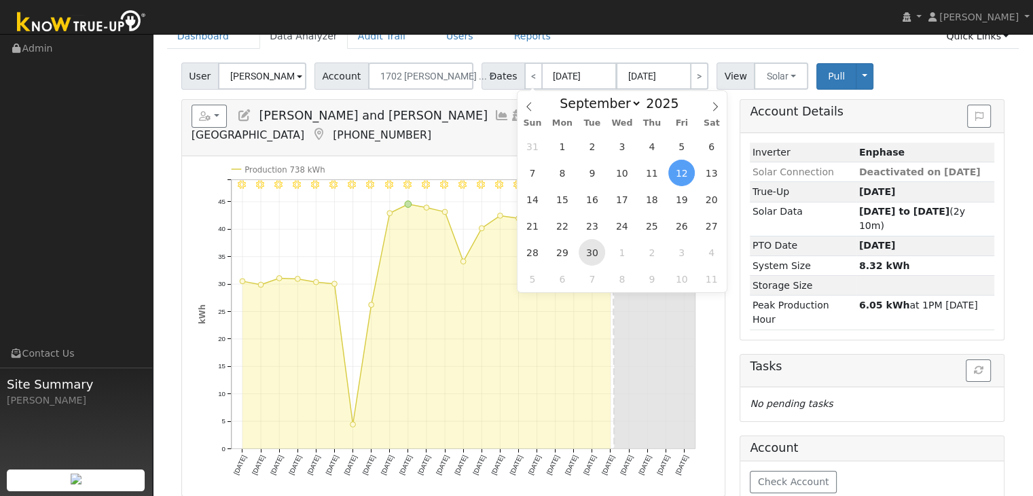
click at [592, 253] on span "30" at bounding box center [592, 252] width 26 height 26
type input "09/30/2025"
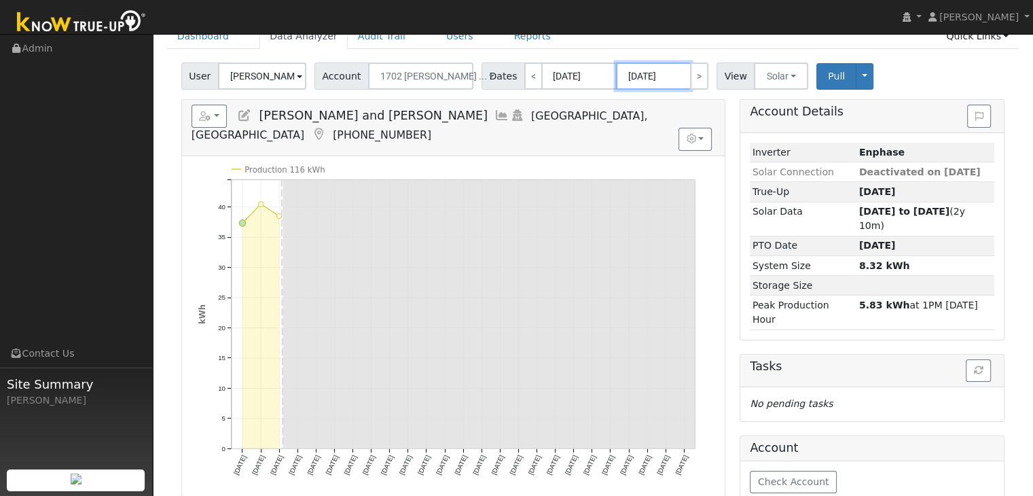
click at [647, 75] on input "10/24/2025" at bounding box center [653, 76] width 75 height 27
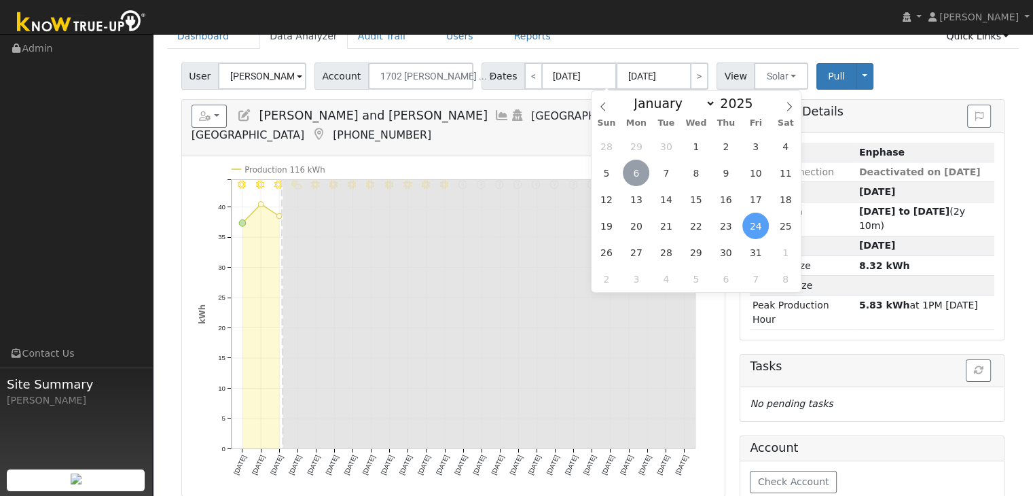
click at [641, 172] on span "6" at bounding box center [636, 173] width 26 height 26
type input "[DATE]"
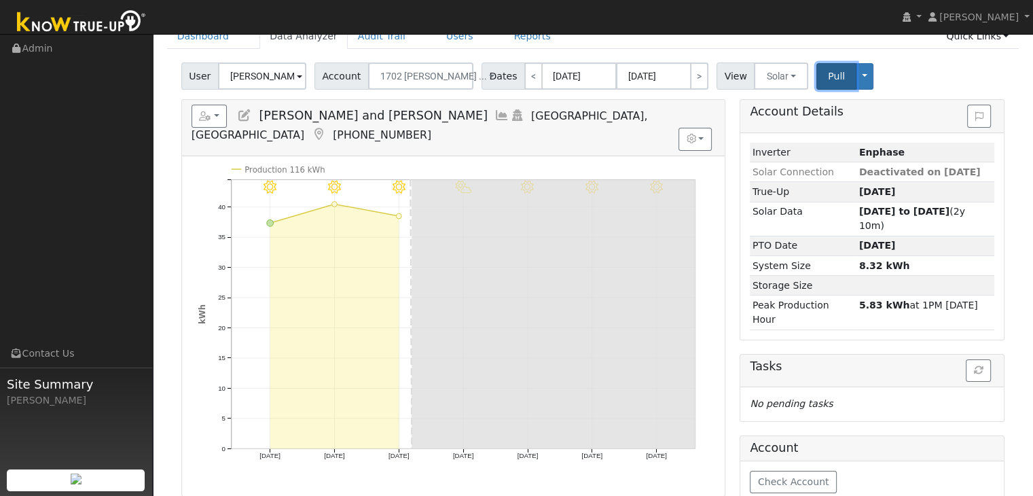
click at [828, 75] on span "Pull" at bounding box center [836, 76] width 17 height 11
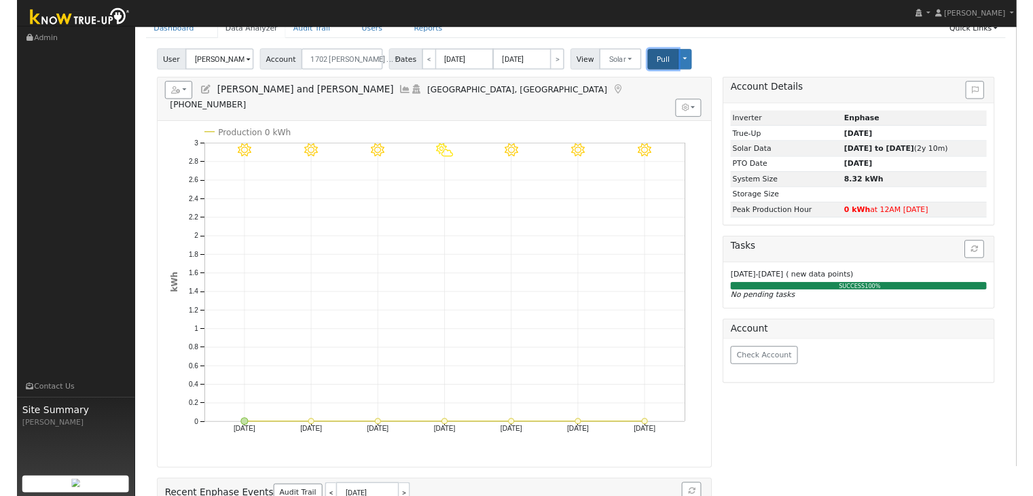
scroll to position [0, 0]
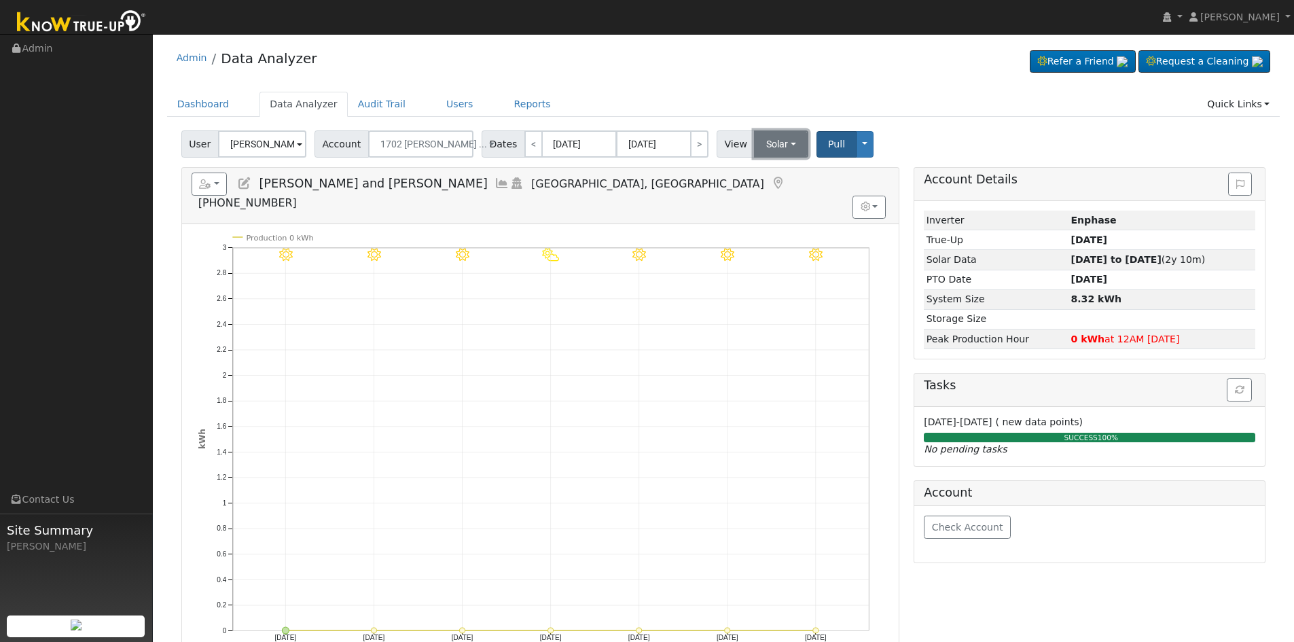
click at [757, 137] on button "Solar" at bounding box center [781, 143] width 54 height 27
click at [753, 181] on link "Utility" at bounding box center [800, 173] width 94 height 19
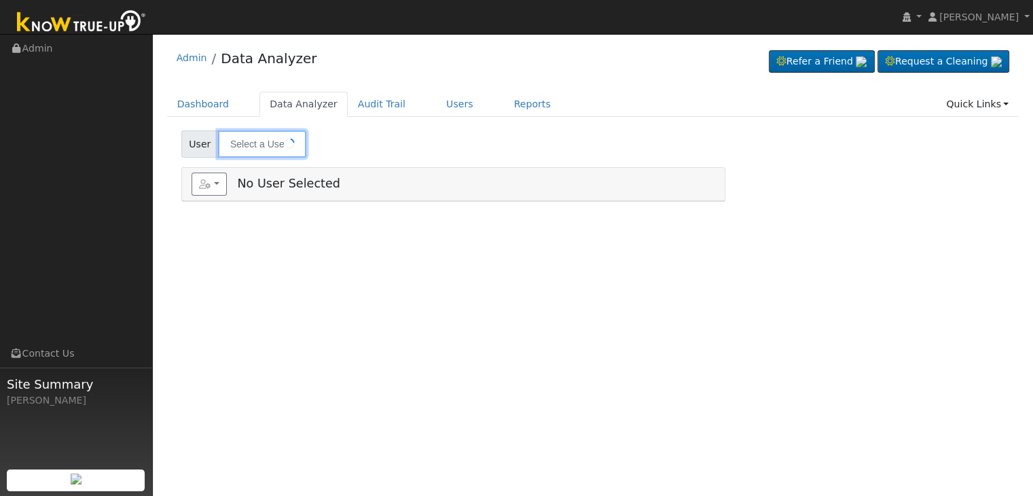
type input "[PERSON_NAME]"
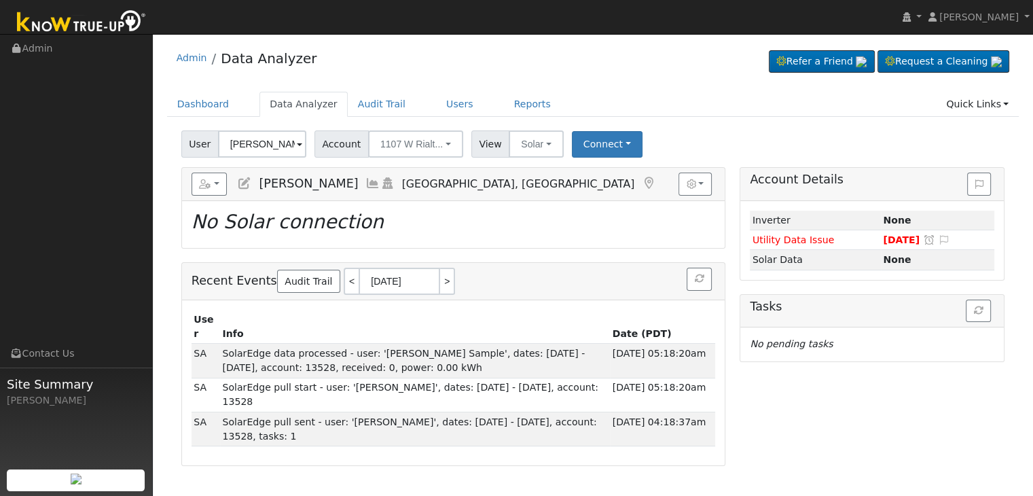
click at [641, 180] on icon at bounding box center [648, 183] width 15 height 12
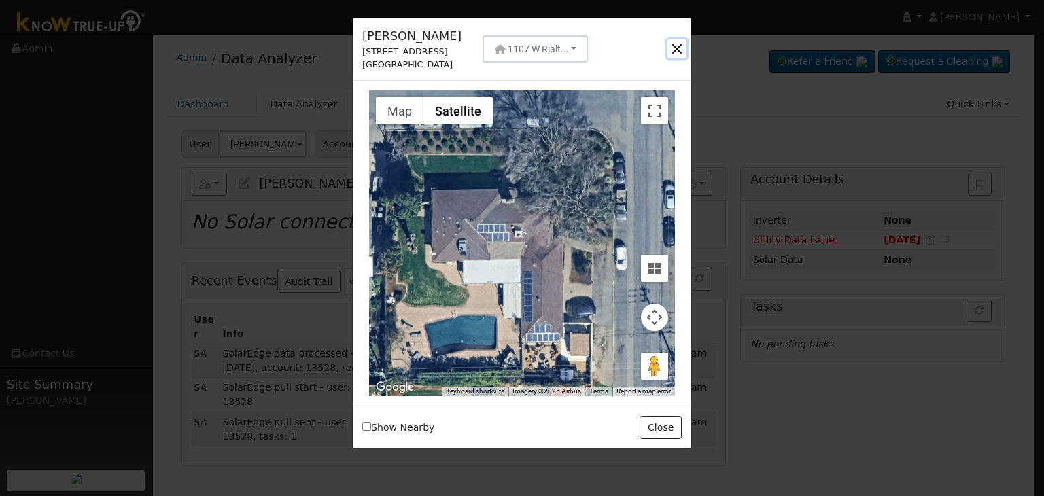
click at [678, 55] on button "button" at bounding box center [676, 48] width 19 height 19
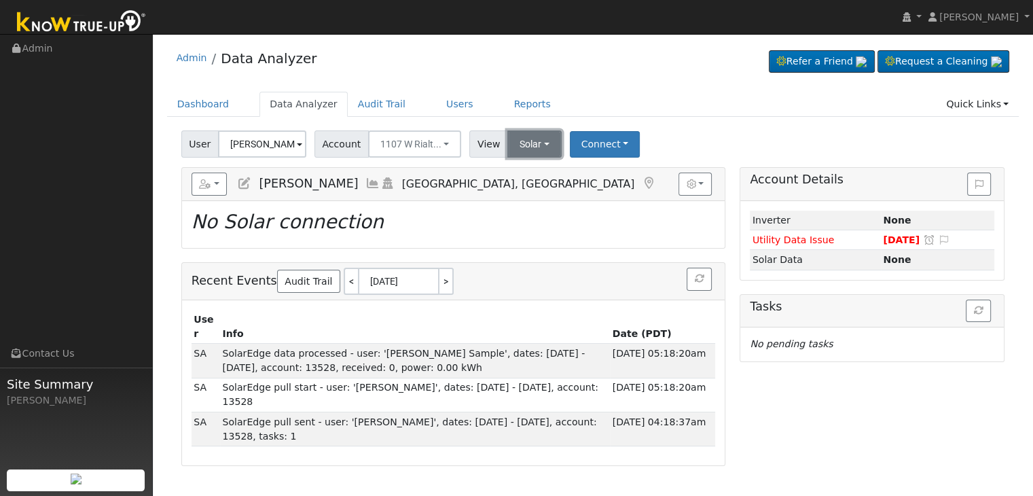
click at [531, 147] on button "Solar" at bounding box center [534, 143] width 54 height 27
click at [527, 173] on link "Utility" at bounding box center [552, 173] width 94 height 19
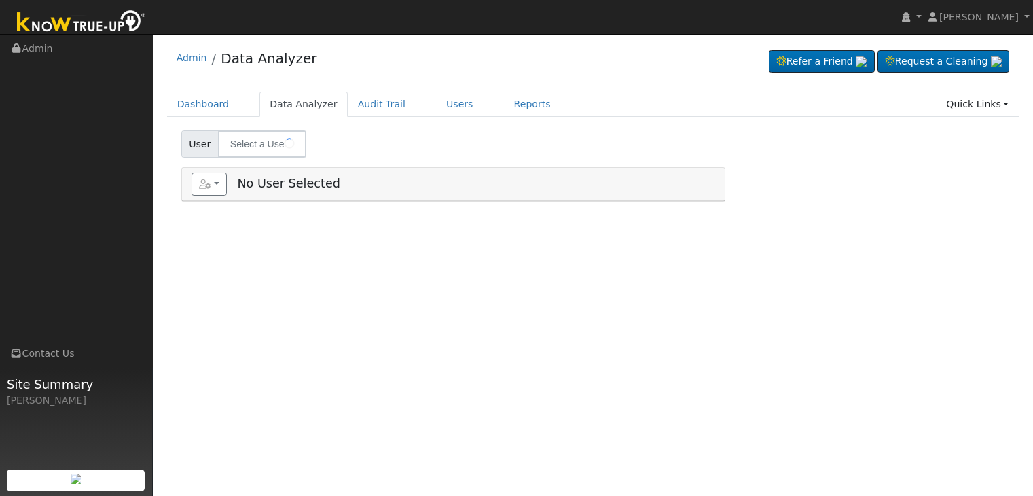
type input "[PERSON_NAME] & [DATE][PERSON_NAME]"
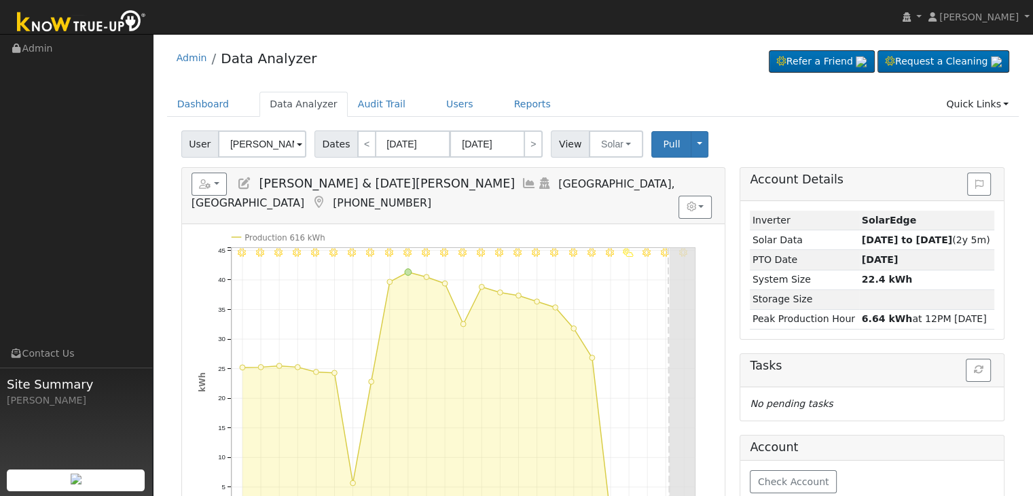
click at [326, 196] on icon at bounding box center [318, 202] width 15 height 12
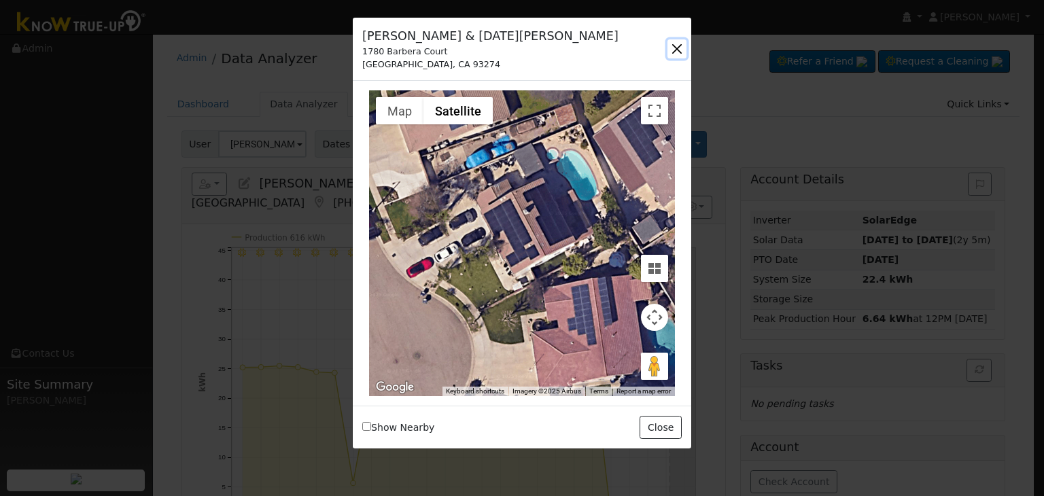
click at [678, 43] on button "button" at bounding box center [676, 48] width 19 height 19
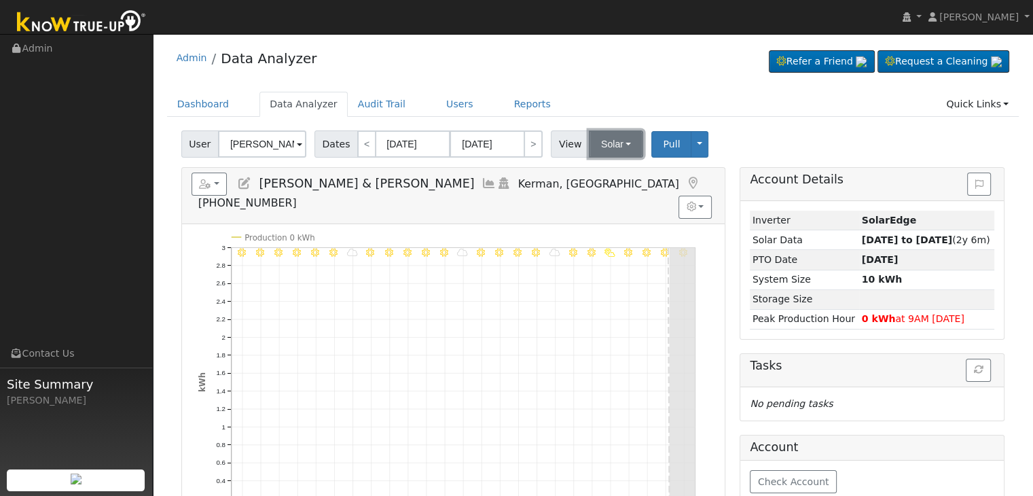
click at [618, 141] on button "Solar" at bounding box center [616, 143] width 54 height 27
click at [609, 176] on link "Utility" at bounding box center [633, 173] width 94 height 19
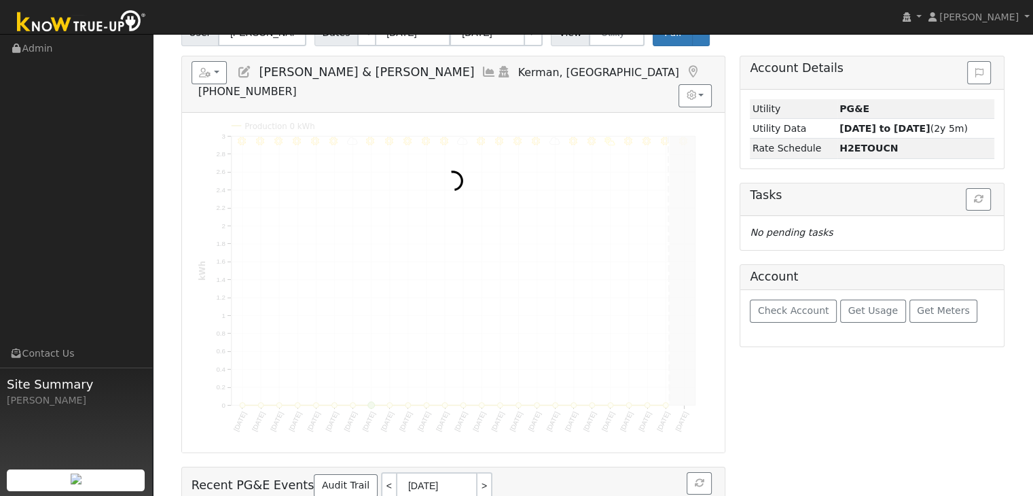
scroll to position [136, 0]
